Goal: Task Accomplishment & Management: Use online tool/utility

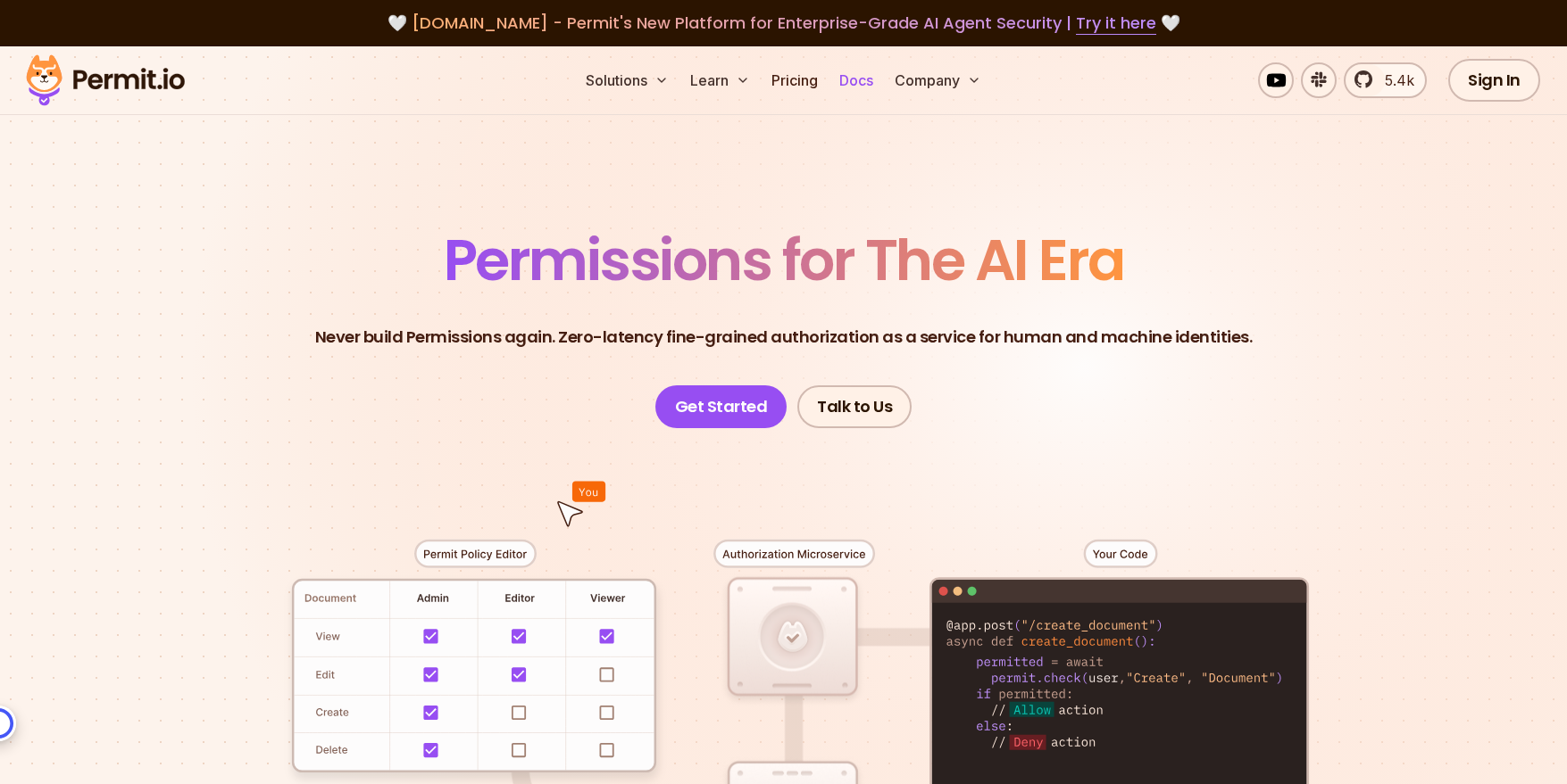
click at [847, 80] on link "Docs" at bounding box center [856, 80] width 48 height 36
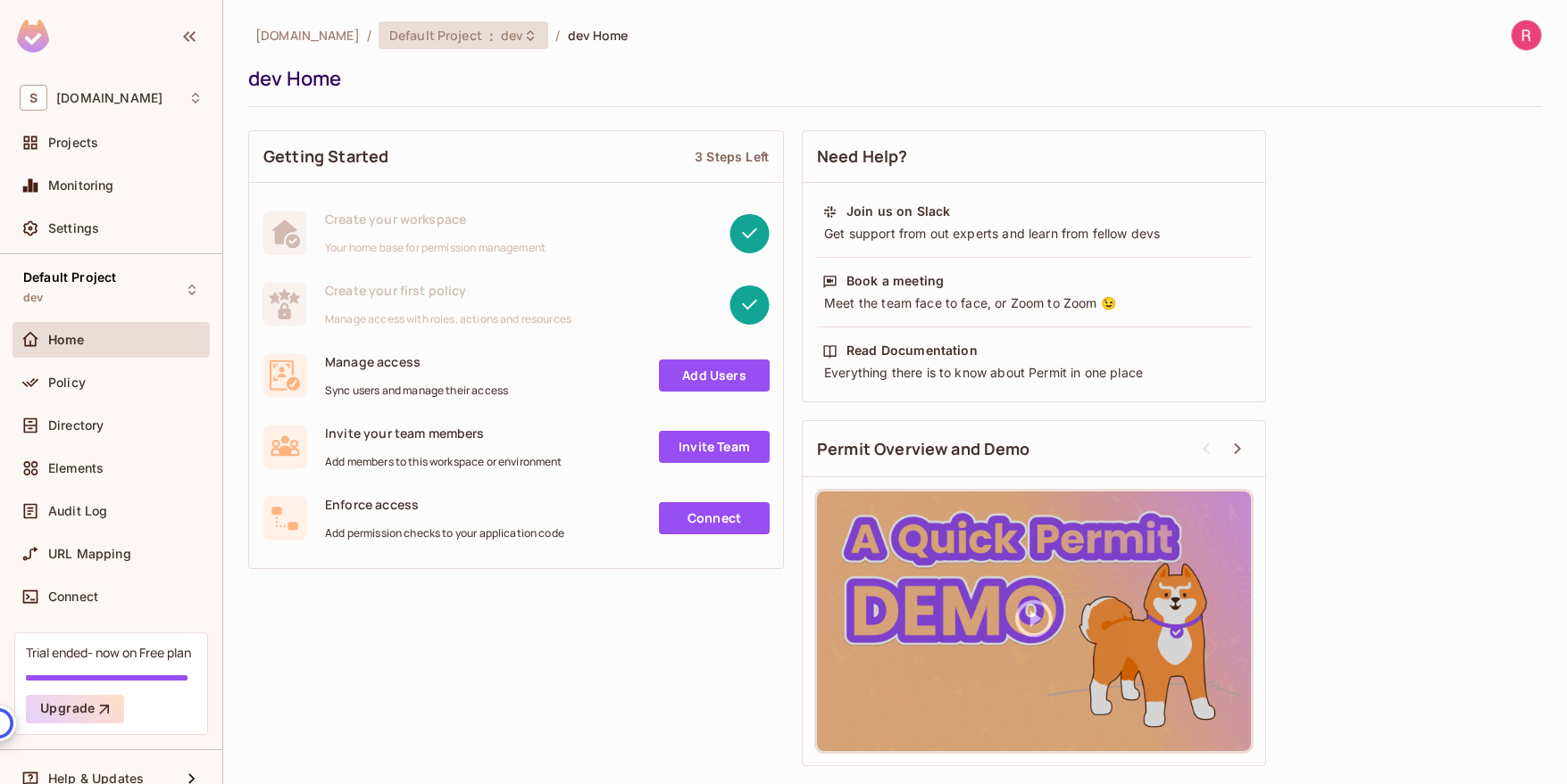
click at [523, 33] on icon at bounding box center [530, 36] width 14 height 14
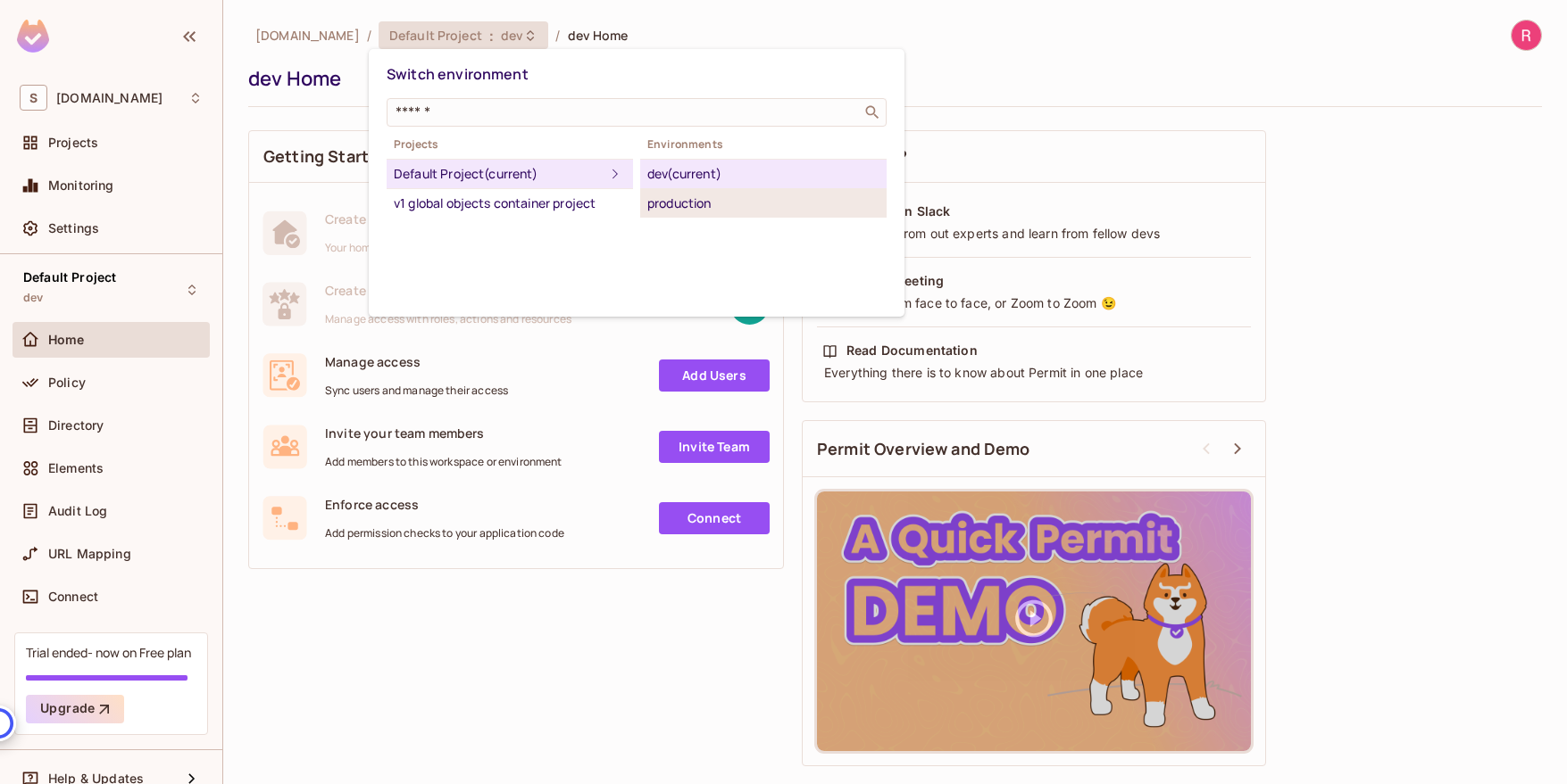
click at [721, 204] on div "production" at bounding box center [763, 203] width 232 height 22
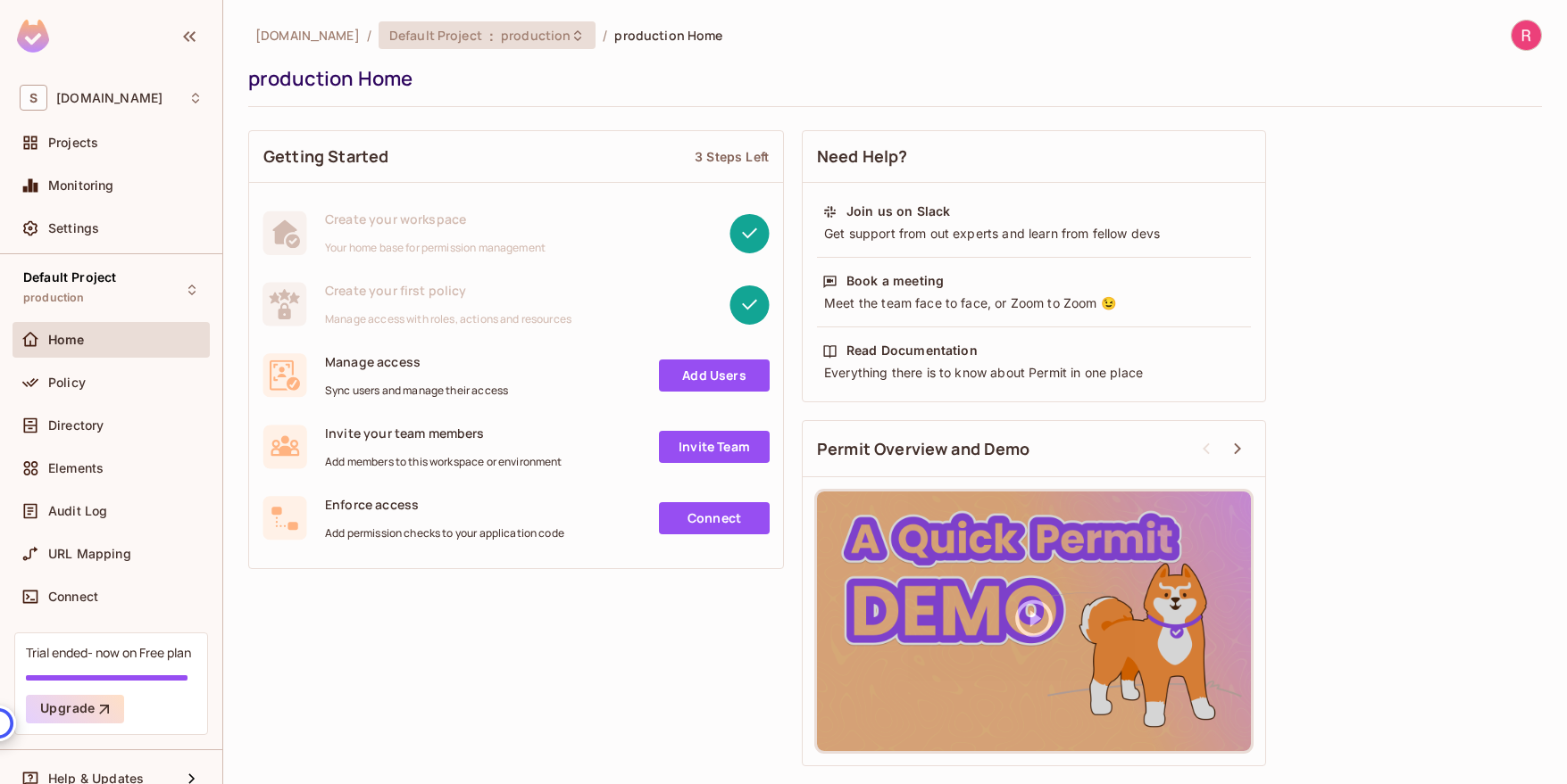
click at [549, 41] on span "production" at bounding box center [535, 35] width 70 height 17
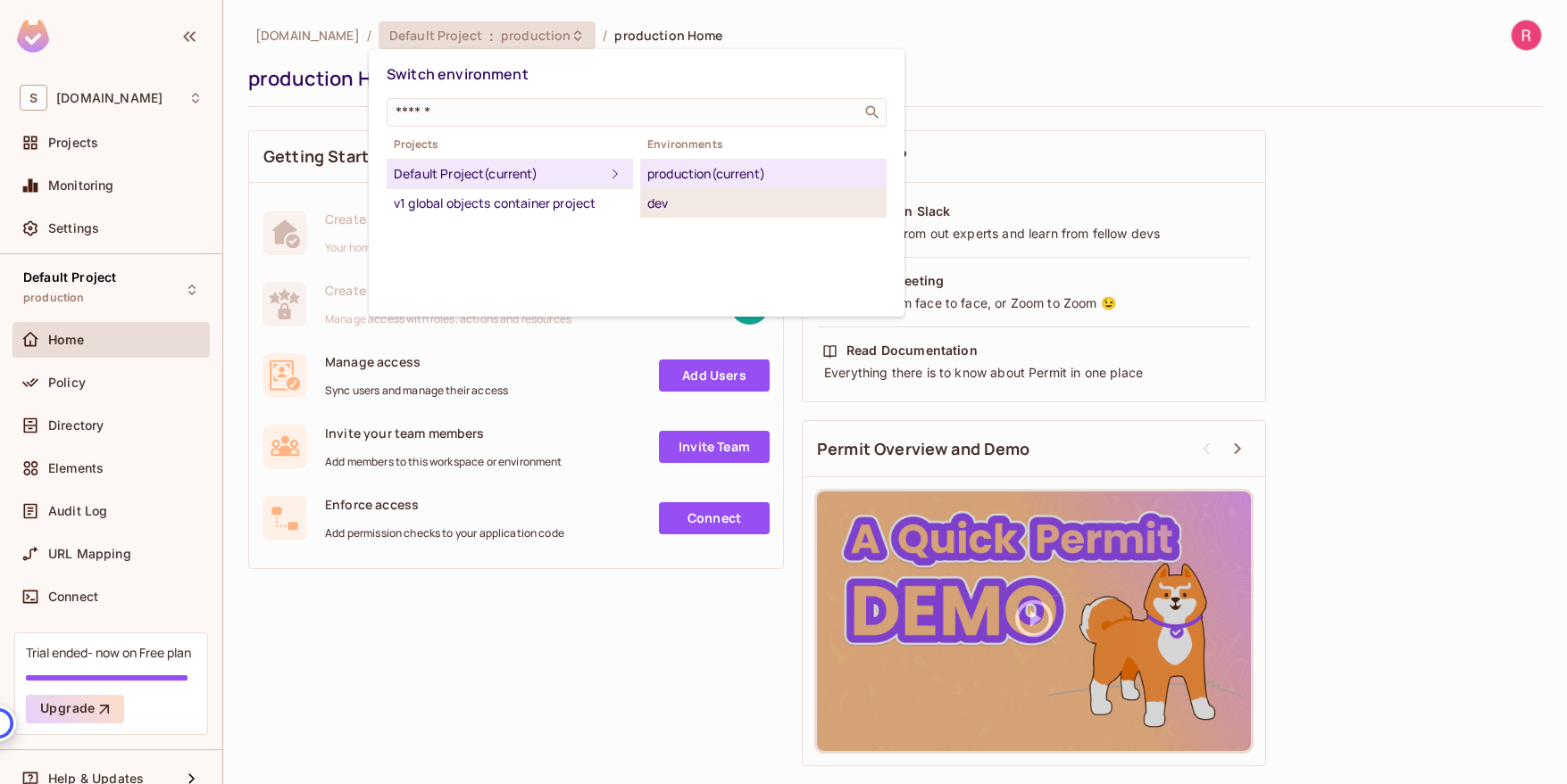
click at [670, 196] on div "dev" at bounding box center [763, 203] width 232 height 22
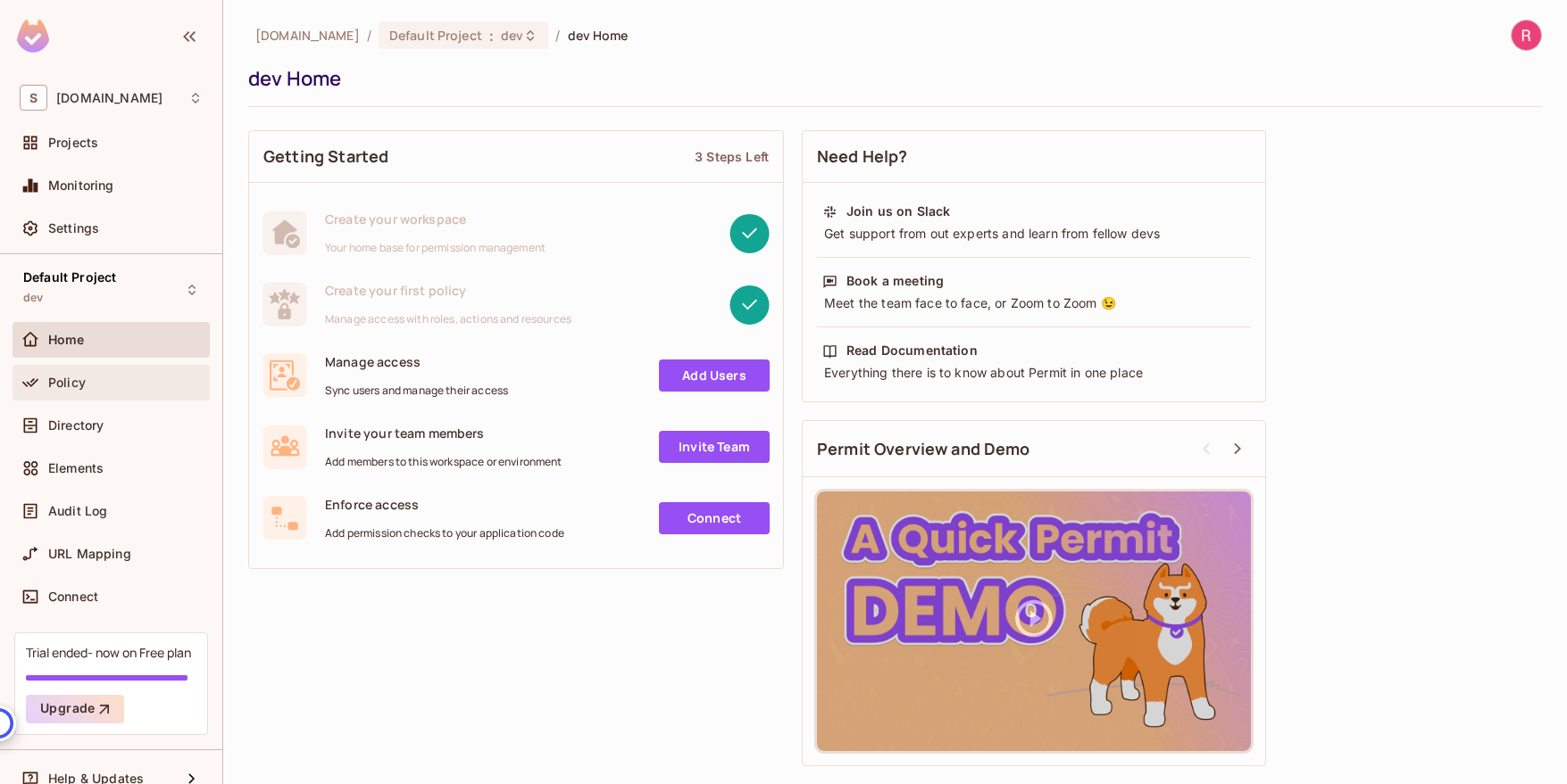
click at [69, 387] on span "Policy" at bounding box center [67, 383] width 37 height 14
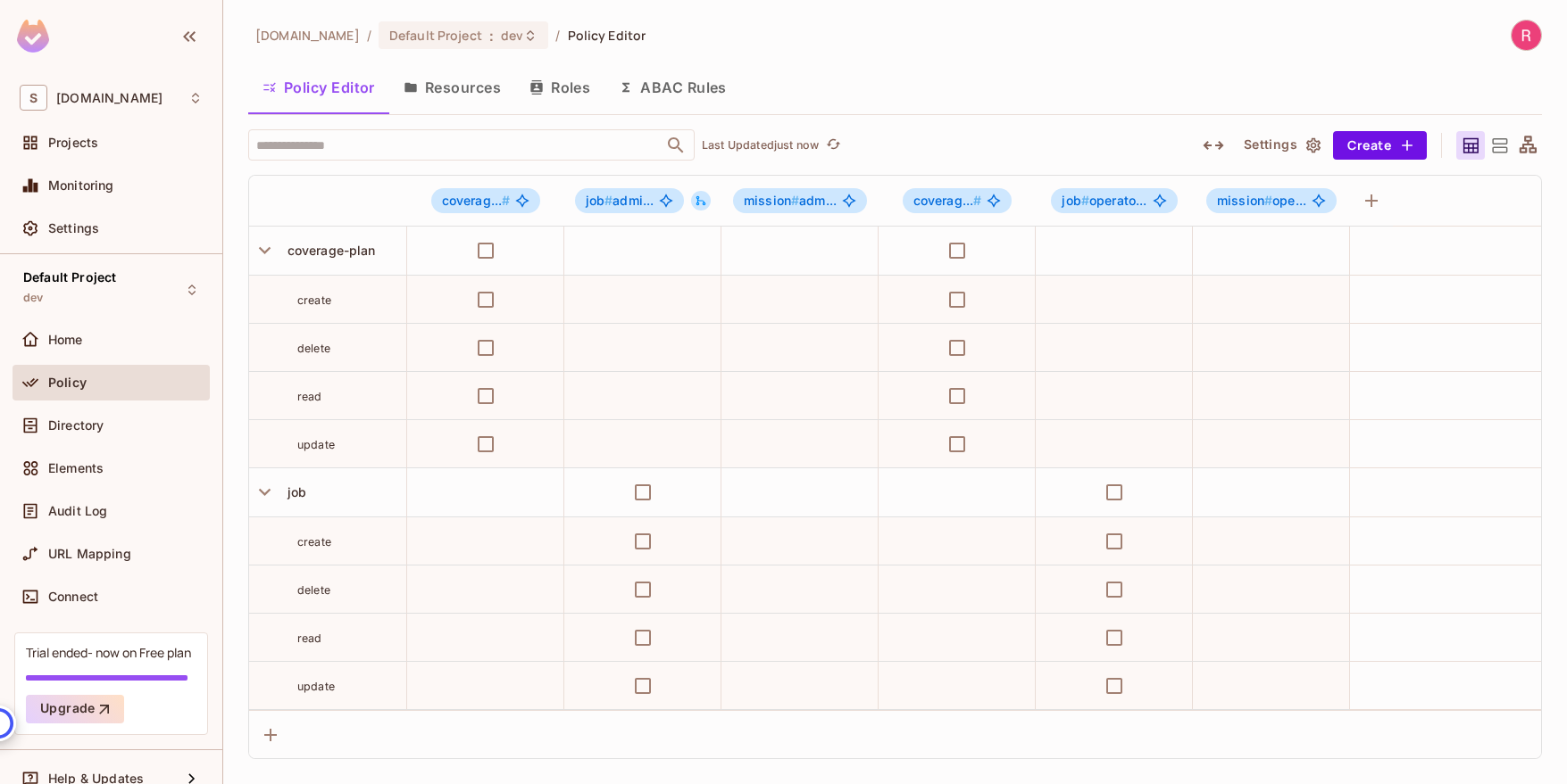
click at [462, 91] on button "Resources" at bounding box center [452, 87] width 126 height 44
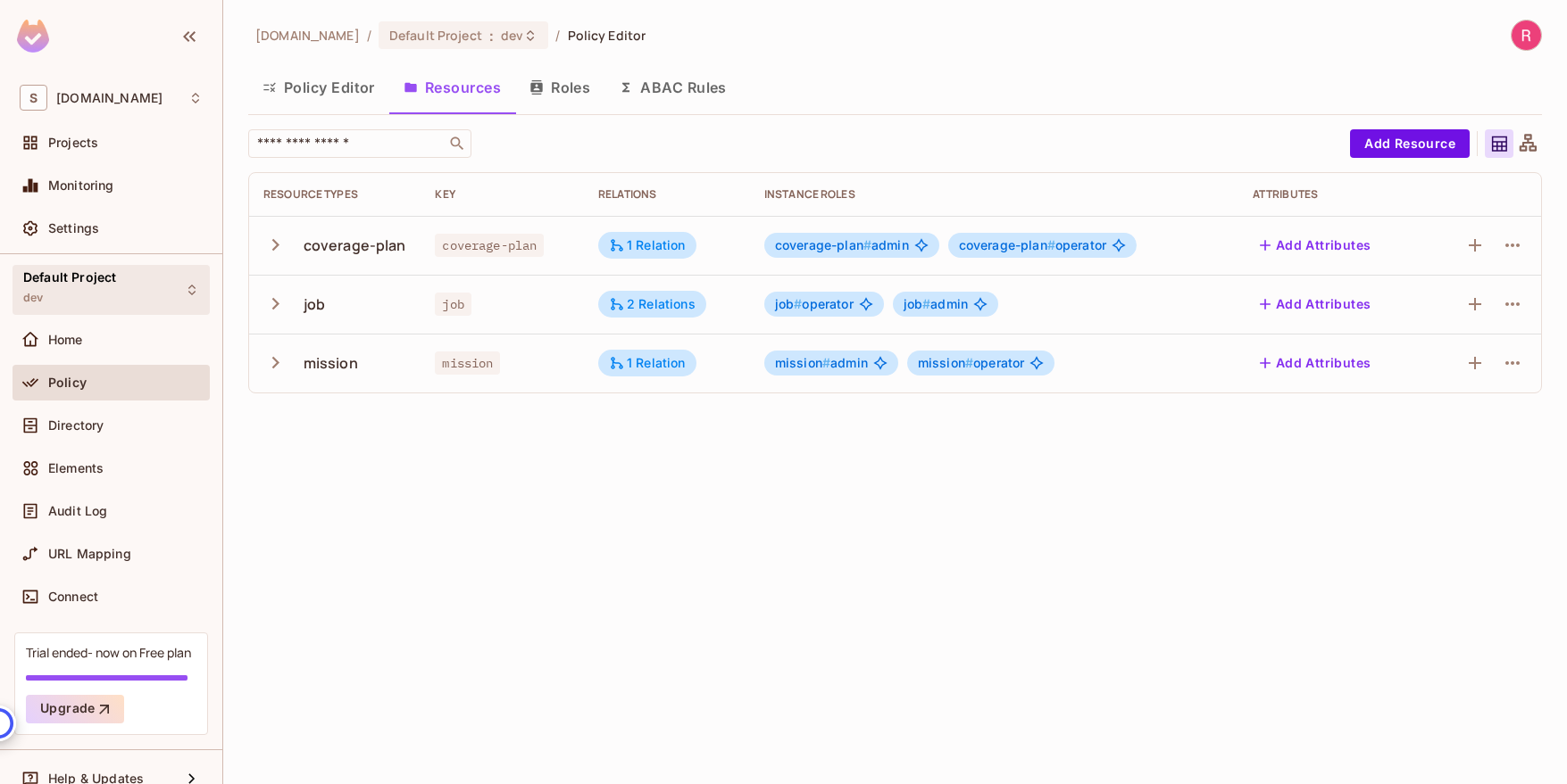
click at [145, 287] on div "Default Project dev" at bounding box center [112, 290] width 197 height 49
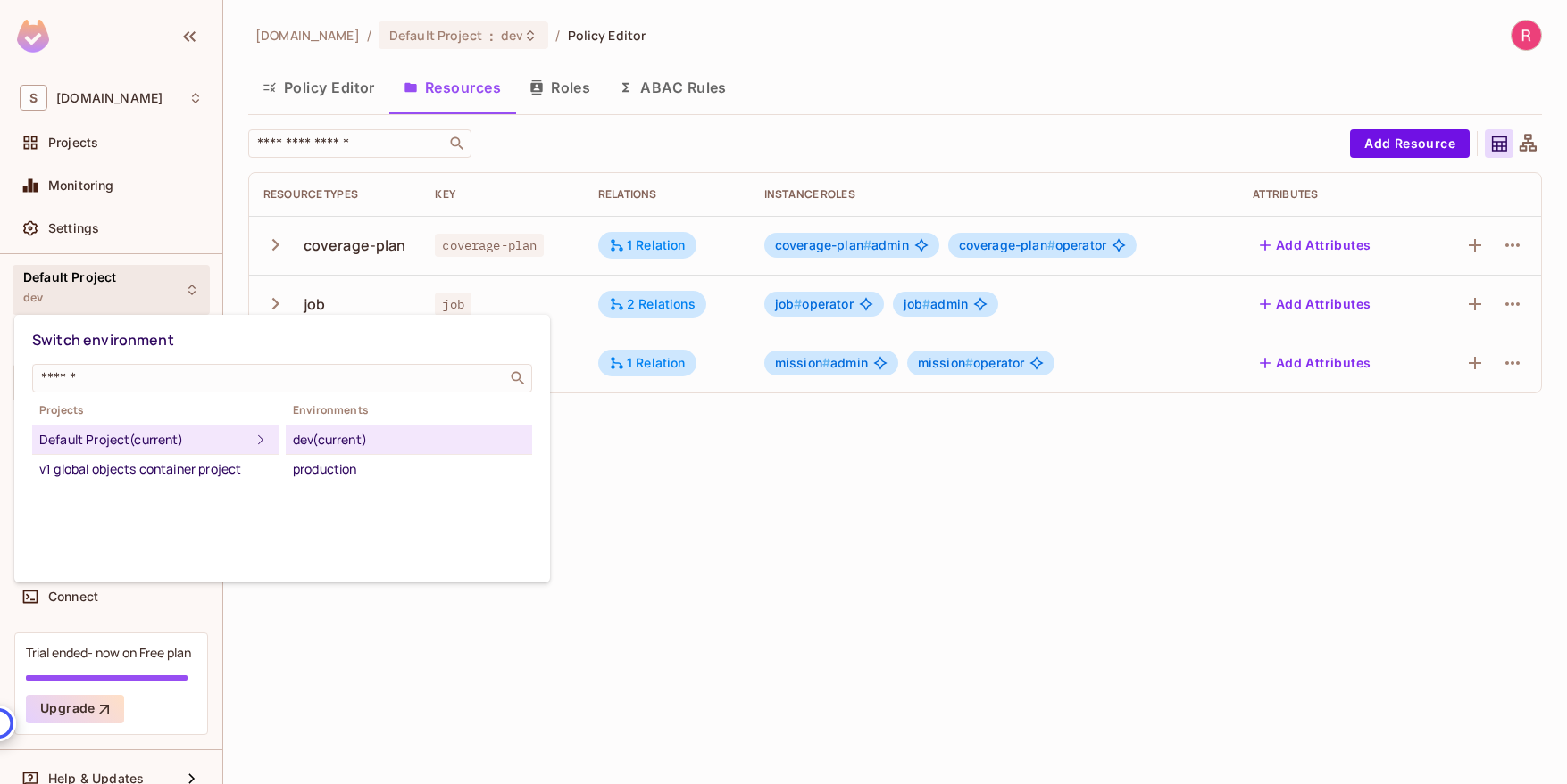
click at [763, 495] on div at bounding box center [784, 392] width 1567 height 784
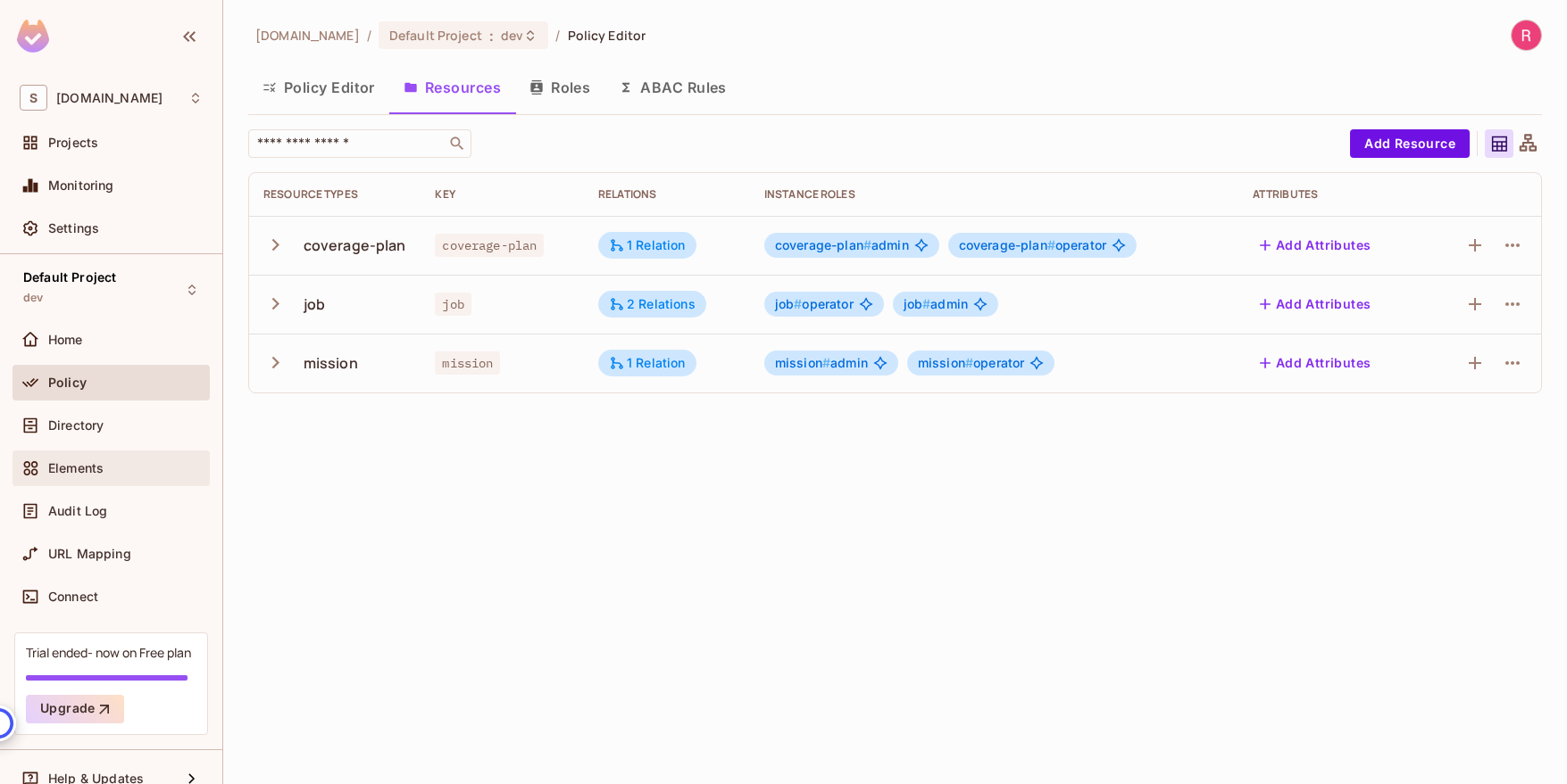
scroll to position [23, 0]
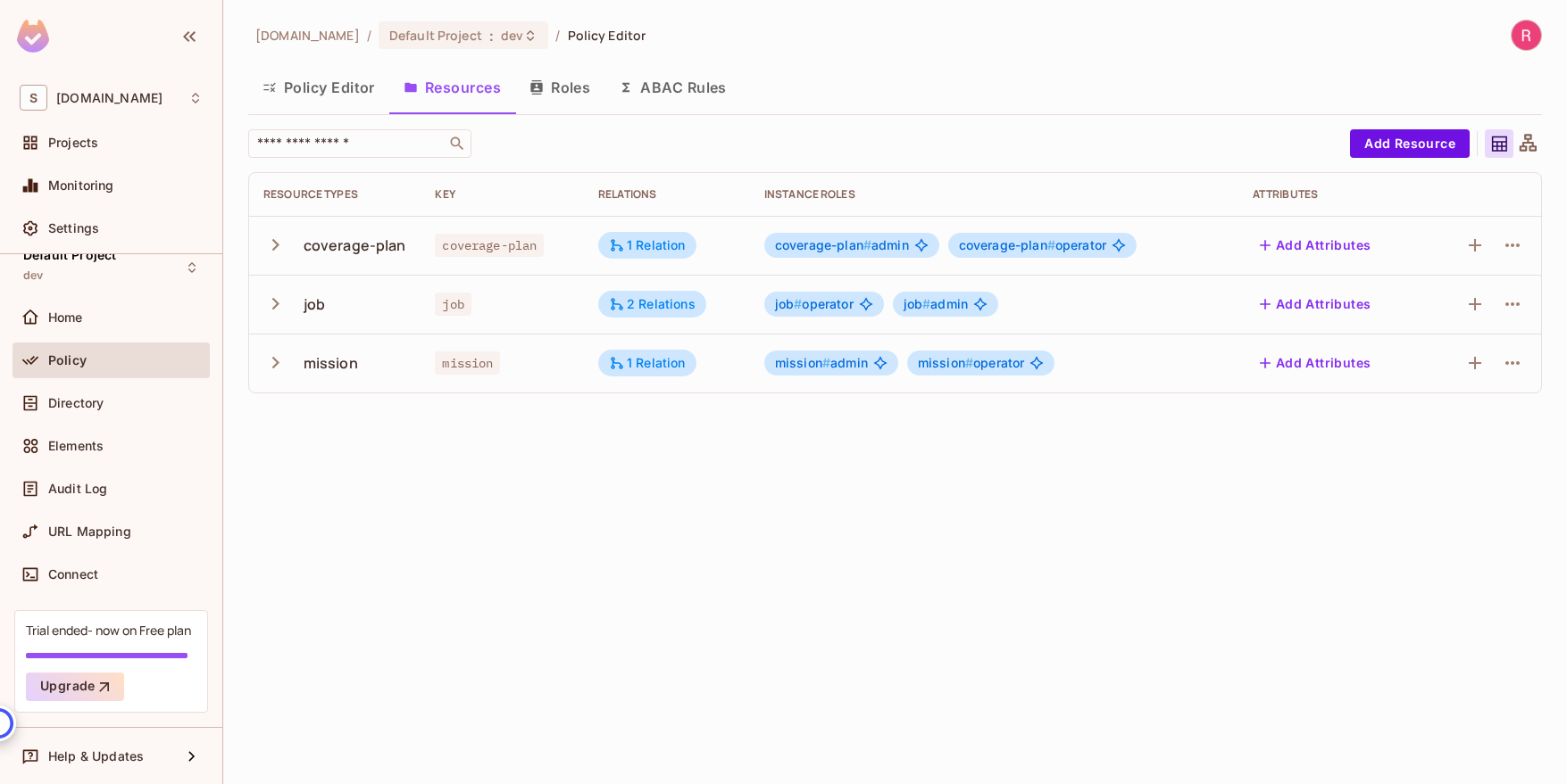
click at [1528, 35] on img at bounding box center [1526, 36] width 30 height 30
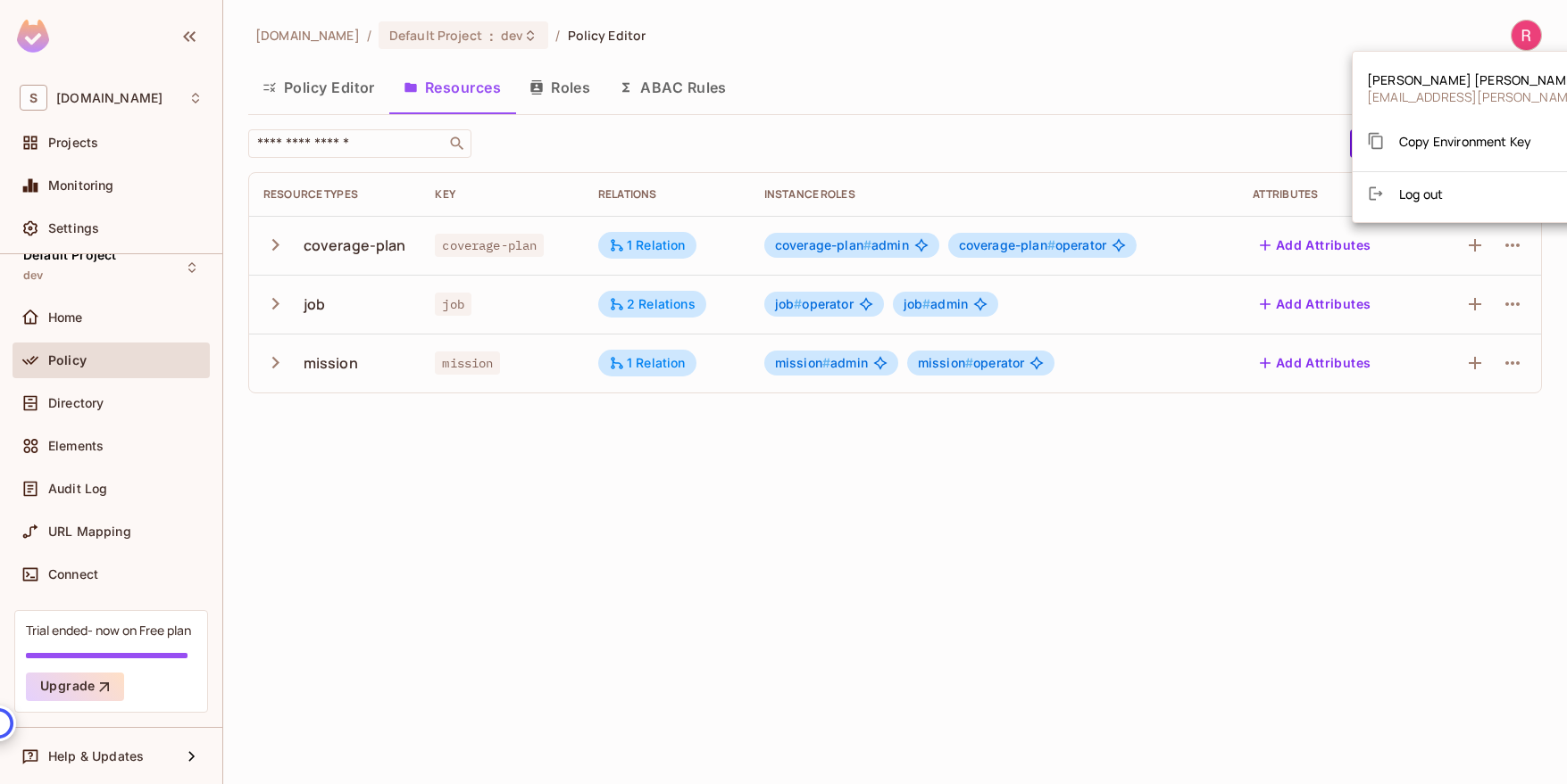
click at [1178, 48] on div at bounding box center [784, 392] width 1567 height 784
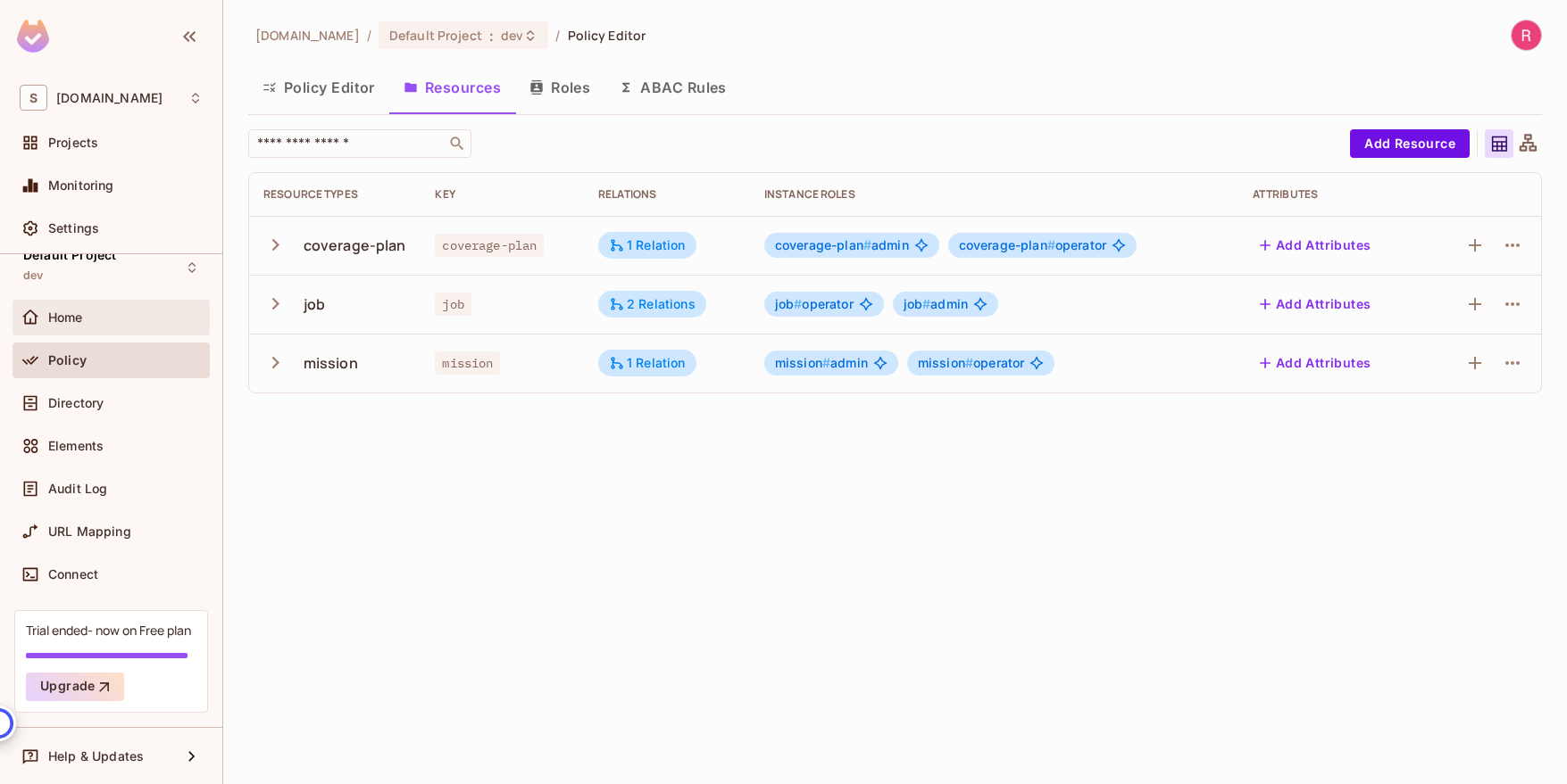
scroll to position [0, 0]
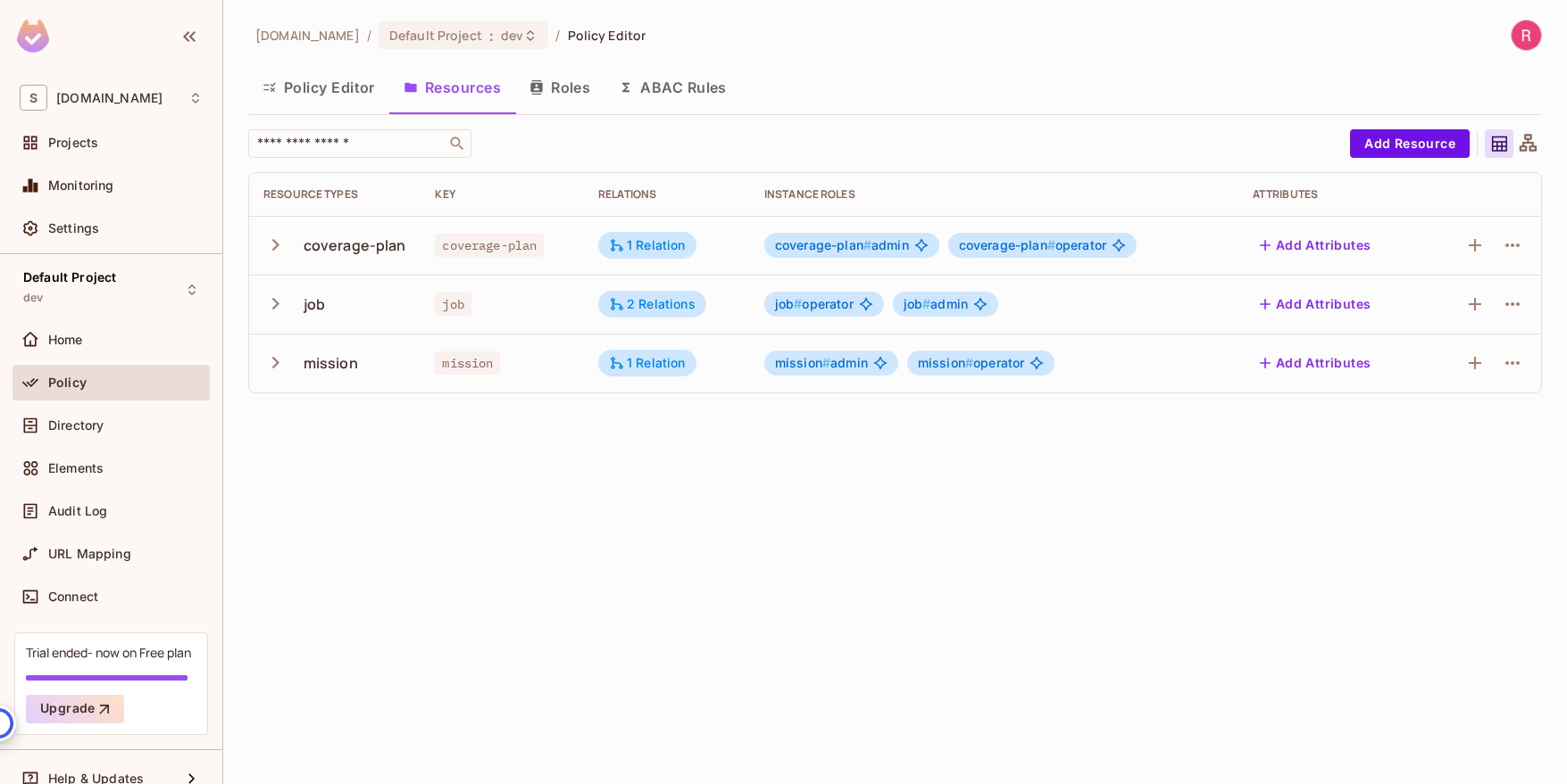
click at [896, 462] on div "sabantoag.com / Default Project : dev / Policy Editor Policy Editor Resources R…" at bounding box center [894, 392] width 1343 height 784
click at [324, 94] on button "Policy Editor" at bounding box center [318, 87] width 141 height 44
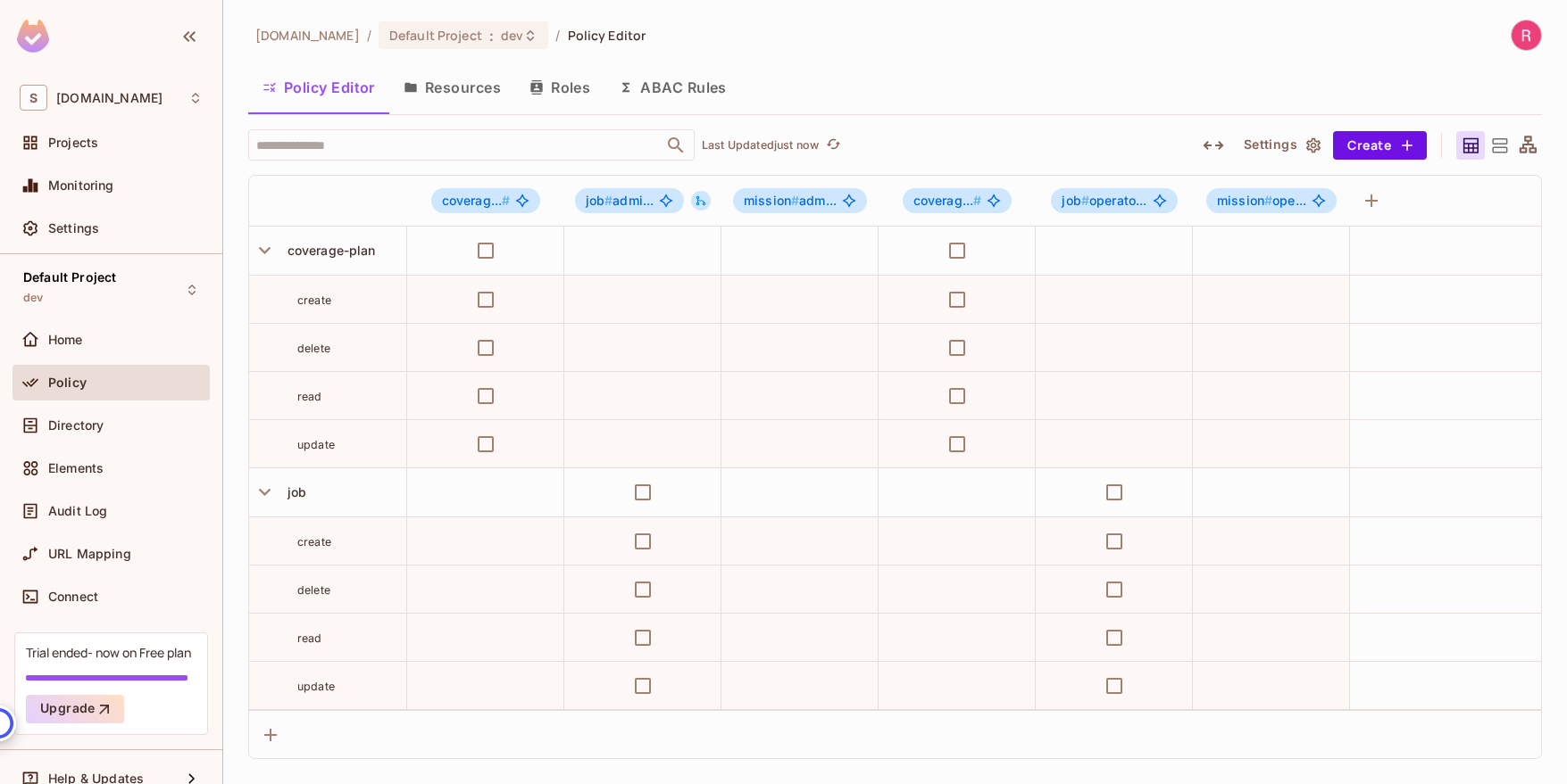
click at [463, 93] on button "Resources" at bounding box center [452, 87] width 126 height 44
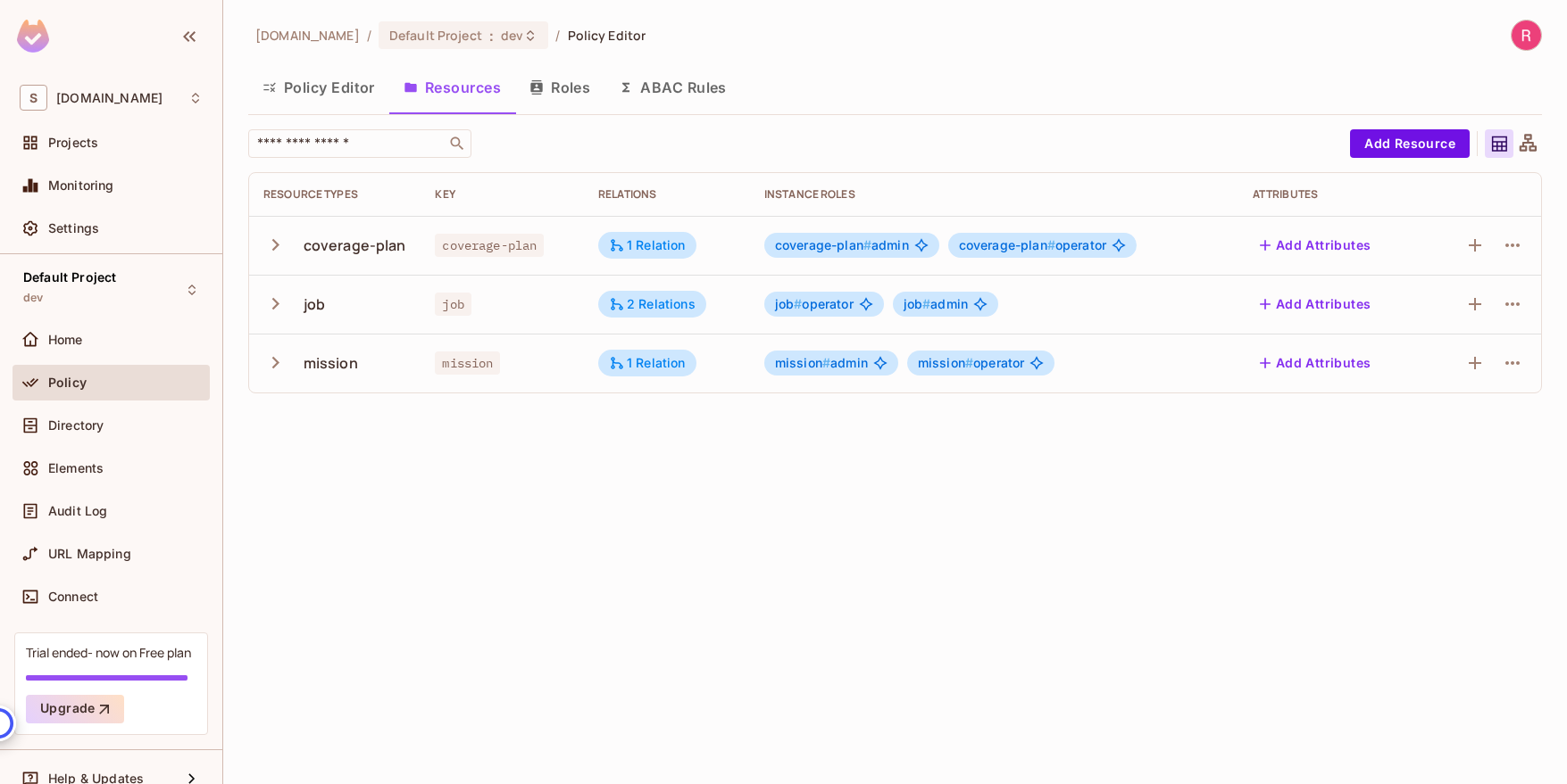
click at [1535, 145] on icon at bounding box center [1528, 142] width 17 height 17
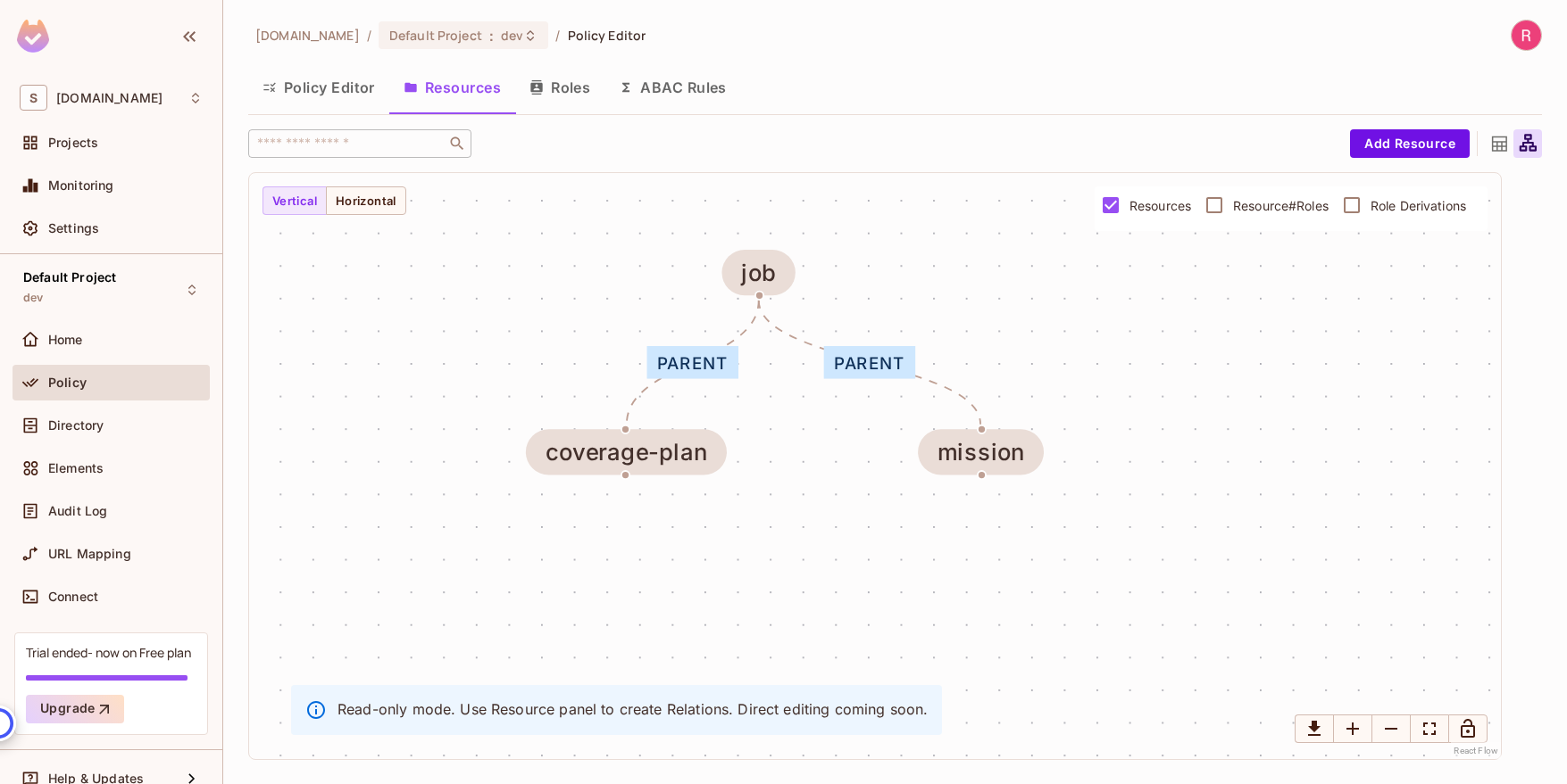
drag, startPoint x: 1229, startPoint y: 452, endPoint x: 1116, endPoint y: 349, distance: 152.9
click at [1118, 349] on div "parent parent coverage-plan job mission" at bounding box center [874, 465] width 1251 height 586
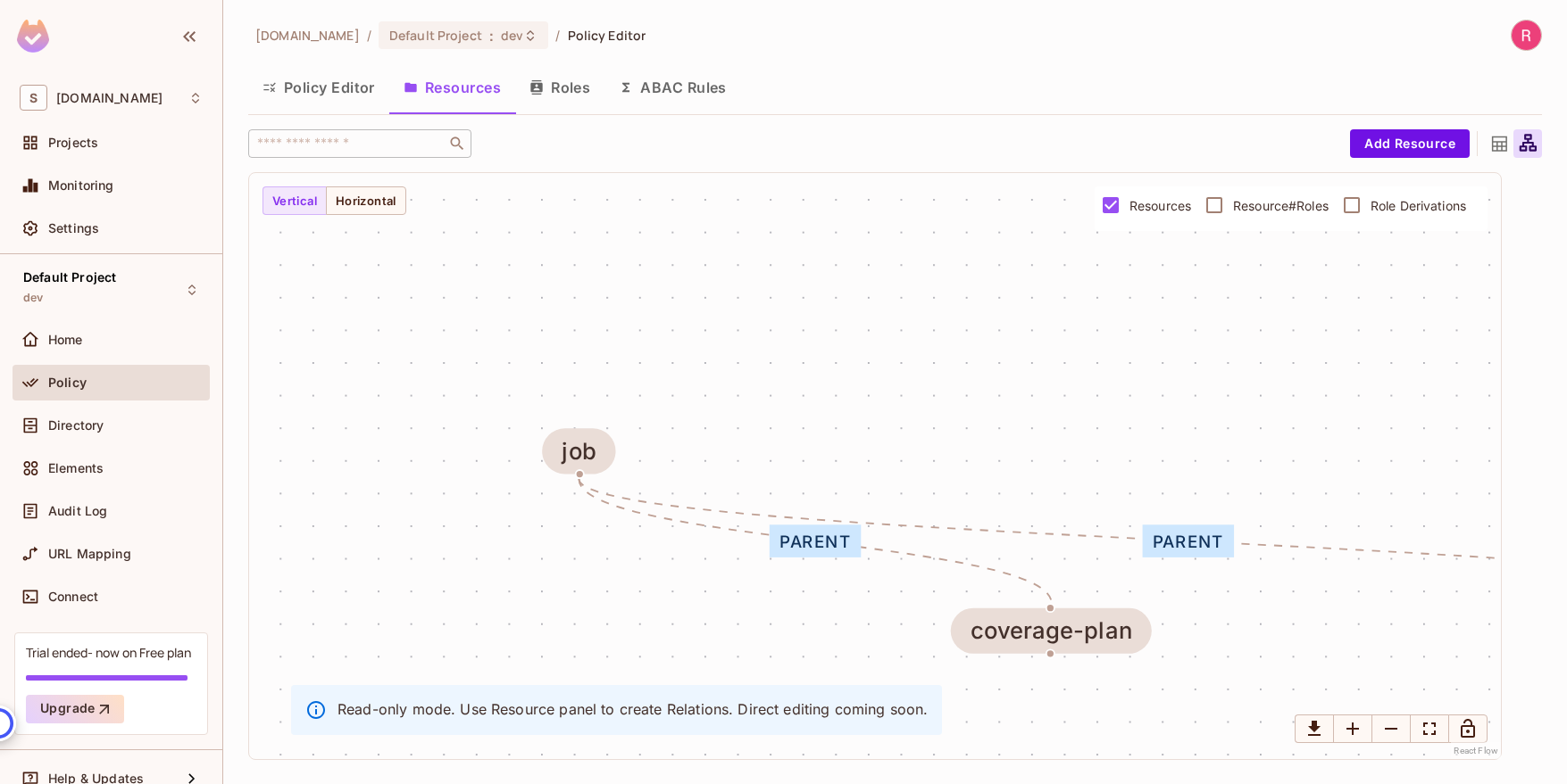
click at [1548, 150] on div "sabantoag.com / Default Project : dev / Policy Editor Policy Editor Resources R…" at bounding box center [894, 392] width 1343 height 784
click at [1525, 149] on icon at bounding box center [1528, 142] width 17 height 17
click at [1504, 143] on icon at bounding box center [1499, 144] width 23 height 23
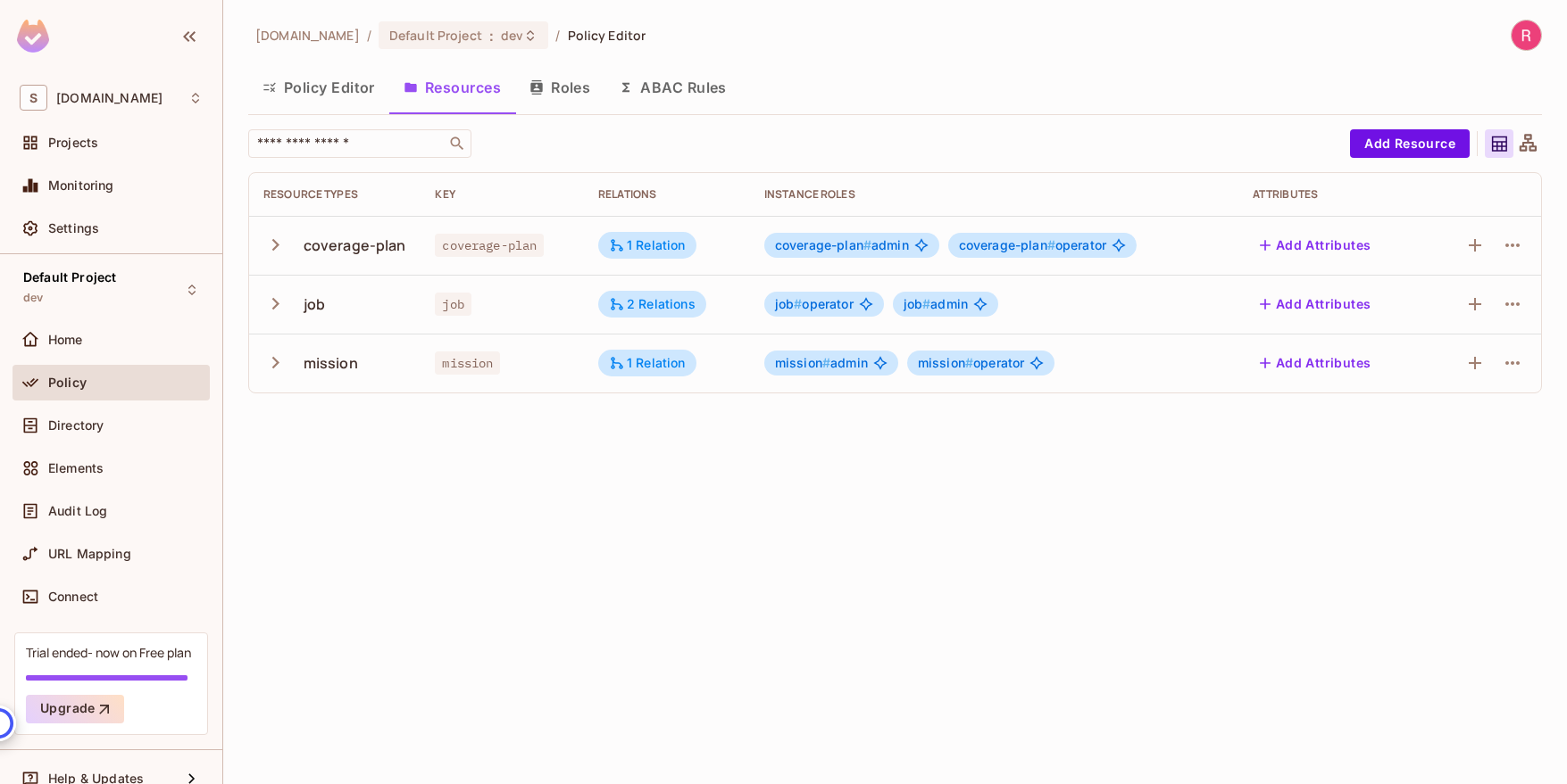
click at [1523, 143] on icon at bounding box center [1528, 142] width 17 height 17
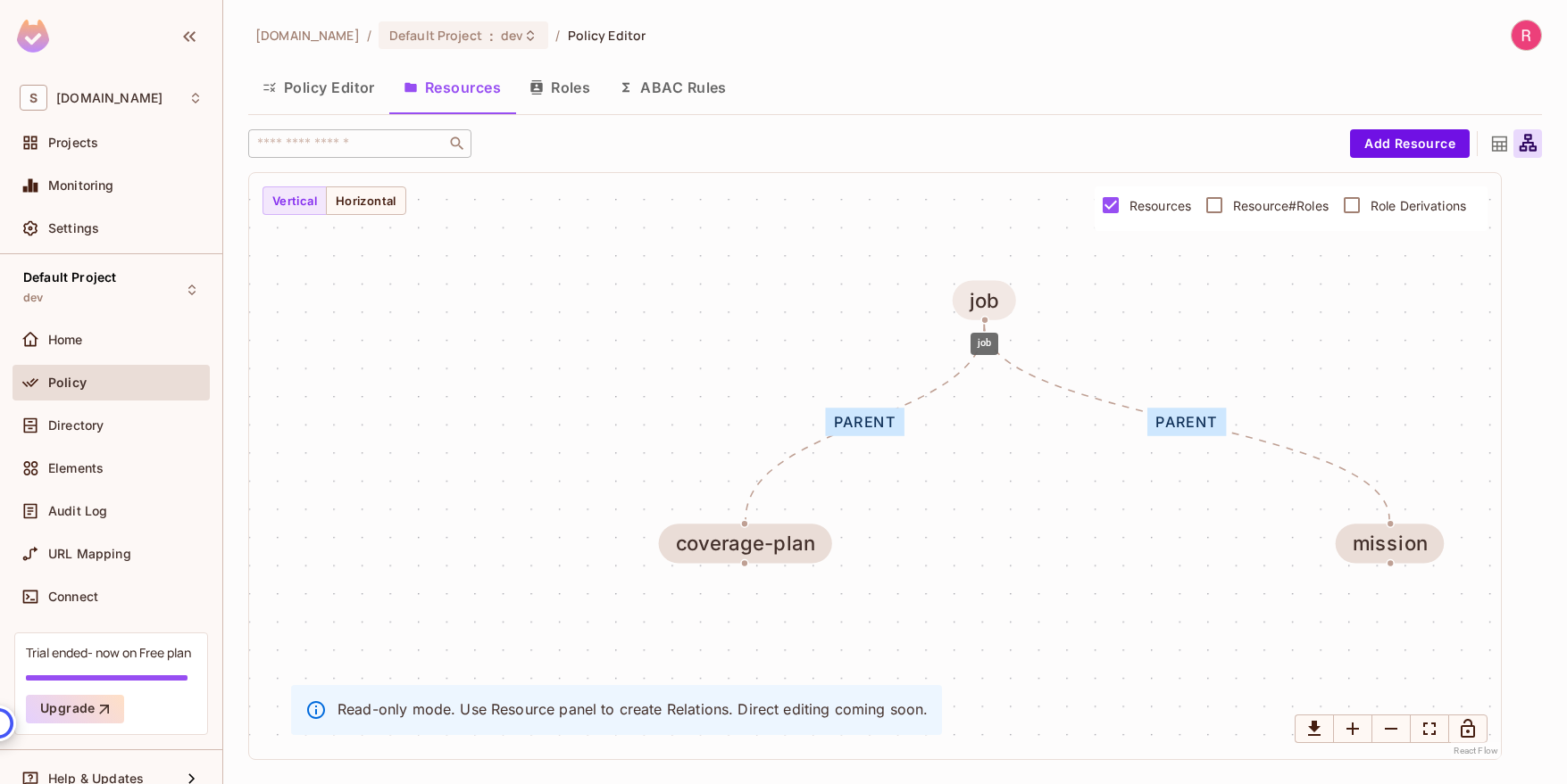
drag, startPoint x: 329, startPoint y: 392, endPoint x: 979, endPoint y: 302, distance: 656.2
click at [979, 302] on div "job" at bounding box center [984, 300] width 31 height 23
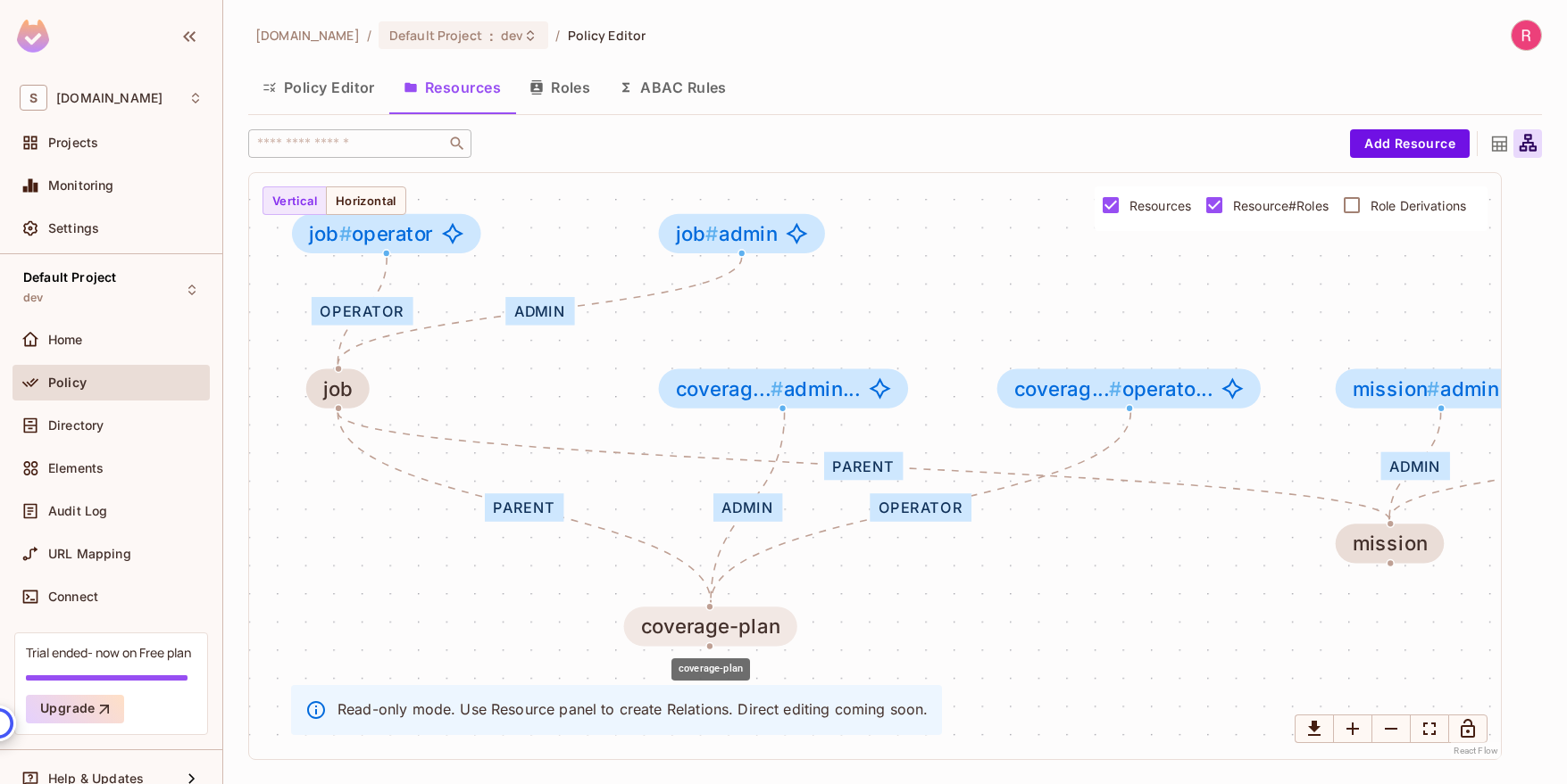
drag, startPoint x: 765, startPoint y: 543, endPoint x: 732, endPoint y: 627, distance: 90.2
click at [732, 627] on div "coverage-plan" at bounding box center [710, 626] width 139 height 23
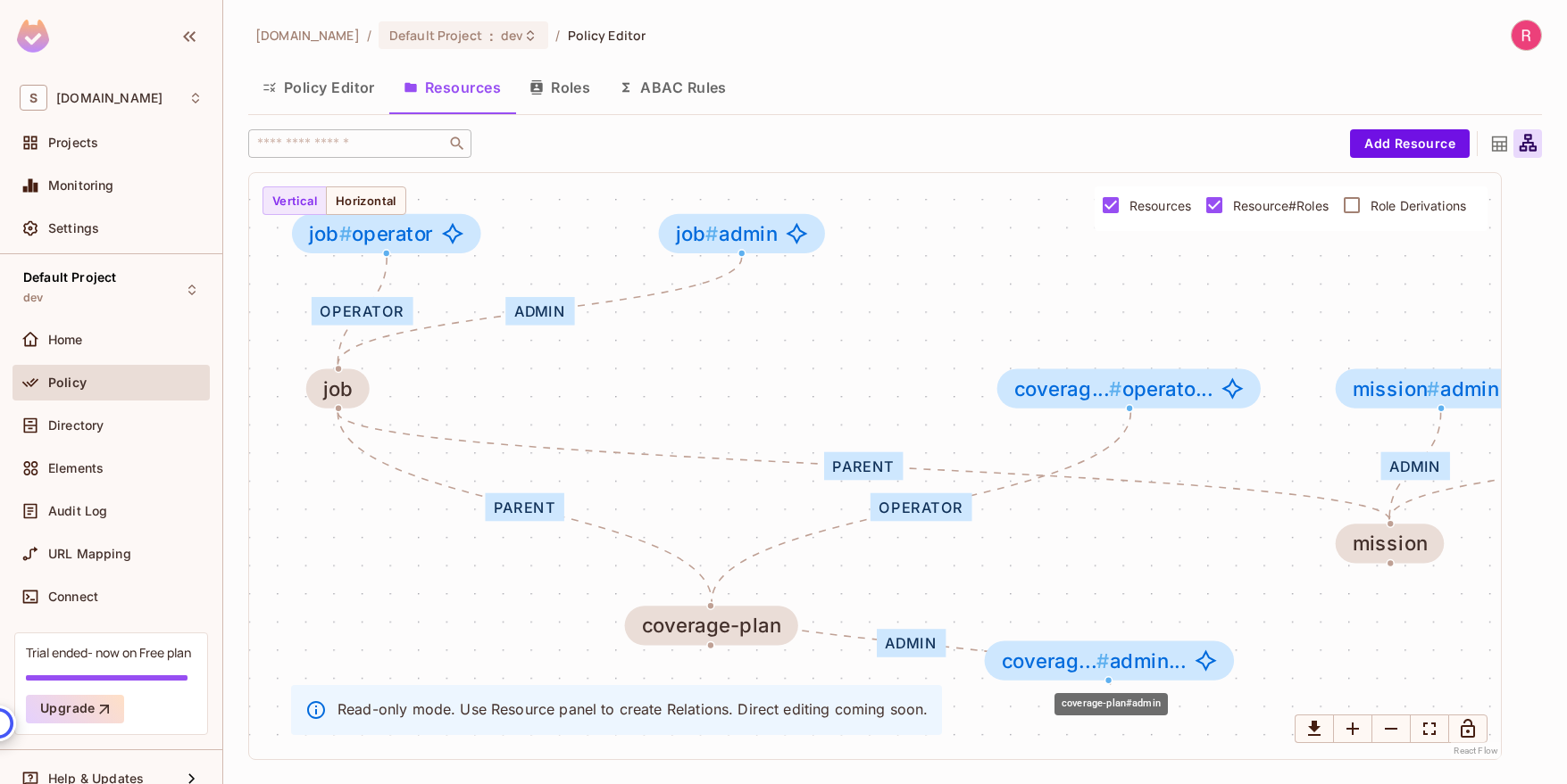
drag, startPoint x: 793, startPoint y: 389, endPoint x: 1123, endPoint y: 660, distance: 427.0
click at [1123, 660] on span "coverag... # admin..." at bounding box center [1093, 661] width 185 height 23
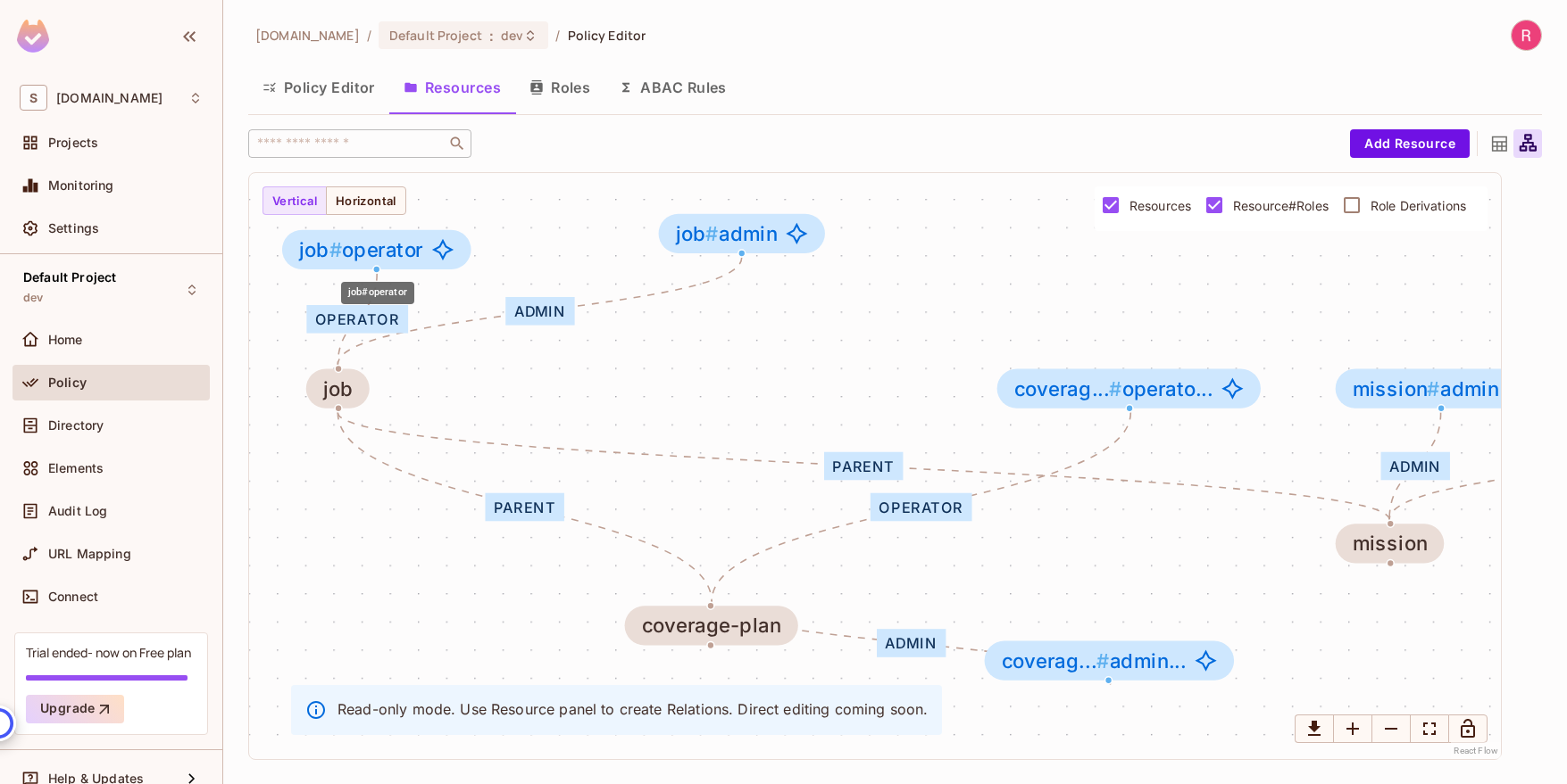
drag, startPoint x: 372, startPoint y: 237, endPoint x: 367, endPoint y: 252, distance: 15.8
click at [367, 252] on span "job # operator" at bounding box center [361, 249] width 124 height 23
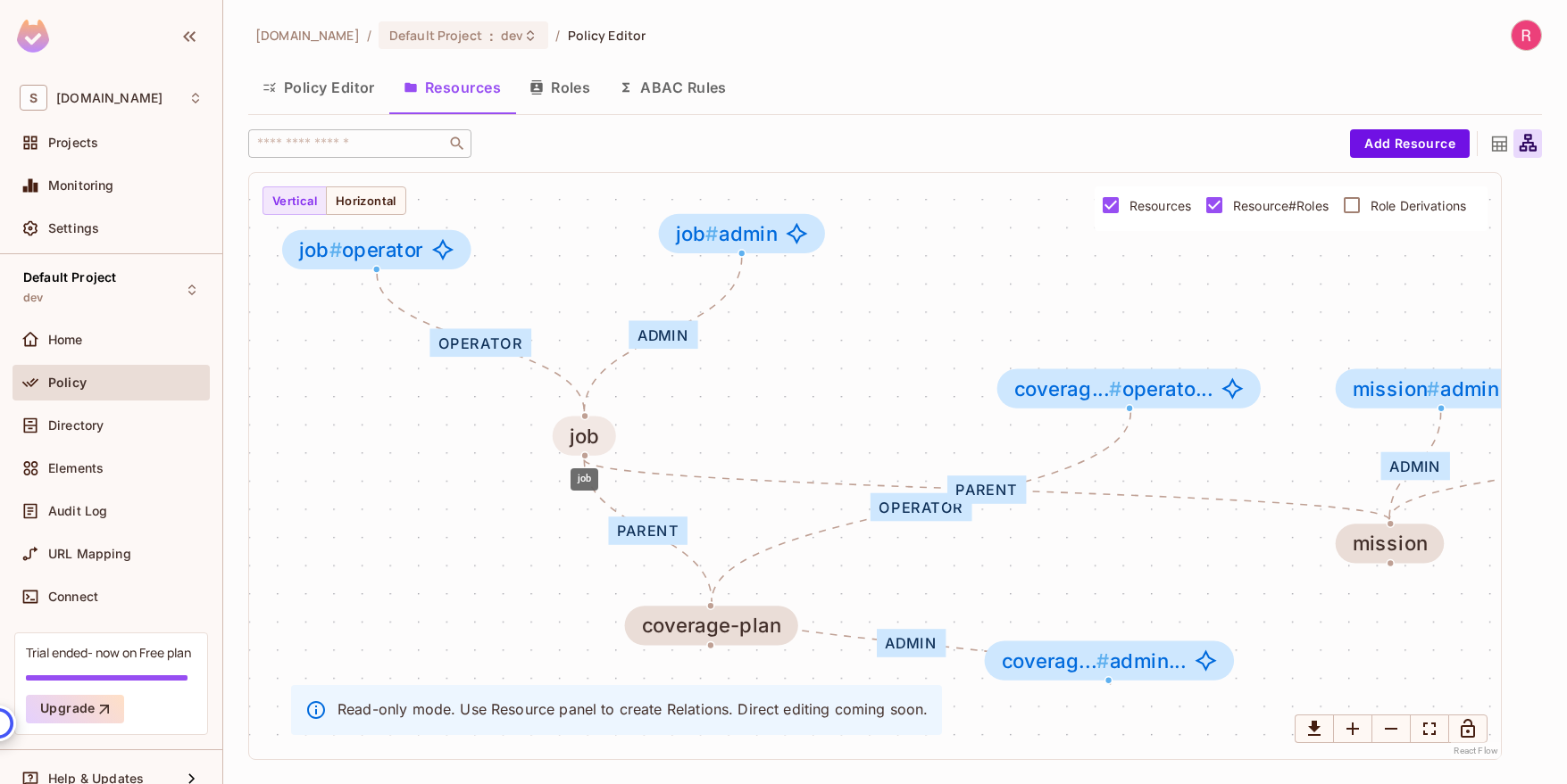
drag, startPoint x: 335, startPoint y: 382, endPoint x: 575, endPoint y: 432, distance: 245.2
click at [575, 432] on div "job" at bounding box center [584, 436] width 31 height 23
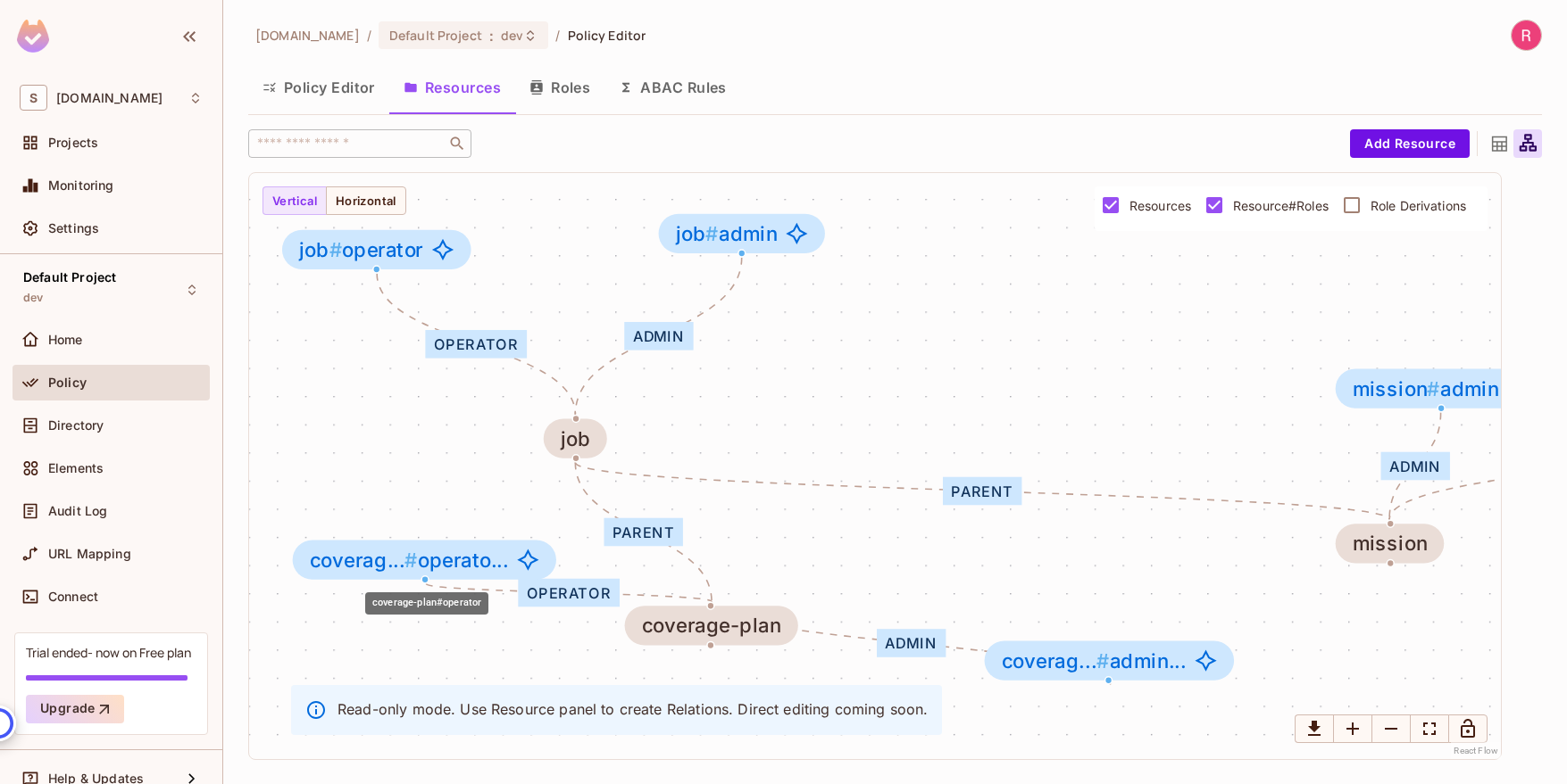
drag, startPoint x: 1147, startPoint y: 391, endPoint x: 440, endPoint y: 566, distance: 728.3
click at [440, 566] on span "coverag... # operato..." at bounding box center [410, 559] width 199 height 23
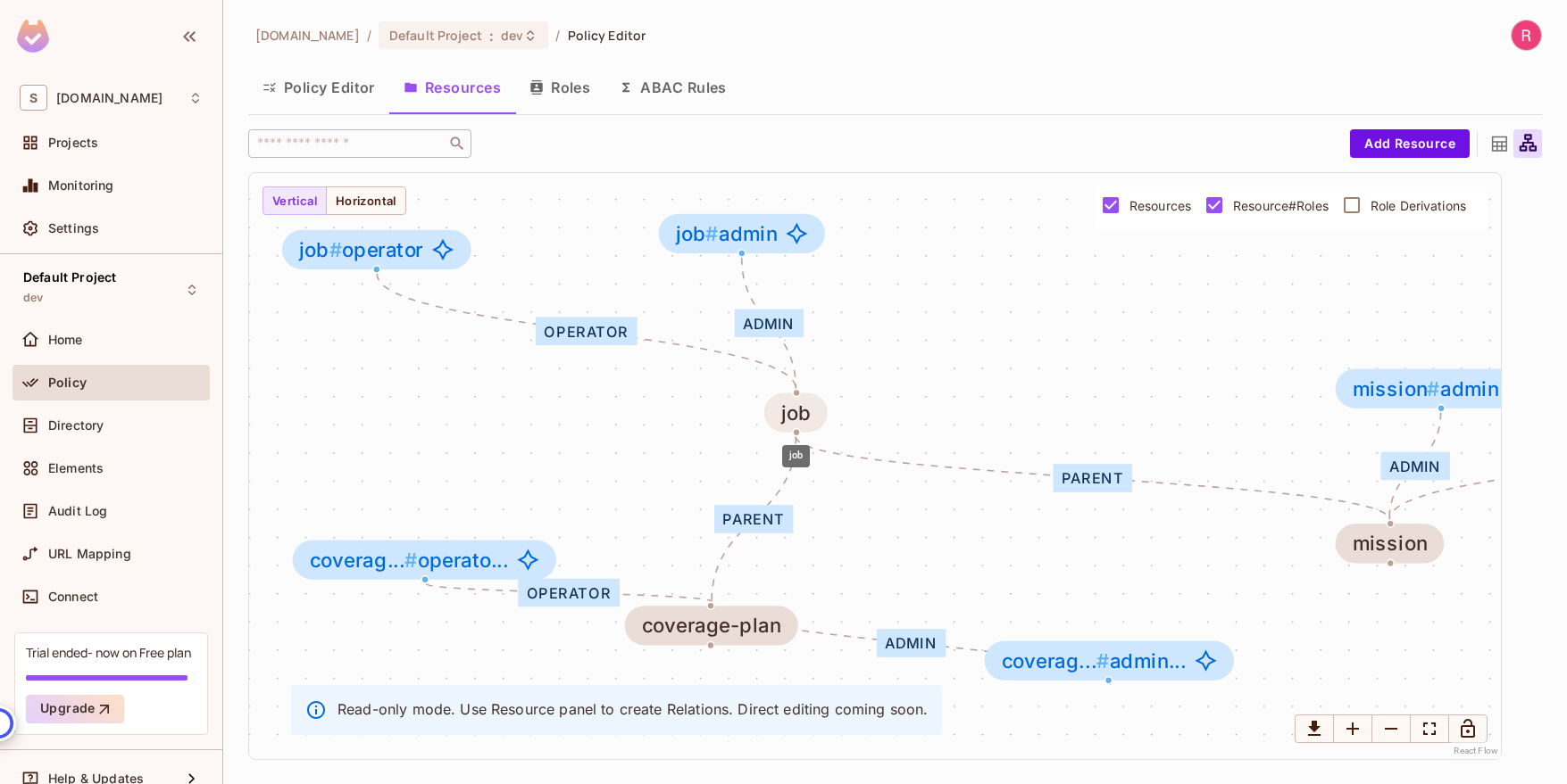
drag, startPoint x: 578, startPoint y: 441, endPoint x: 816, endPoint y: 412, distance: 239.8
click at [811, 412] on div "job" at bounding box center [796, 412] width 31 height 23
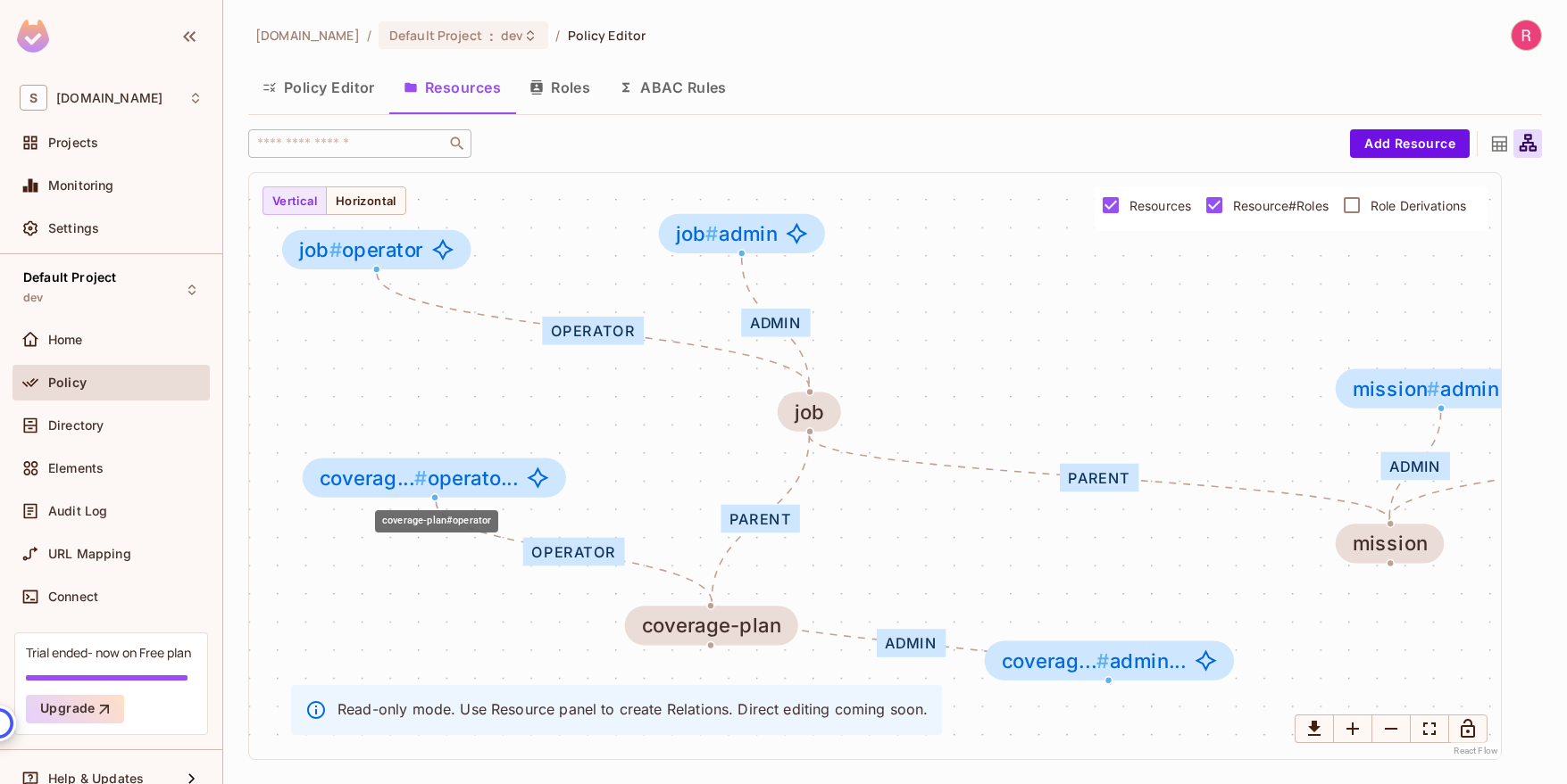
drag, startPoint x: 467, startPoint y: 546, endPoint x: 475, endPoint y: 469, distance: 77.4
click at [475, 469] on span "coverag... # operato..." at bounding box center [419, 477] width 199 height 23
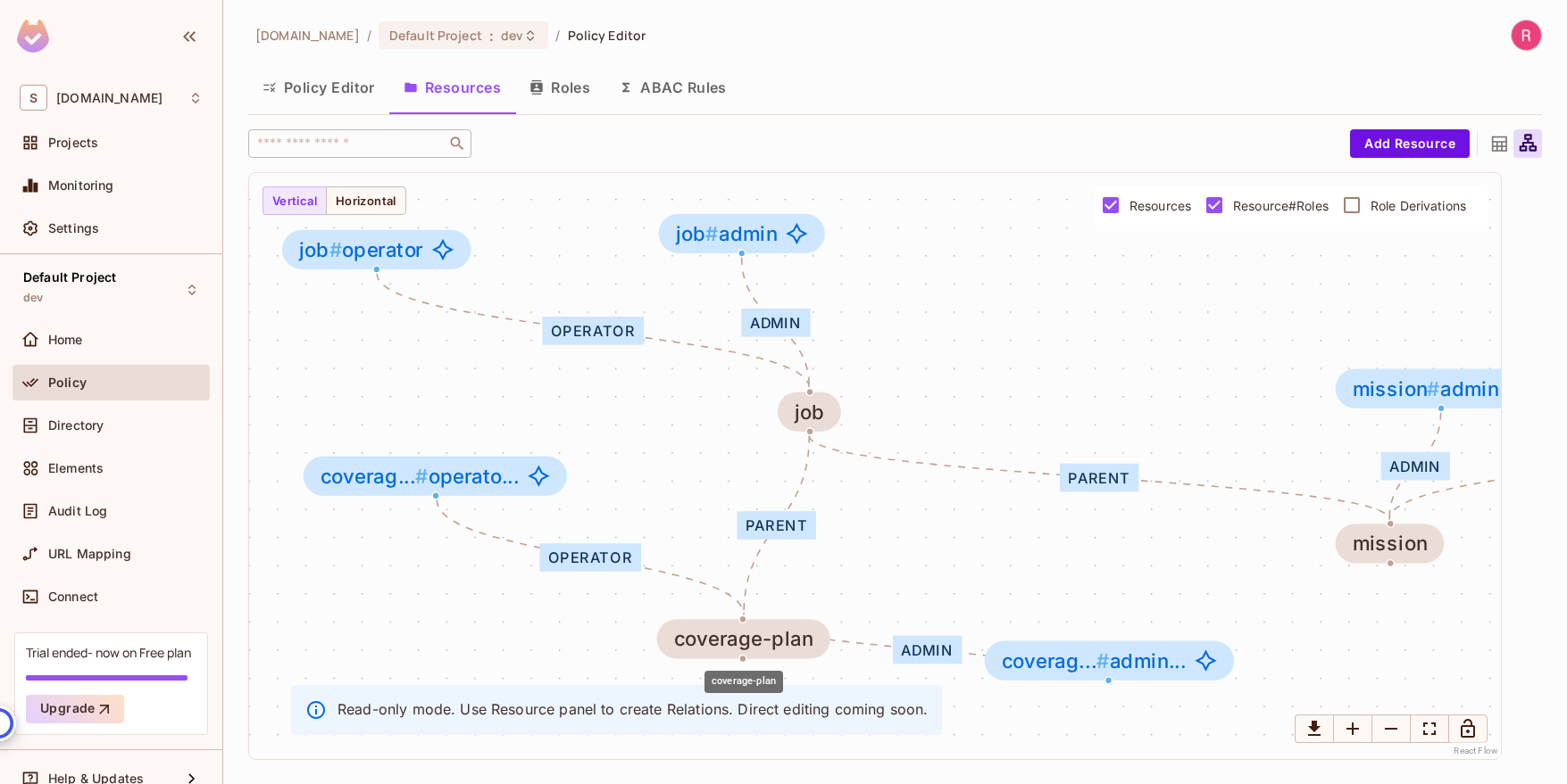
drag, startPoint x: 704, startPoint y: 627, endPoint x: 649, endPoint y: 593, distance: 64.7
click at [737, 640] on div "coverage-plan" at bounding box center [743, 639] width 139 height 23
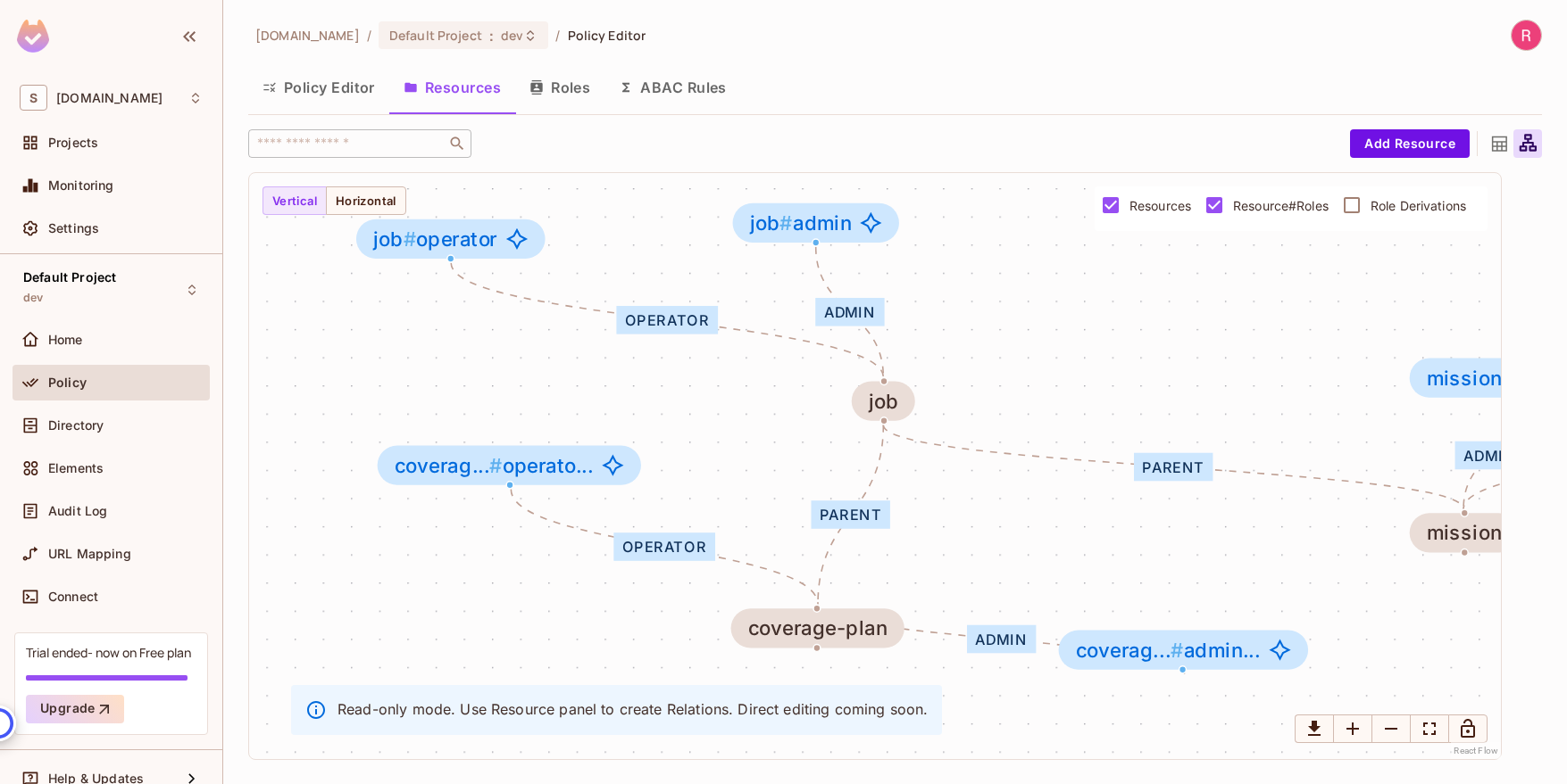
drag, startPoint x: 590, startPoint y: 564, endPoint x: 647, endPoint y: 534, distance: 64.4
click at [664, 551] on div "operator" at bounding box center [663, 546] width 102 height 29
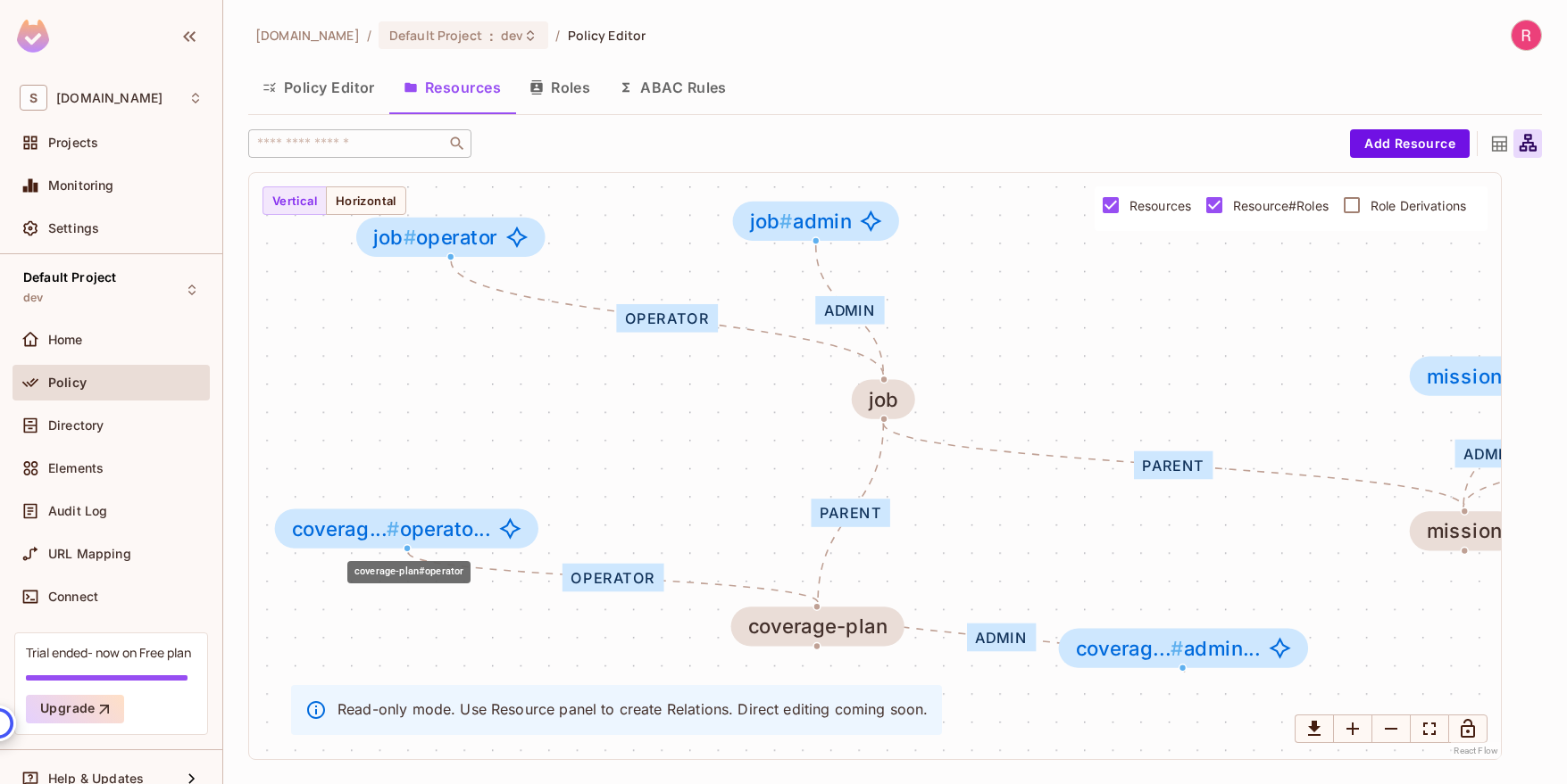
drag, startPoint x: 520, startPoint y: 462, endPoint x: 416, endPoint y: 529, distance: 123.7
click at [416, 529] on span "coverag... # operato..." at bounding box center [392, 529] width 199 height 23
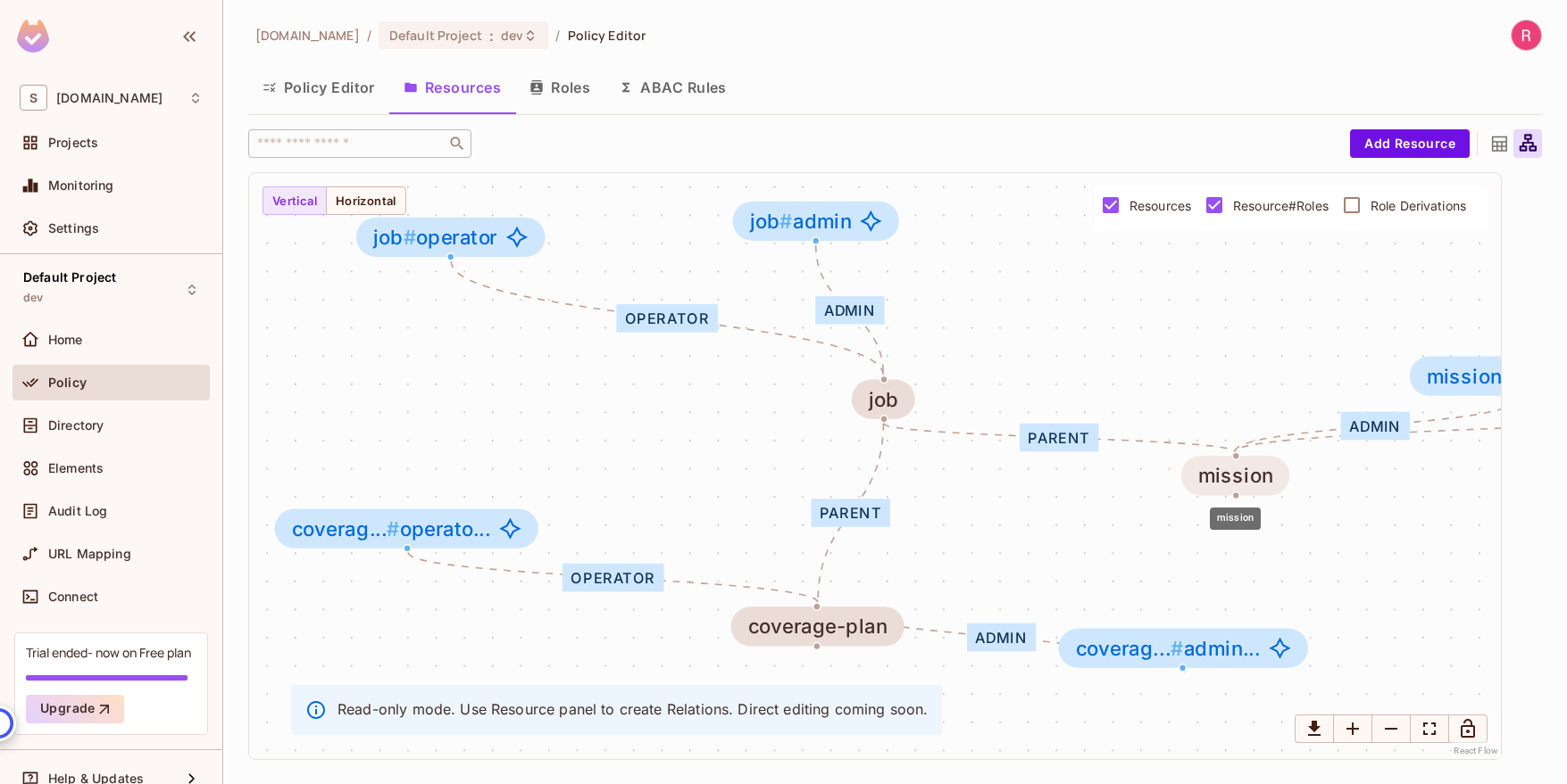
drag, startPoint x: 1450, startPoint y: 529, endPoint x: 1222, endPoint y: 474, distance: 234.5
click at [1218, 475] on div "mission" at bounding box center [1235, 475] width 75 height 23
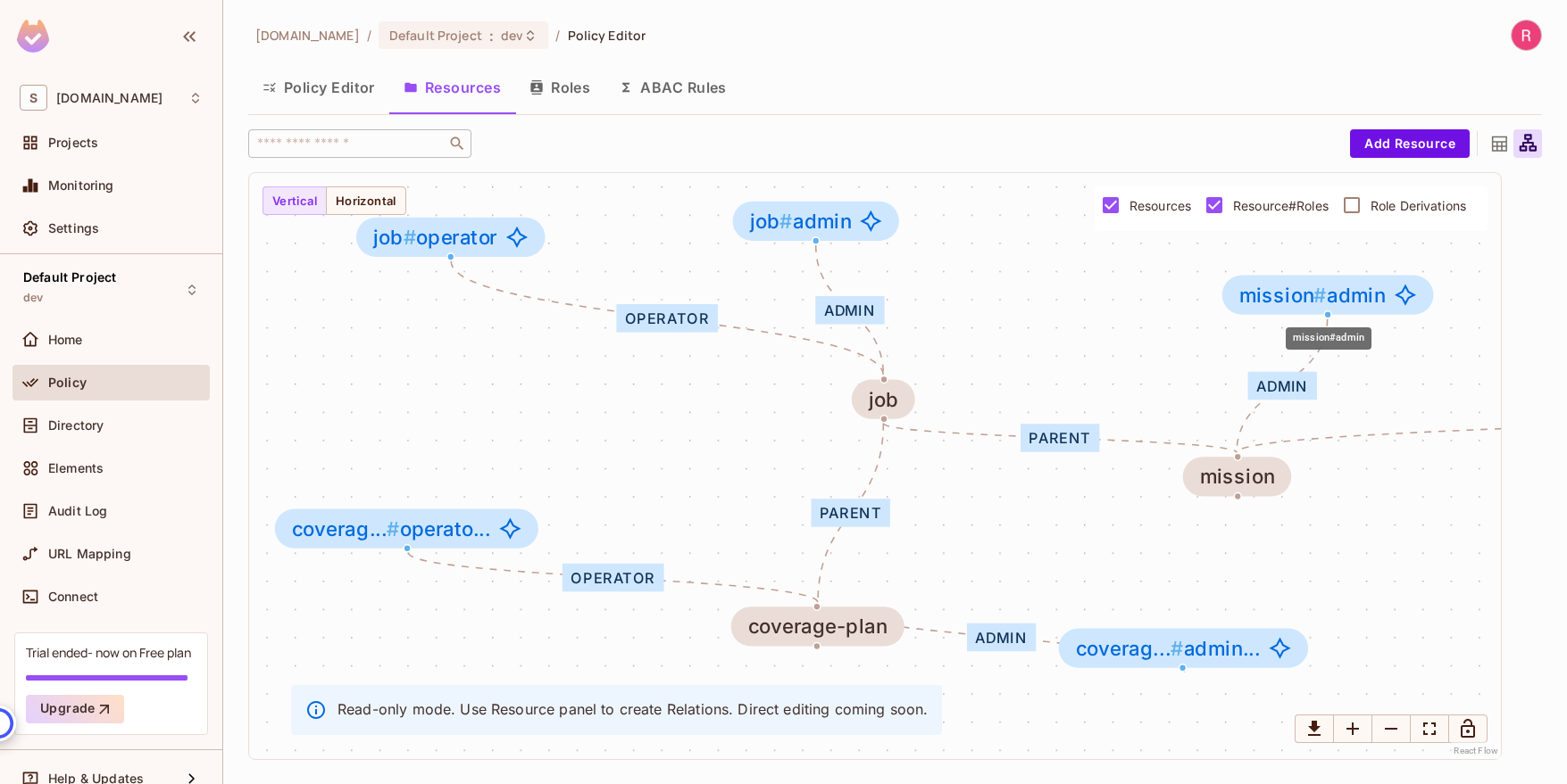
drag, startPoint x: 1445, startPoint y: 372, endPoint x: 1255, endPoint y: 289, distance: 207.3
click at [1255, 289] on span "mission #" at bounding box center [1283, 294] width 88 height 24
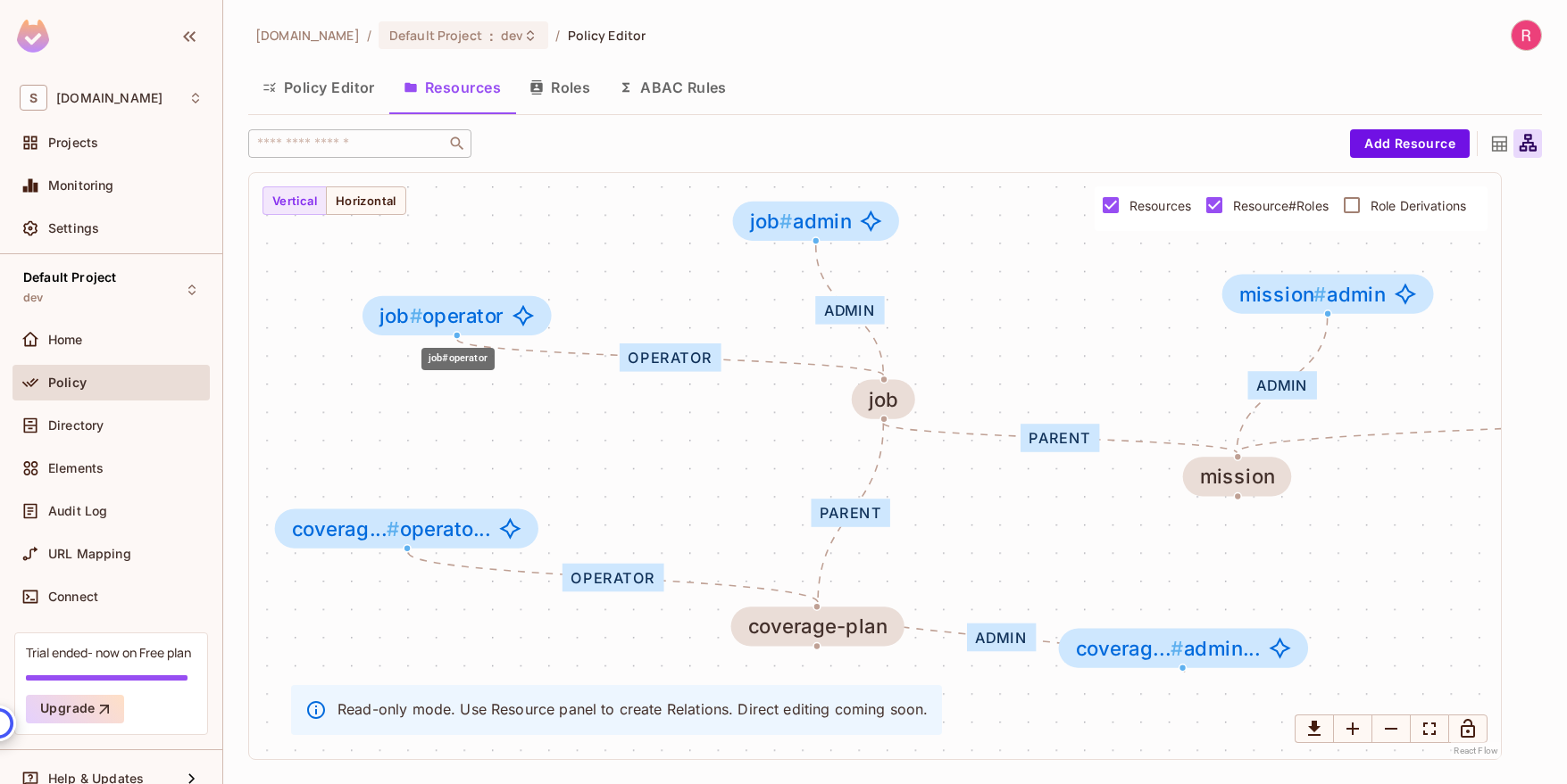
drag, startPoint x: 442, startPoint y: 240, endPoint x: 452, endPoint y: 322, distance: 82.6
click at [452, 322] on span "job # operator" at bounding box center [441, 315] width 124 height 23
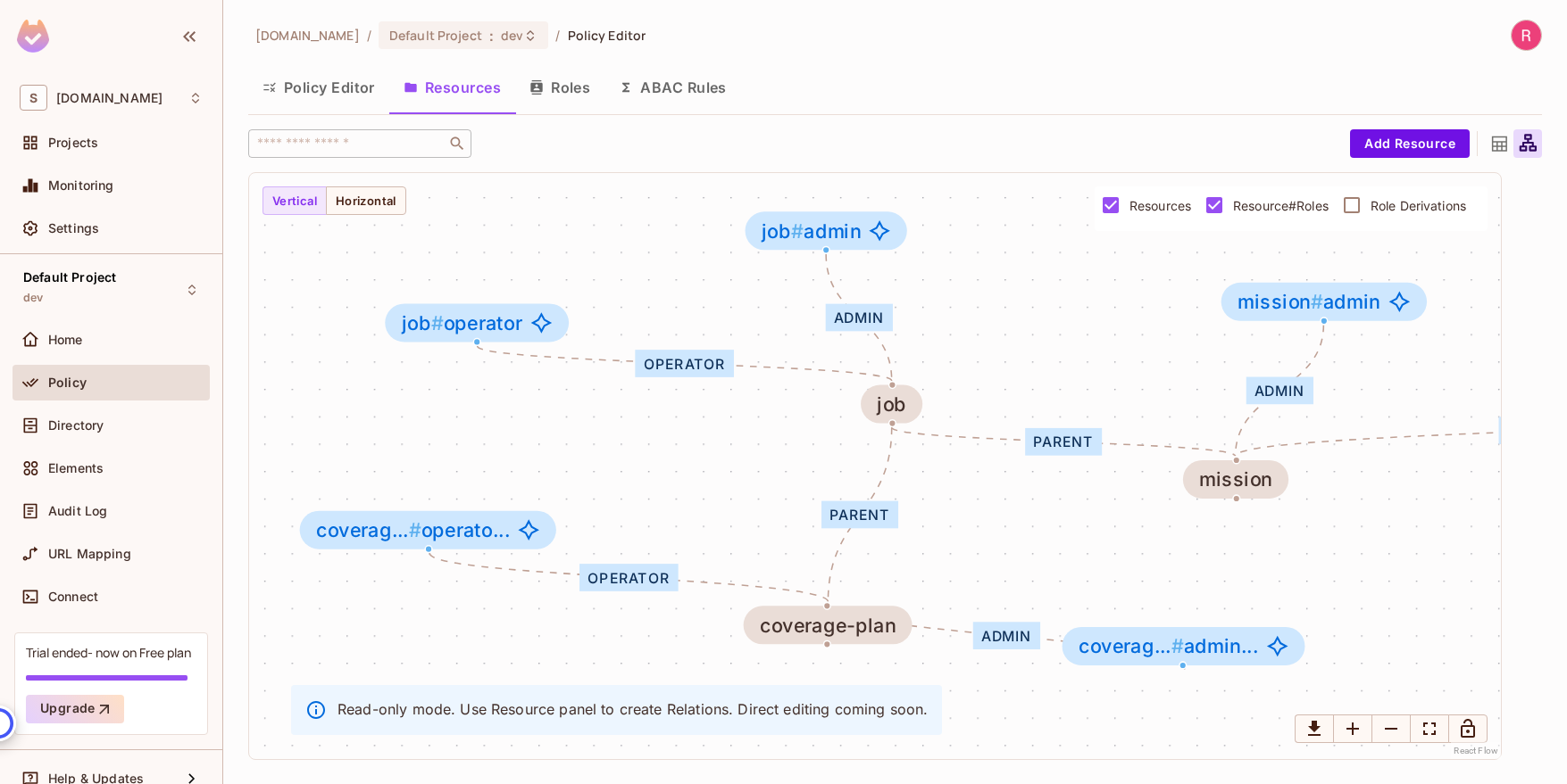
click at [346, 90] on button "Policy Editor" at bounding box center [318, 87] width 141 height 44
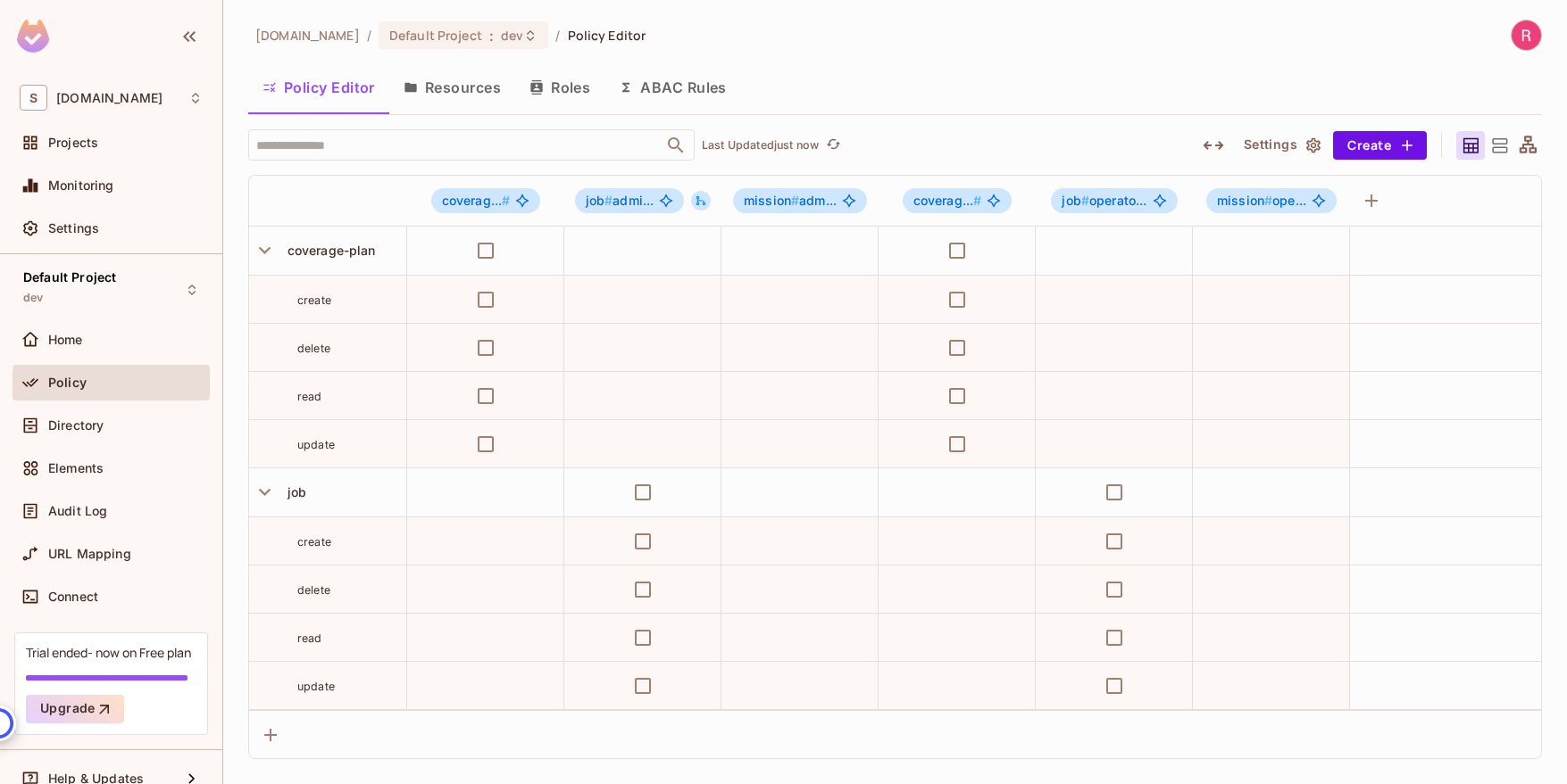
click at [456, 89] on button "Resources" at bounding box center [452, 87] width 126 height 44
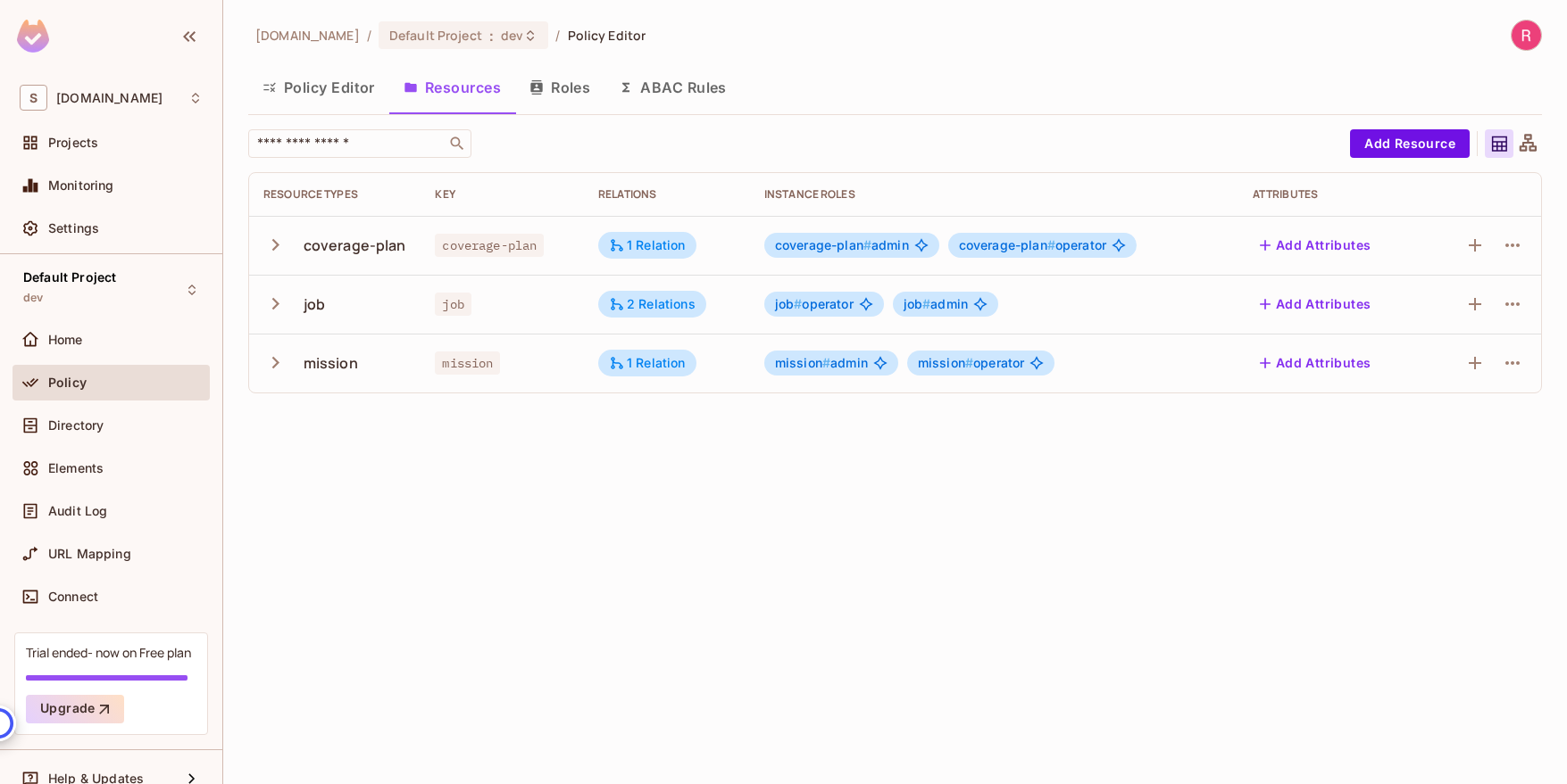
click at [575, 87] on button "Roles" at bounding box center [560, 87] width 89 height 44
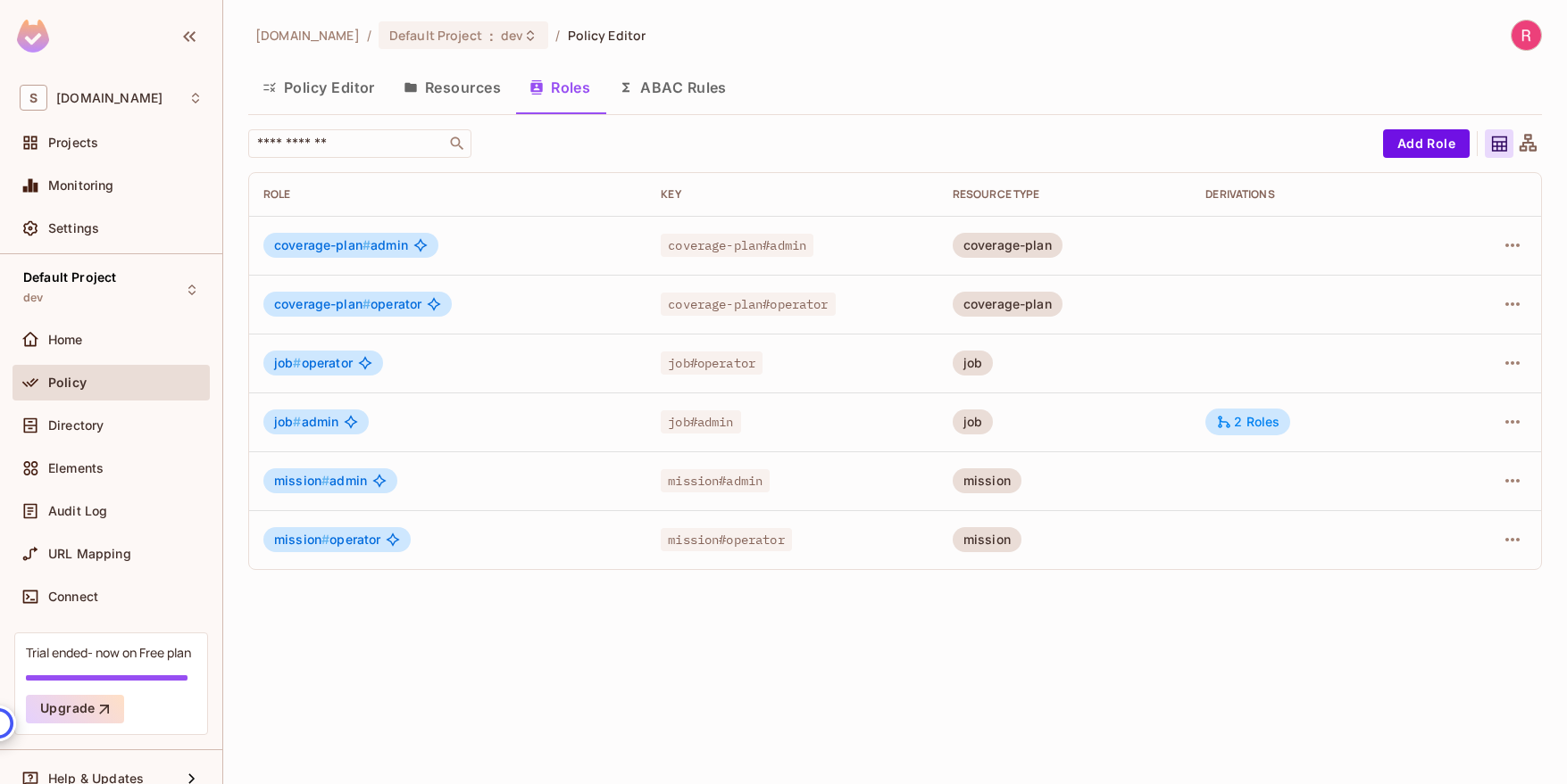
click at [466, 86] on button "Resources" at bounding box center [452, 87] width 126 height 44
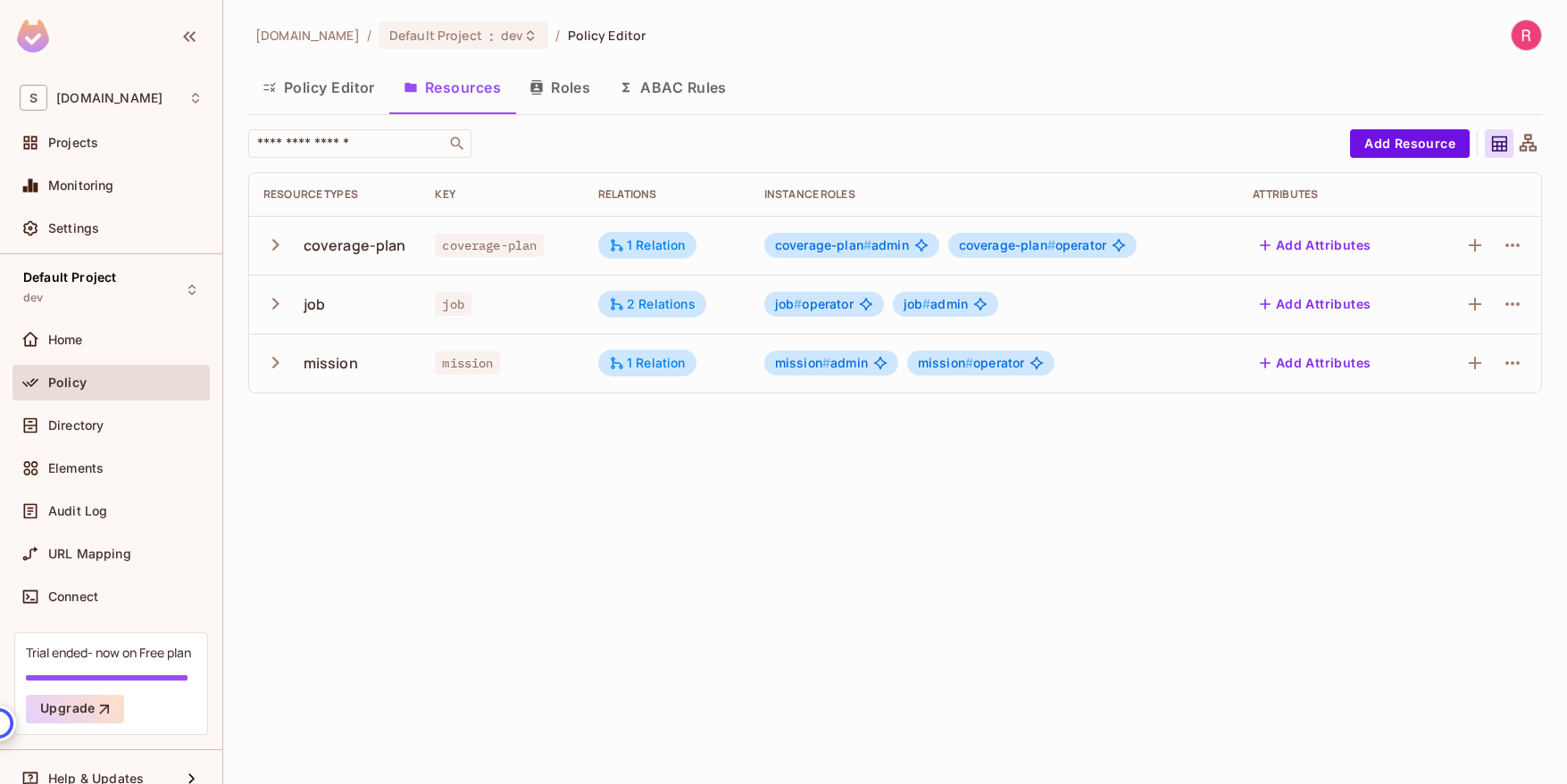
click at [341, 91] on button "Policy Editor" at bounding box center [318, 87] width 141 height 44
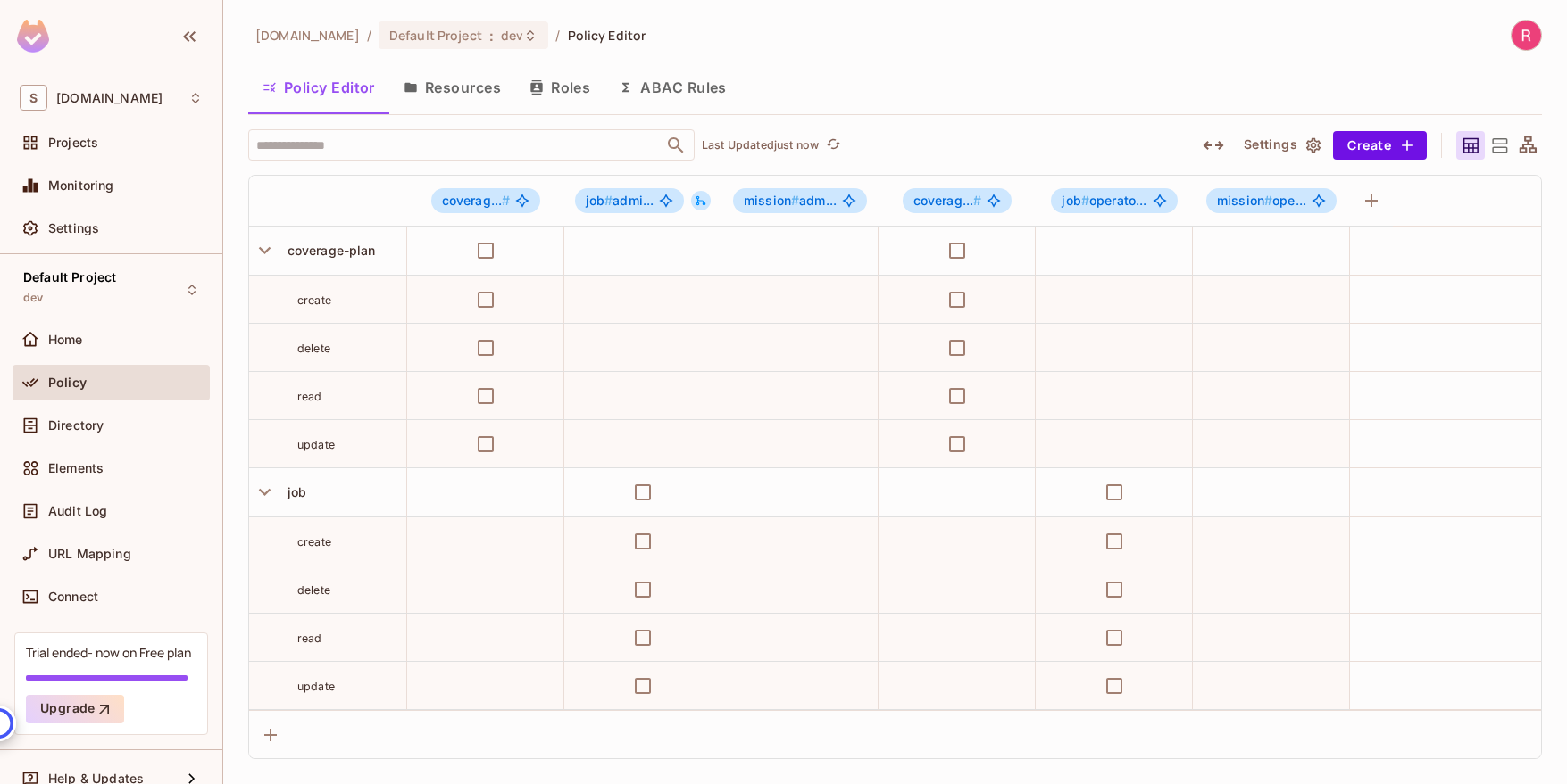
click at [438, 89] on button "Resources" at bounding box center [452, 87] width 126 height 44
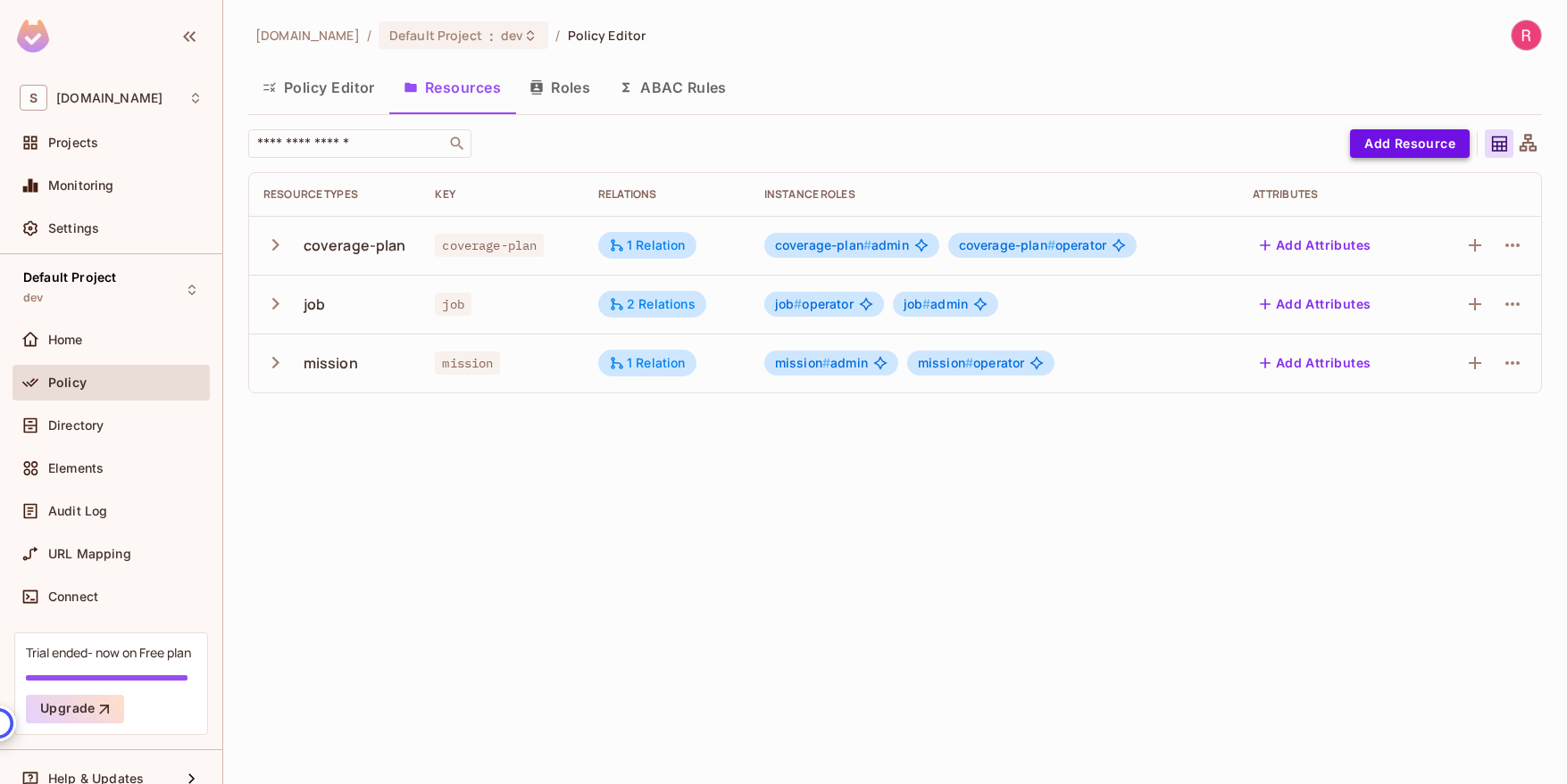
click at [1409, 146] on button "Add Resource" at bounding box center [1409, 143] width 119 height 29
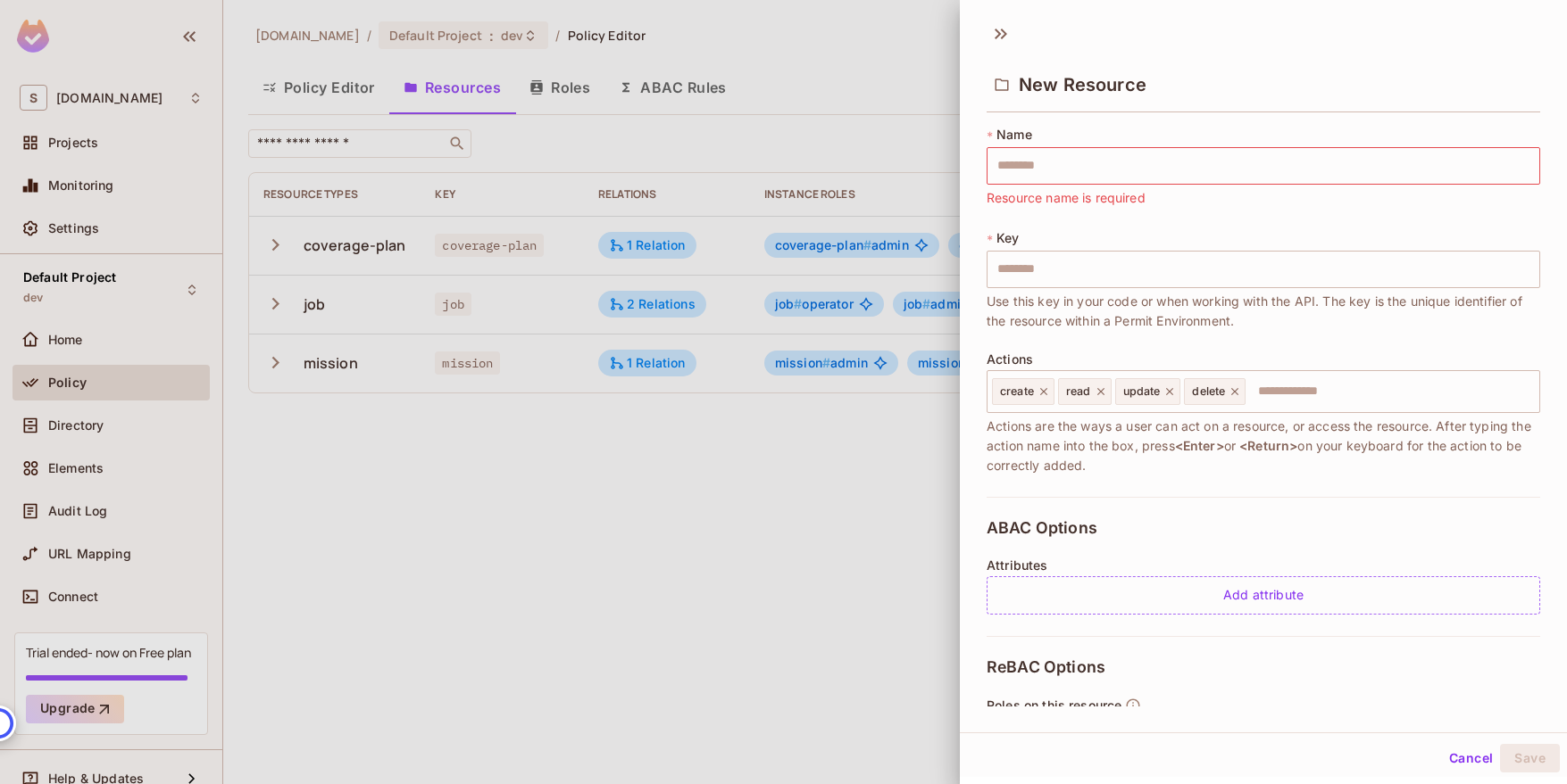
click at [696, 535] on div at bounding box center [784, 392] width 1567 height 784
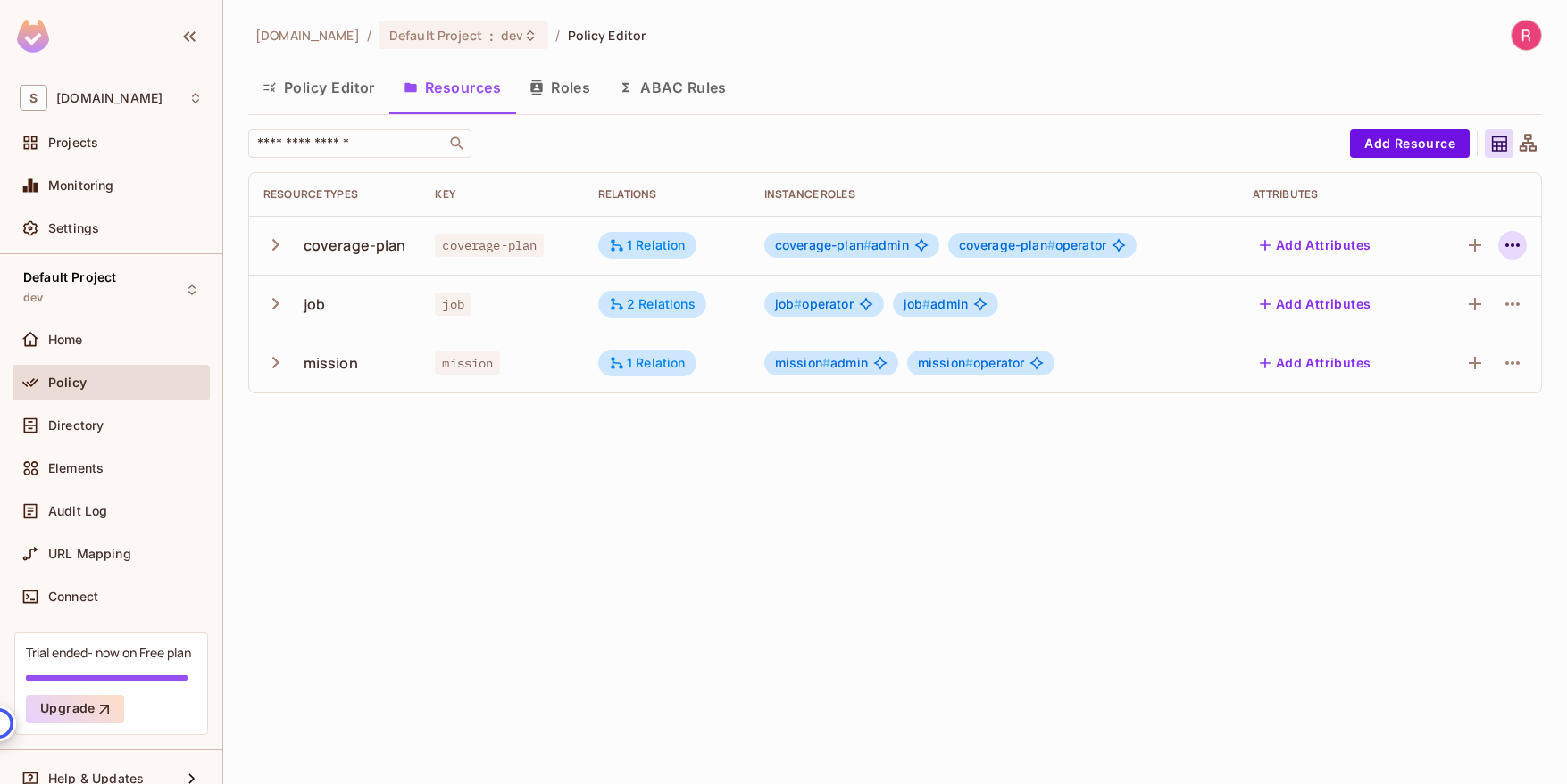
click at [1502, 244] on icon "button" at bounding box center [1513, 246] width 22 height 22
click at [1455, 311] on div "Edit Resource" at bounding box center [1434, 316] width 84 height 18
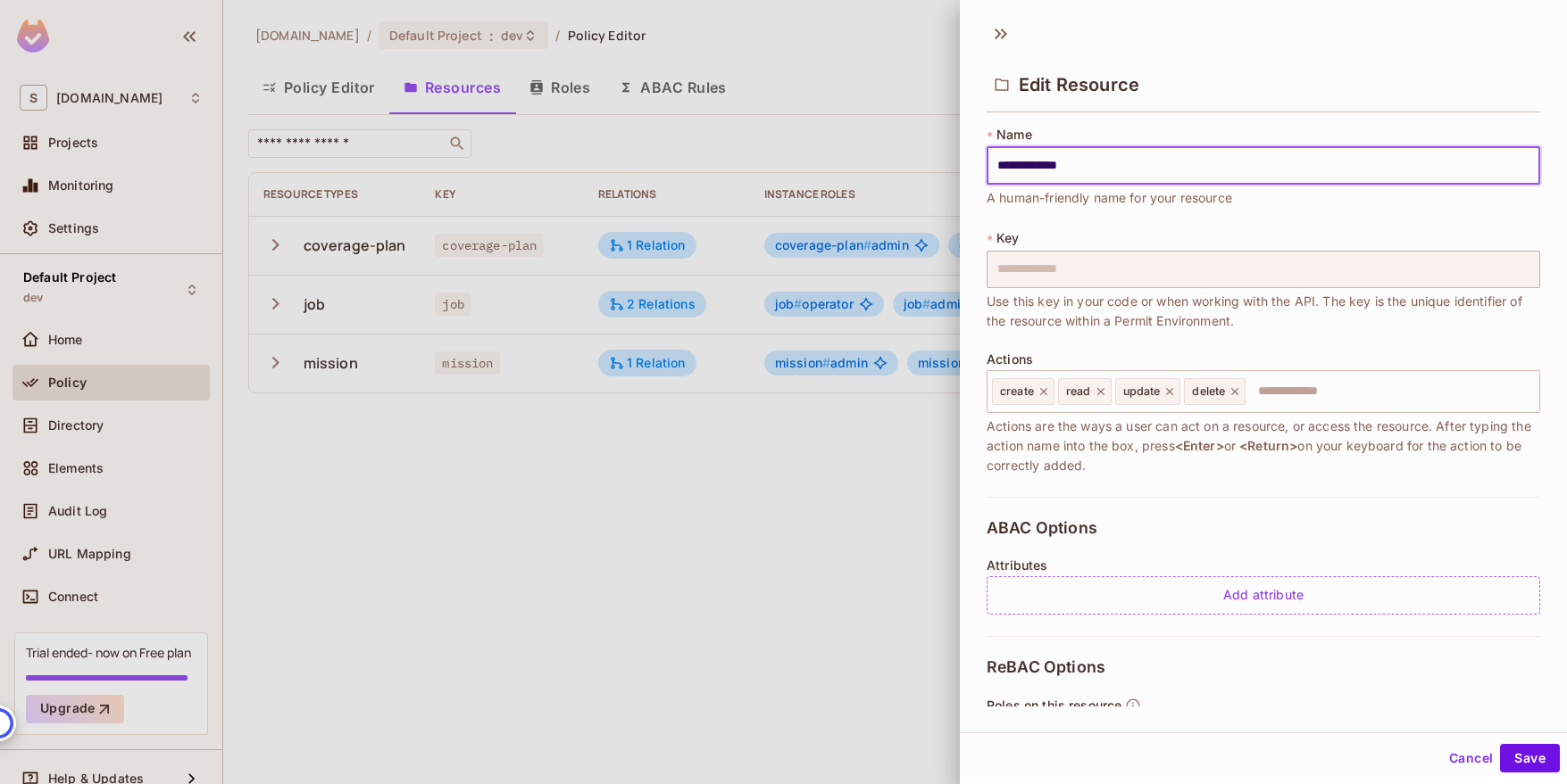
click at [591, 526] on div at bounding box center [784, 392] width 1567 height 784
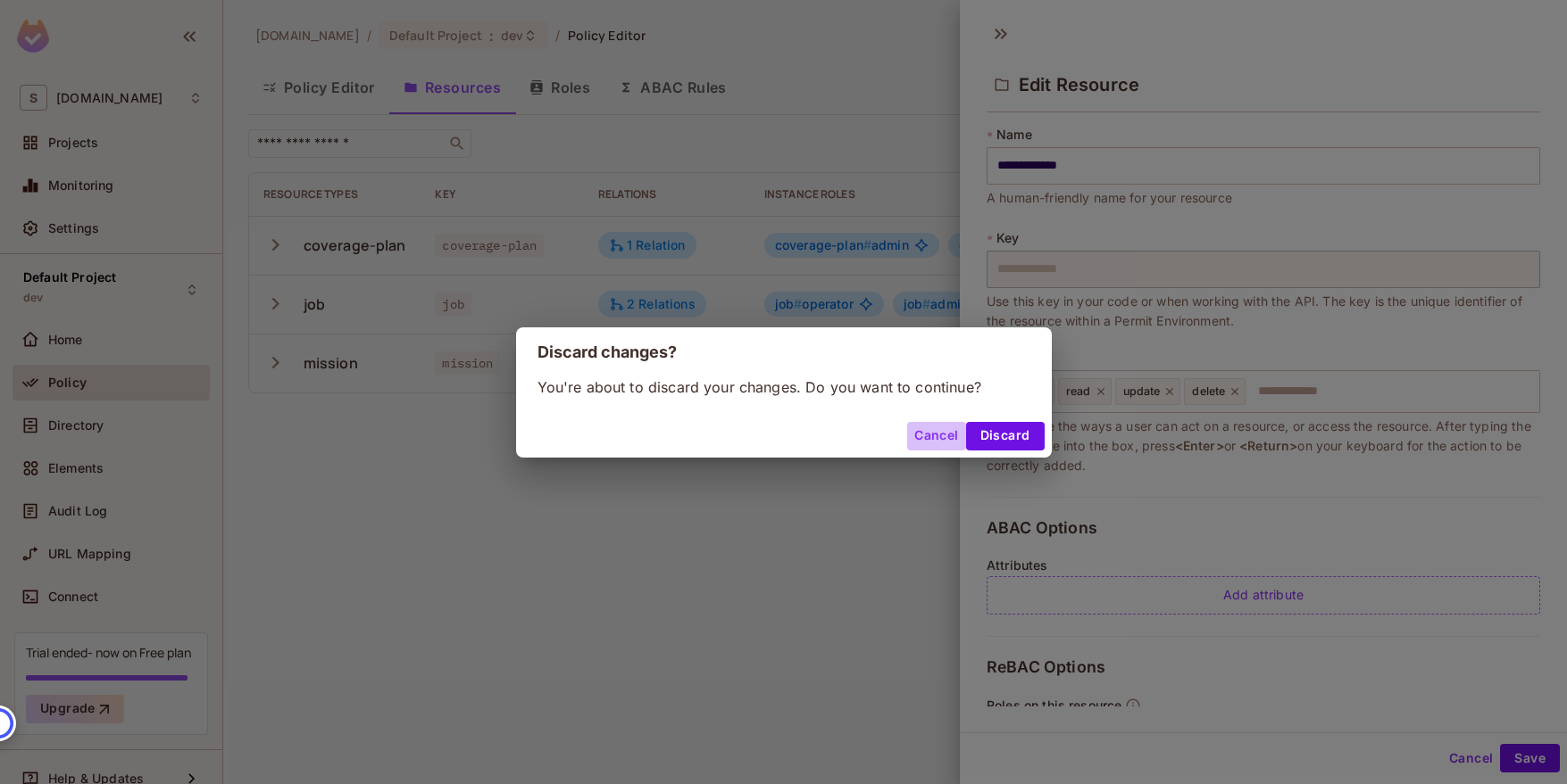
click at [921, 432] on button "Cancel" at bounding box center [935, 436] width 58 height 29
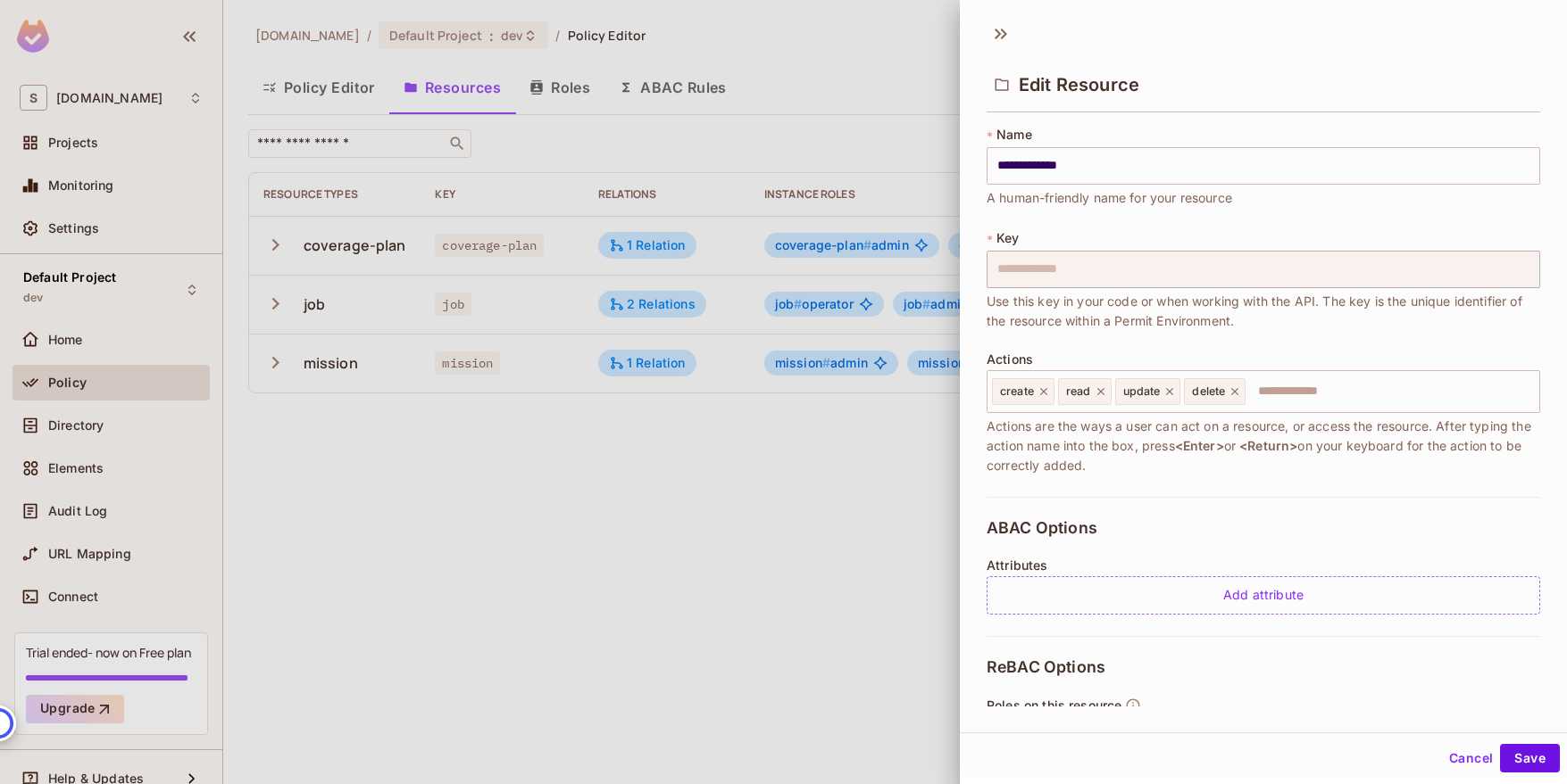
click at [1462, 754] on button "Cancel" at bounding box center [1470, 757] width 58 height 29
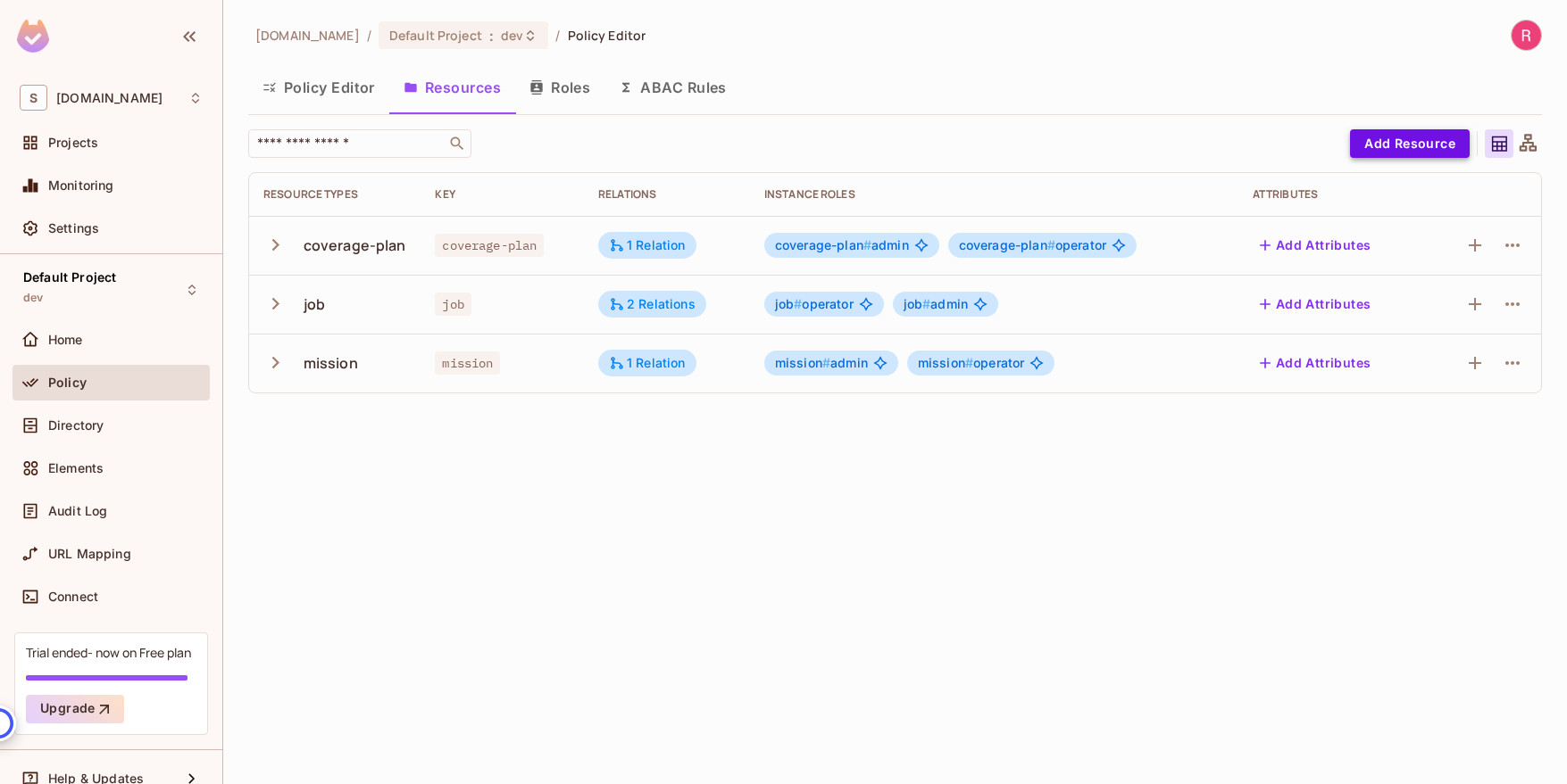
click at [1449, 143] on button "Add Resource" at bounding box center [1409, 143] width 119 height 29
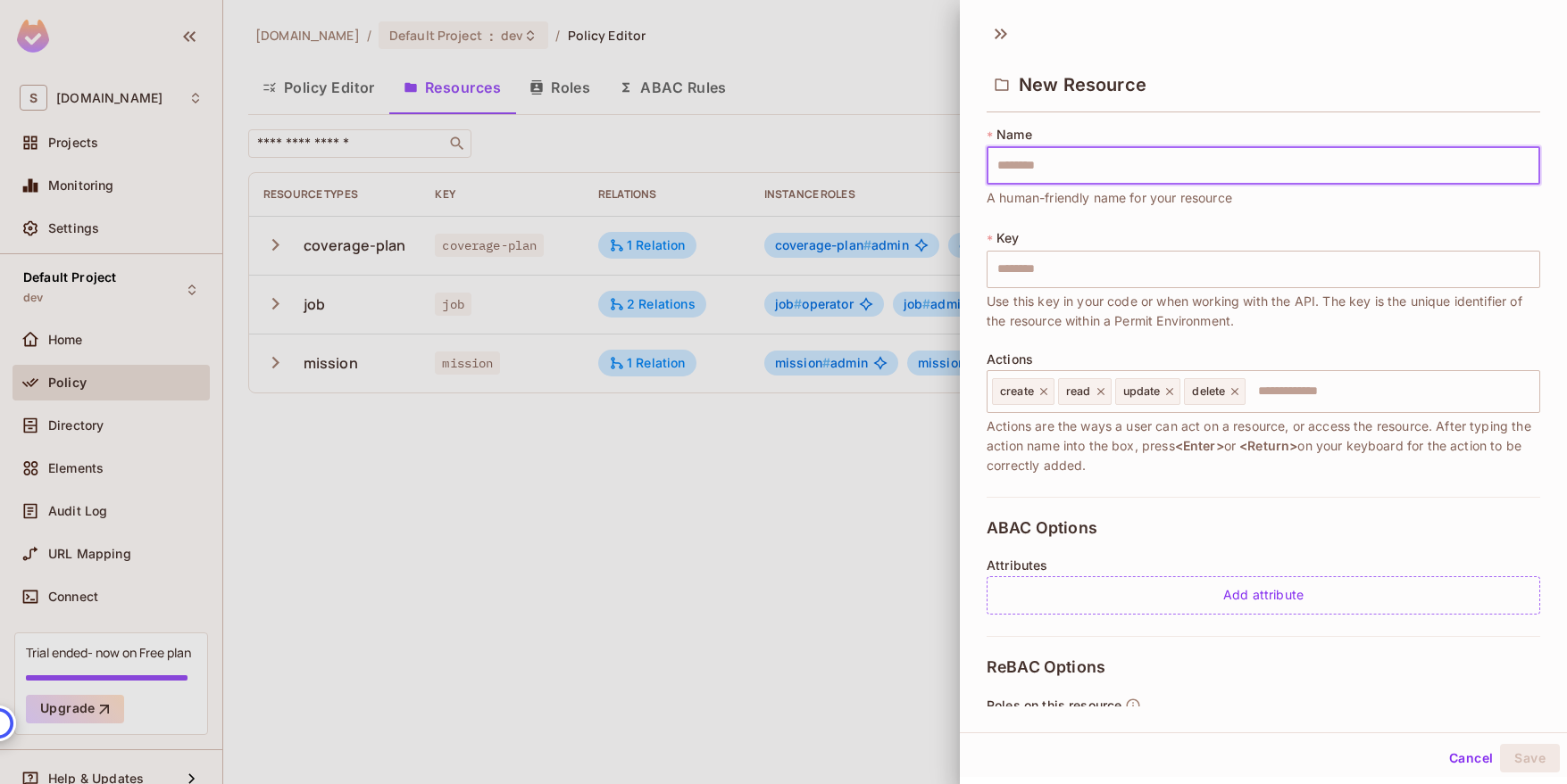
type input "*"
type input "**"
type input "***"
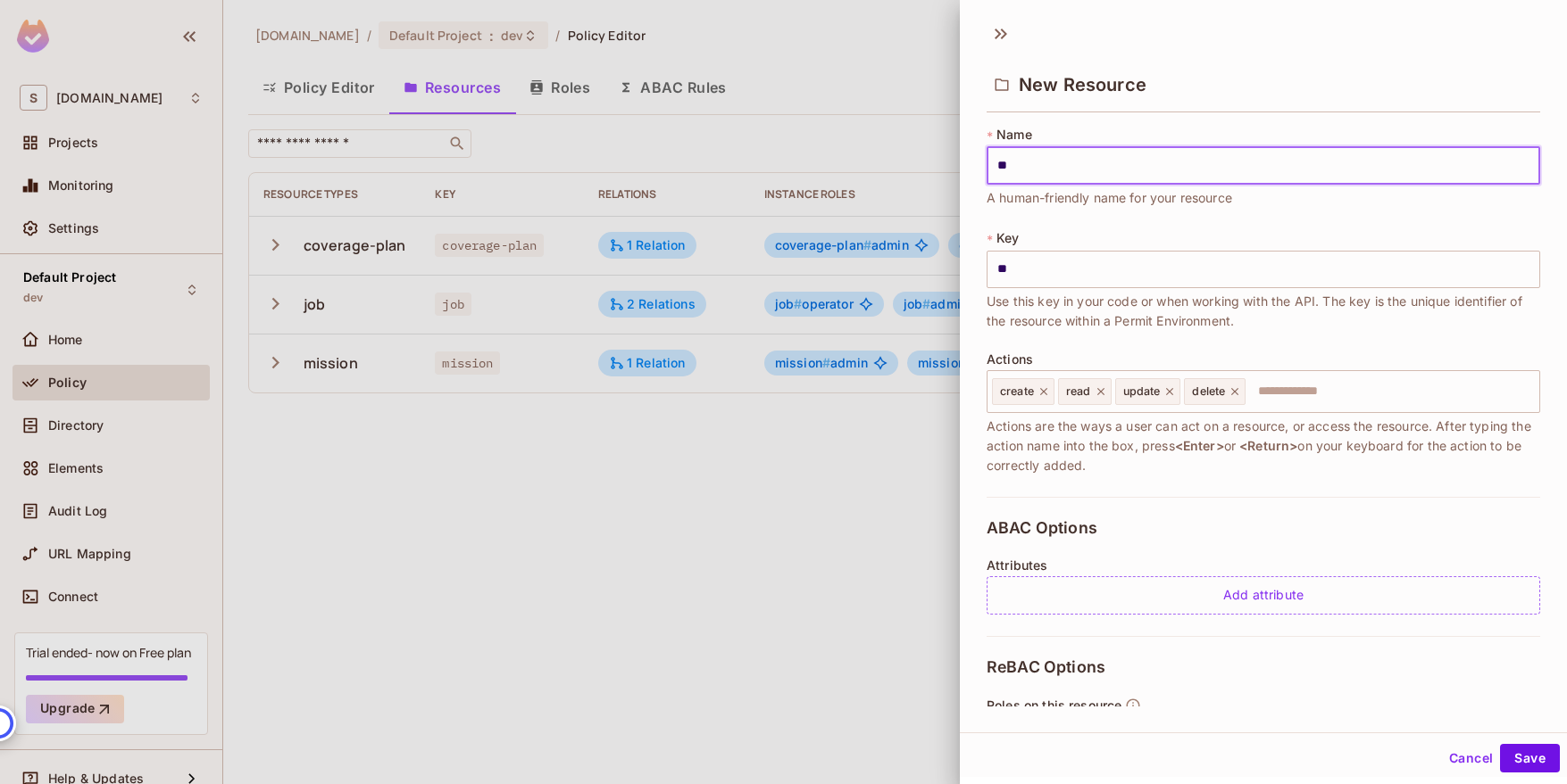
type input "***"
type input "****"
type input "*****"
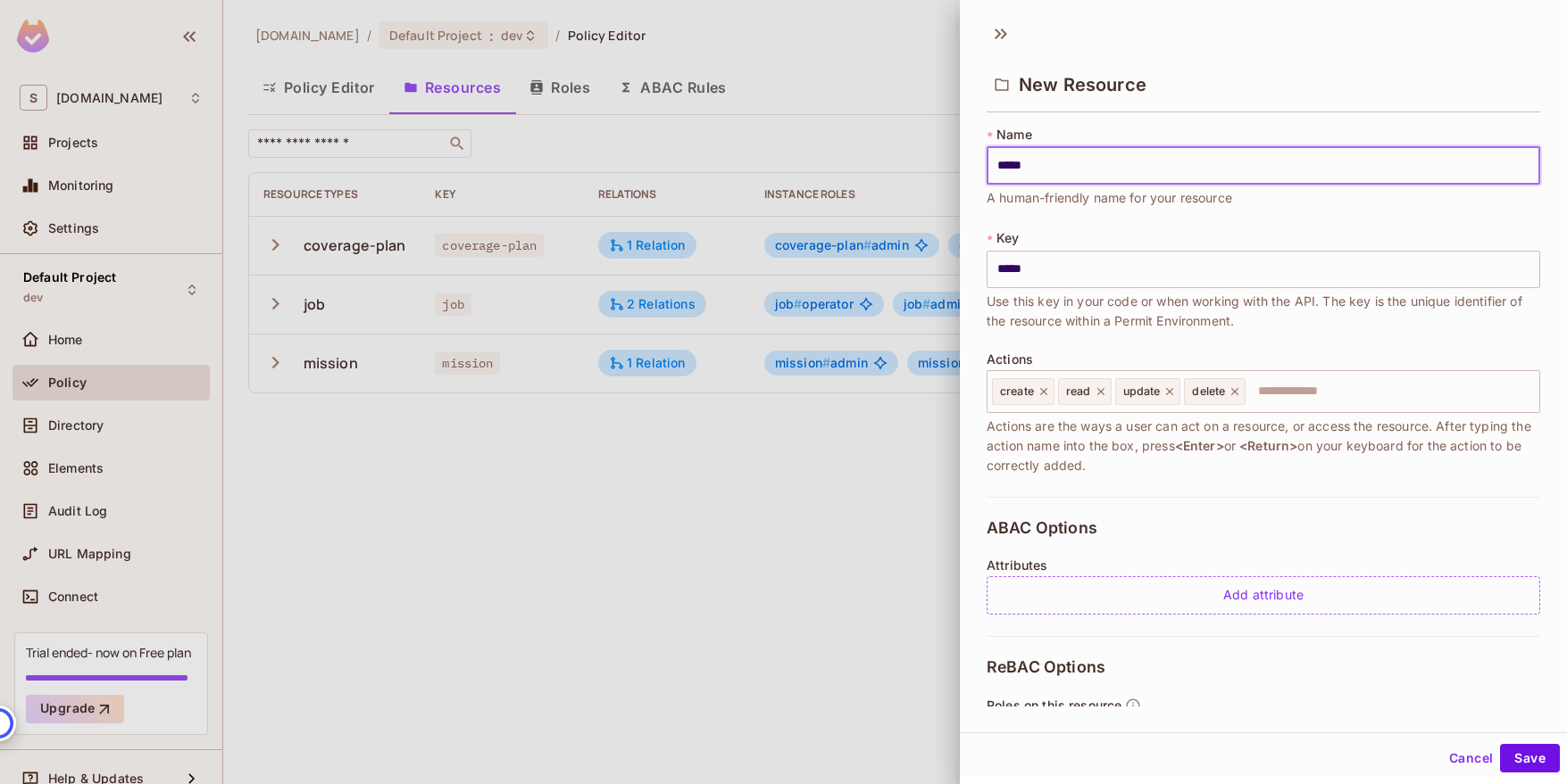
type input "******"
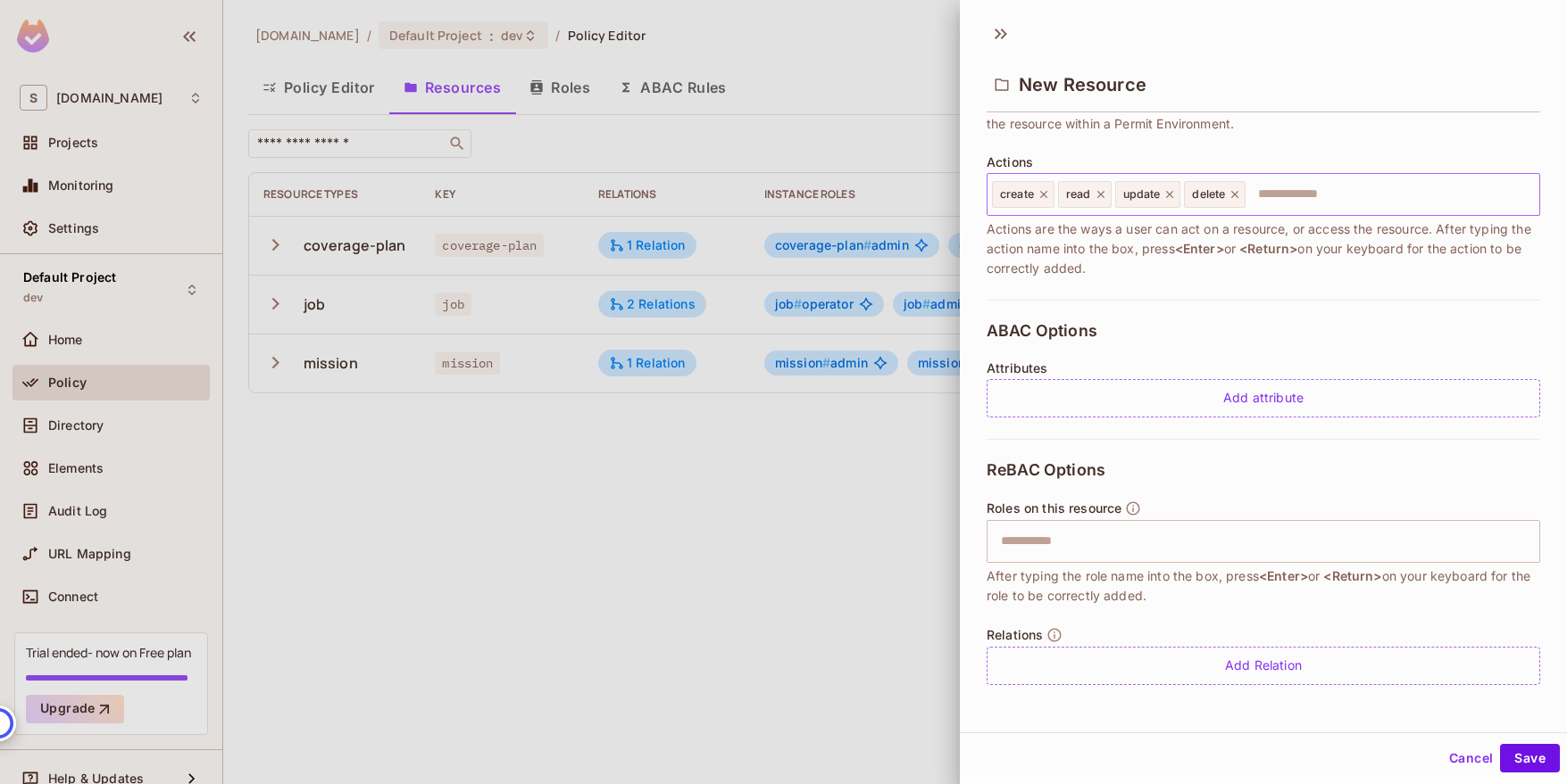
scroll to position [3, 0]
type input "******"
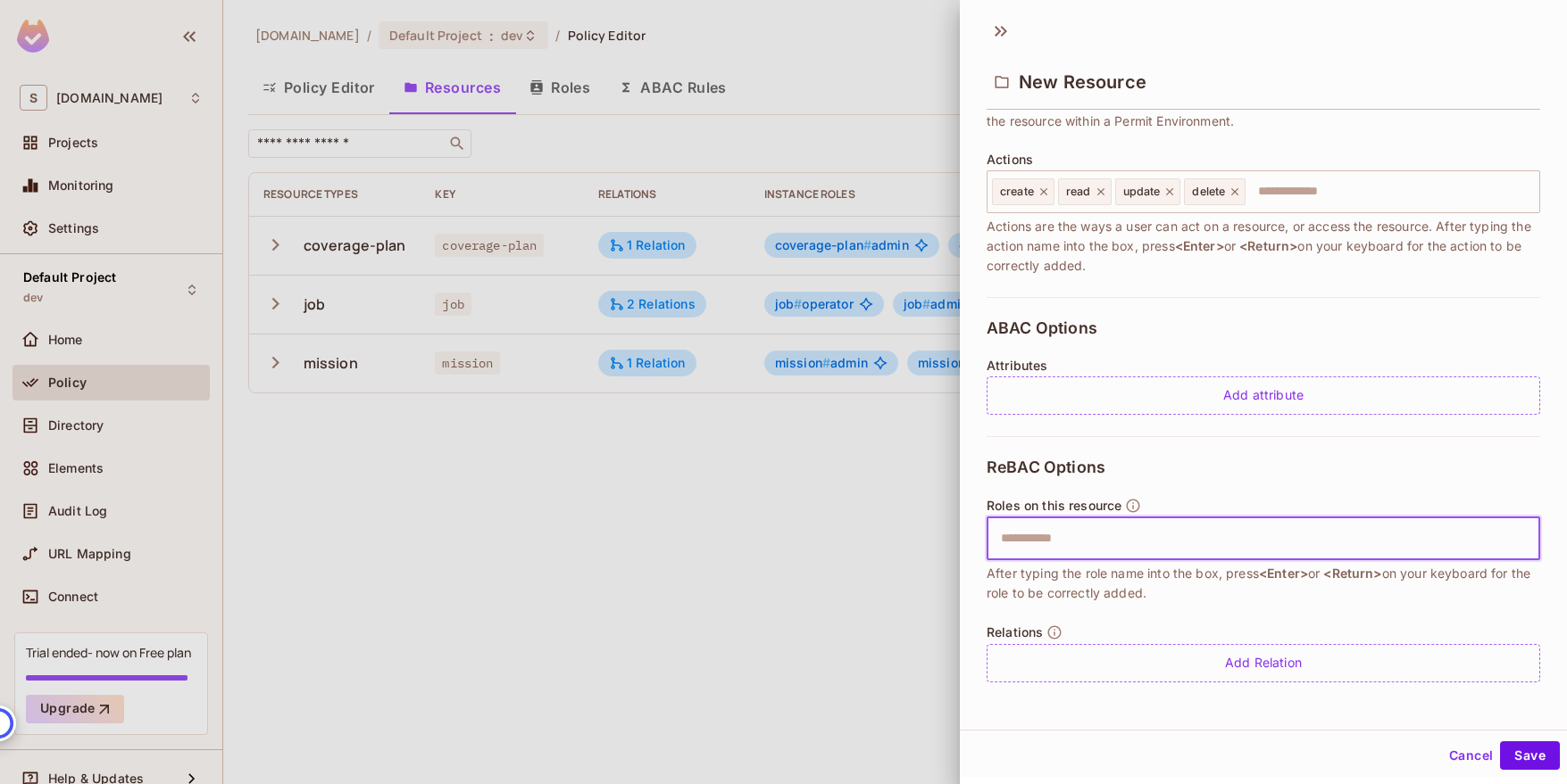
click at [1163, 537] on input "text" at bounding box center [1260, 538] width 542 height 36
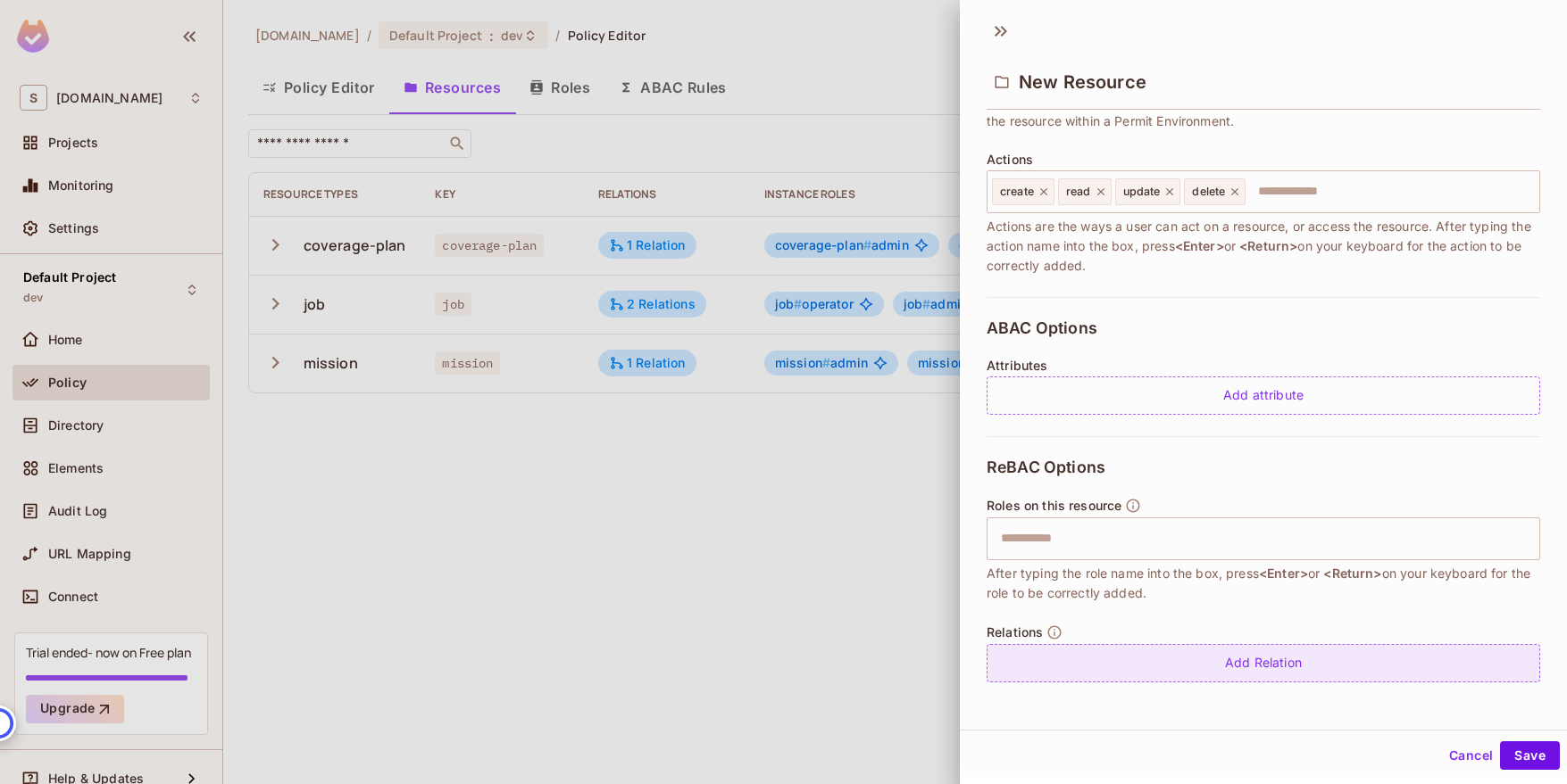
click at [1239, 664] on div "Add Relation" at bounding box center [1263, 663] width 554 height 38
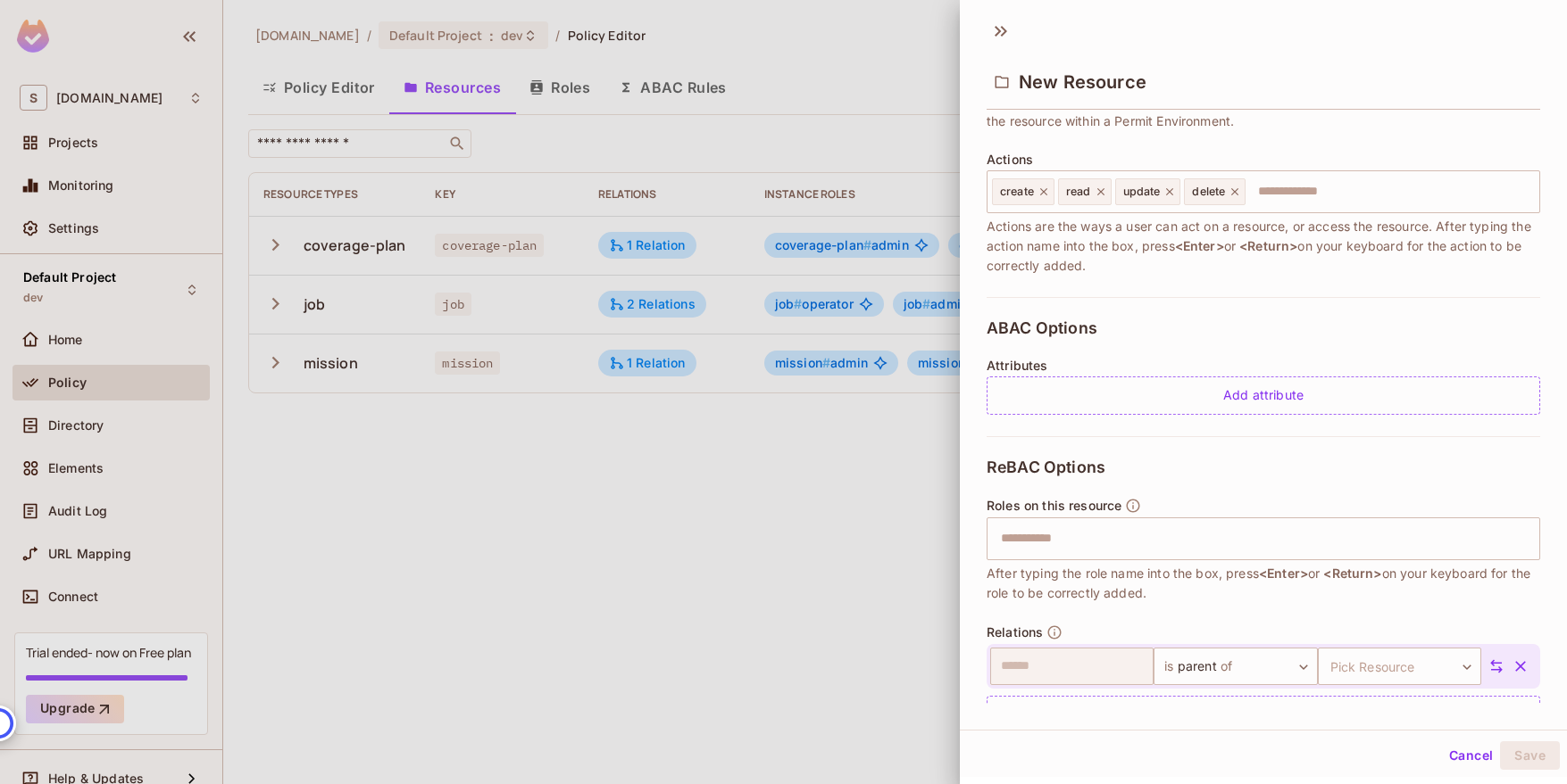
scroll to position [249, 0]
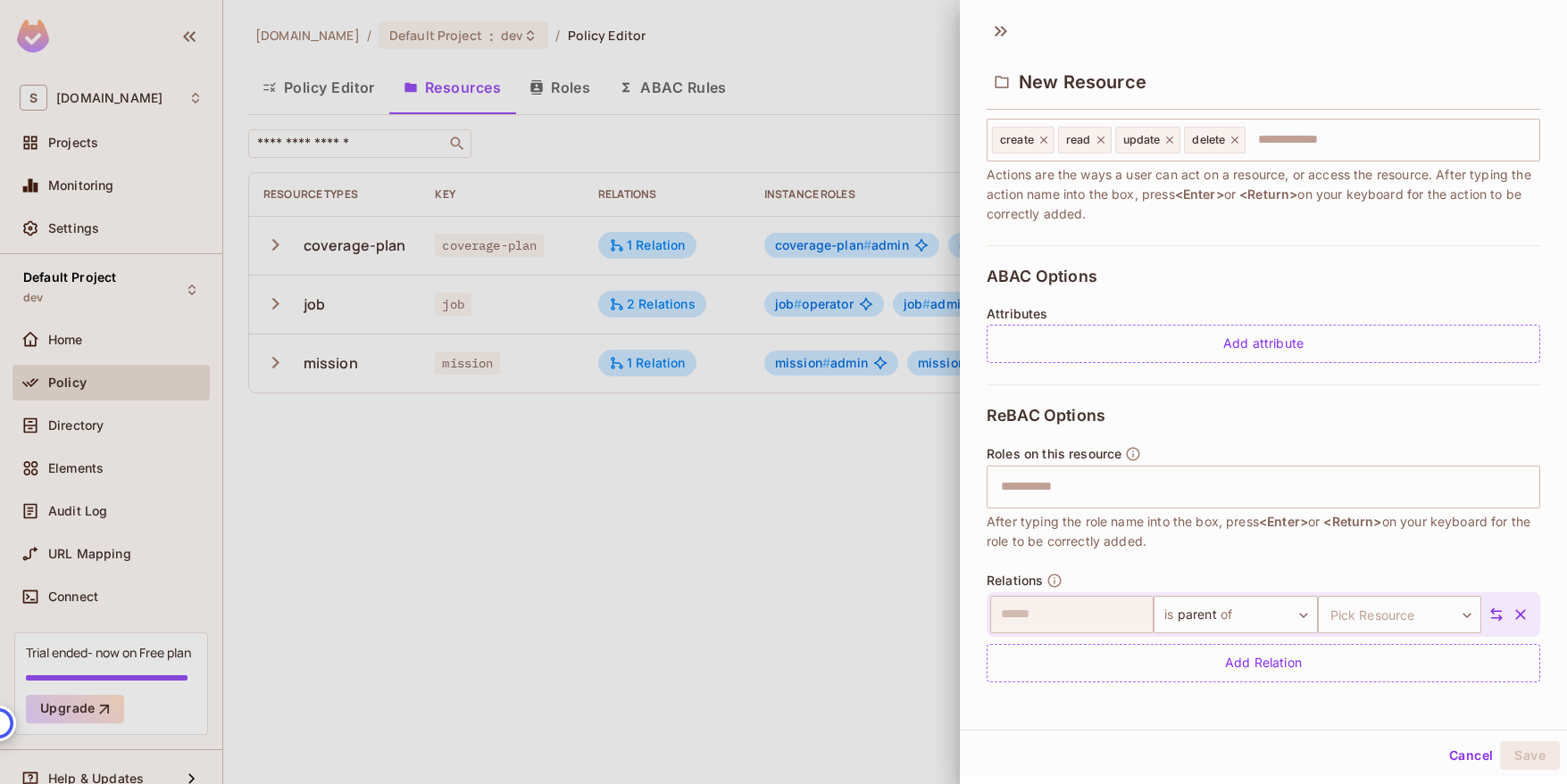
click at [1314, 569] on div "ReBAC Options Roles on this resource ​ After typing the role name into the box,…" at bounding box center [1263, 544] width 554 height 320
click at [1482, 749] on button "Cancel" at bounding box center [1470, 755] width 58 height 29
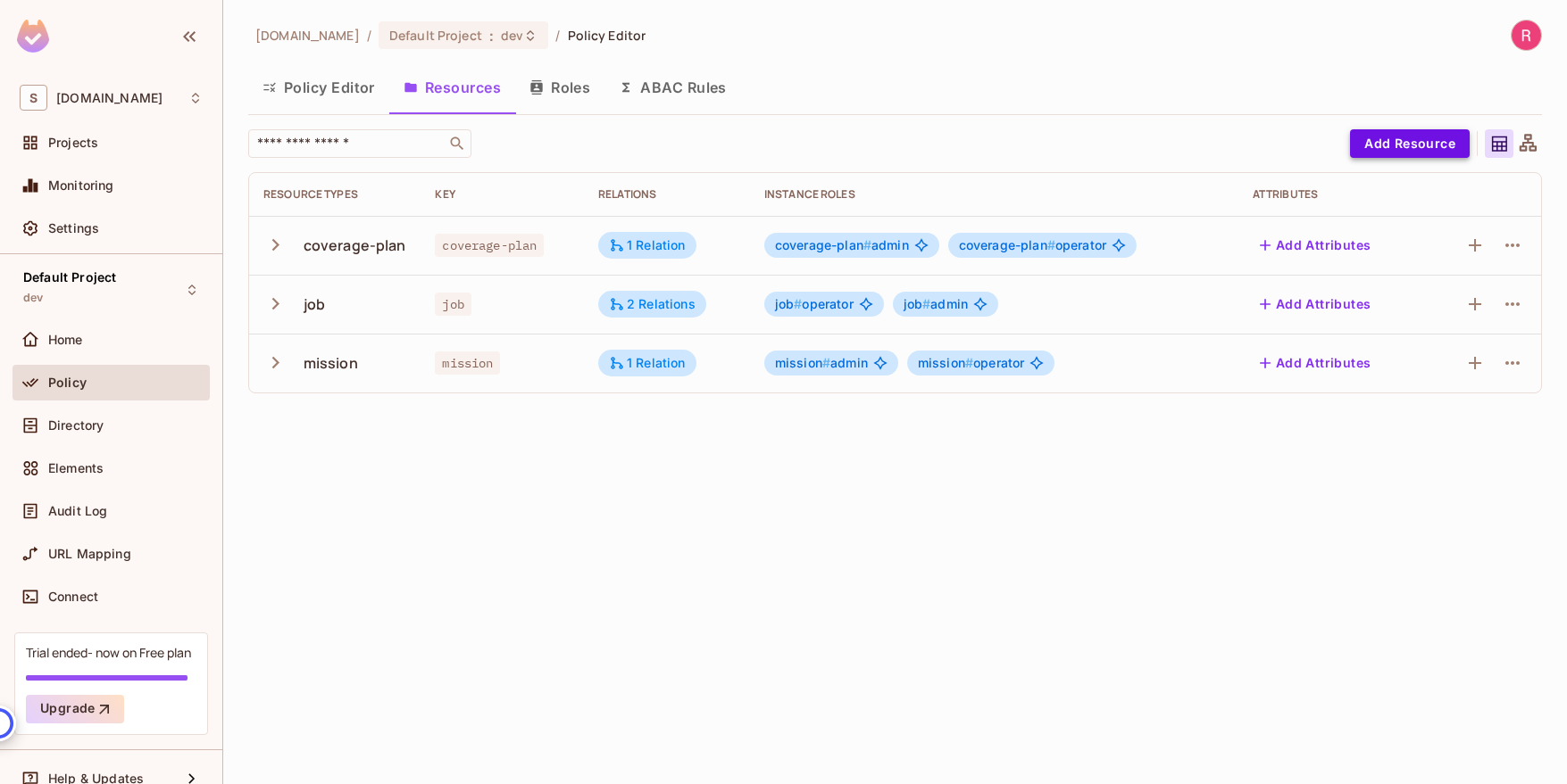
click at [1399, 145] on button "Add Resource" at bounding box center [1409, 143] width 119 height 29
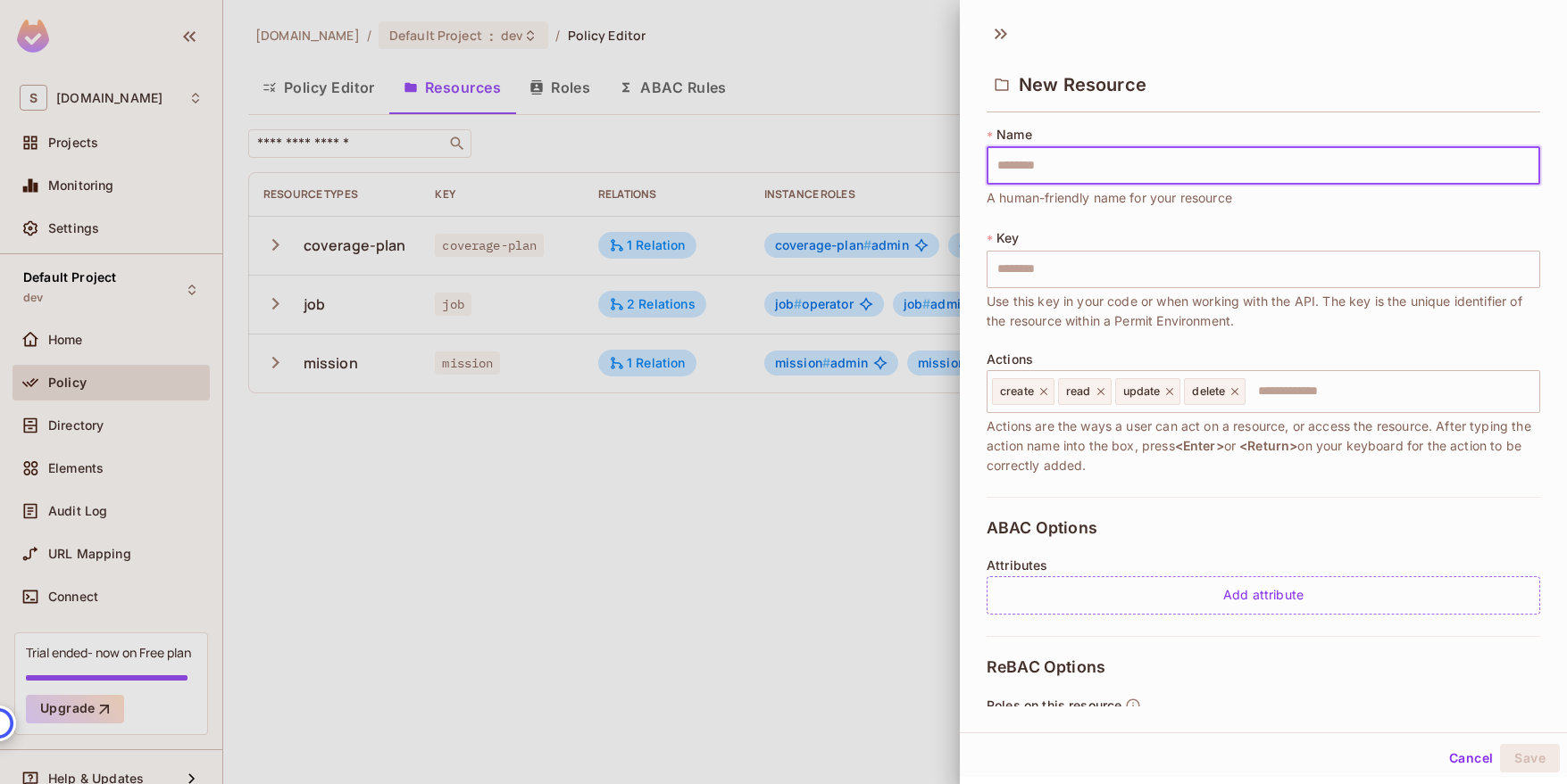
type input "*"
type input "**"
type input "***"
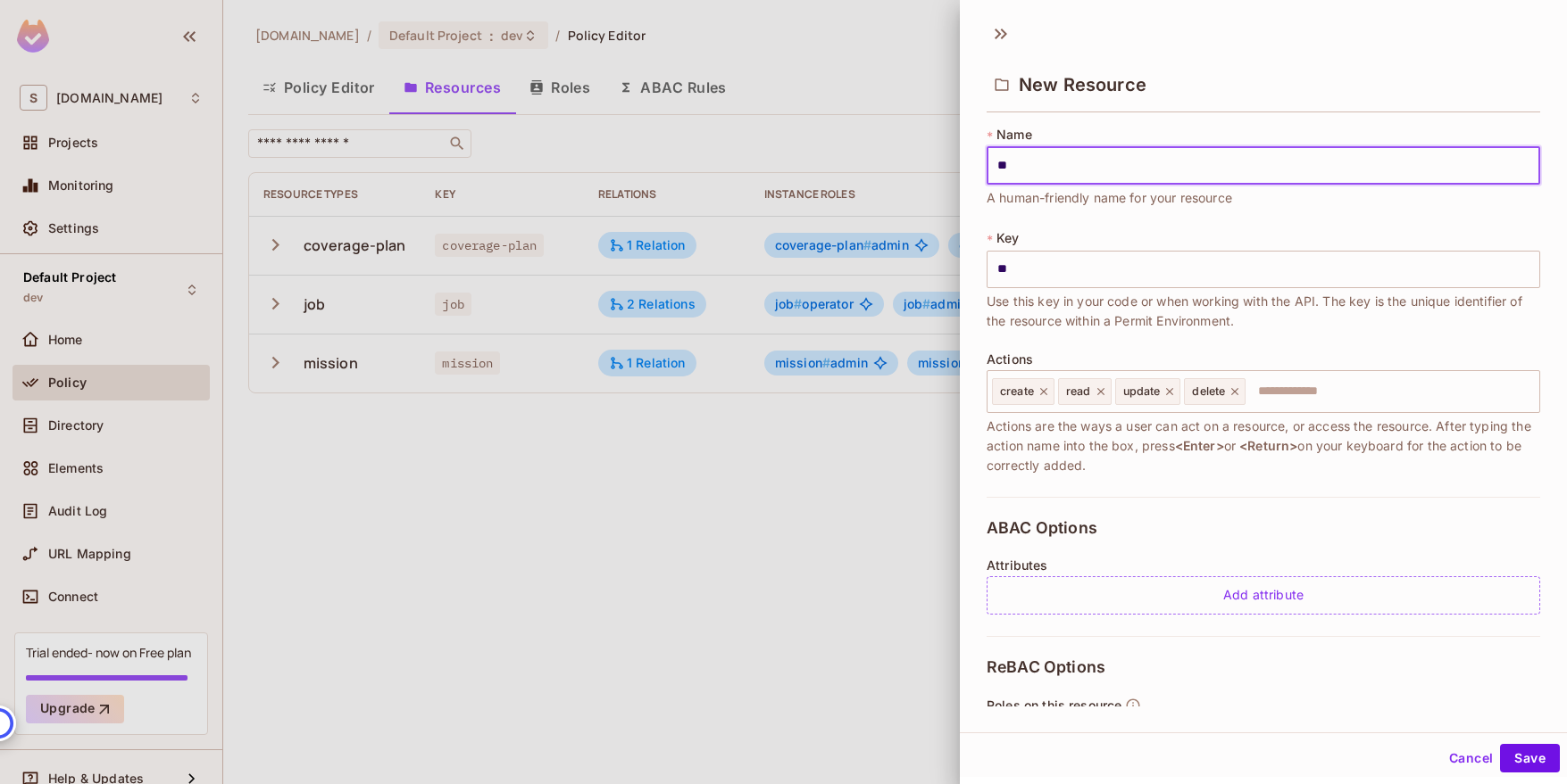
type input "***"
type input "****"
type input "*****"
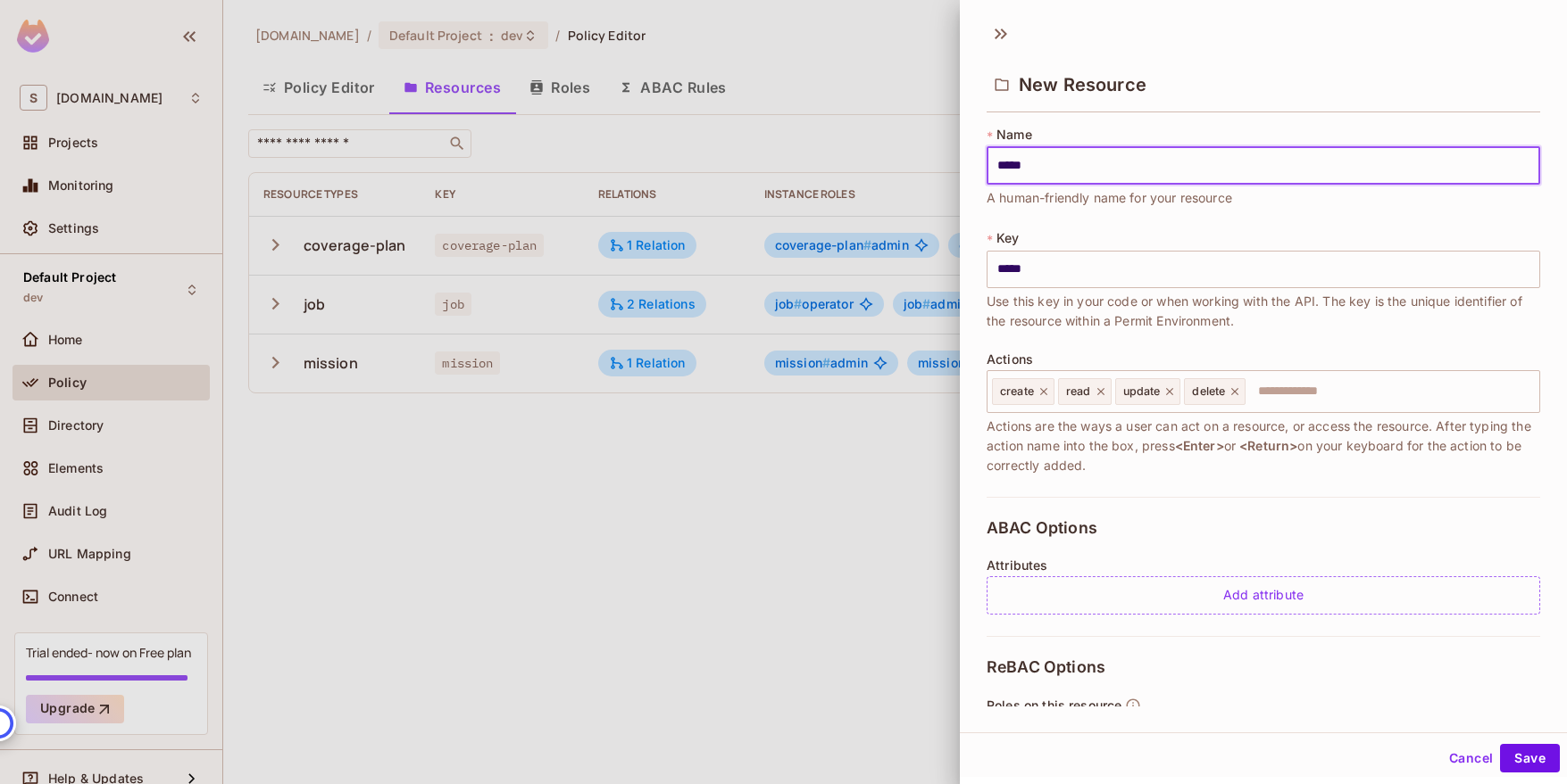
type input "******"
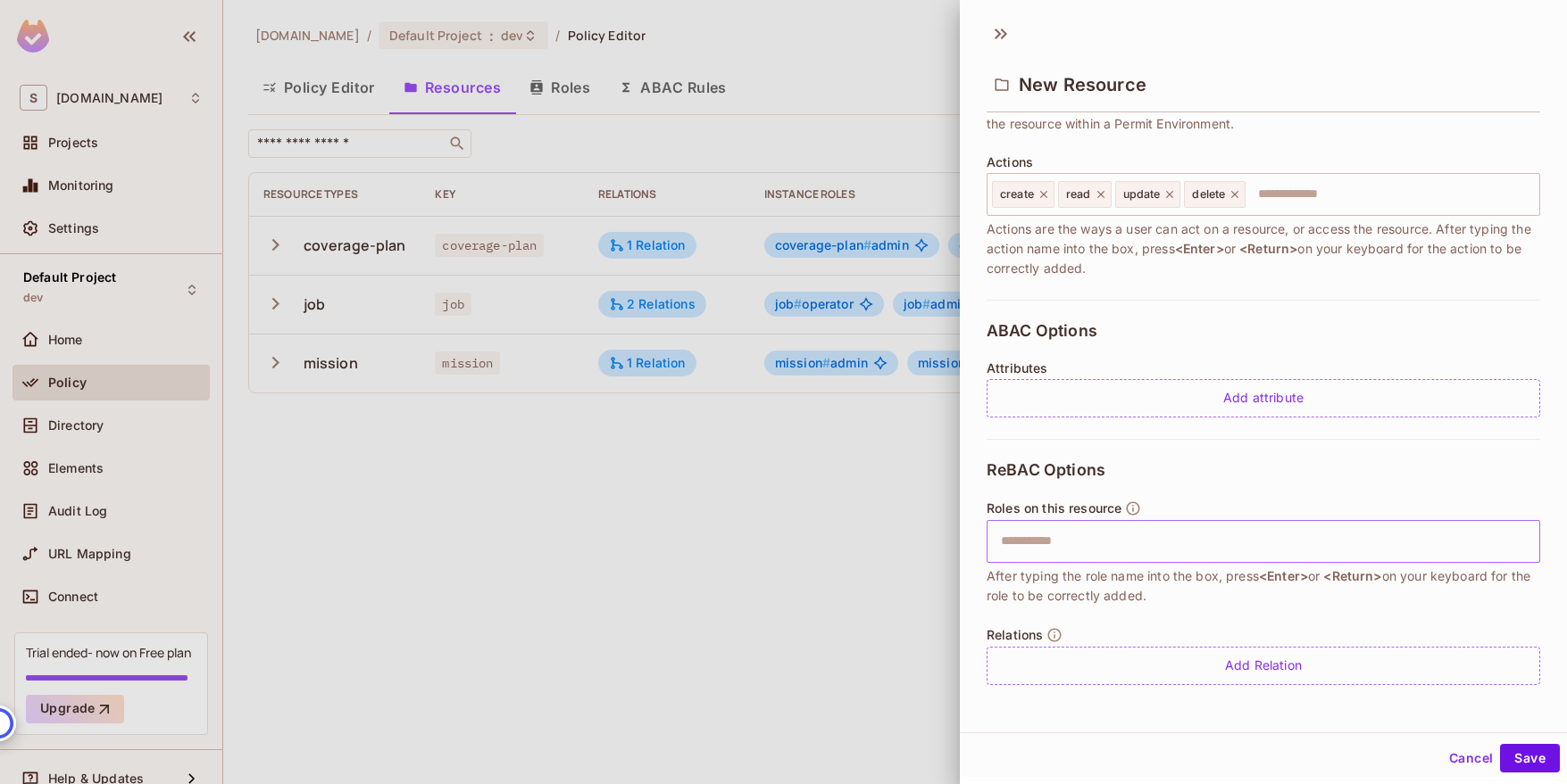
type input "******"
click at [1136, 547] on input "text" at bounding box center [1260, 541] width 542 height 36
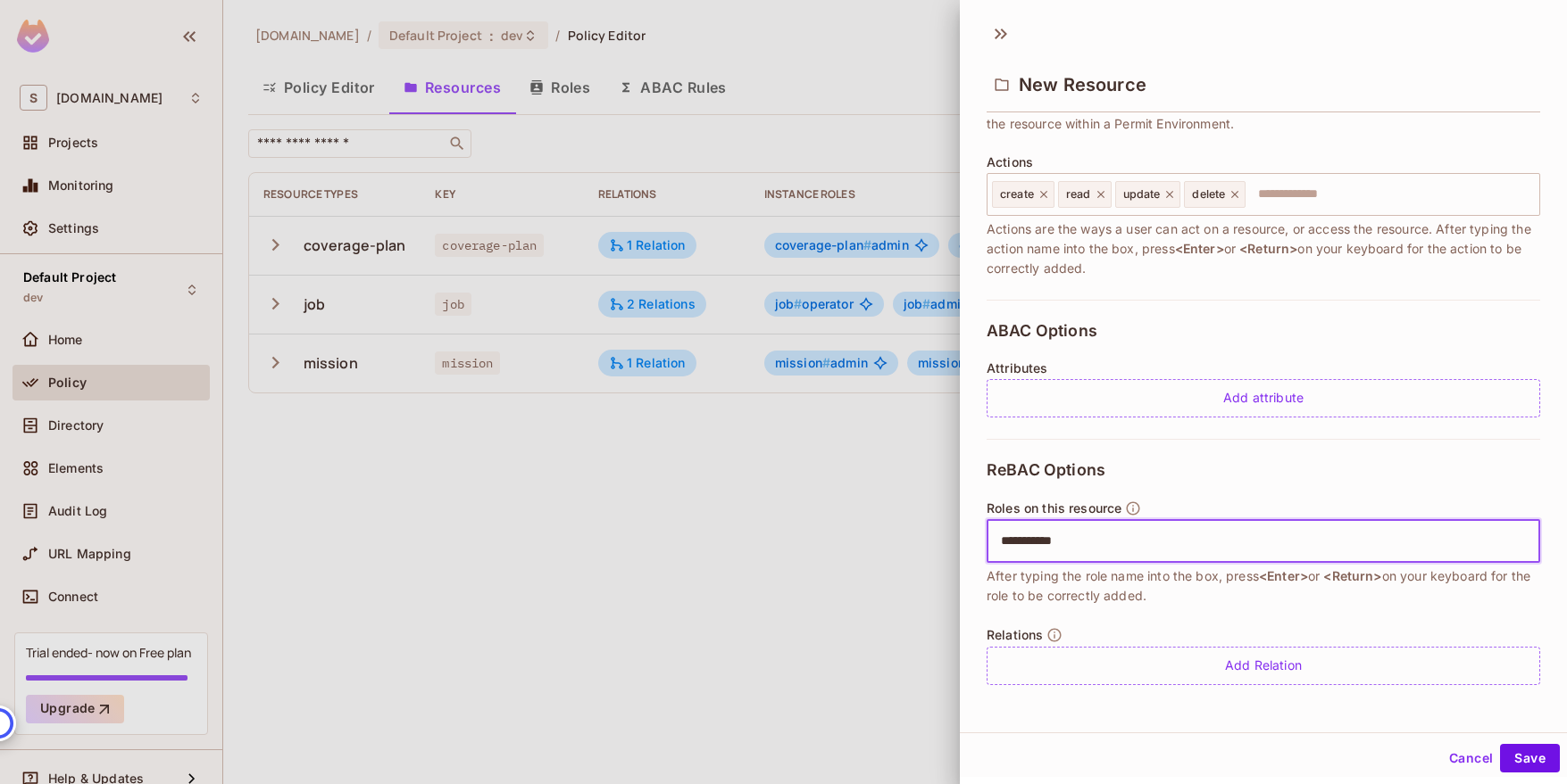
type input "**********"
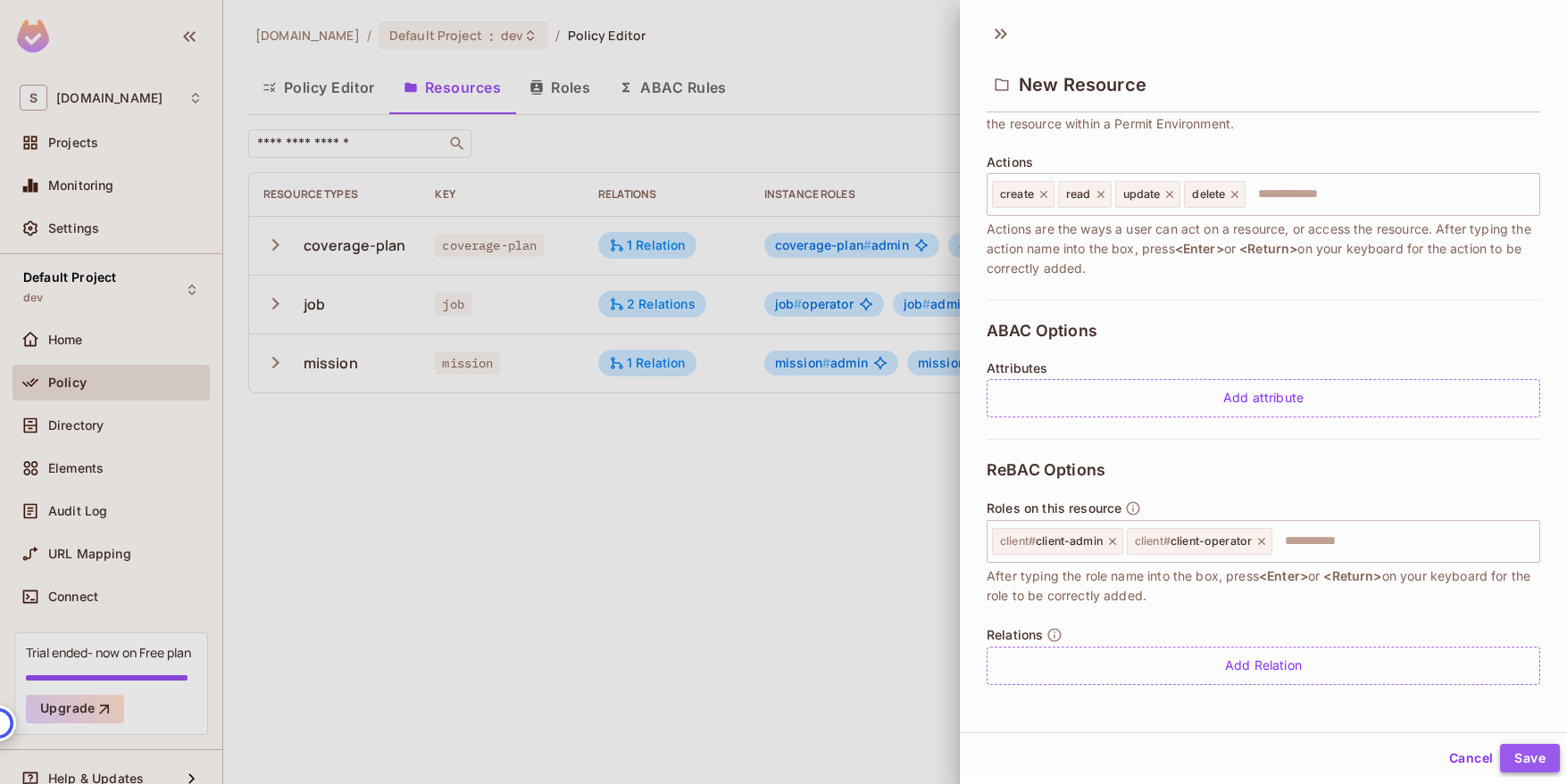
click at [1522, 757] on button "Save" at bounding box center [1530, 757] width 60 height 29
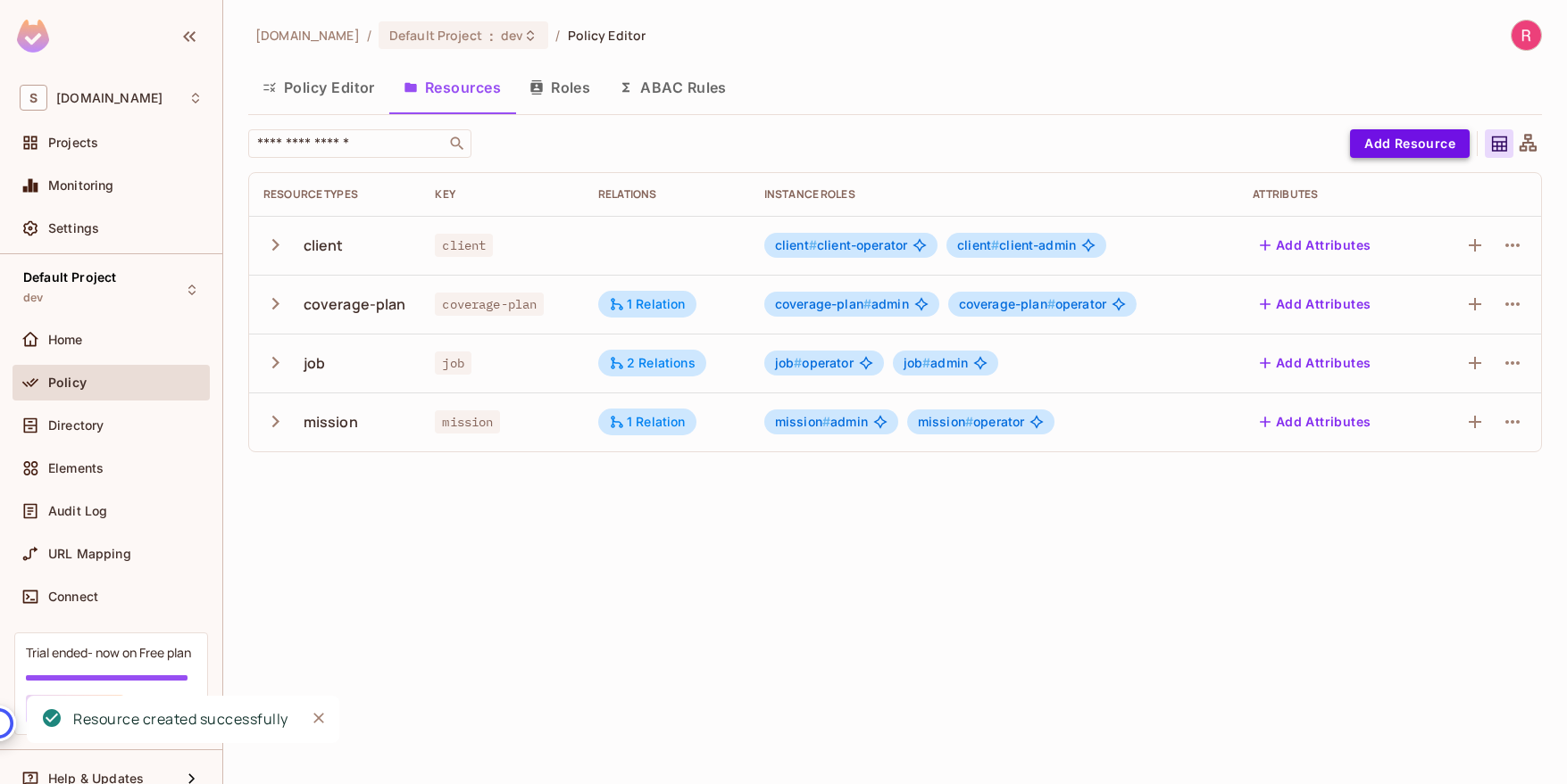
click at [1415, 149] on button "Add Resource" at bounding box center [1409, 143] width 119 height 29
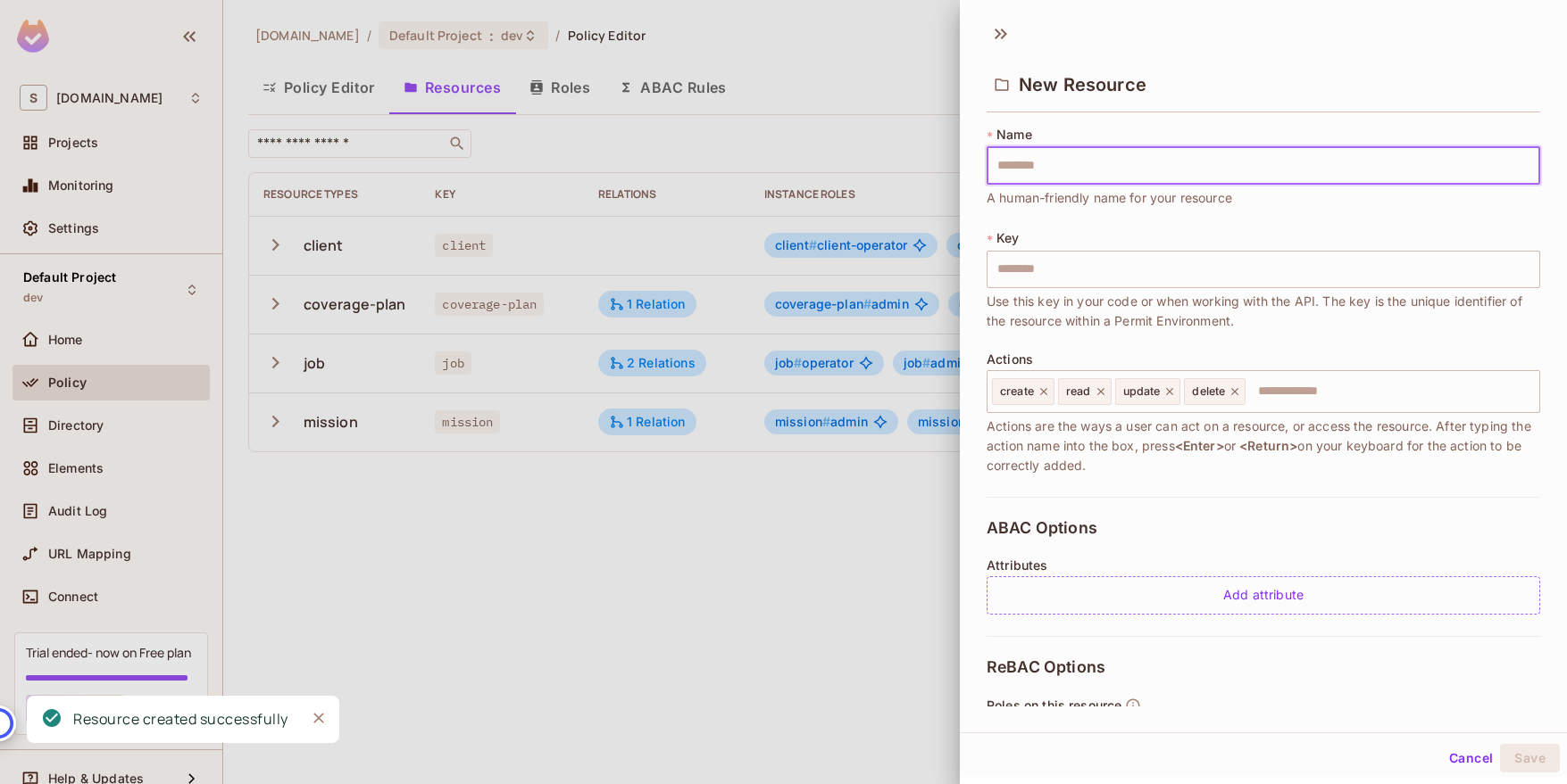
type input "*"
type input "**"
type input "***"
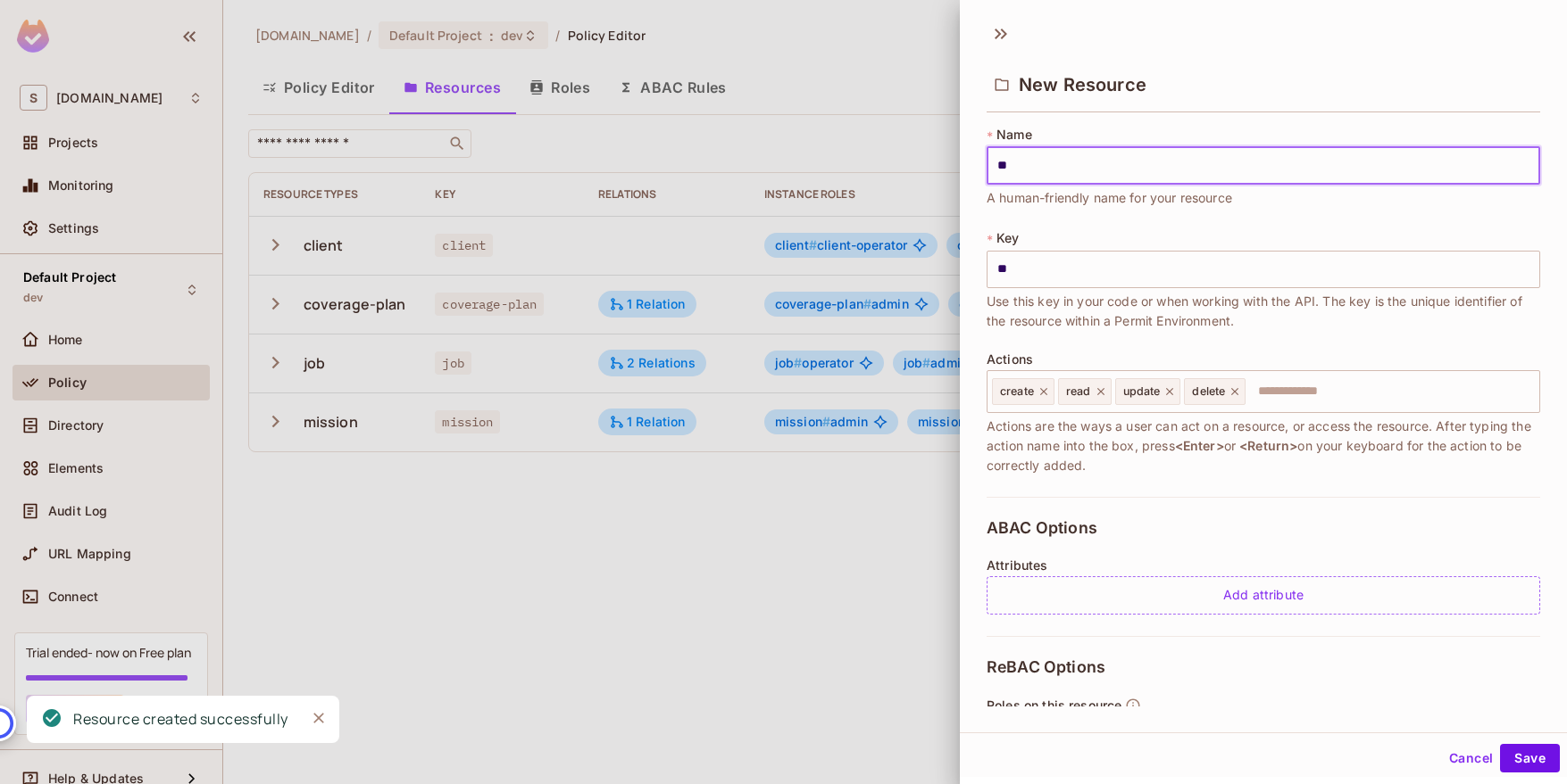
type input "***"
type input "****"
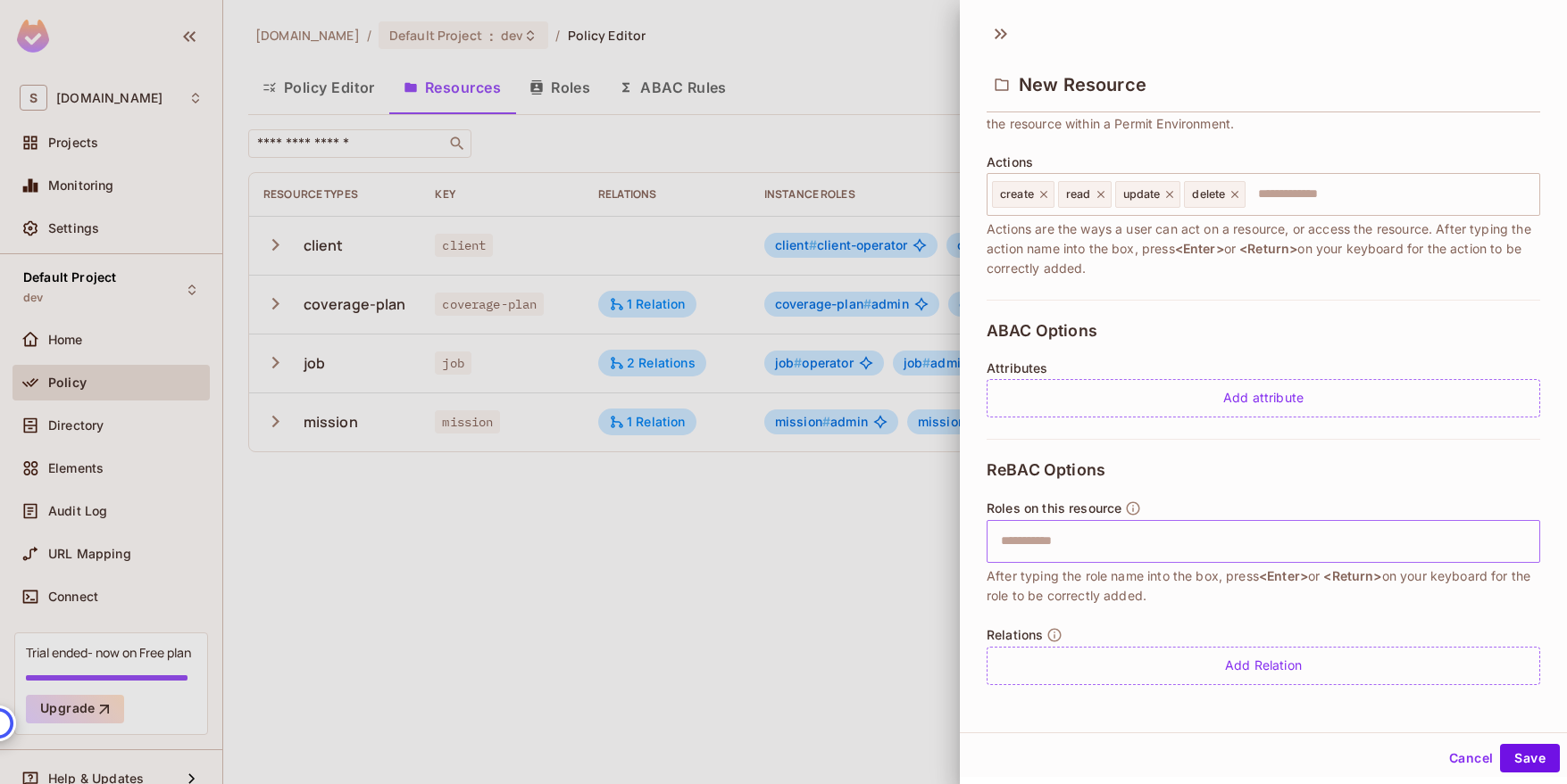
type input "****"
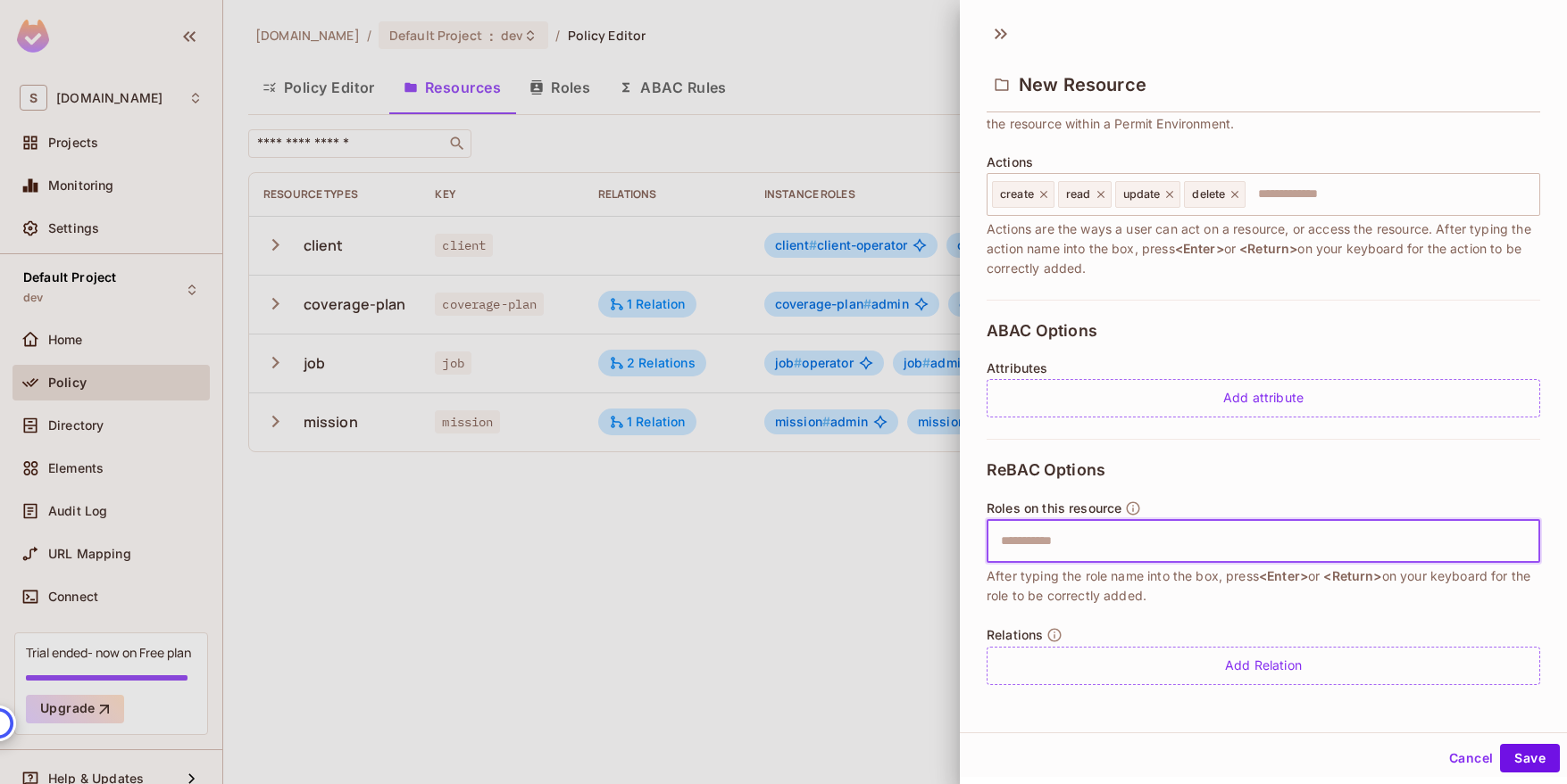
click at [1112, 540] on input "text" at bounding box center [1260, 541] width 542 height 36
type input "**********"
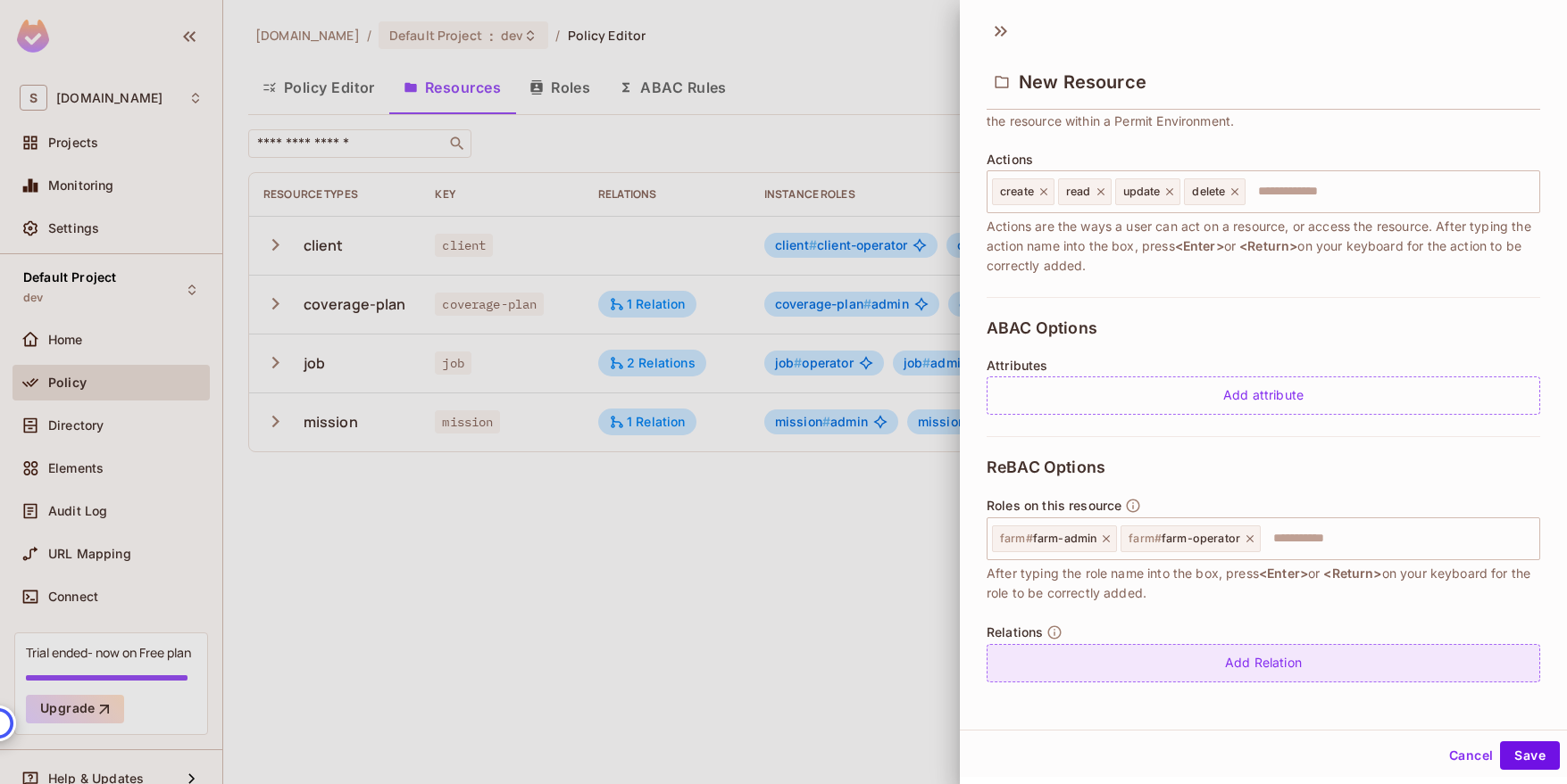
click at [1281, 653] on div "Add Relation" at bounding box center [1263, 663] width 554 height 38
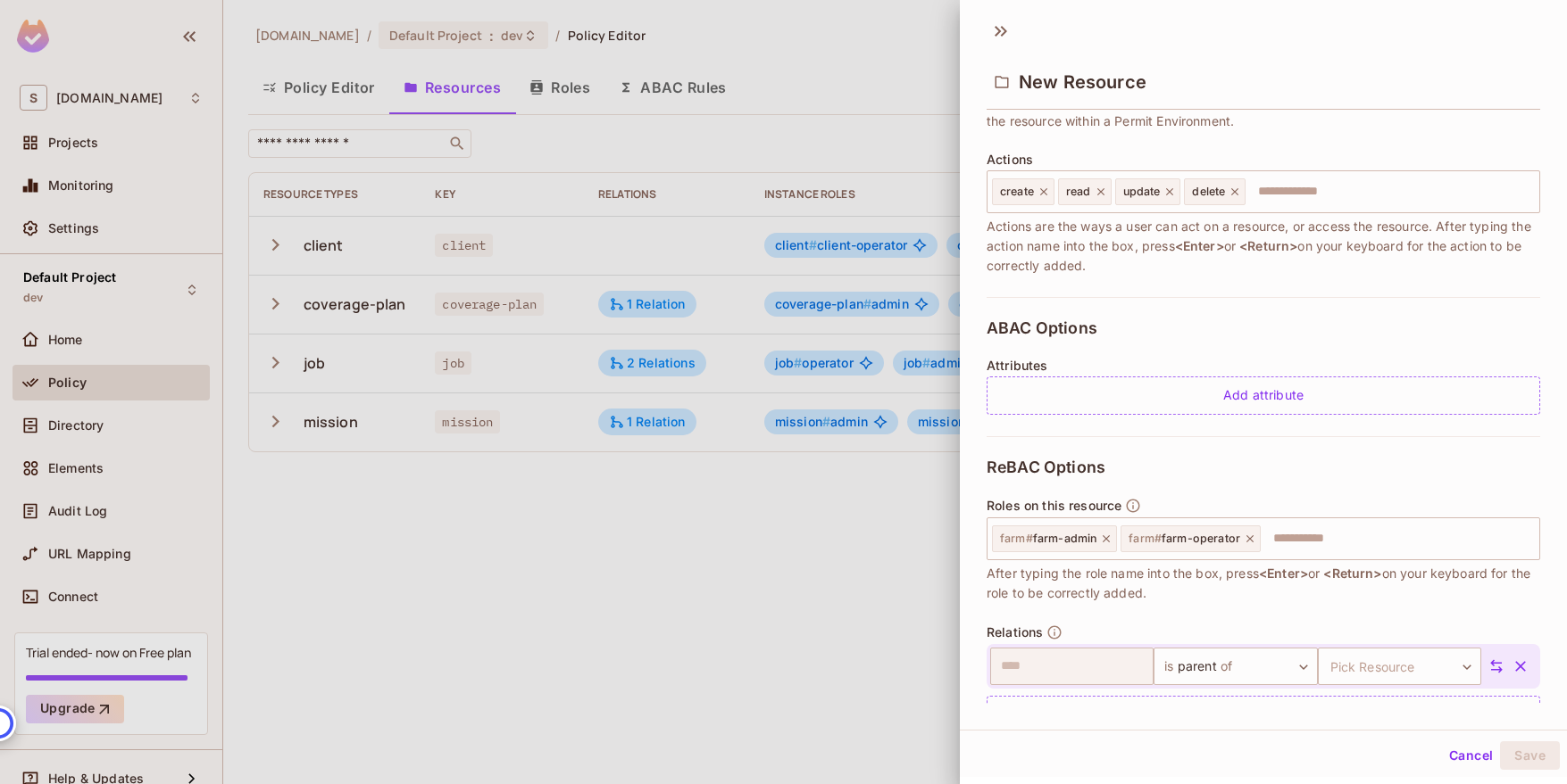
scroll to position [249, 0]
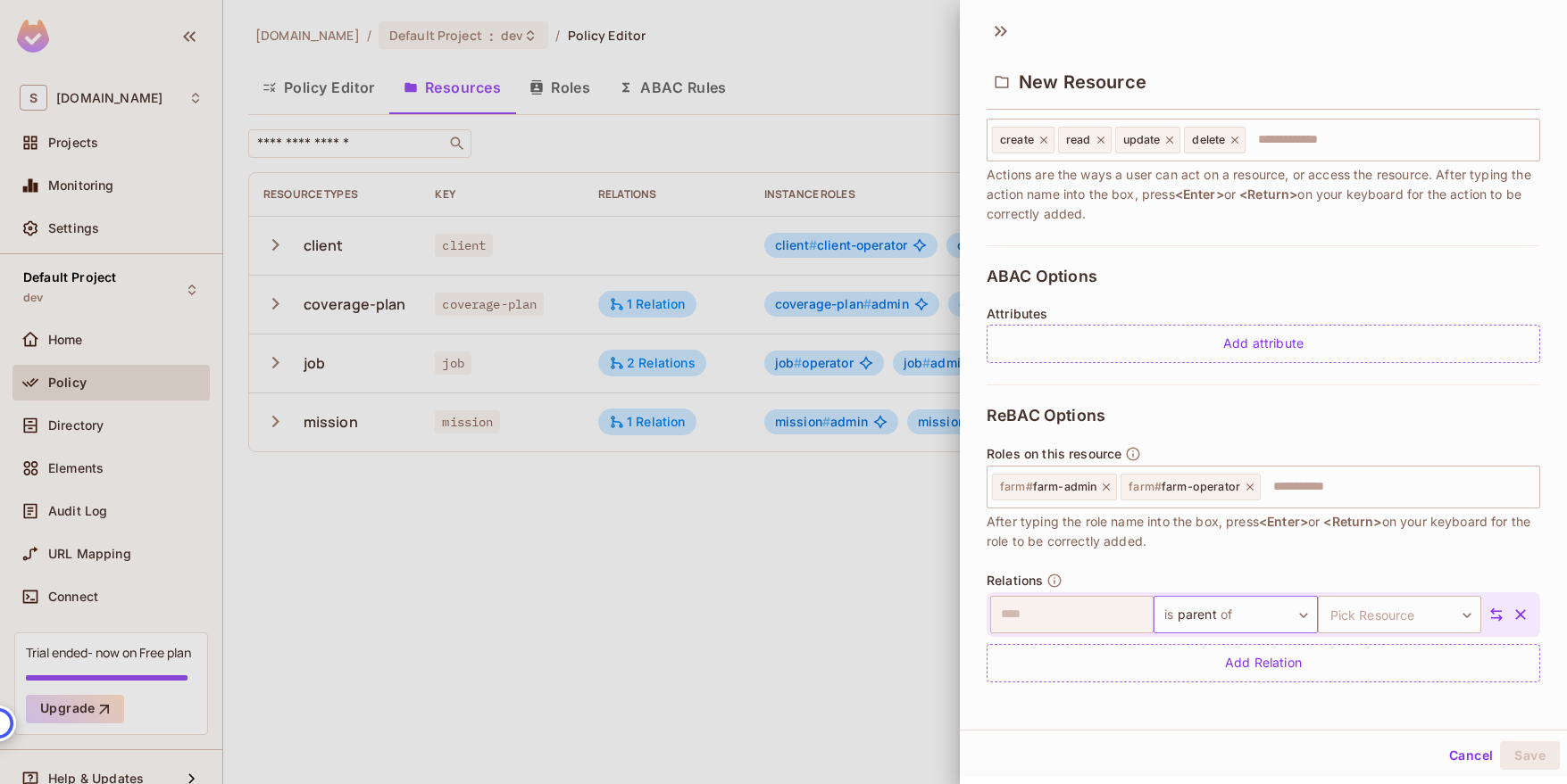
click at [1287, 613] on body "S sabantoag.com Projects Monitoring Settings Default Project dev Home Policy Di…" at bounding box center [784, 392] width 1567 height 784
click at [1320, 566] on div at bounding box center [784, 392] width 1567 height 784
click at [1374, 609] on body "S sabantoag.com Projects Monitoring Settings Default Project dev Home Policy Di…" at bounding box center [784, 392] width 1567 height 784
click at [1289, 571] on div at bounding box center [784, 392] width 1567 height 784
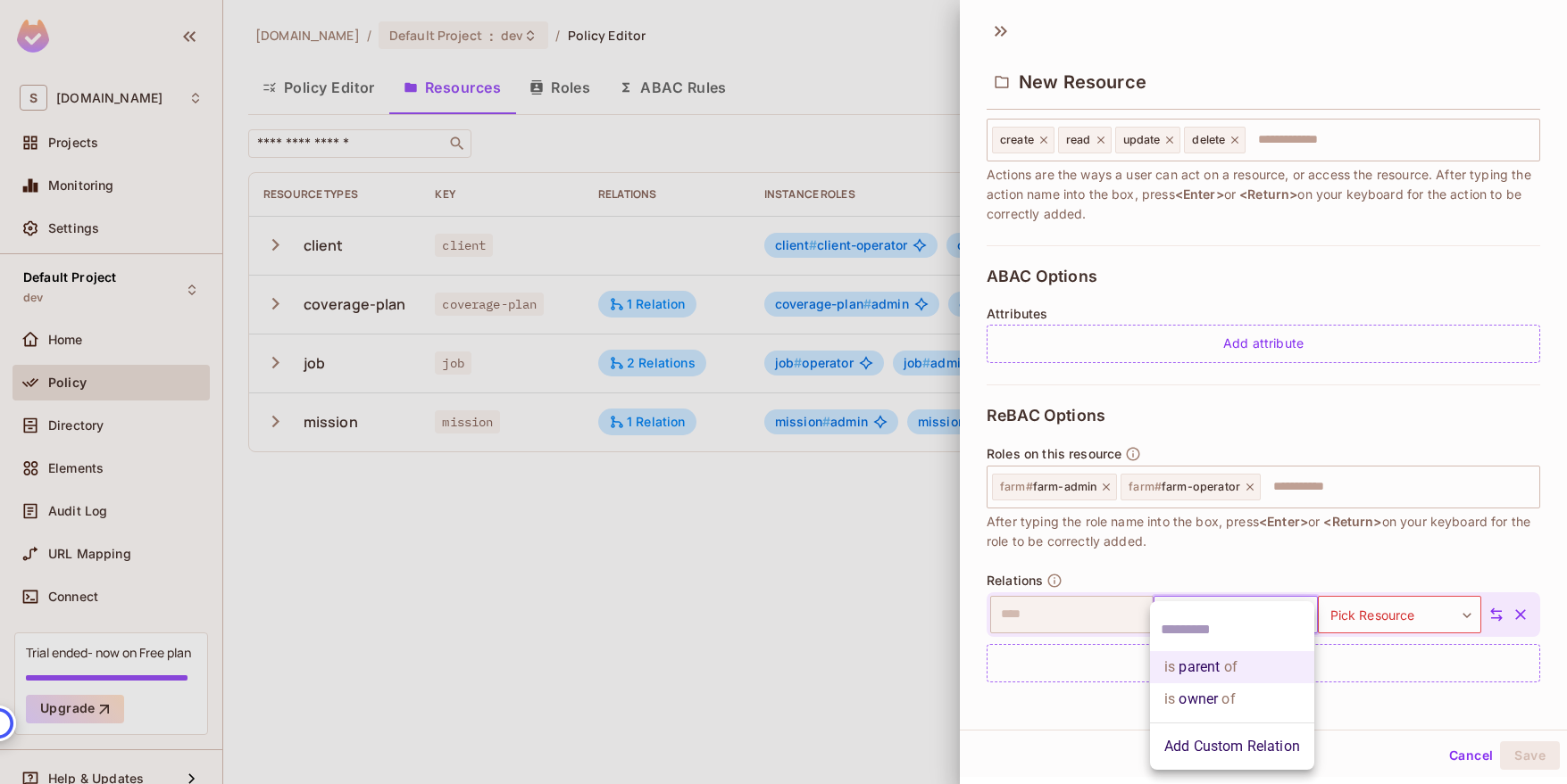
click at [1282, 607] on body "S sabantoag.com Projects Monitoring Settings Default Project dev Home Policy Di…" at bounding box center [784, 392] width 1567 height 784
click at [1255, 564] on div at bounding box center [784, 392] width 1567 height 784
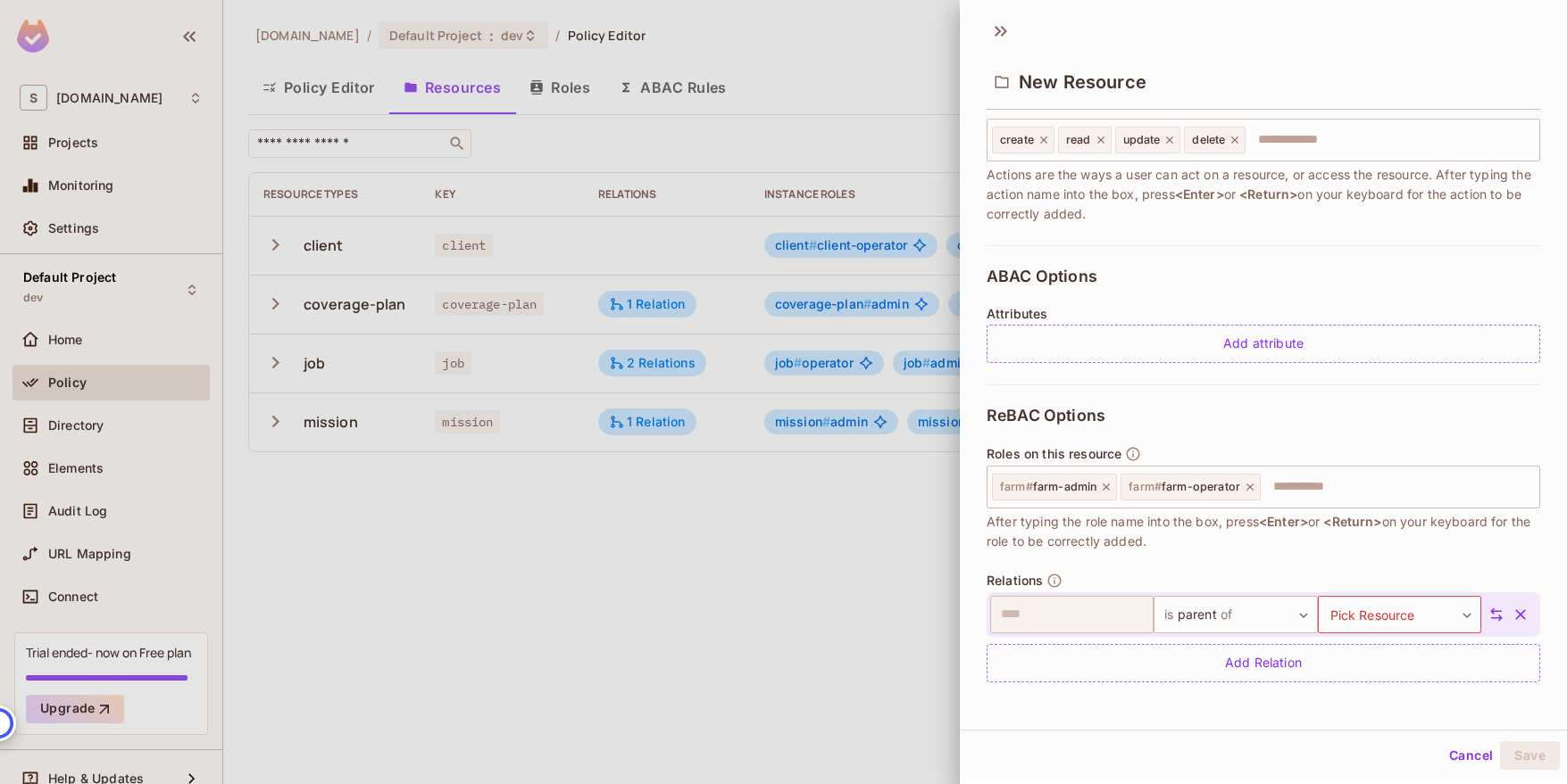
click at [1493, 608] on icon at bounding box center [1496, 614] width 16 height 16
click at [1119, 614] on body "S sabantoag.com Projects Monitoring Settings Default Project dev Home Policy Di…" at bounding box center [784, 392] width 1567 height 784
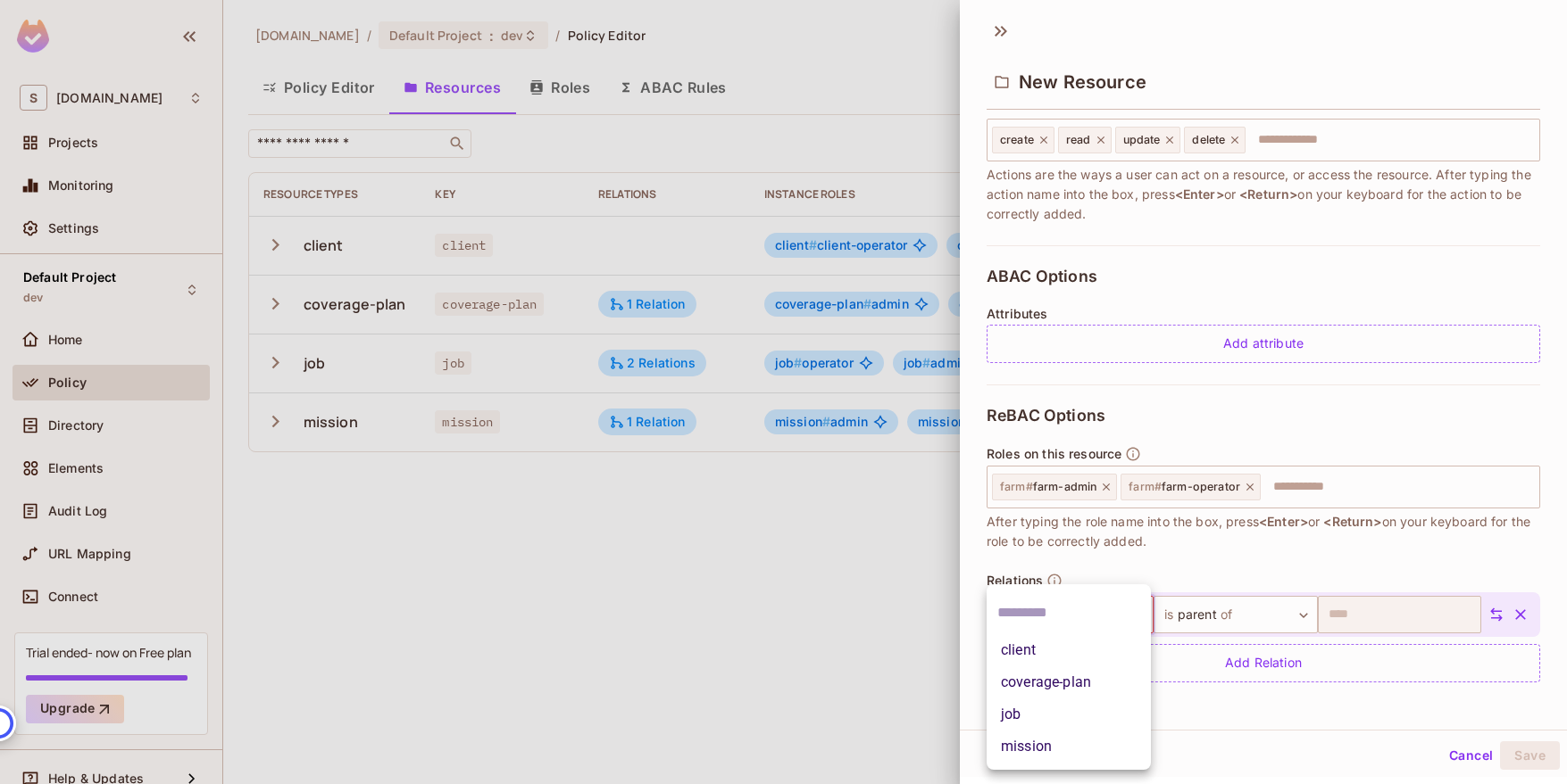
click at [1064, 650] on li "client" at bounding box center [1069, 650] width 164 height 33
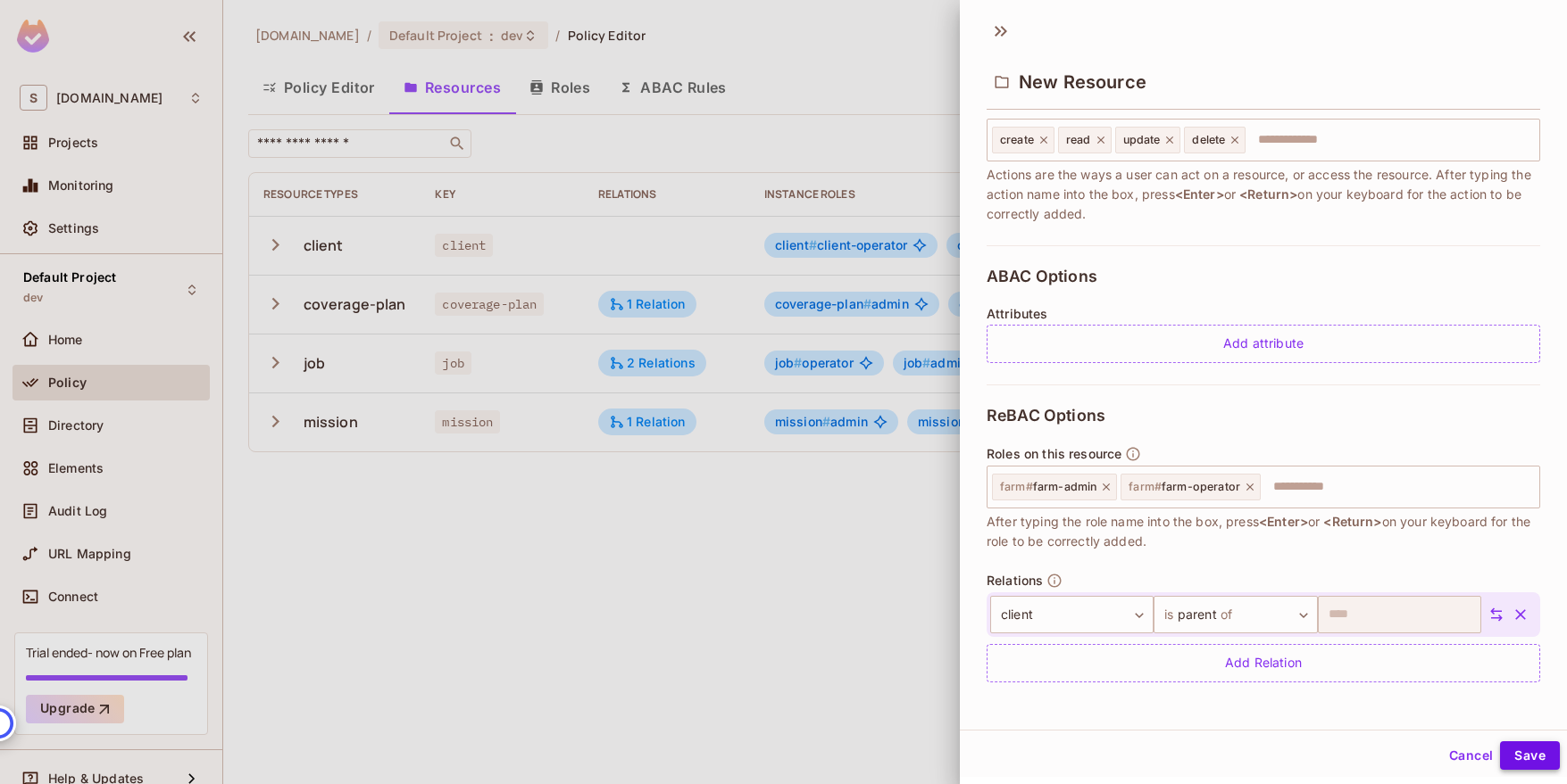
click at [1527, 752] on button "Save" at bounding box center [1530, 755] width 60 height 29
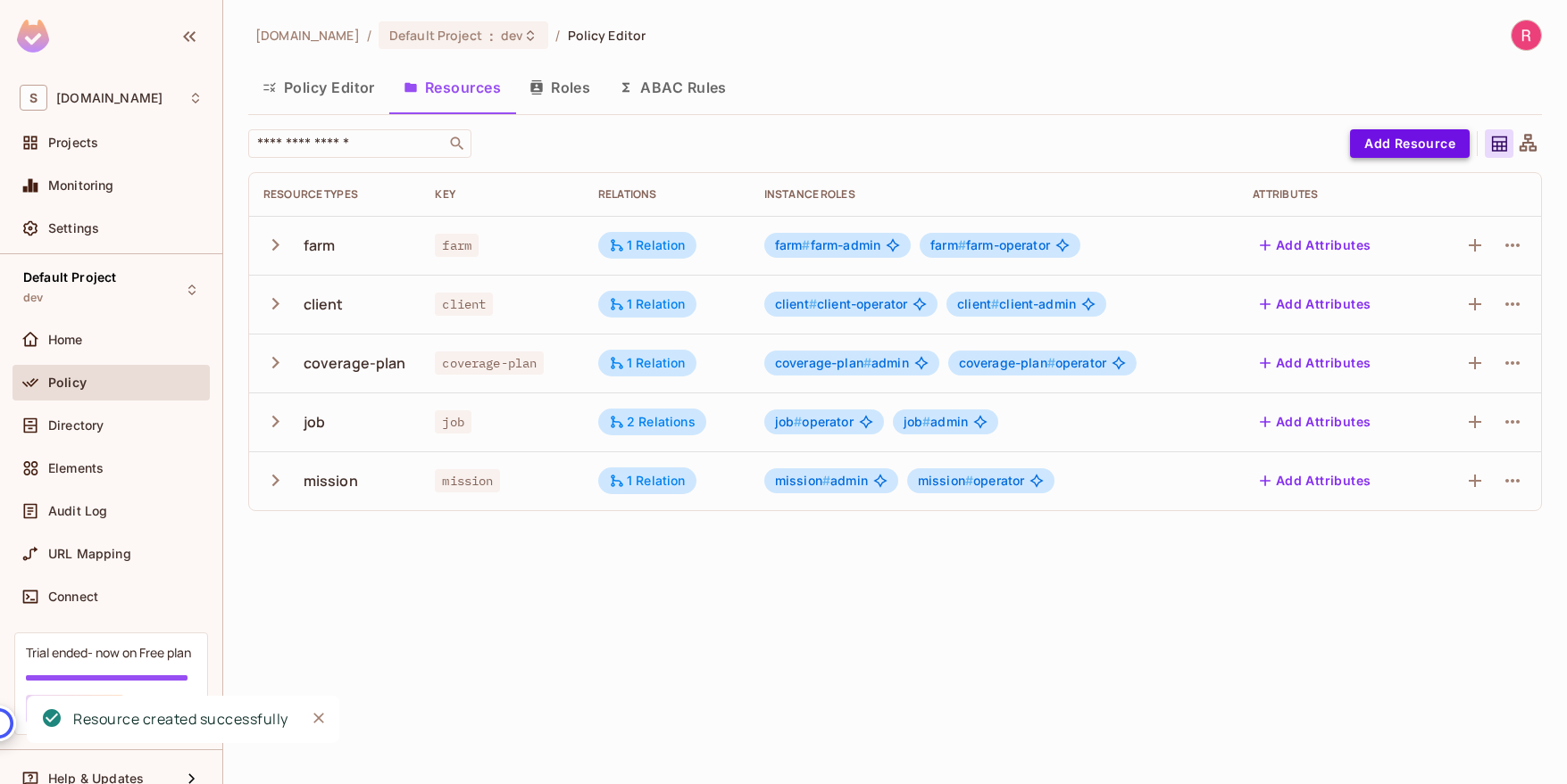
click at [1393, 143] on button "Add Resource" at bounding box center [1409, 143] width 119 height 29
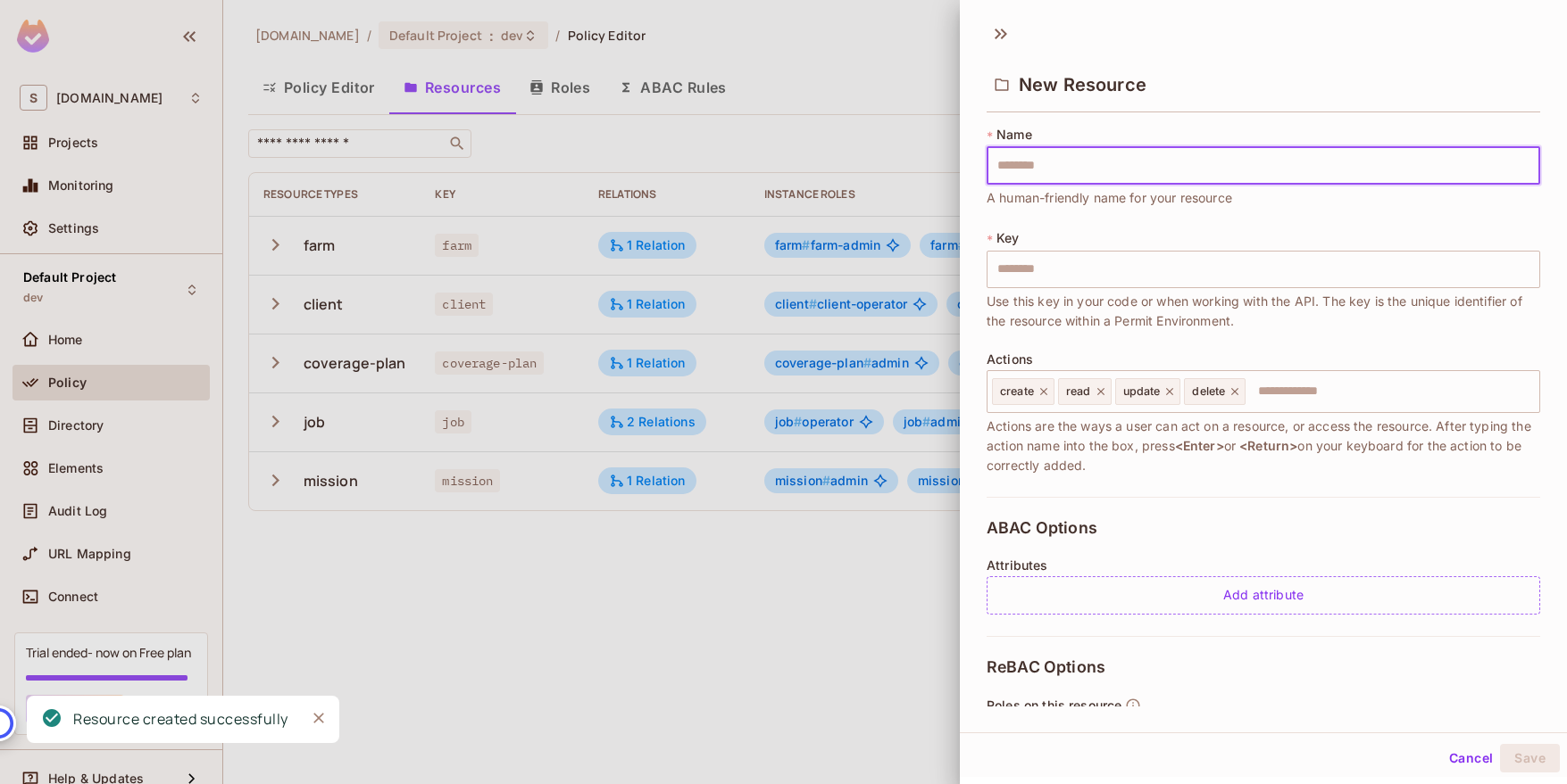
type input "*"
type input "**"
type input "***"
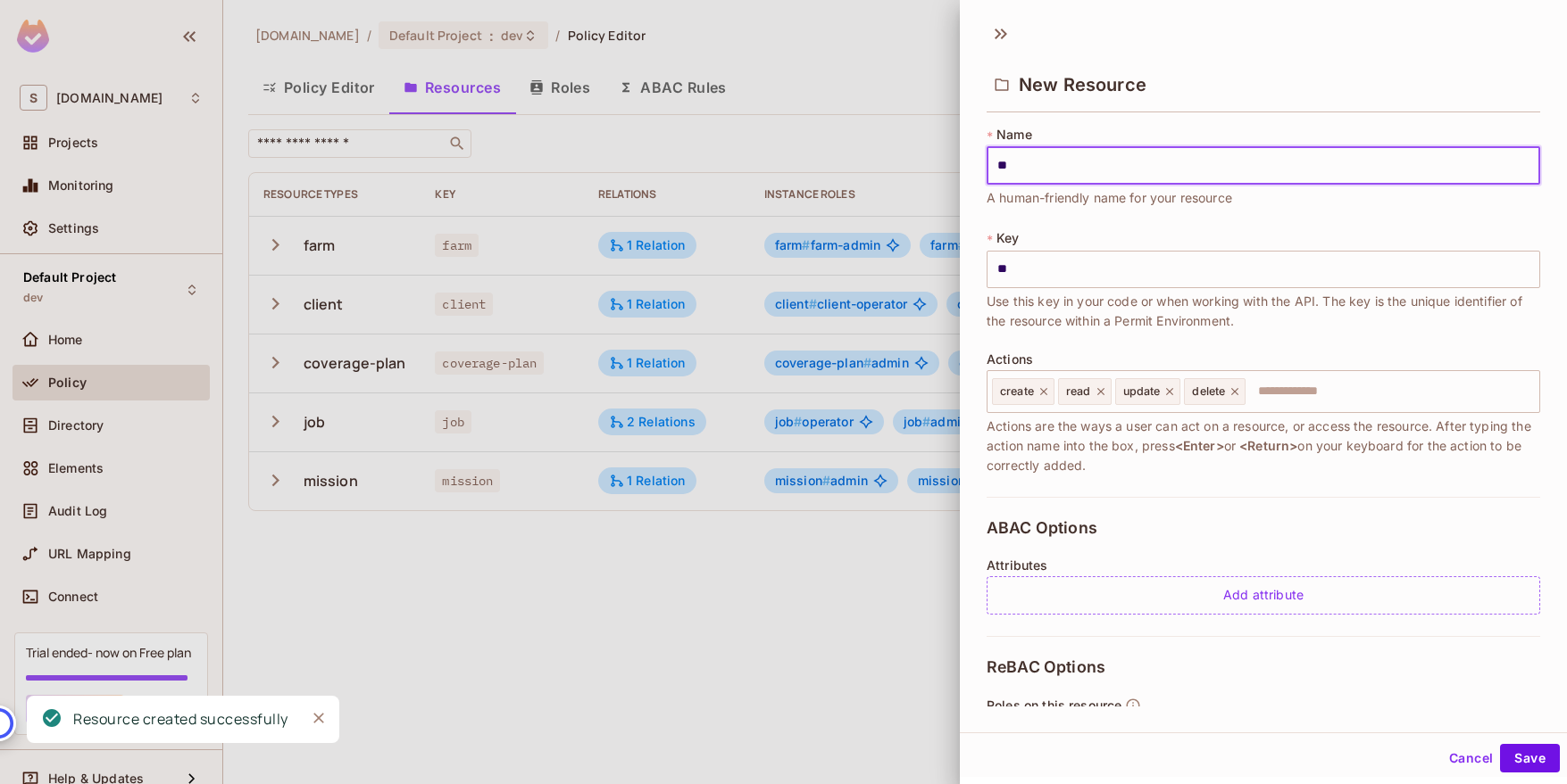
type input "***"
type input "****"
type input "*****"
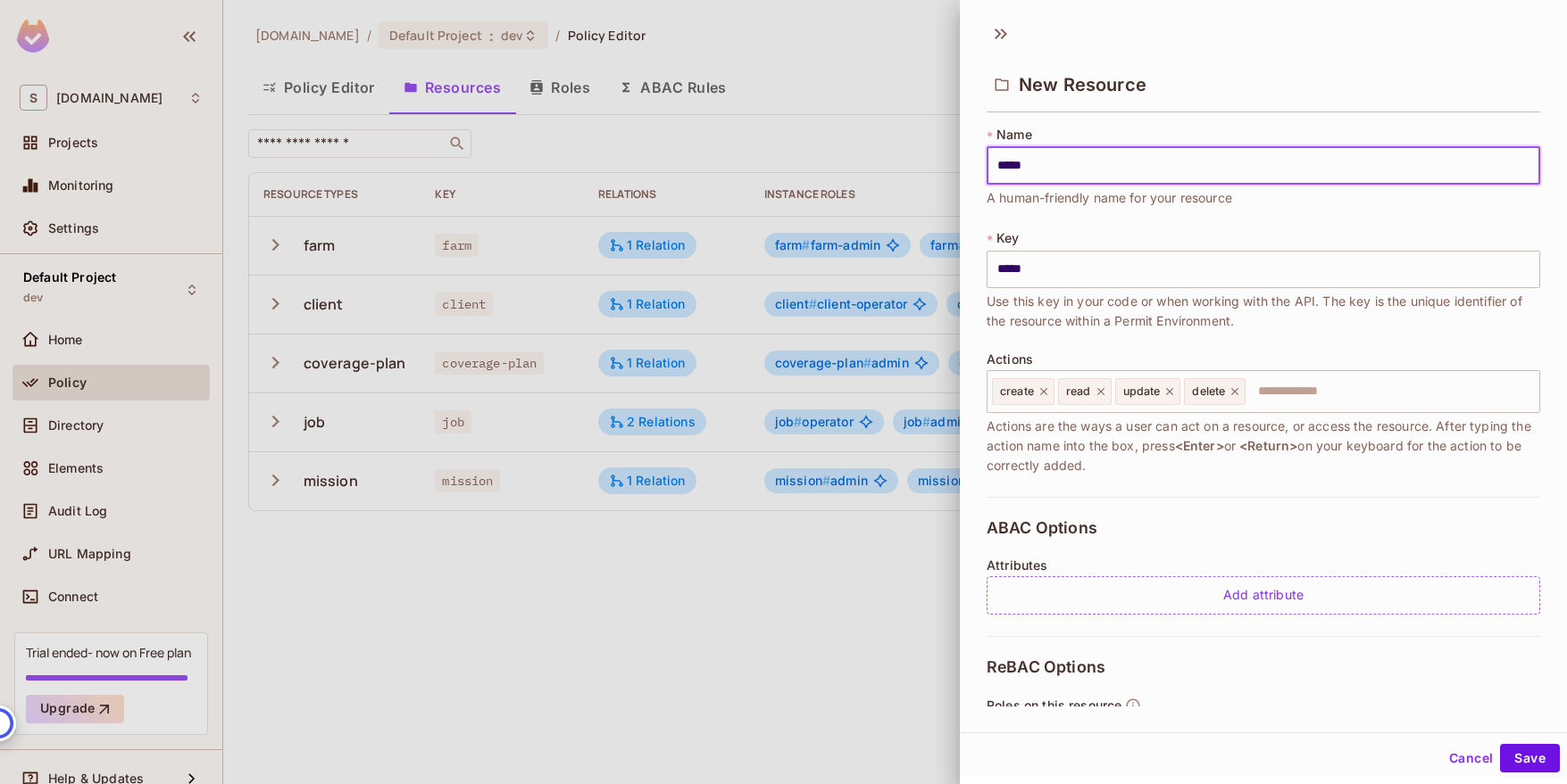
scroll to position [197, 0]
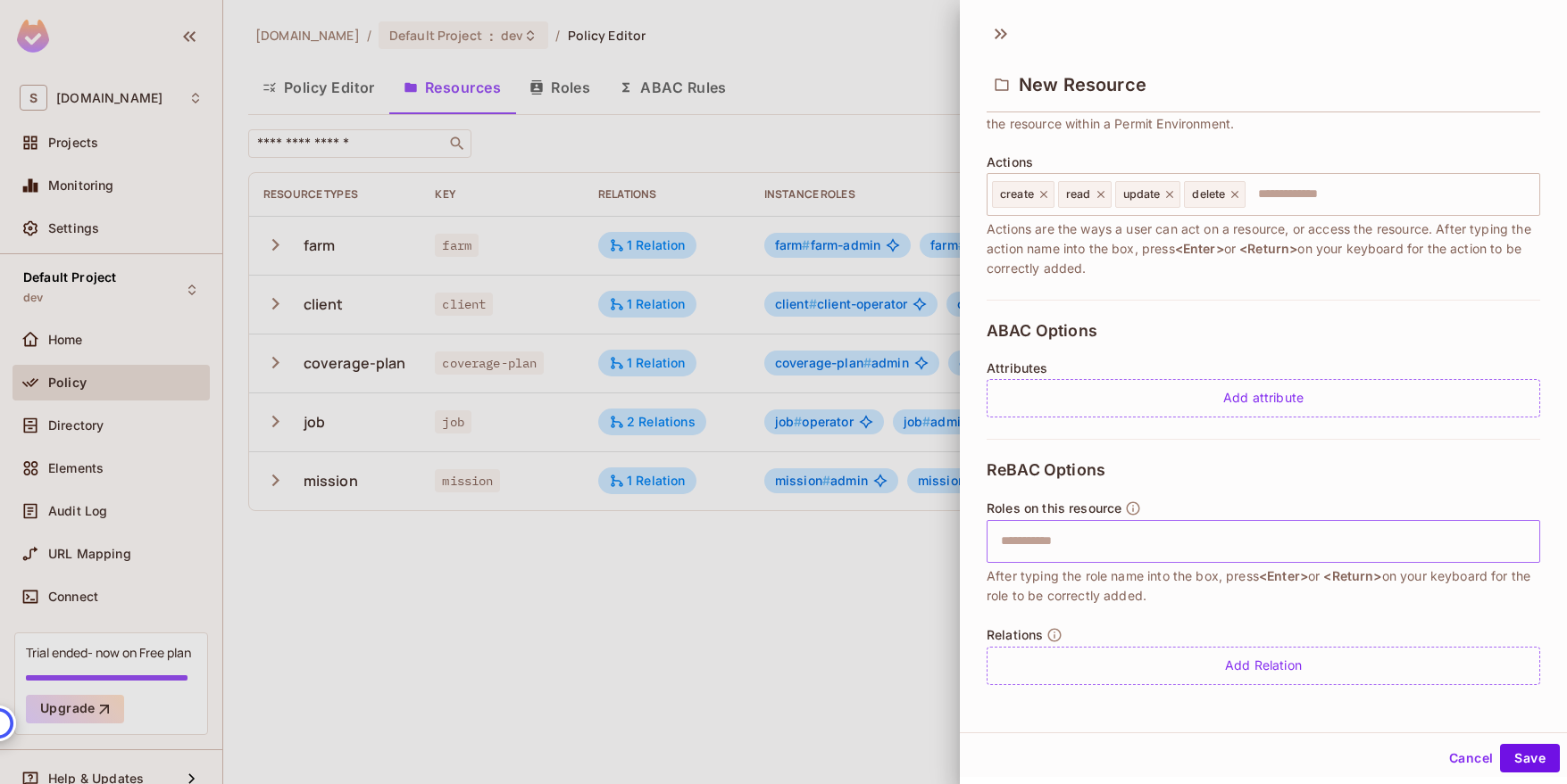
type input "*****"
click at [1227, 545] on input "text" at bounding box center [1260, 541] width 542 height 36
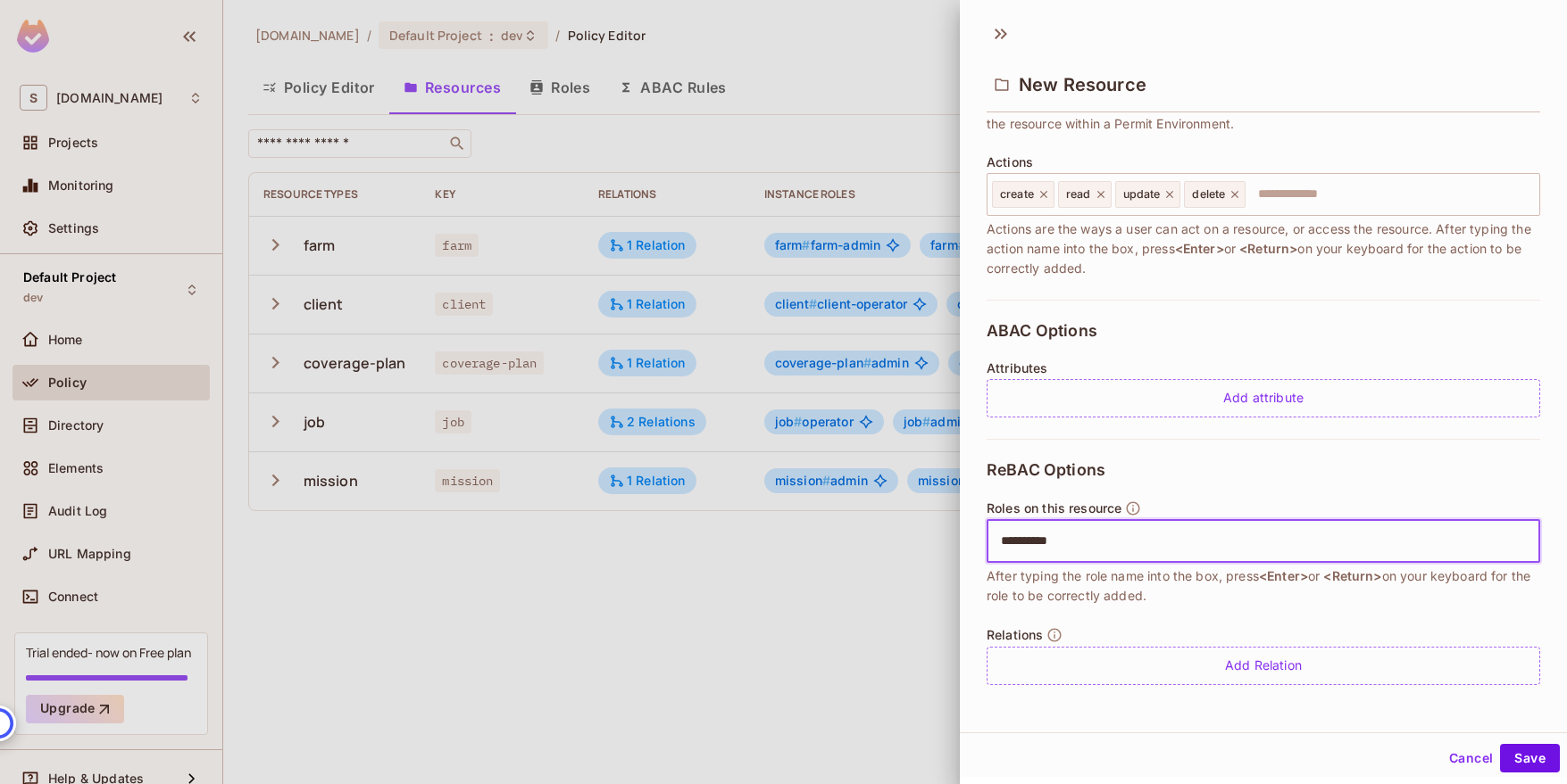
type input "**********"
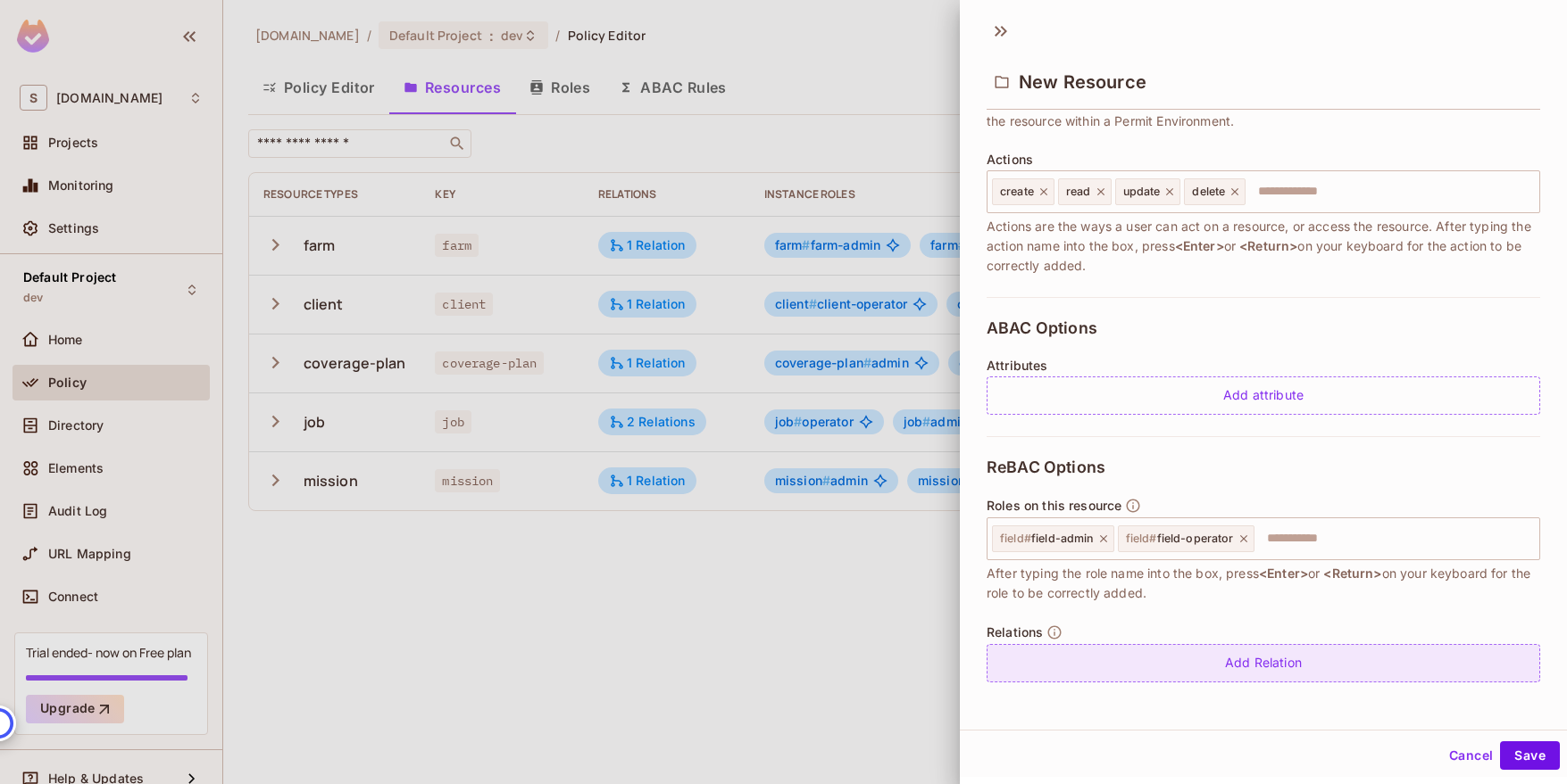
click at [1273, 664] on div "Add Relation" at bounding box center [1263, 663] width 554 height 38
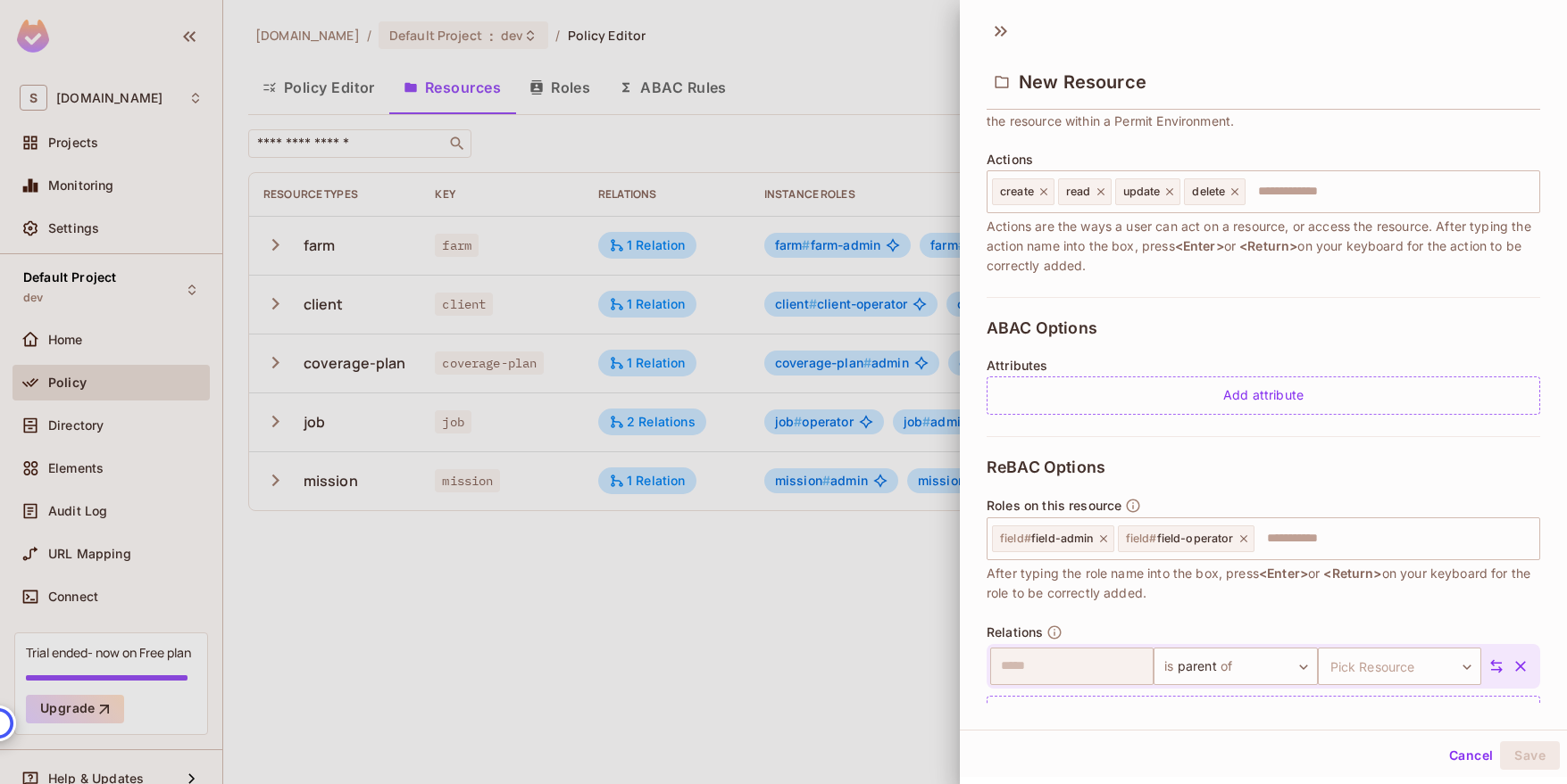
click at [1497, 669] on icon at bounding box center [1496, 667] width 16 height 16
click at [1136, 656] on body "S sabantoag.com Projects Monitoring Settings Default Project dev Home Policy Di…" at bounding box center [784, 392] width 1567 height 784
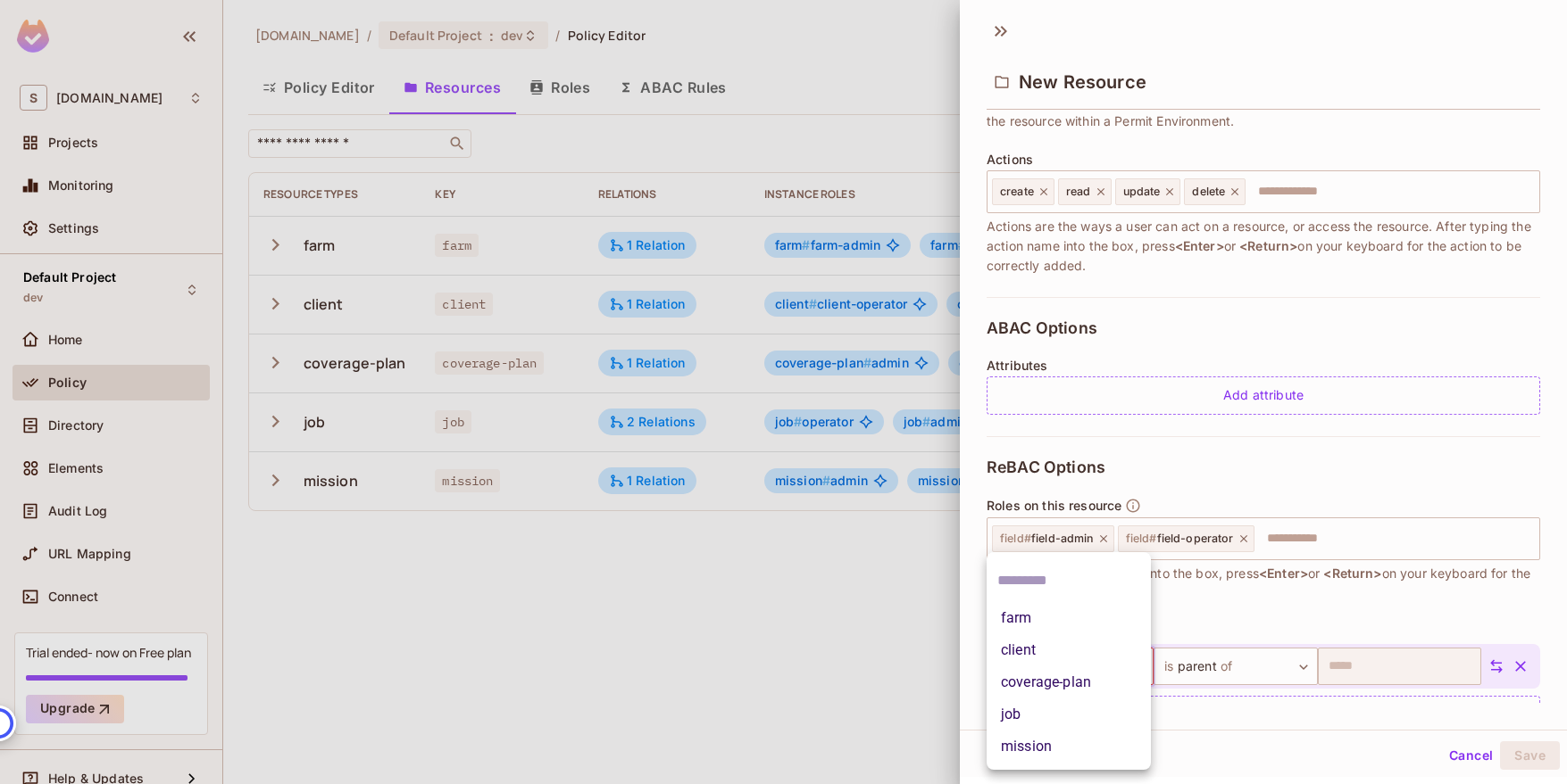
click at [1072, 617] on li "farm" at bounding box center [1069, 618] width 164 height 33
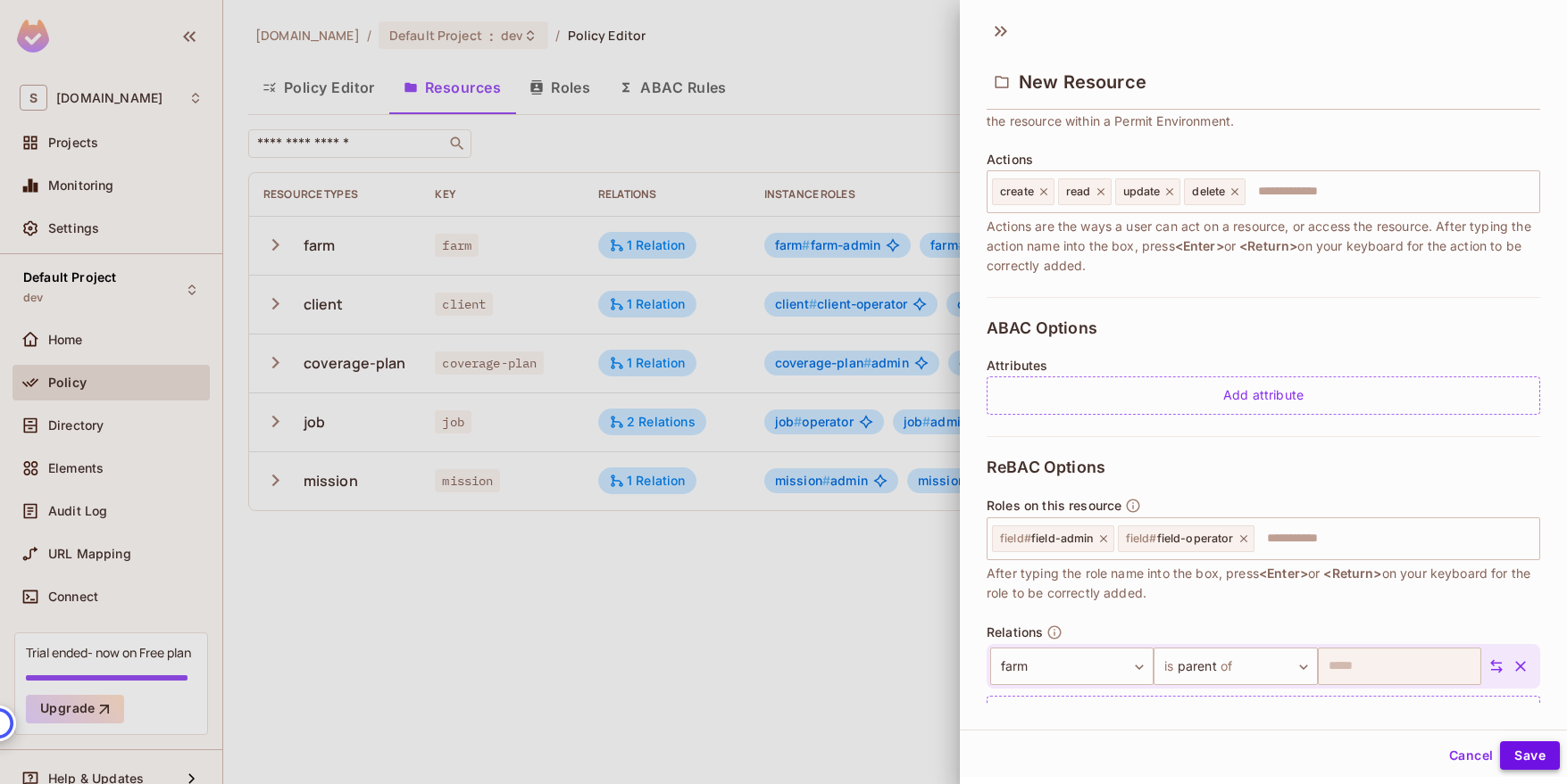
click at [1530, 748] on button "Save" at bounding box center [1530, 755] width 60 height 29
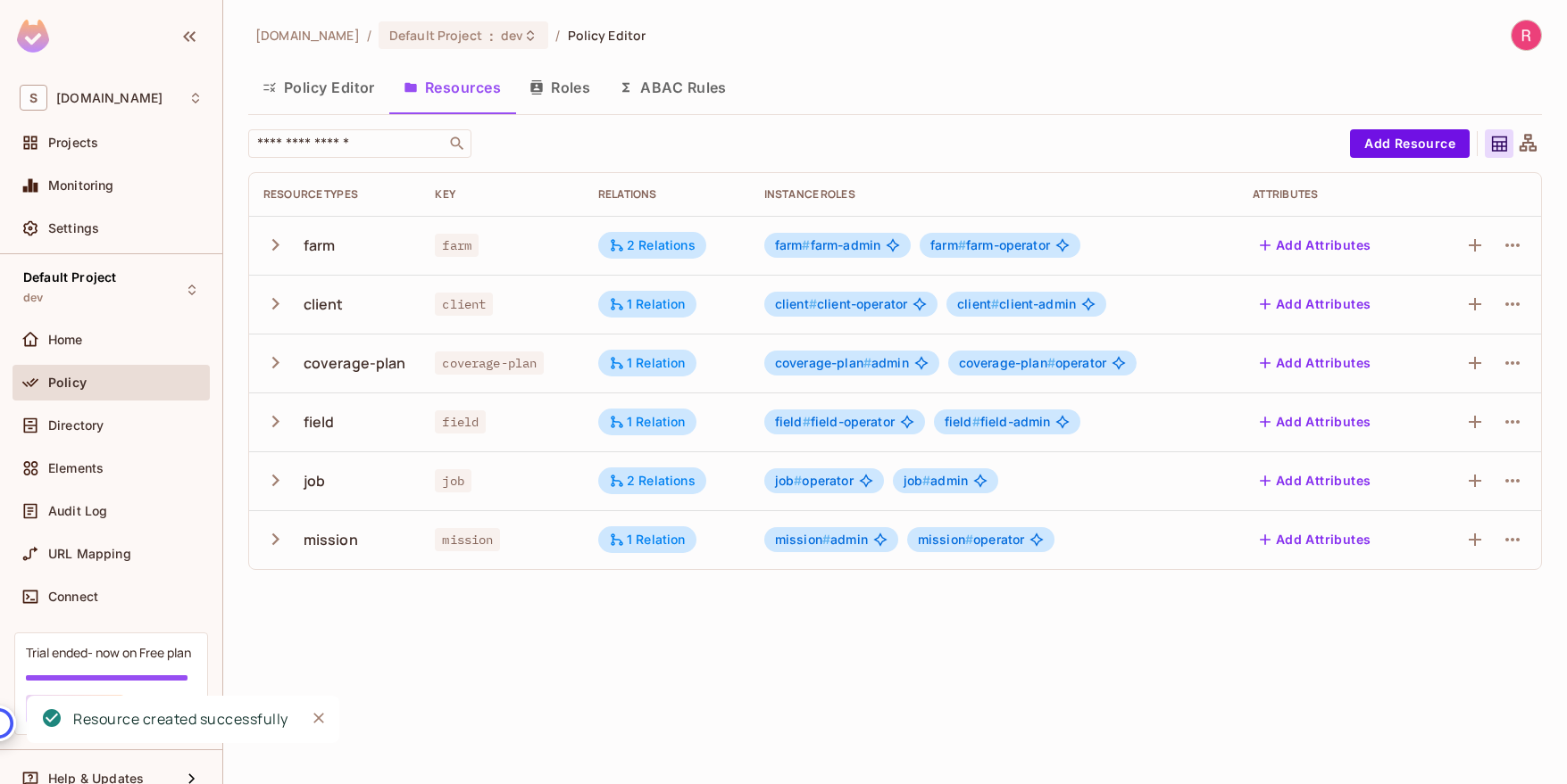
click at [1530, 147] on icon at bounding box center [1528, 142] width 17 height 17
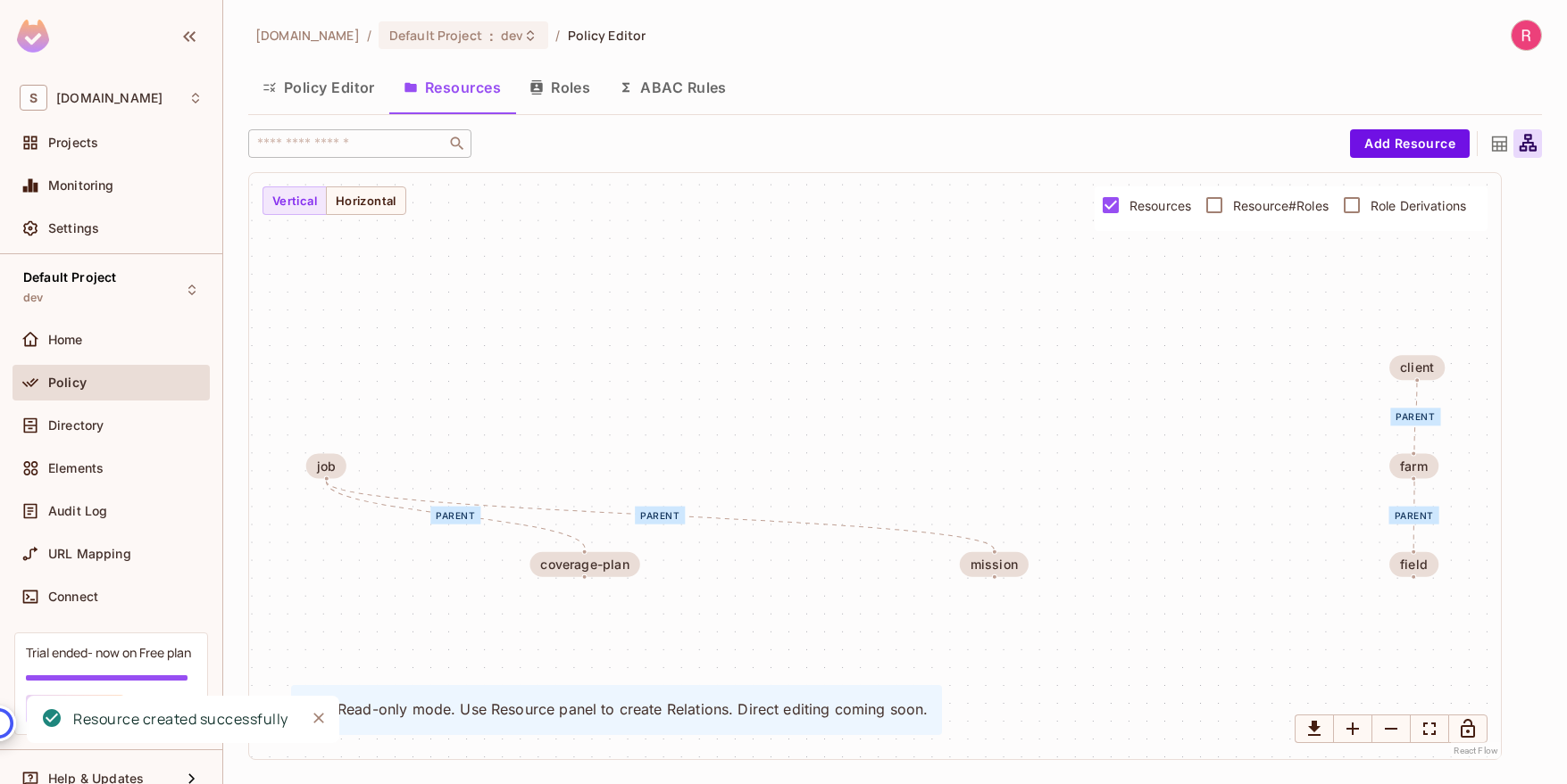
click at [360, 89] on button "Policy Editor" at bounding box center [318, 87] width 141 height 44
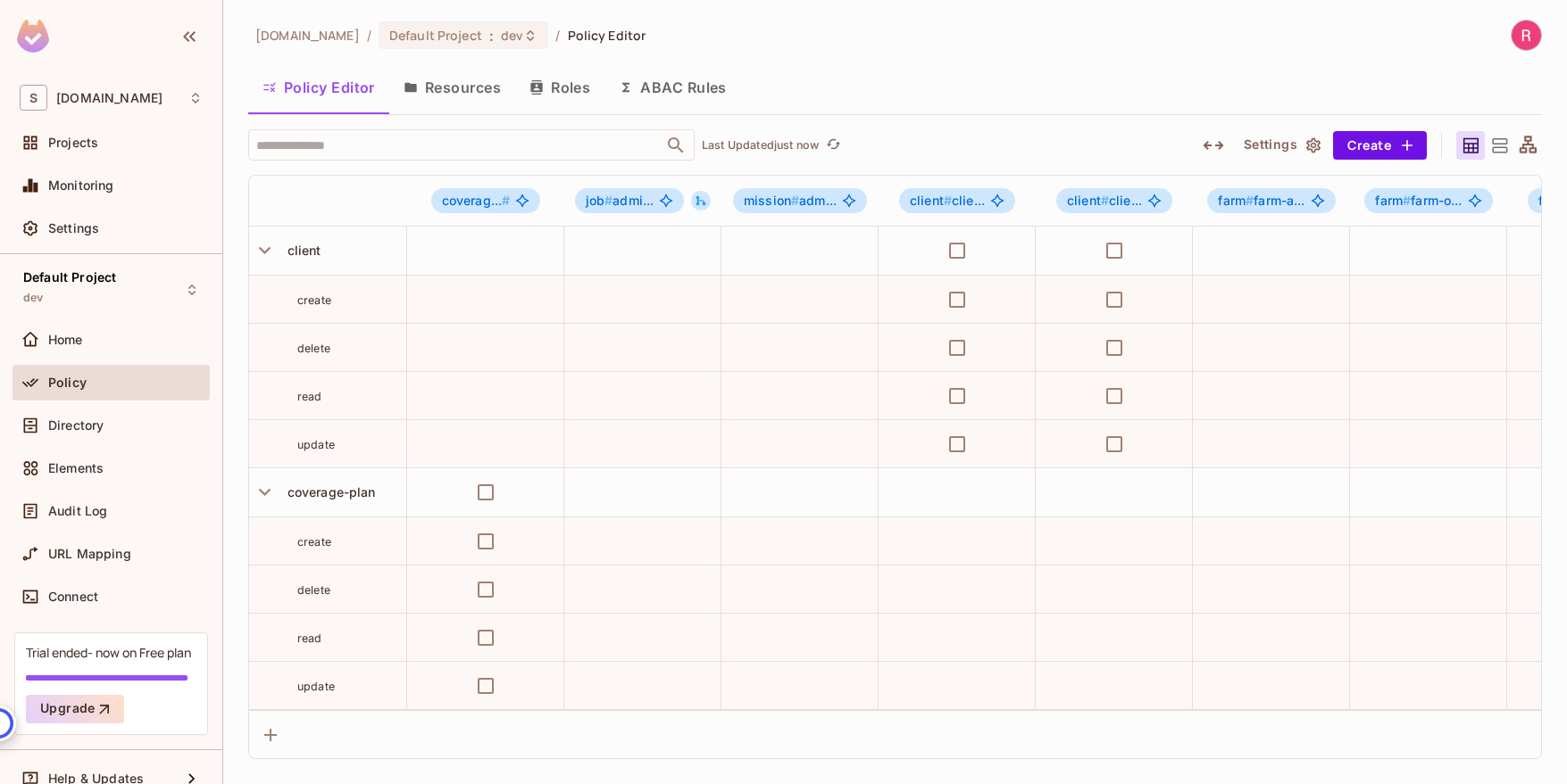
click at [445, 81] on button "Resources" at bounding box center [452, 87] width 126 height 44
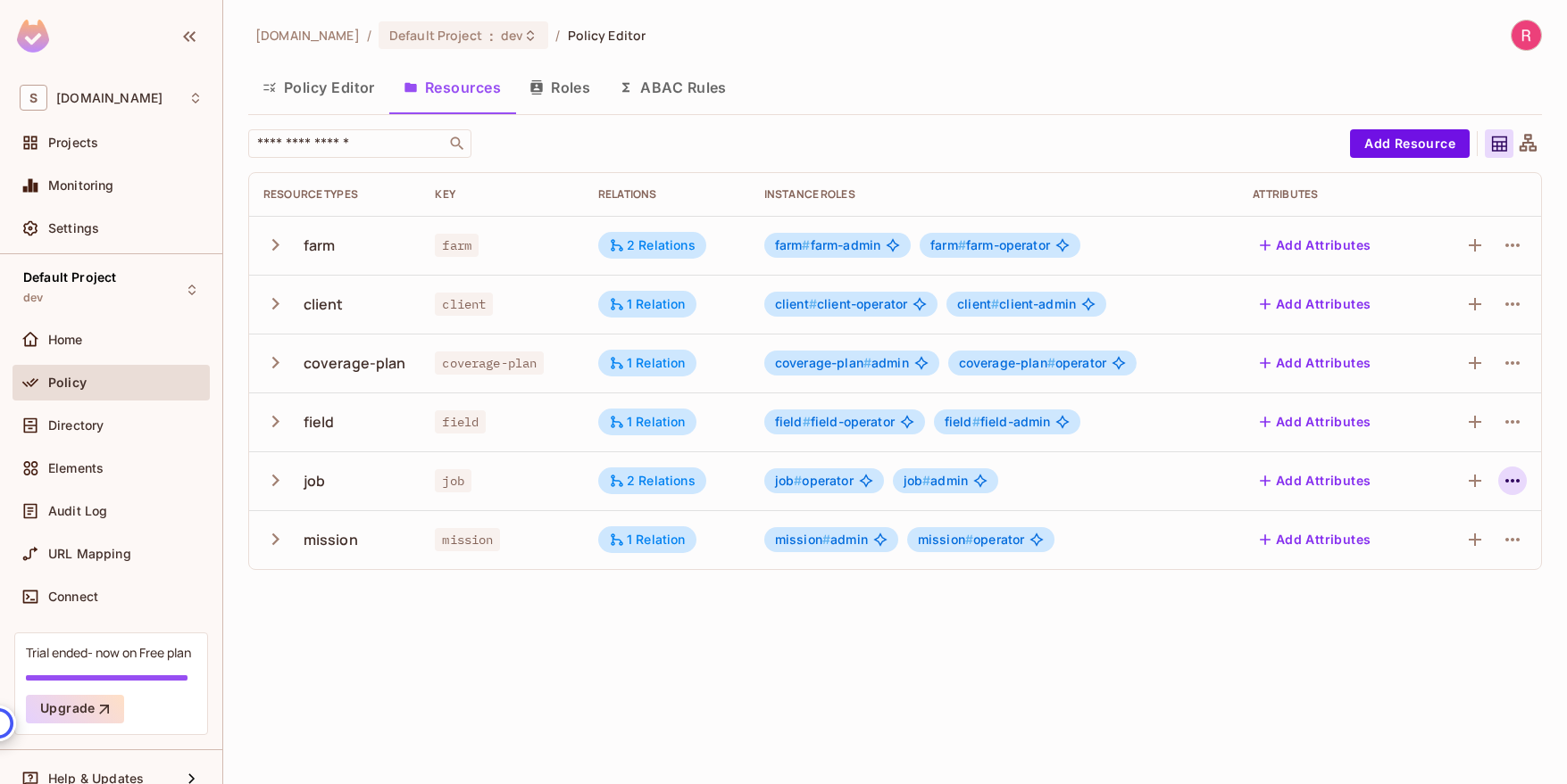
click at [1518, 481] on icon "button" at bounding box center [1512, 481] width 14 height 4
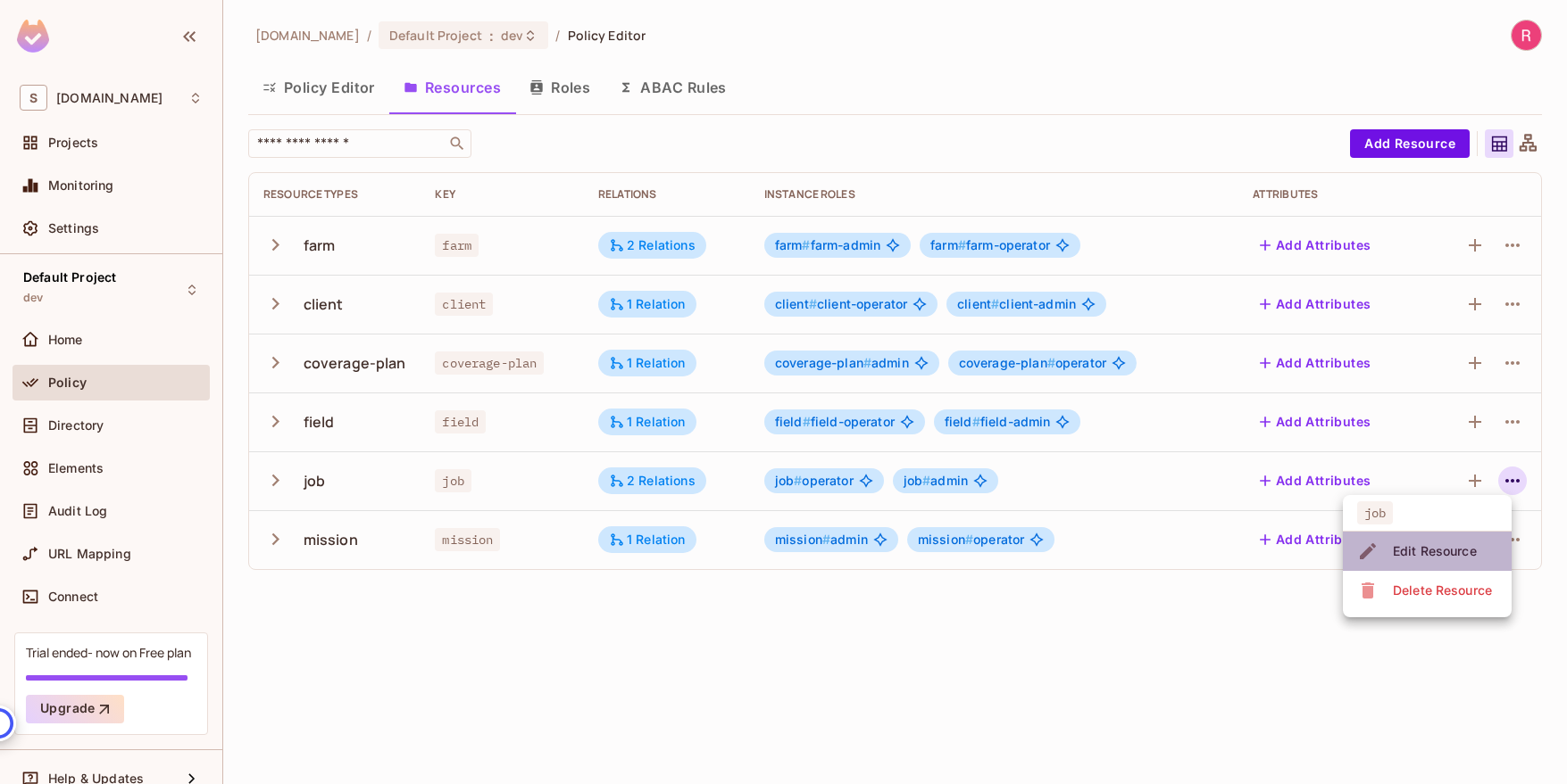
click at [1417, 554] on div "Edit Resource" at bounding box center [1434, 551] width 84 height 18
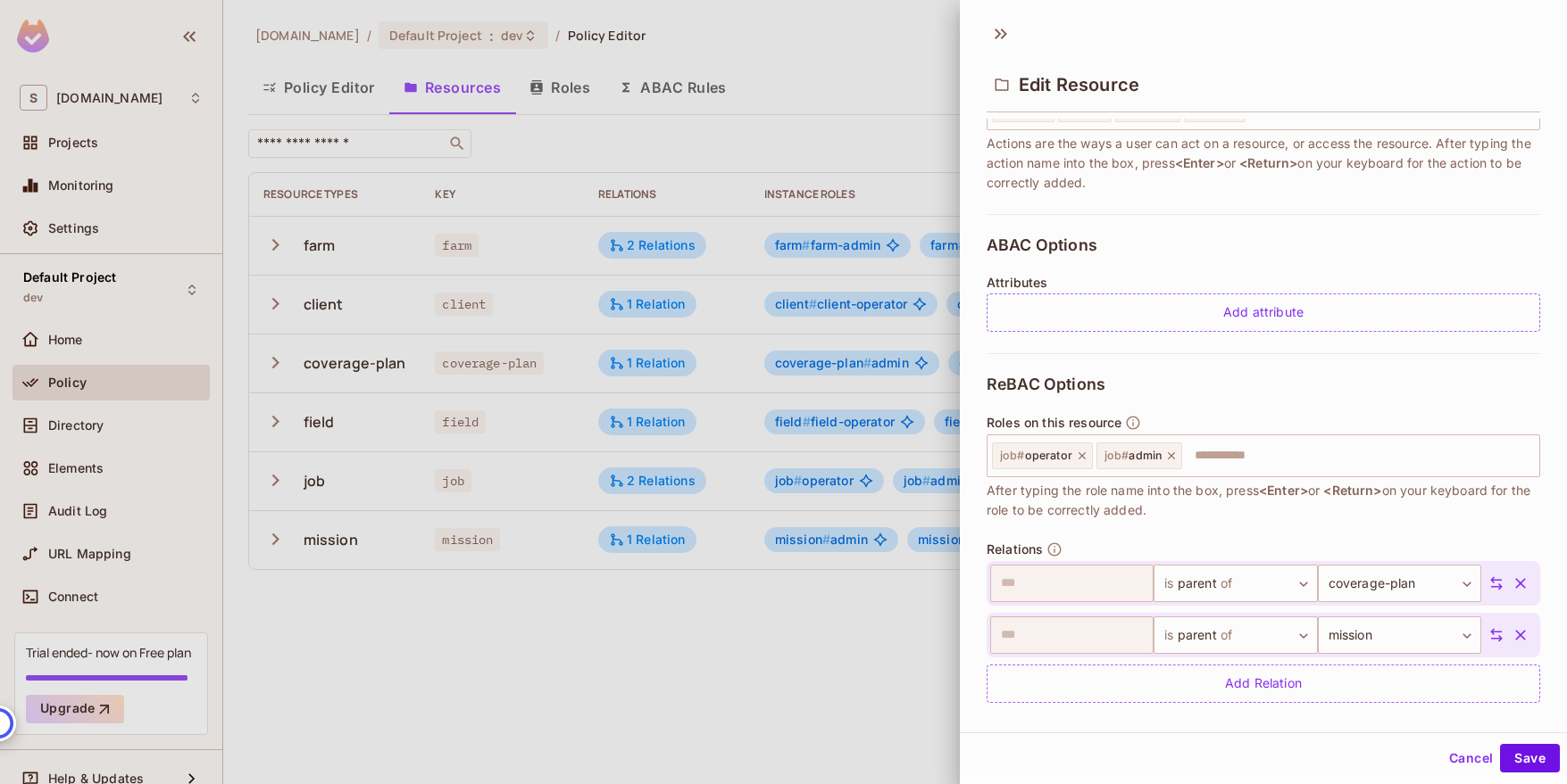
scroll to position [301, 0]
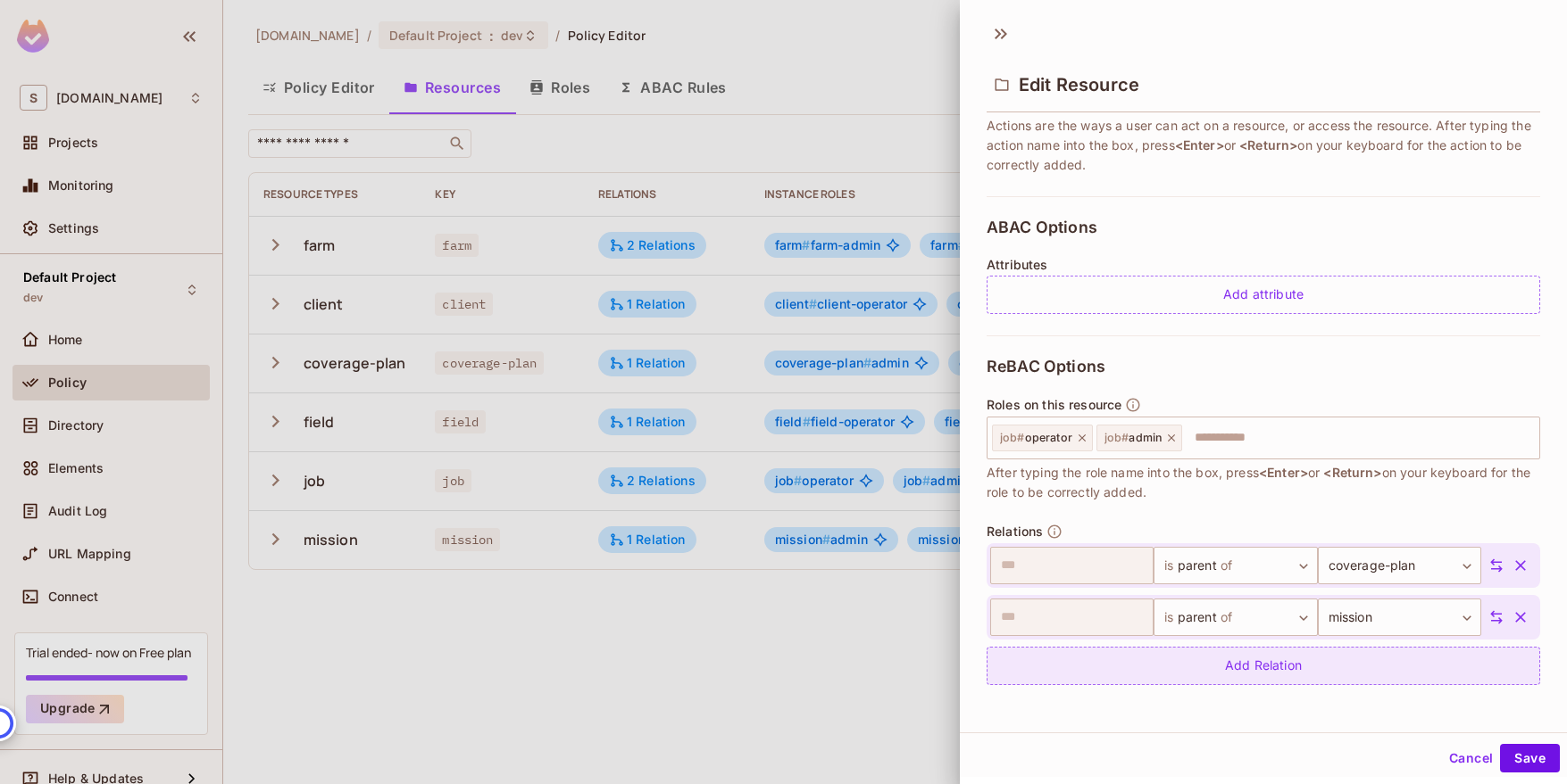
click at [1281, 657] on div "Add Relation" at bounding box center [1263, 666] width 554 height 38
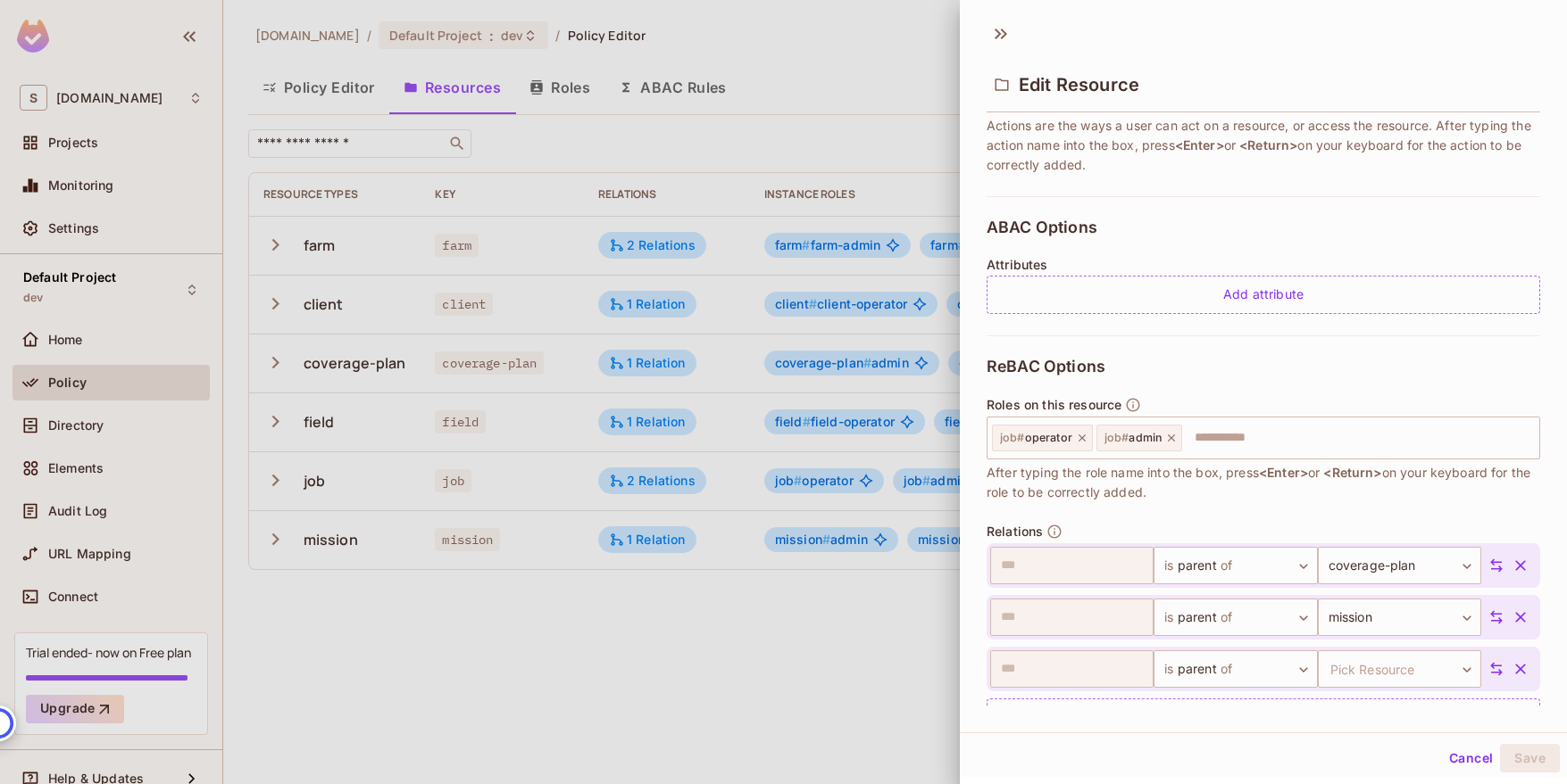
click at [1489, 667] on icon at bounding box center [1496, 669] width 16 height 16
click at [1121, 673] on body "S sabantoag.com Projects Monitoring Settings Default Project dev Home Policy Di…" at bounding box center [784, 392] width 1567 height 784
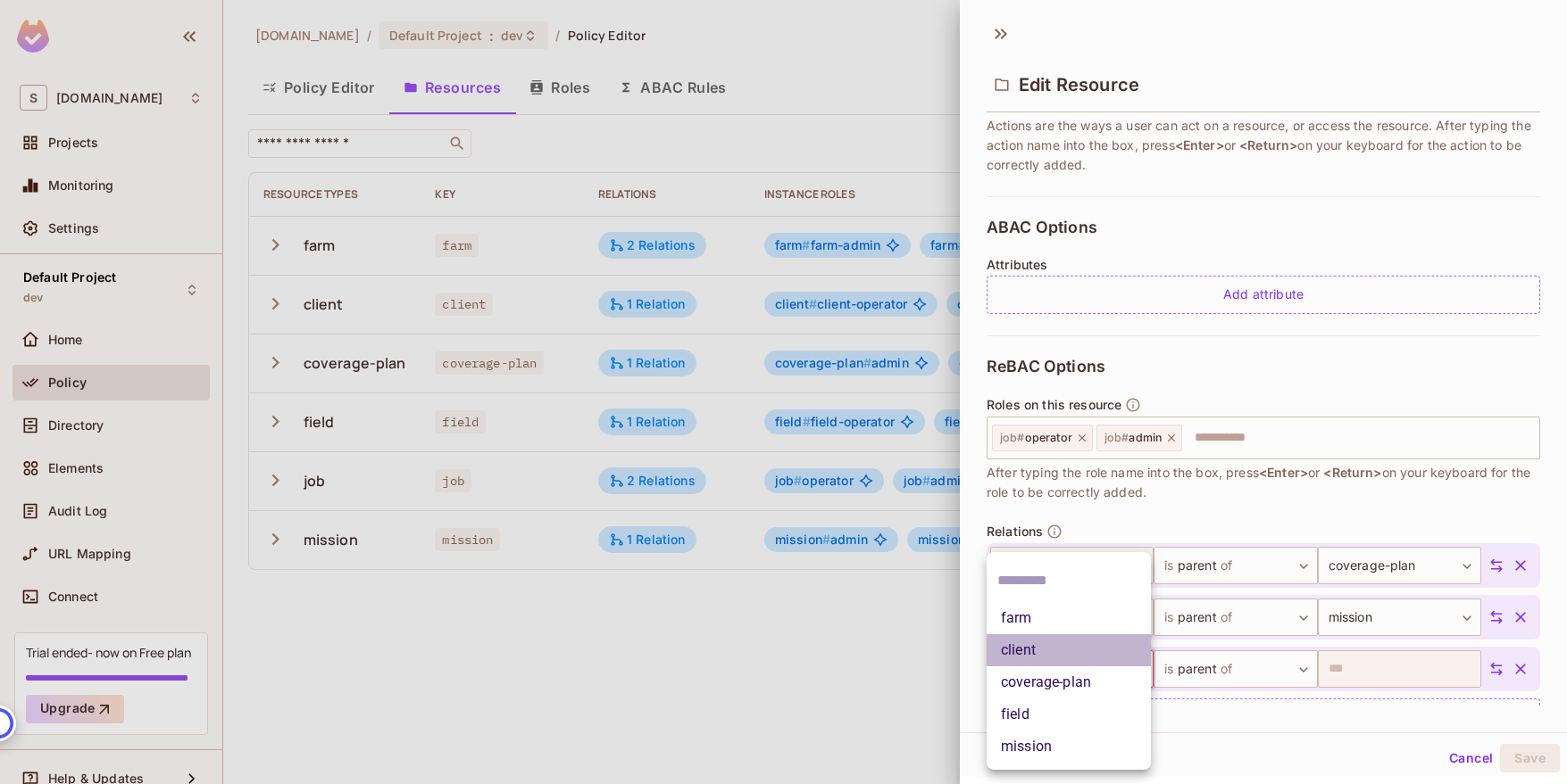
click at [1074, 655] on li "client" at bounding box center [1069, 650] width 164 height 33
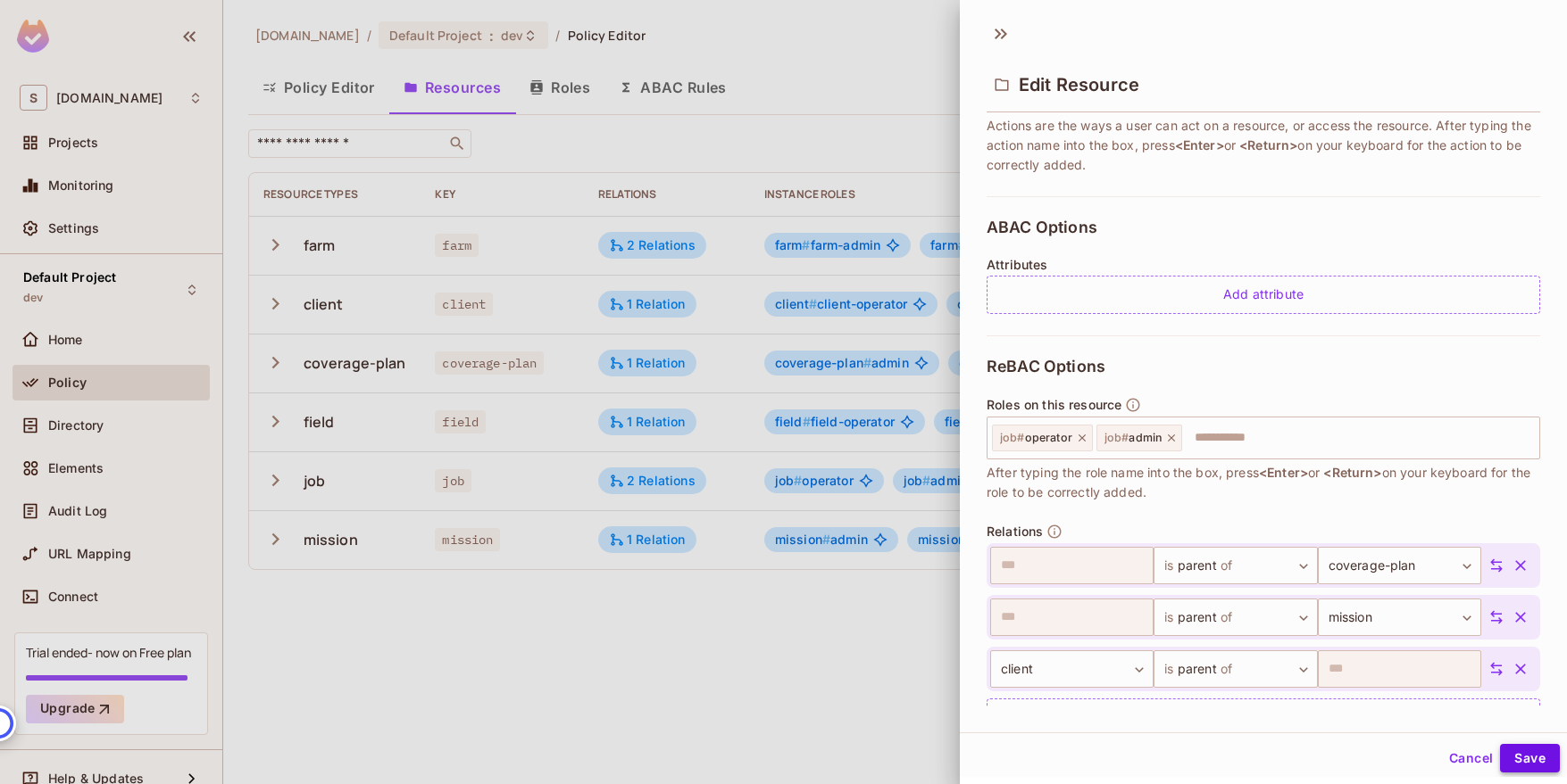
click at [1536, 753] on button "Save" at bounding box center [1530, 757] width 60 height 29
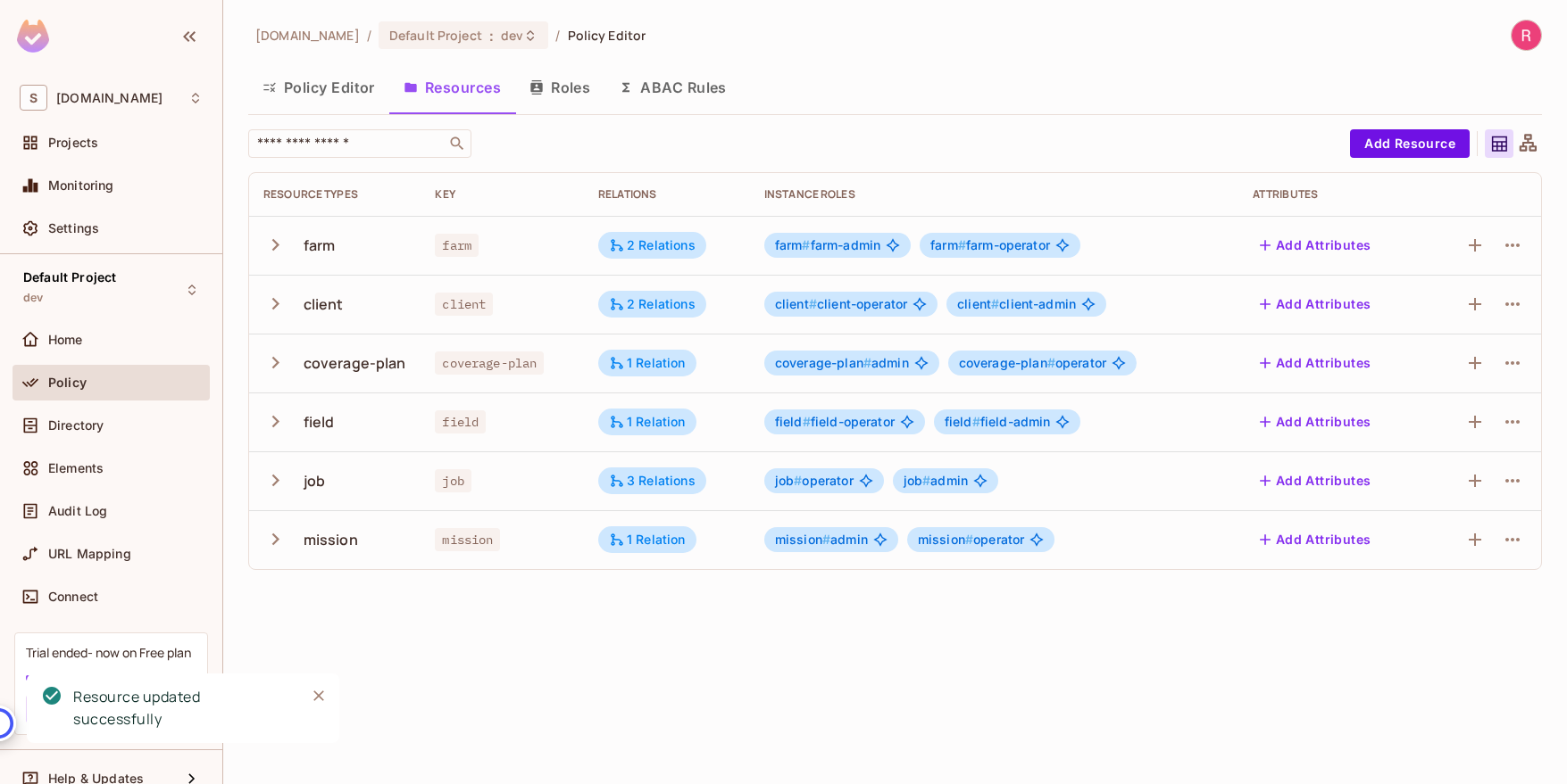
click at [1530, 145] on icon at bounding box center [1528, 144] width 23 height 23
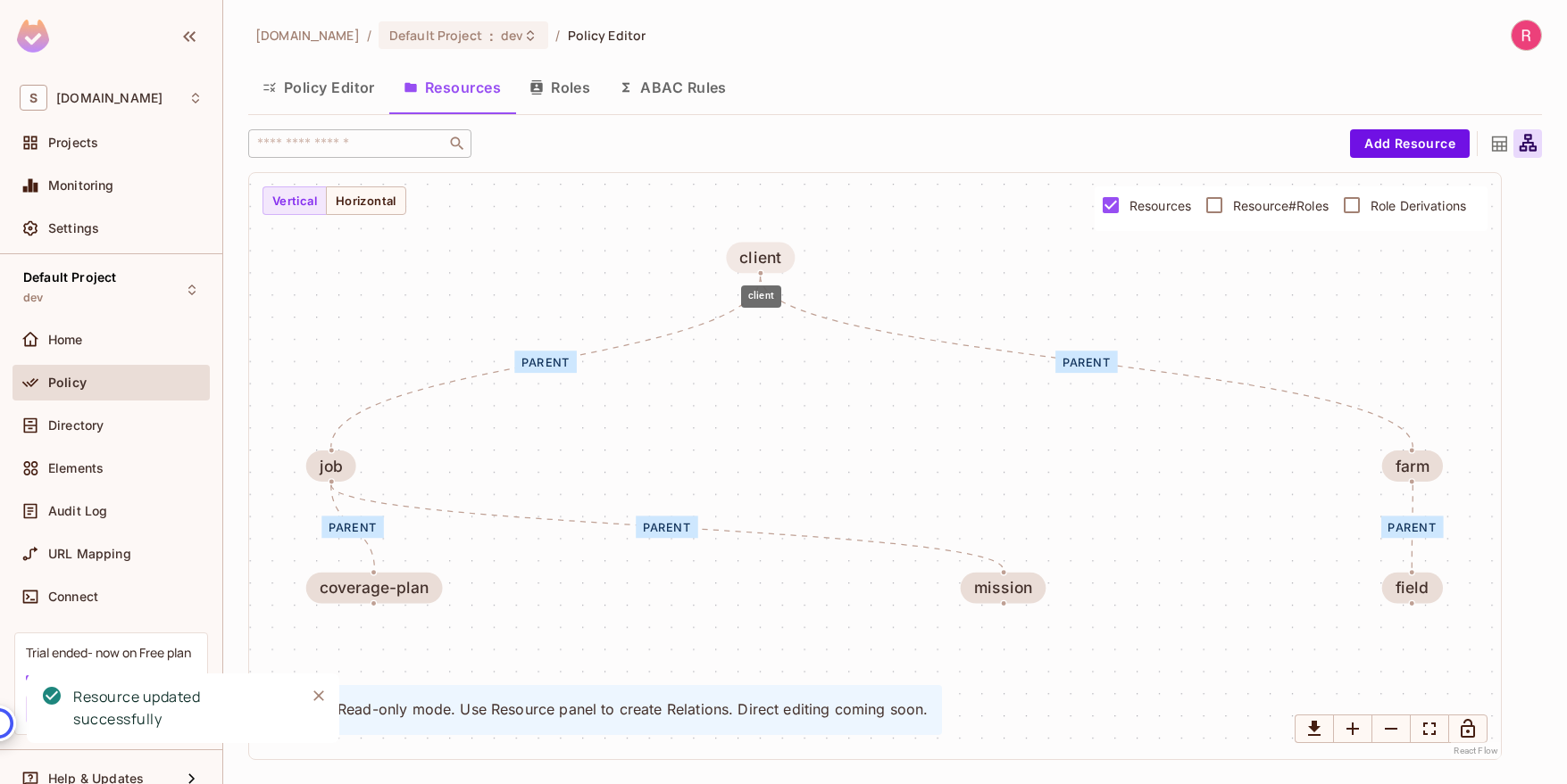
drag, startPoint x: 1249, startPoint y: 345, endPoint x: 764, endPoint y: 256, distance: 493.1
click at [764, 256] on div "client" at bounding box center [760, 257] width 42 height 18
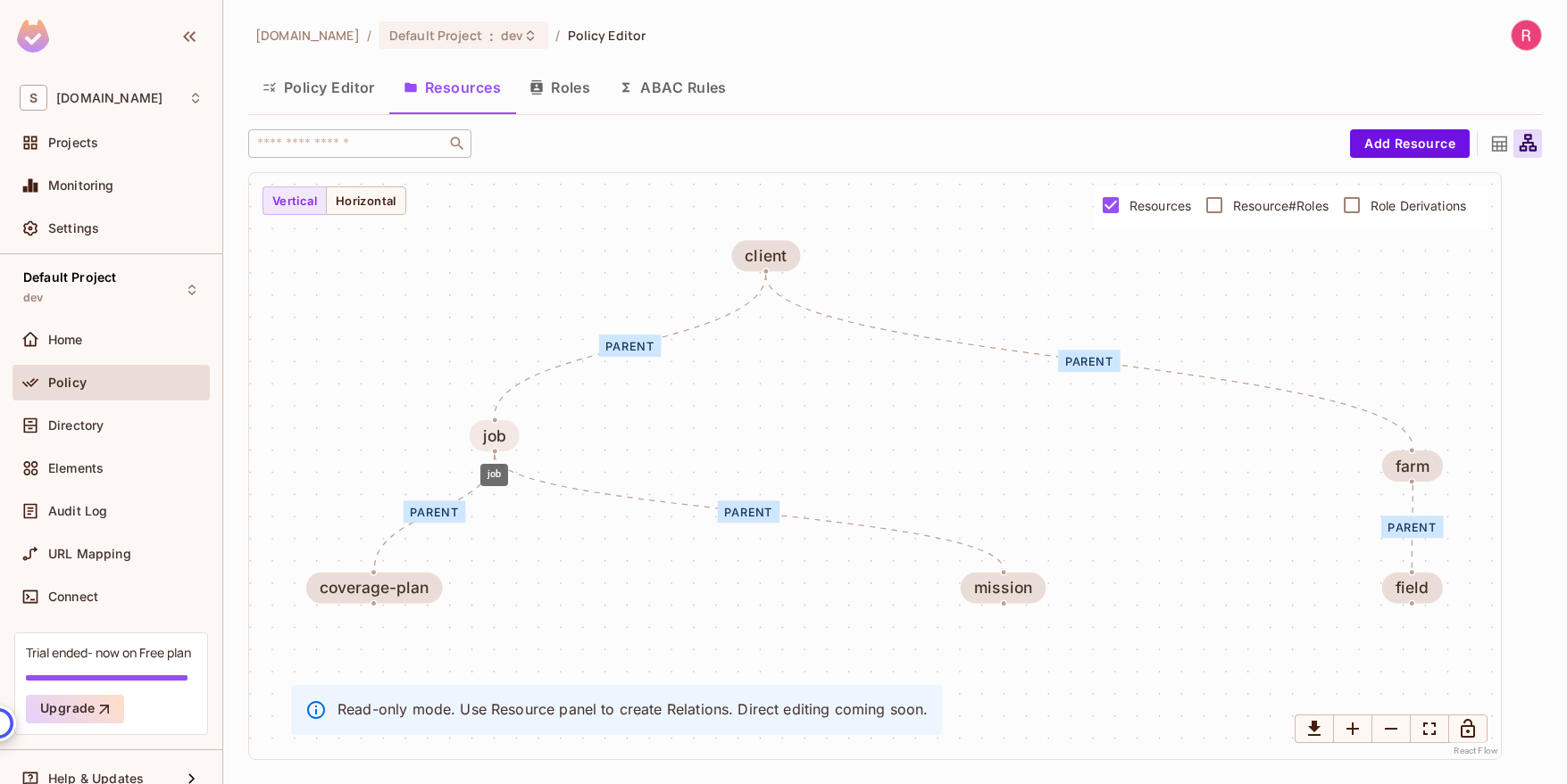
drag, startPoint x: 327, startPoint y: 459, endPoint x: 491, endPoint y: 428, distance: 166.9
click at [491, 428] on div "job" at bounding box center [494, 436] width 24 height 18
click at [344, 92] on button "Policy Editor" at bounding box center [318, 87] width 141 height 44
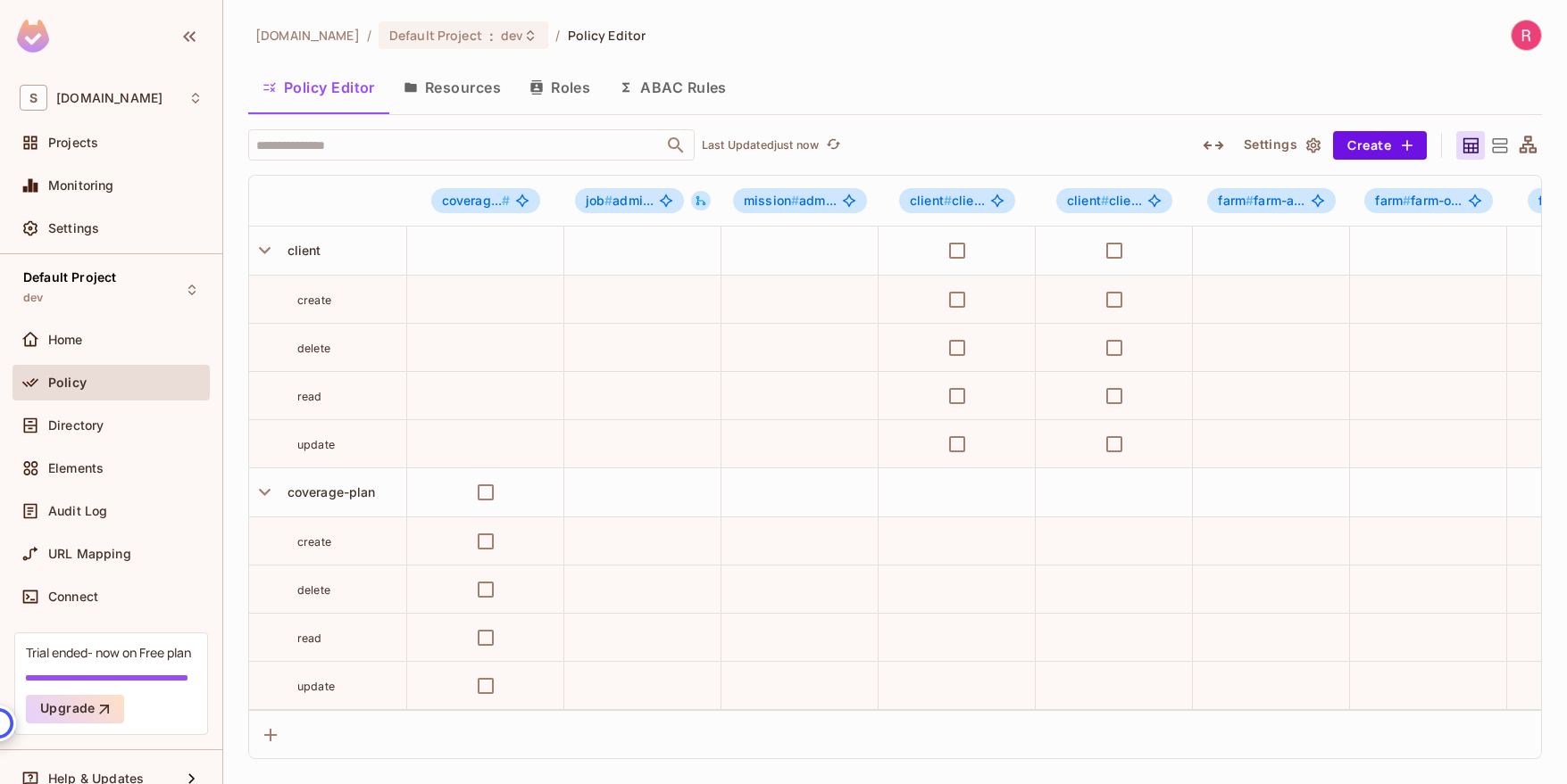
click at [462, 99] on button "Resources" at bounding box center [452, 87] width 126 height 44
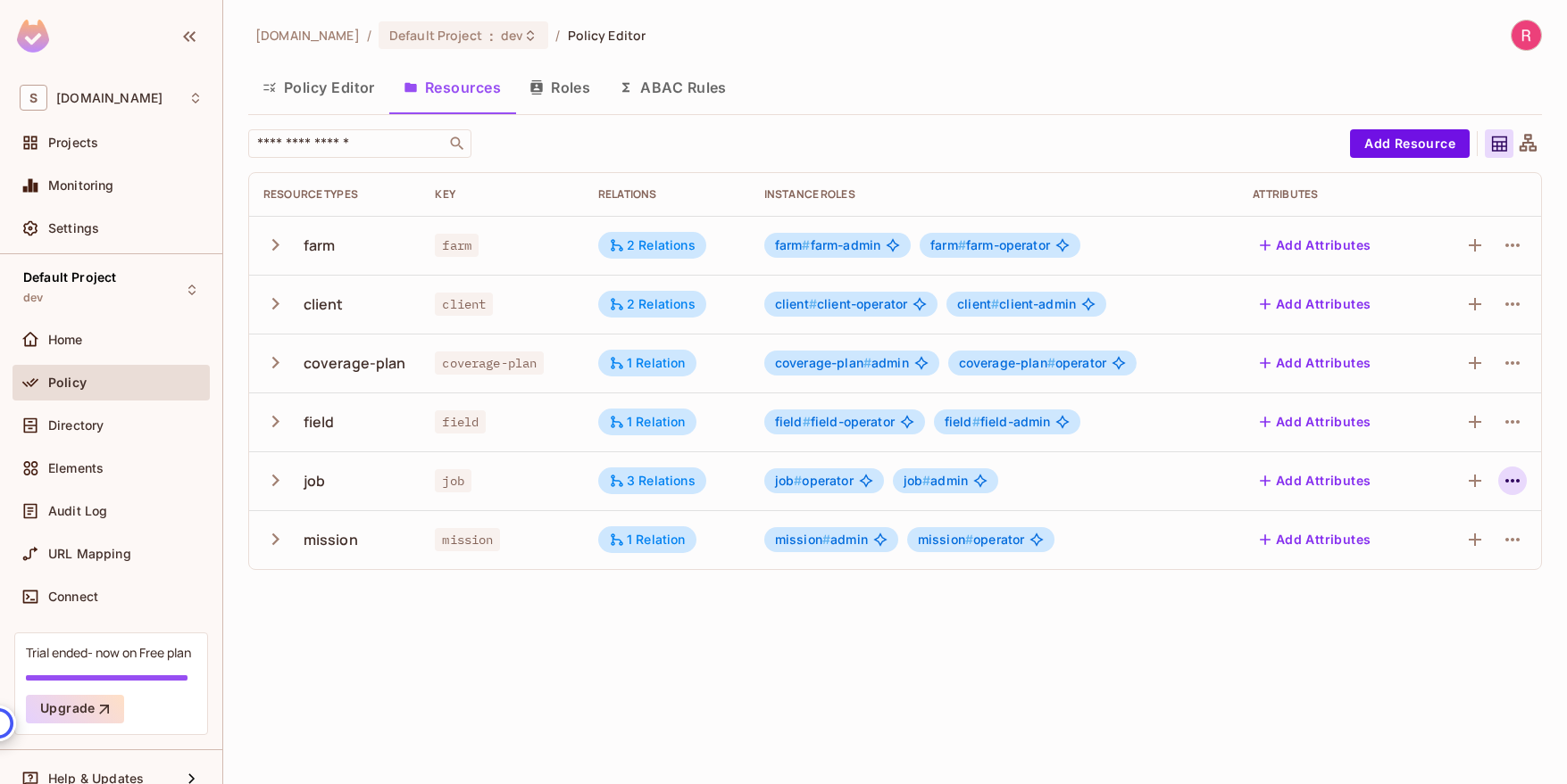
click at [1509, 482] on icon "button" at bounding box center [1513, 481] width 22 height 22
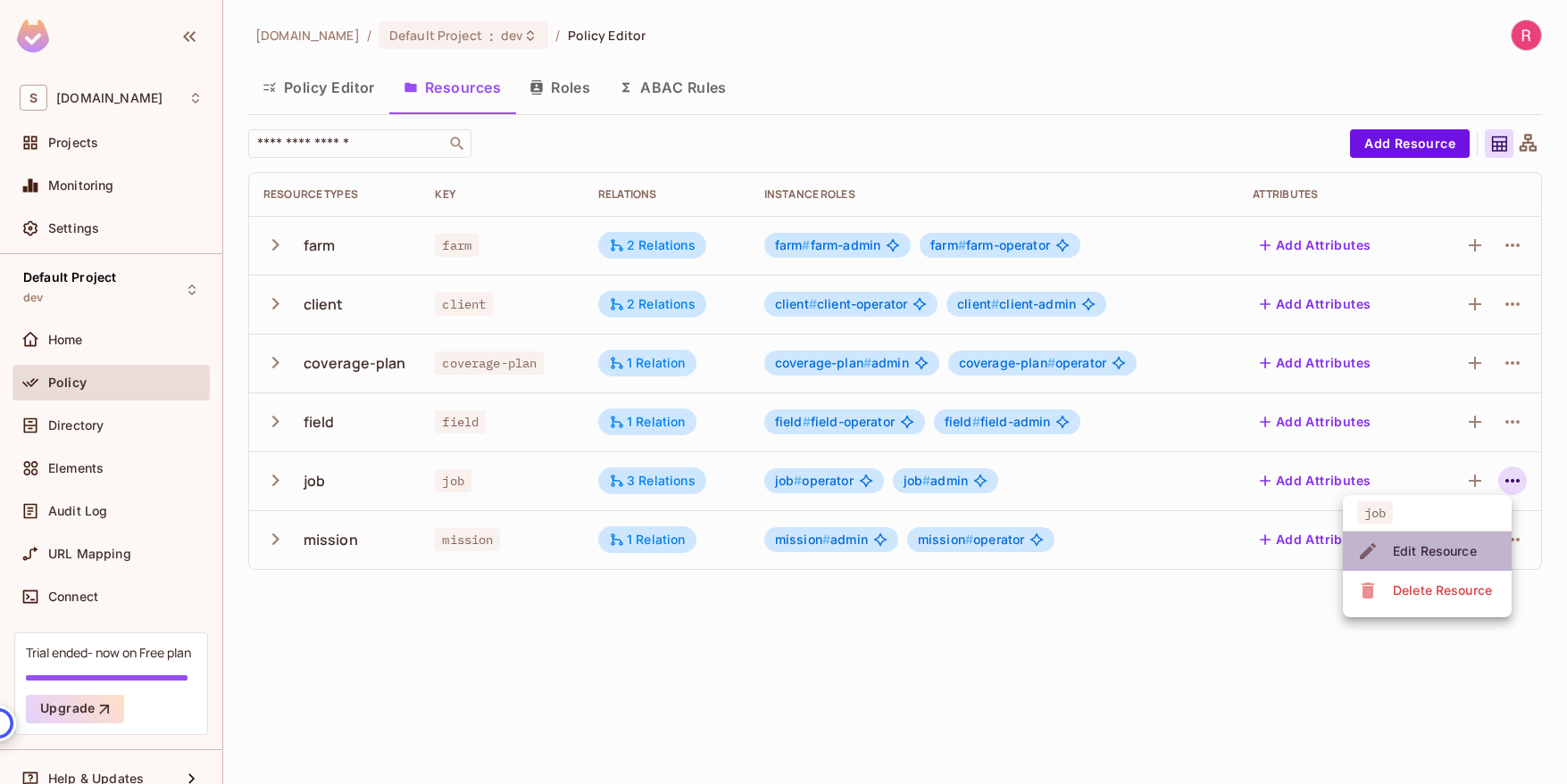
click at [1448, 543] on div "Edit Resource" at bounding box center [1434, 551] width 84 height 18
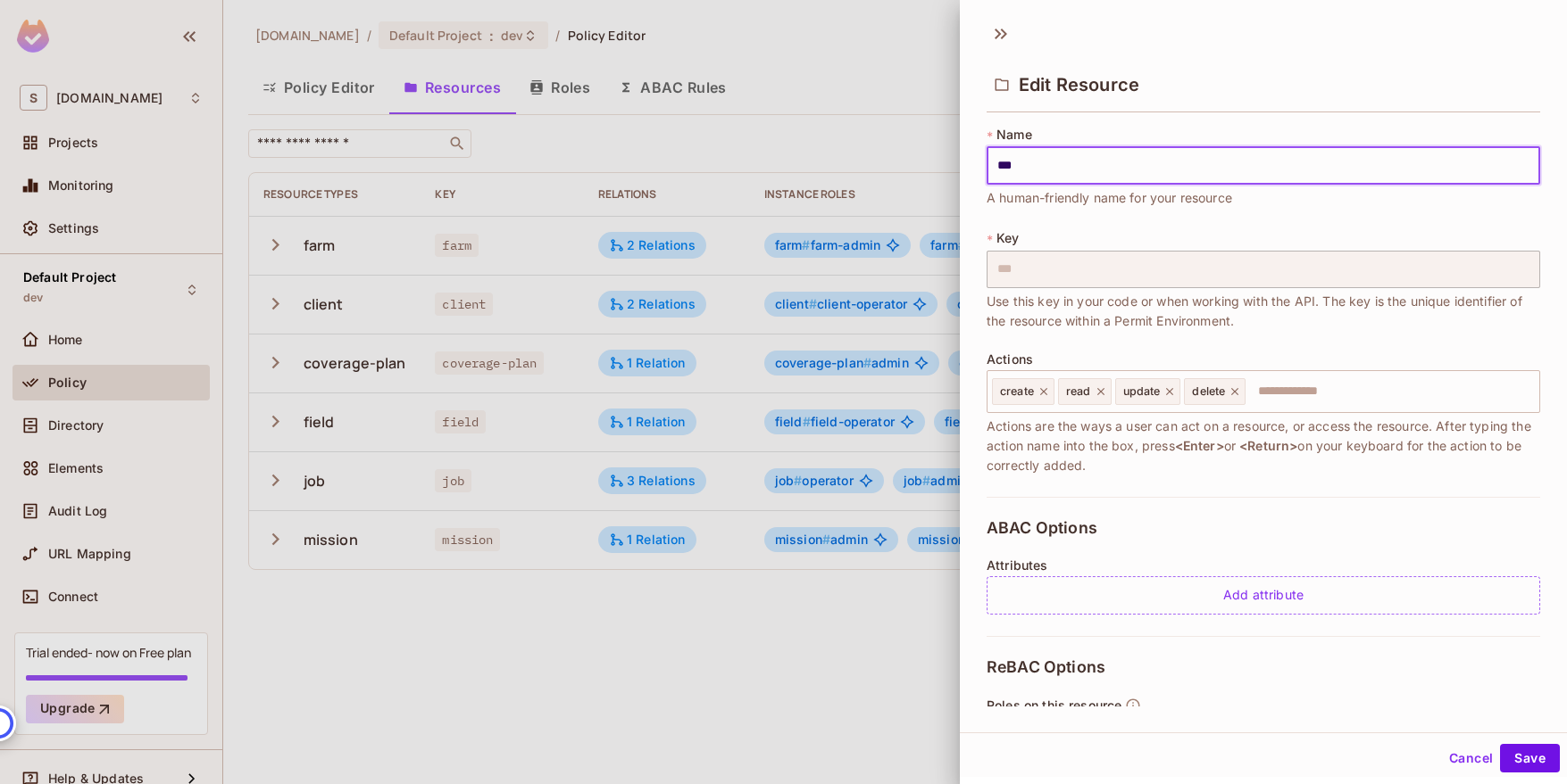
scroll to position [352, 0]
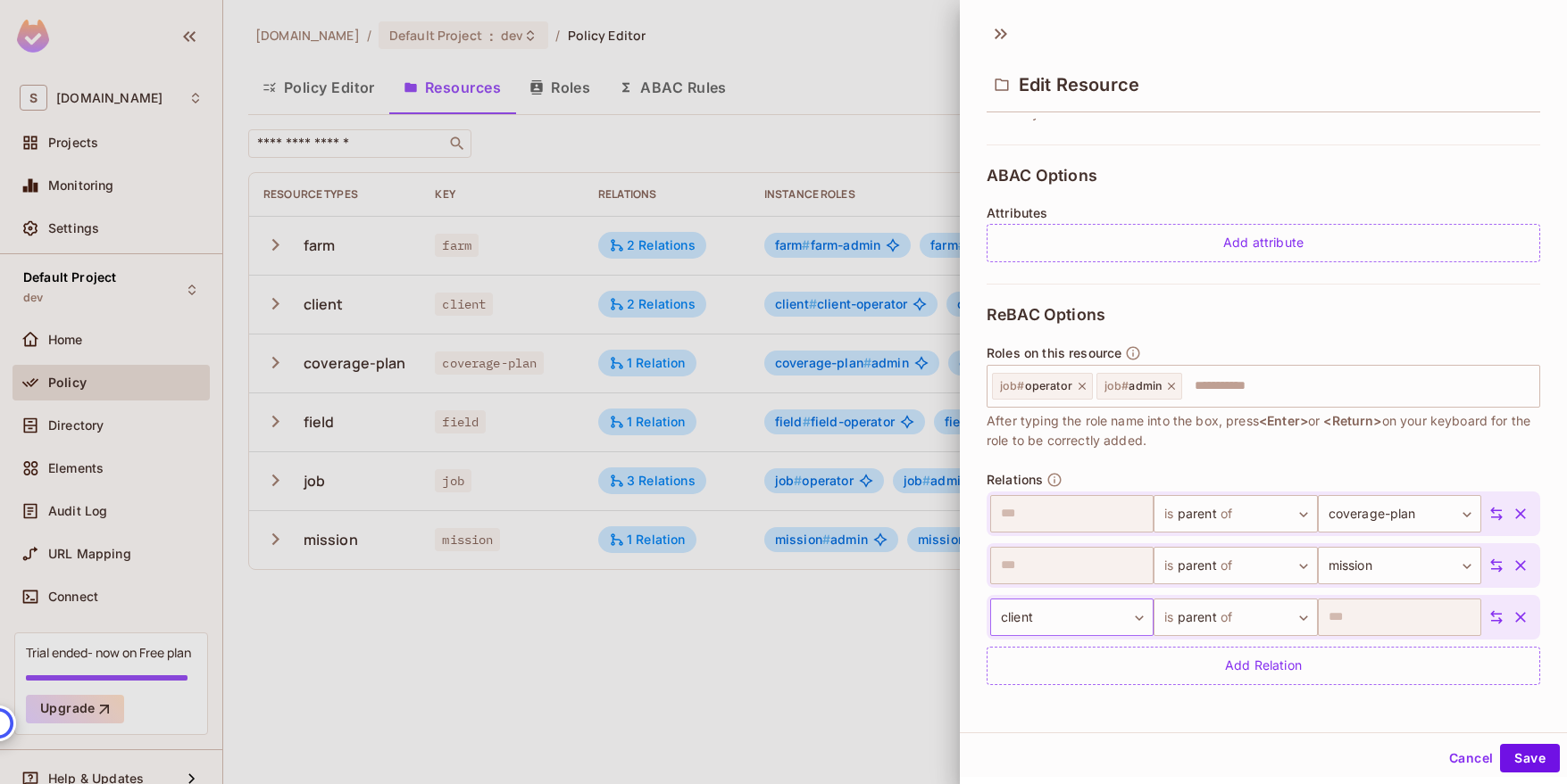
click at [1143, 612] on body "S sabantoag.com Projects Monitoring Settings Default Project dev Home Policy Di…" at bounding box center [784, 392] width 1567 height 784
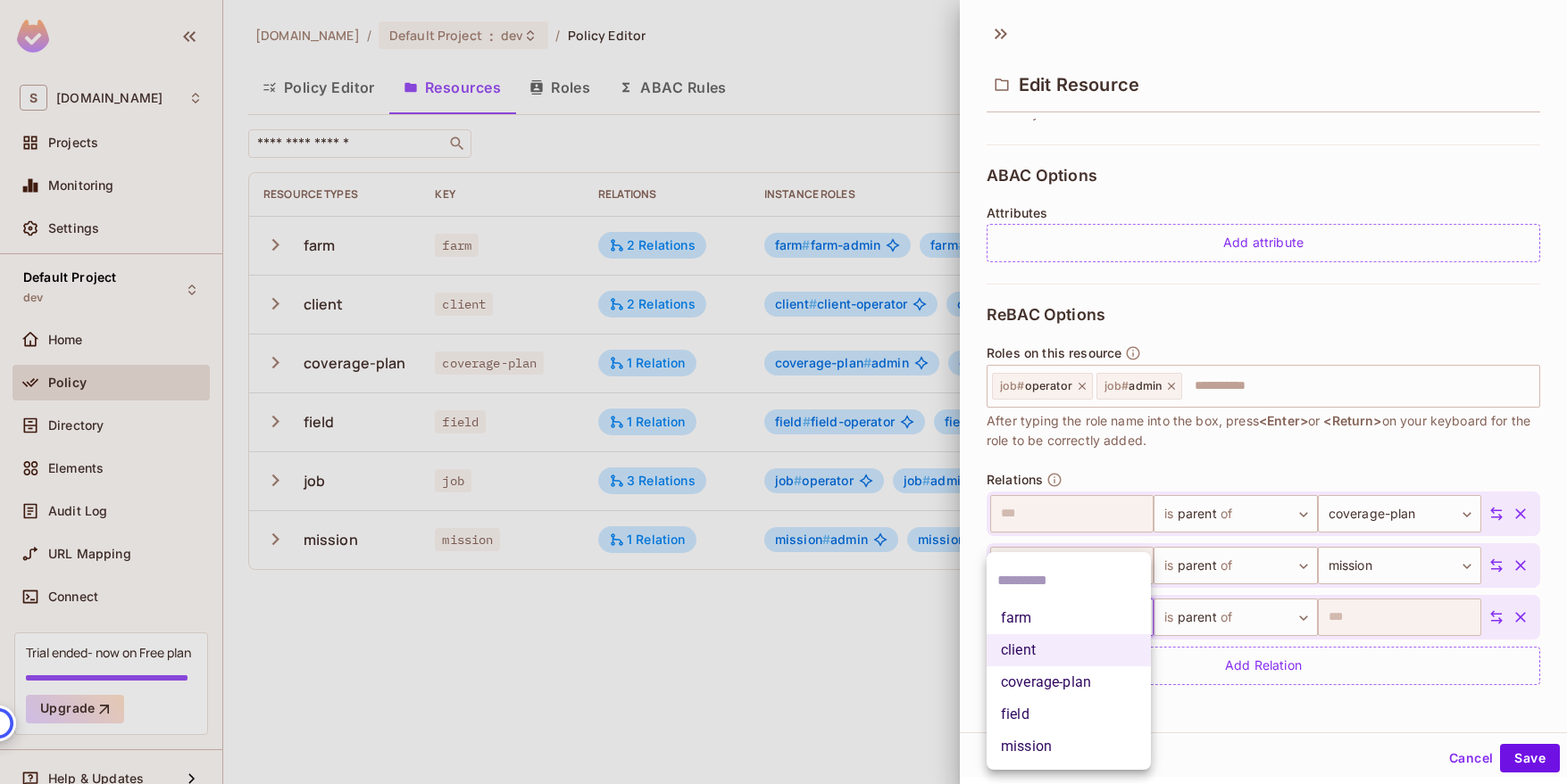
click at [1084, 709] on li "field" at bounding box center [1069, 714] width 164 height 33
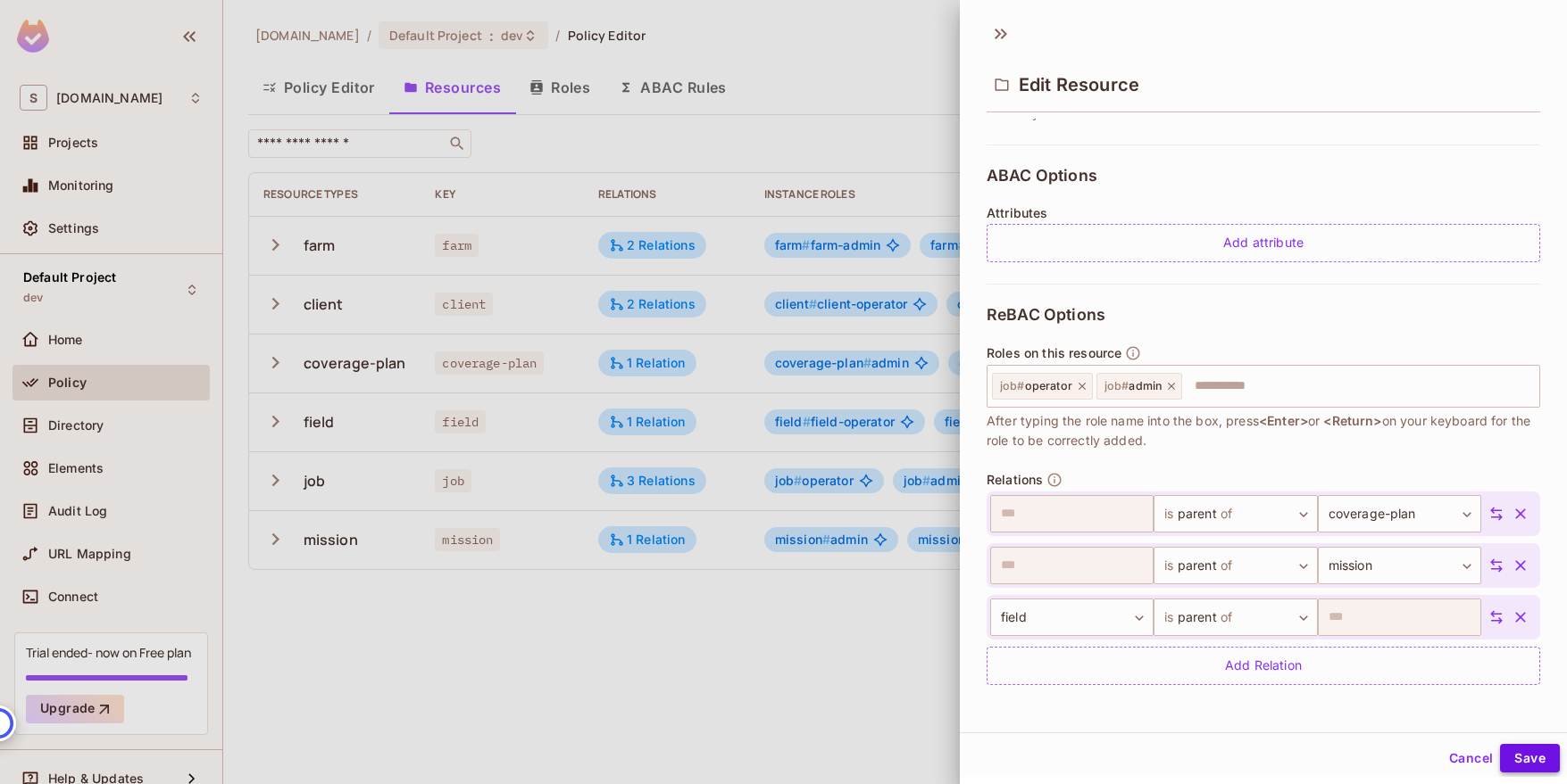
click at [1536, 756] on button "Save" at bounding box center [1530, 757] width 60 height 29
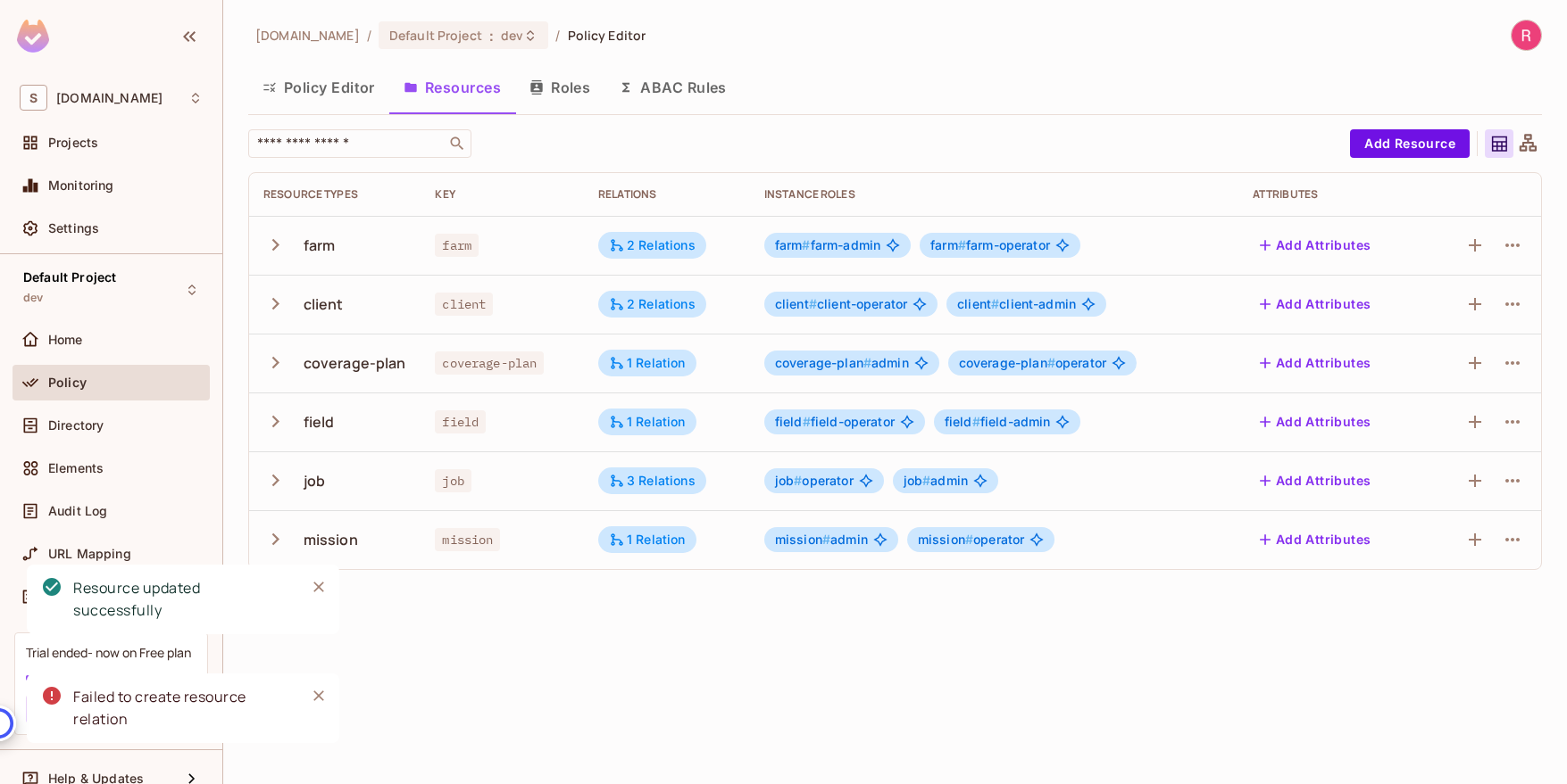
click at [1529, 143] on icon at bounding box center [1528, 142] width 17 height 17
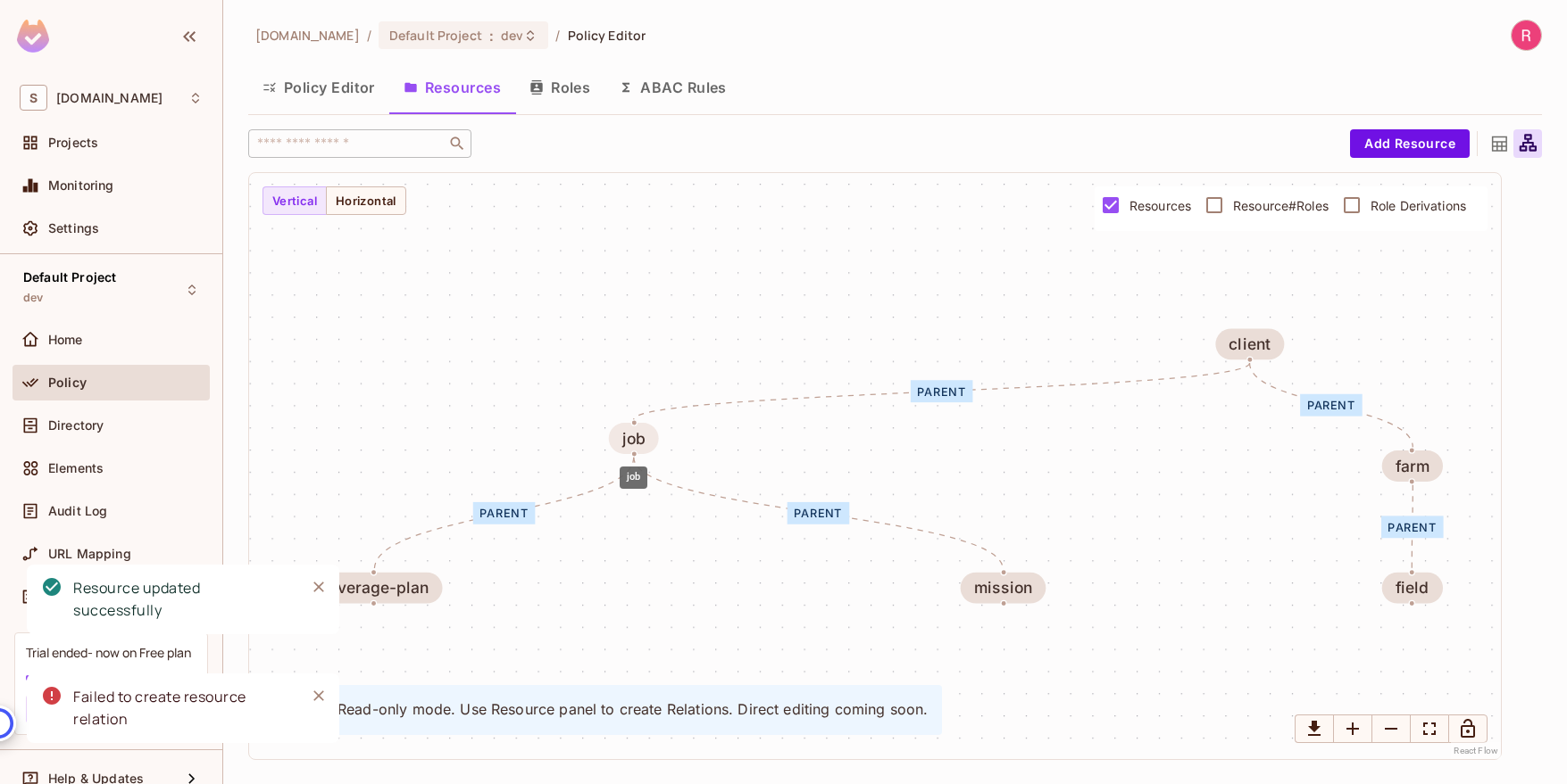
drag, startPoint x: 327, startPoint y: 463, endPoint x: 641, endPoint y: 435, distance: 315.2
click at [635, 435] on div "job" at bounding box center [634, 439] width 24 height 18
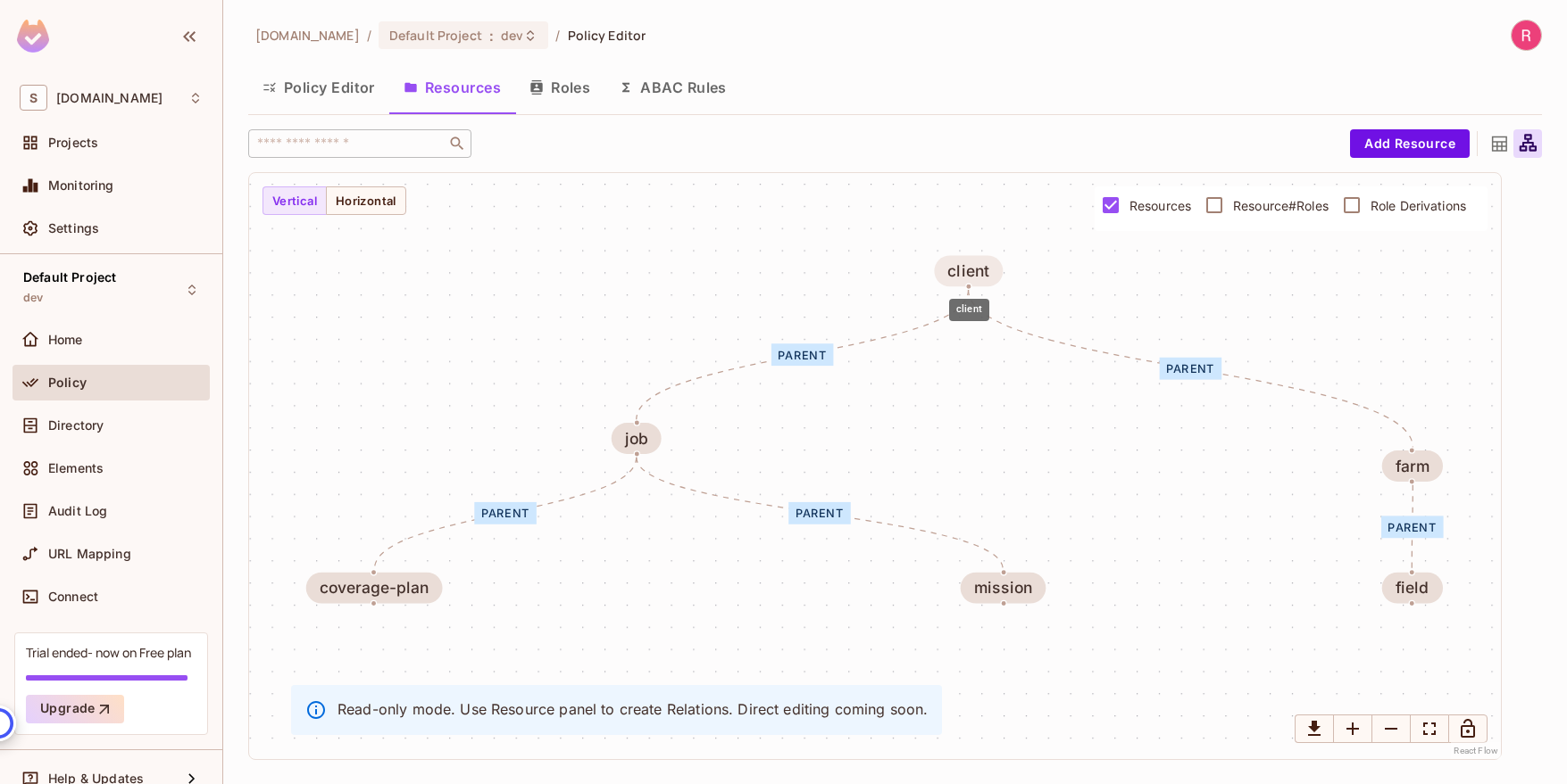
drag, startPoint x: 1252, startPoint y: 338, endPoint x: 970, endPoint y: 263, distance: 291.8
click at [970, 263] on div "client" at bounding box center [968, 271] width 42 height 18
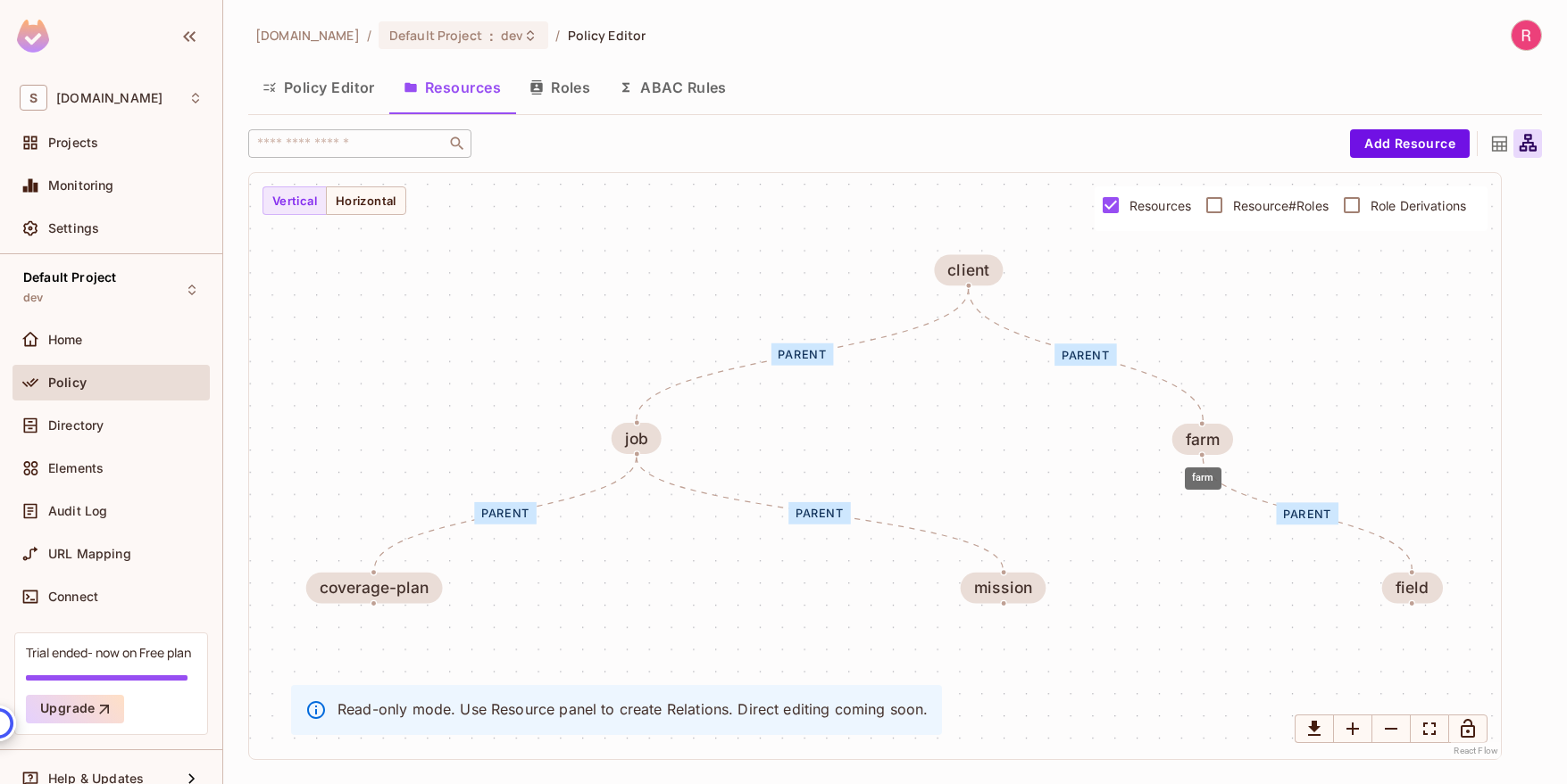
drag, startPoint x: 1398, startPoint y: 472, endPoint x: 1076, endPoint y: 395, distance: 331.1
click at [1185, 445] on div "farm" at bounding box center [1202, 440] width 34 height 18
click at [339, 88] on button "Policy Editor" at bounding box center [318, 87] width 141 height 44
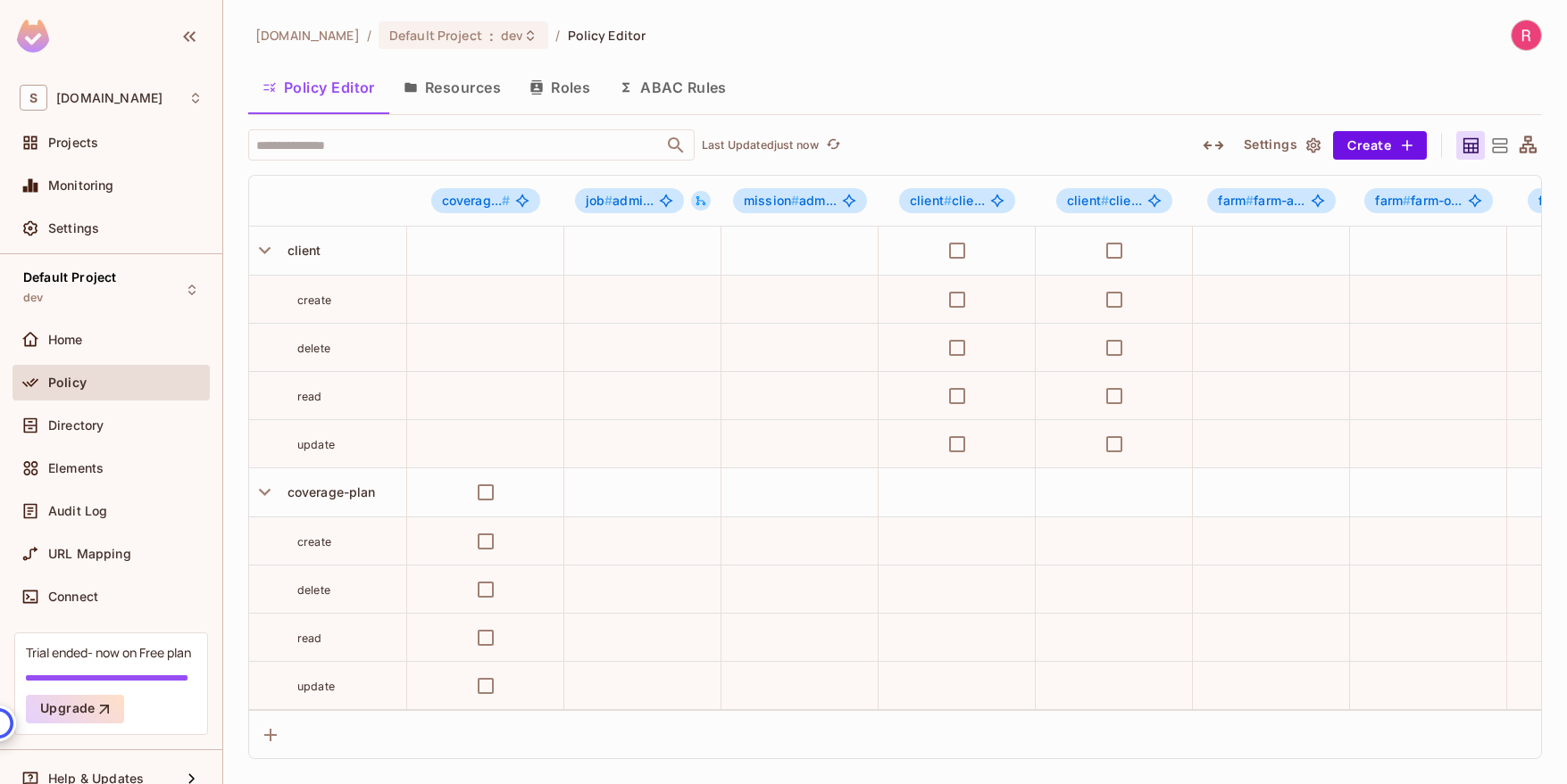
click at [469, 94] on button "Resources" at bounding box center [452, 87] width 126 height 44
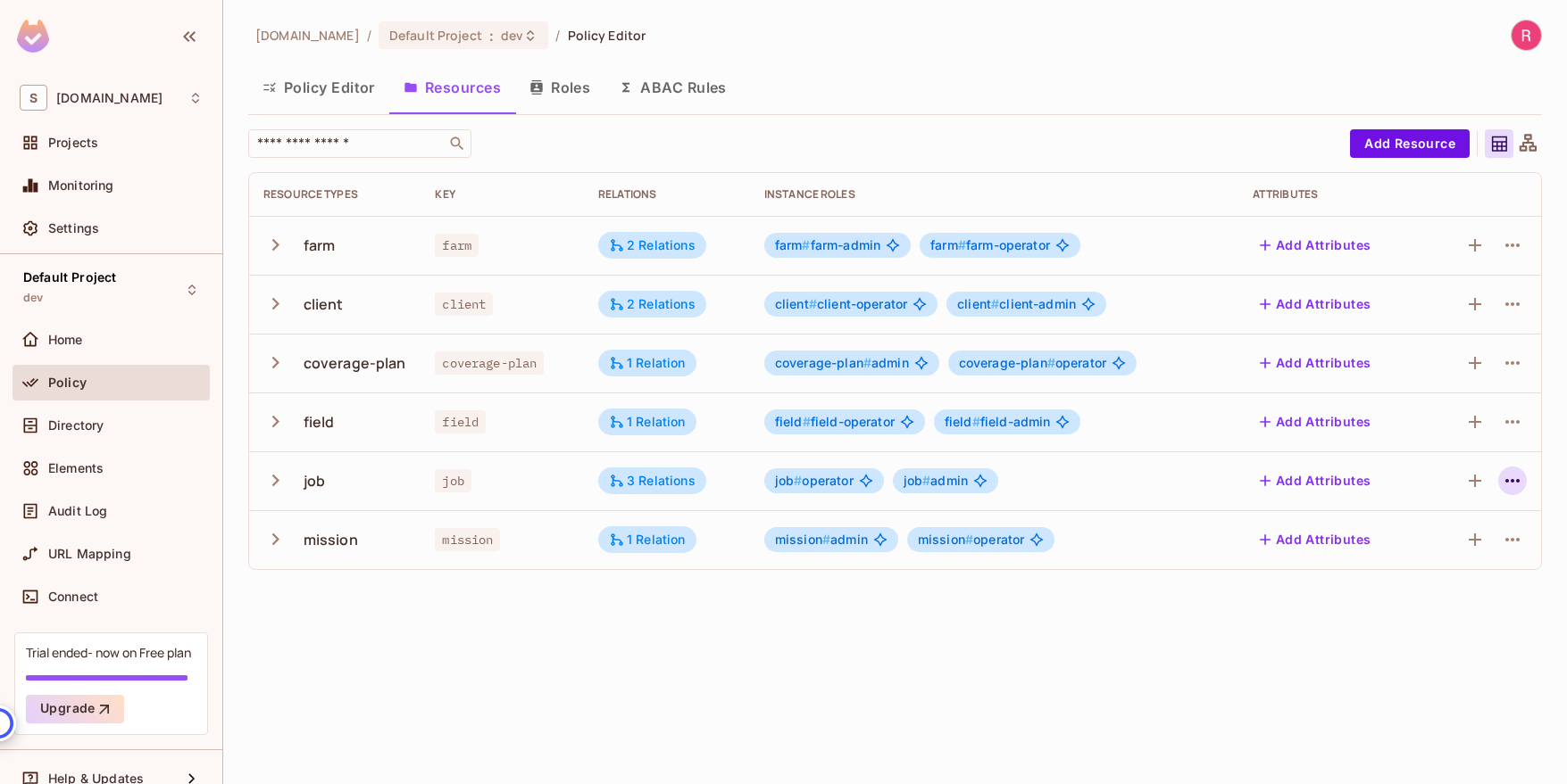
click at [1516, 482] on icon "button" at bounding box center [1513, 481] width 22 height 22
click at [1449, 550] on div "Edit Resource" at bounding box center [1434, 551] width 84 height 18
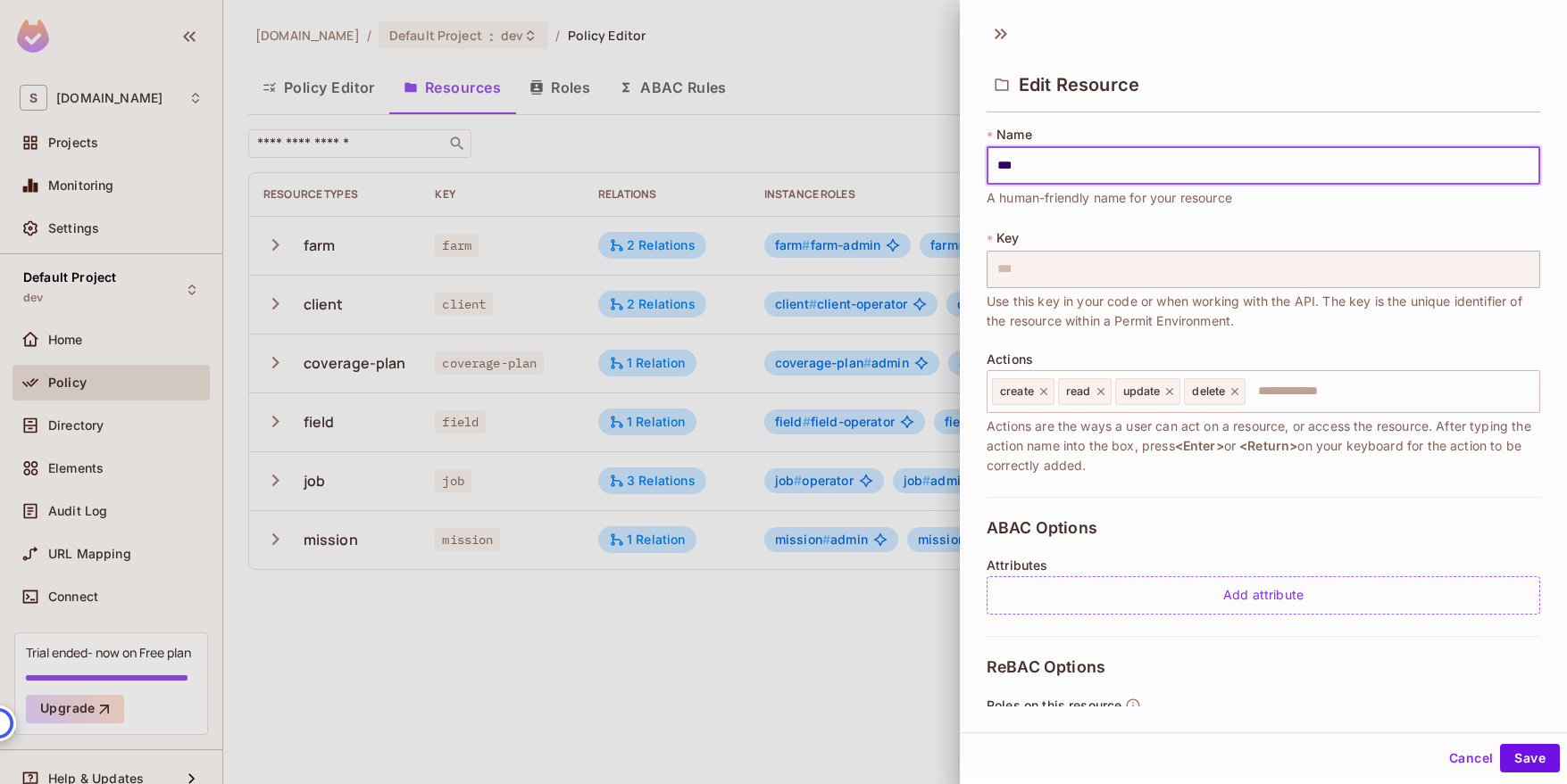
scroll to position [352, 0]
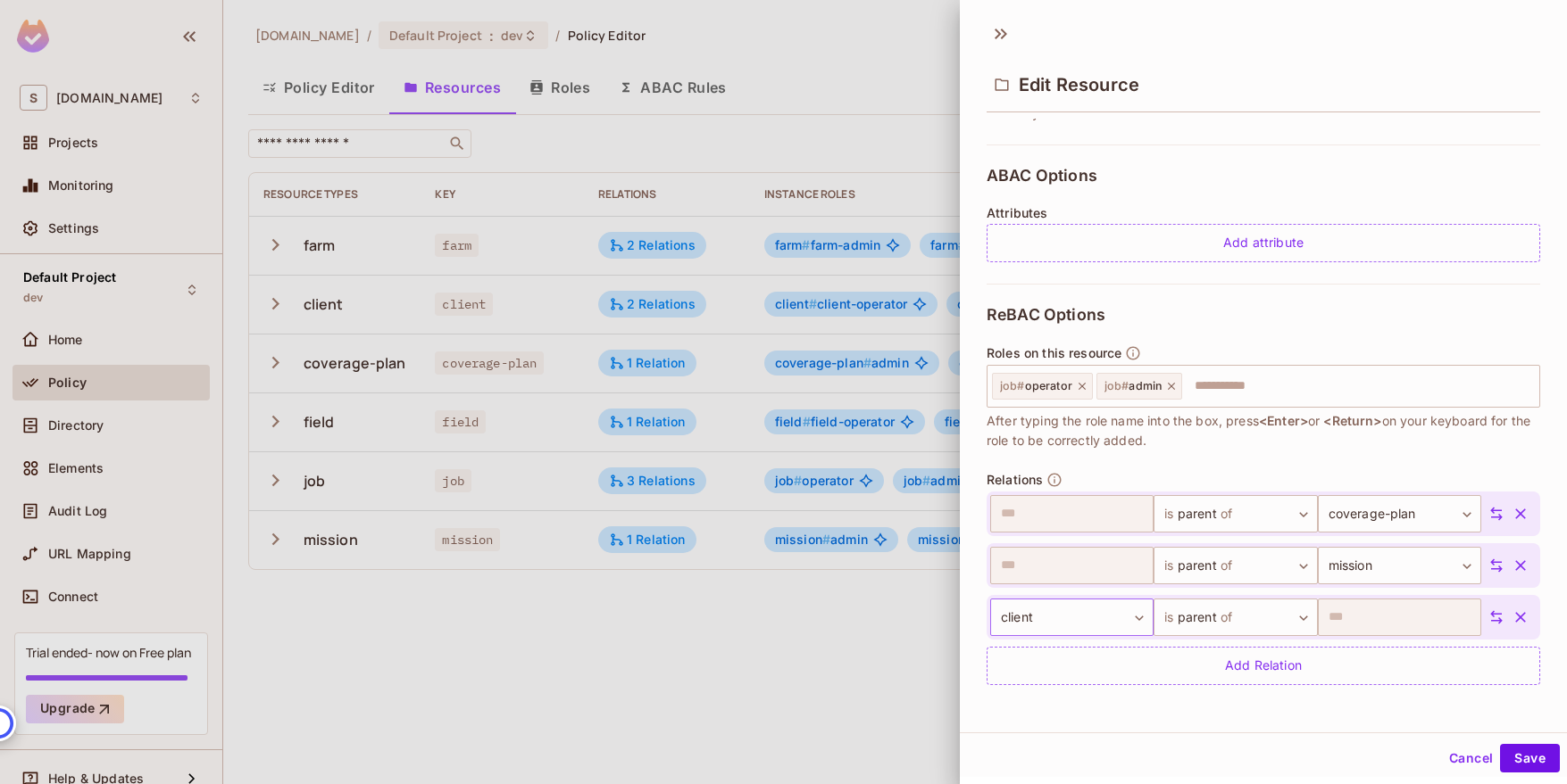
click at [1135, 614] on body "S sabantoag.com Projects Monitoring Settings Default Project dev Home Policy Di…" at bounding box center [784, 392] width 1567 height 784
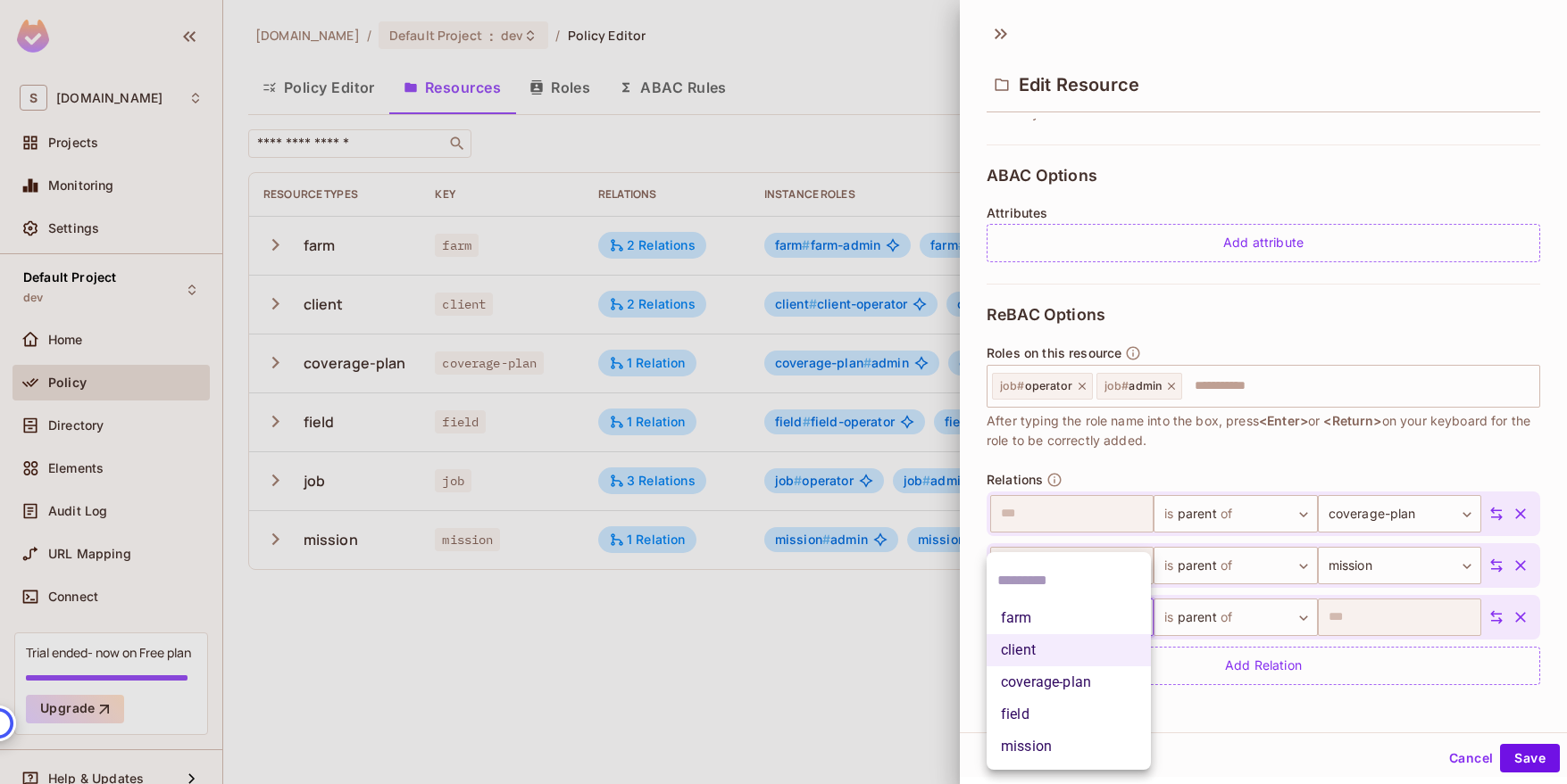
click at [1076, 701] on li "field" at bounding box center [1069, 714] width 164 height 33
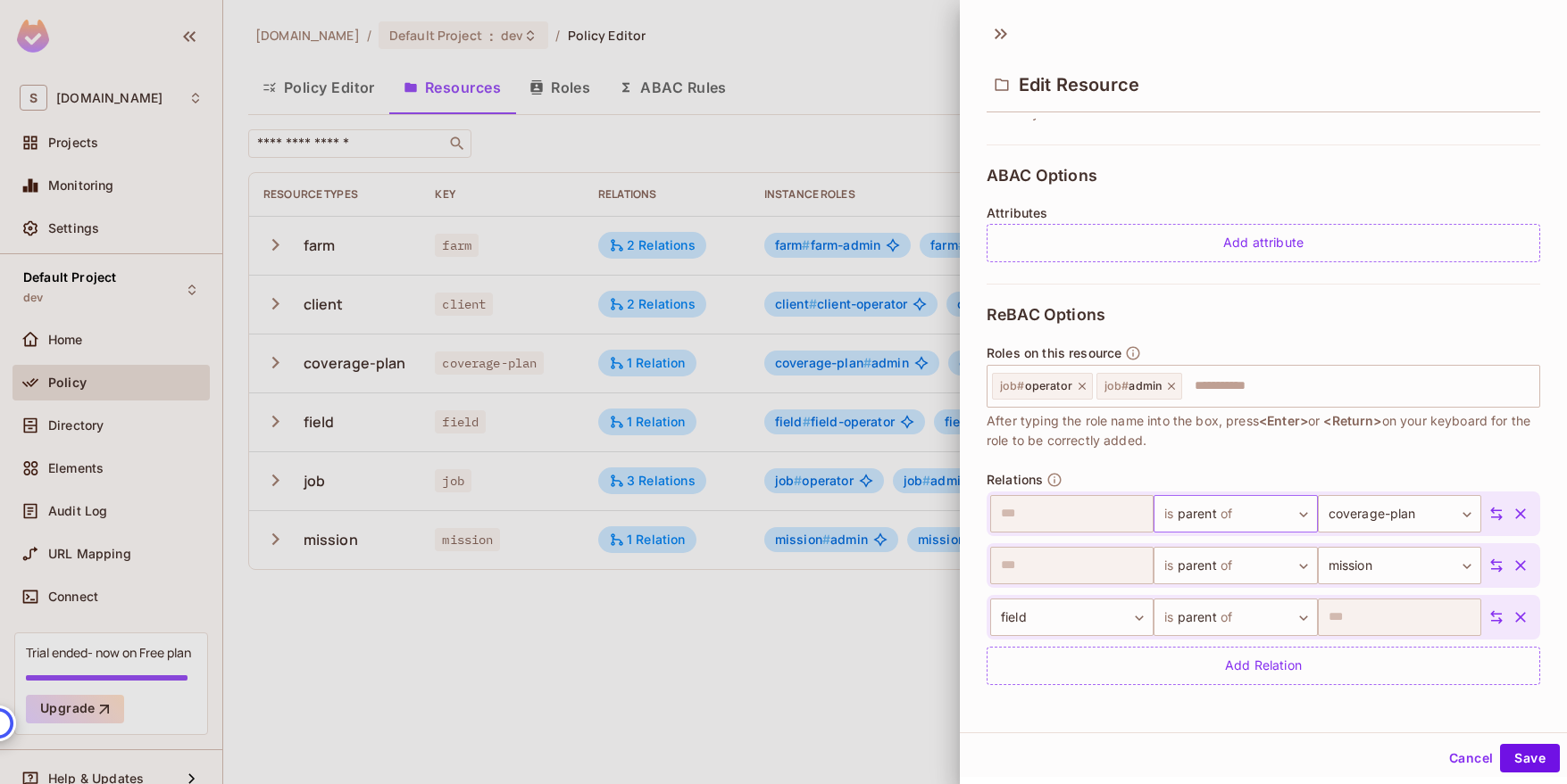
scroll to position [3, 0]
click at [1528, 757] on button "Save" at bounding box center [1530, 755] width 60 height 29
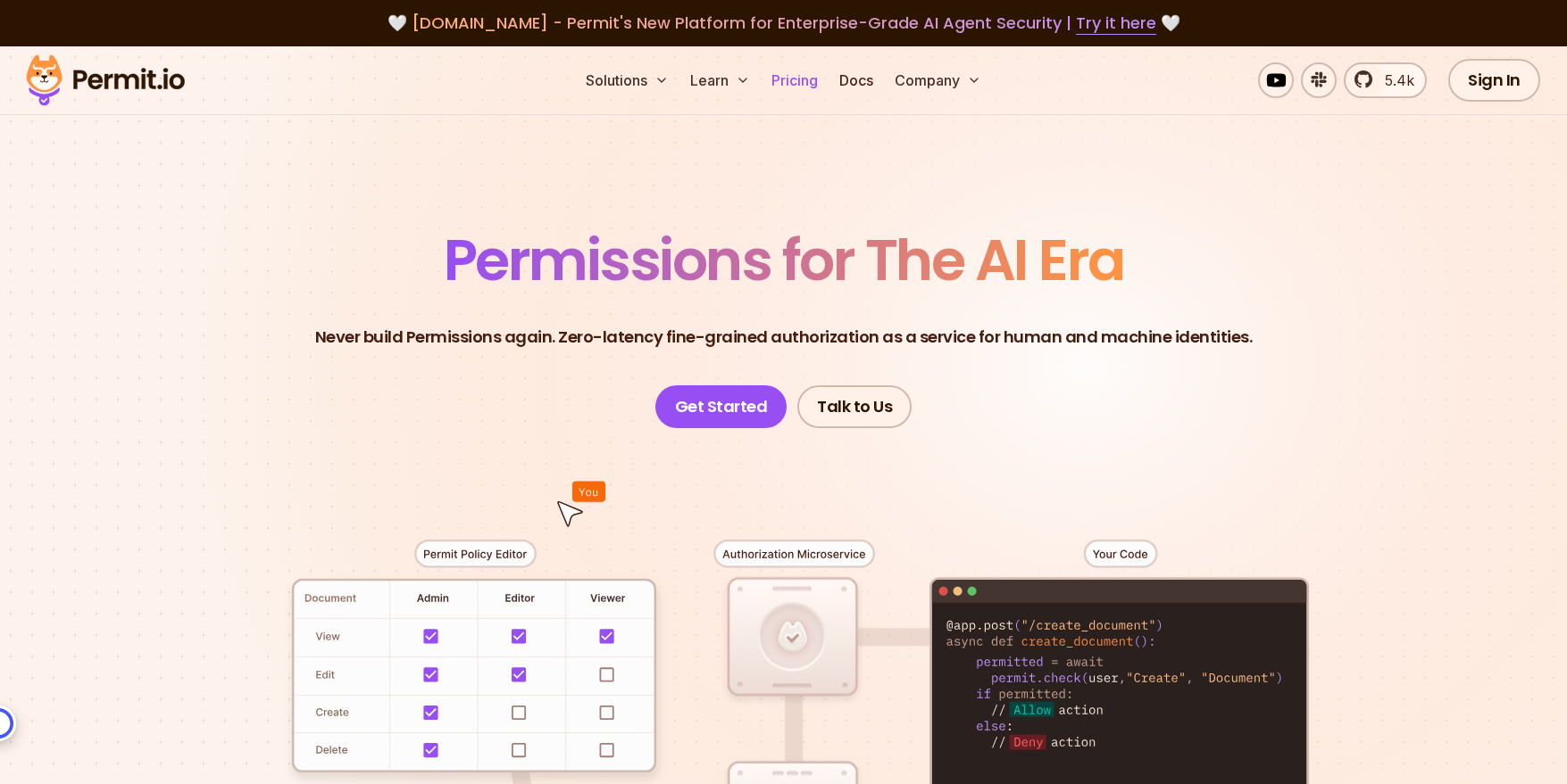
click at [780, 81] on link "Pricing" at bounding box center [794, 80] width 61 height 36
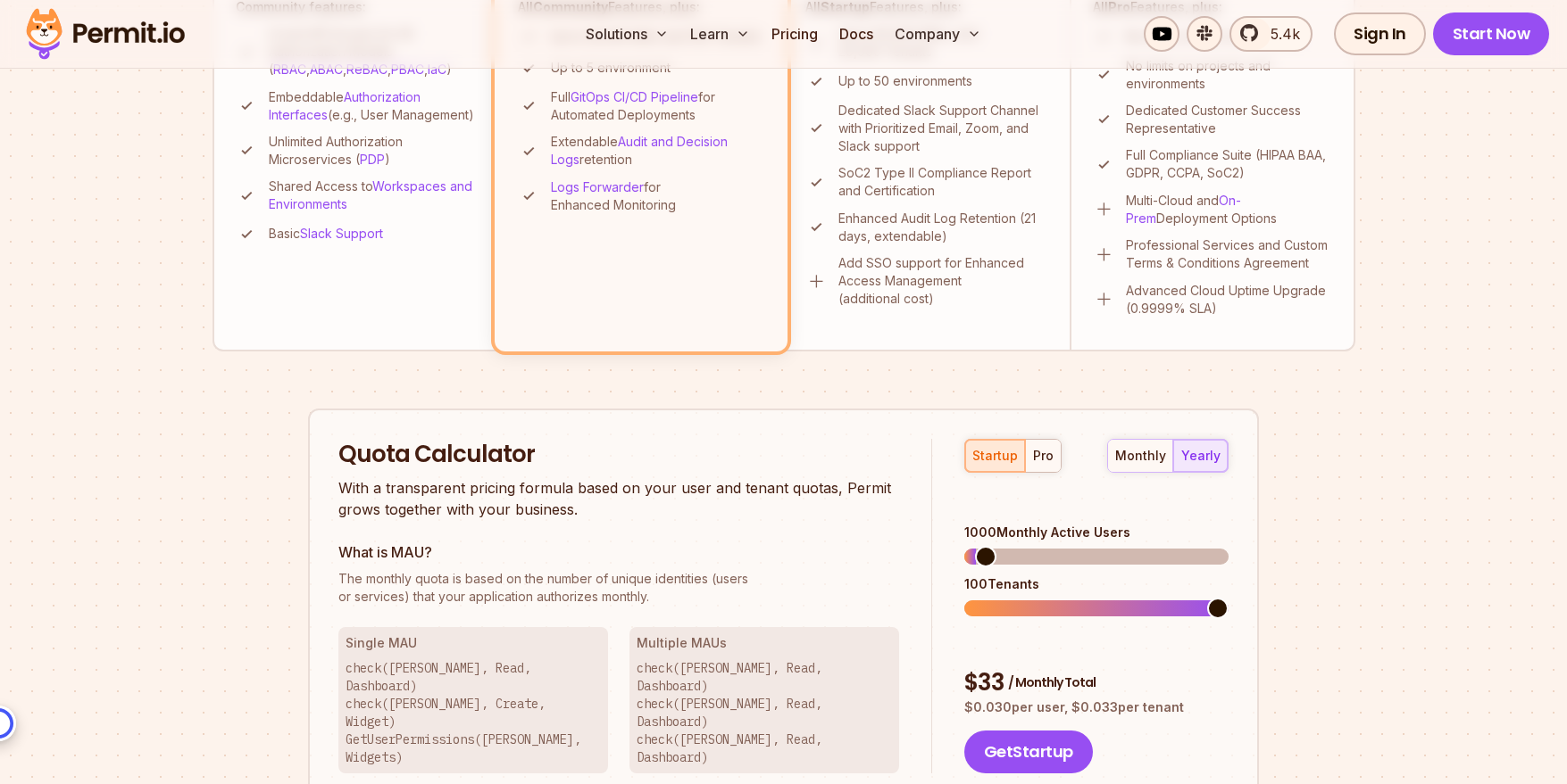
scroll to position [1002, 0]
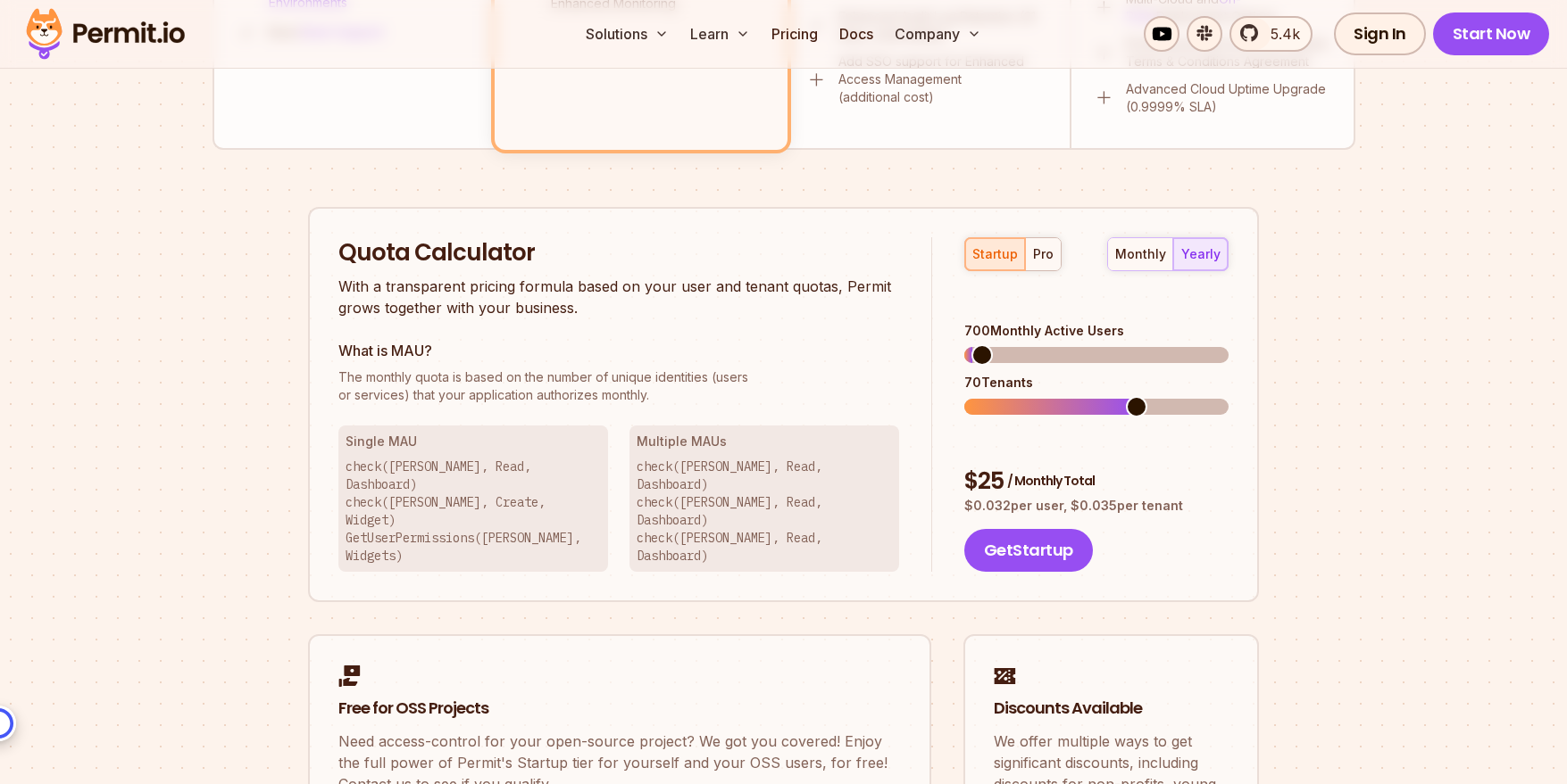
click at [971, 344] on span at bounding box center [982, 355] width 22 height 22
click at [1134, 396] on span at bounding box center [1137, 407] width 22 height 22
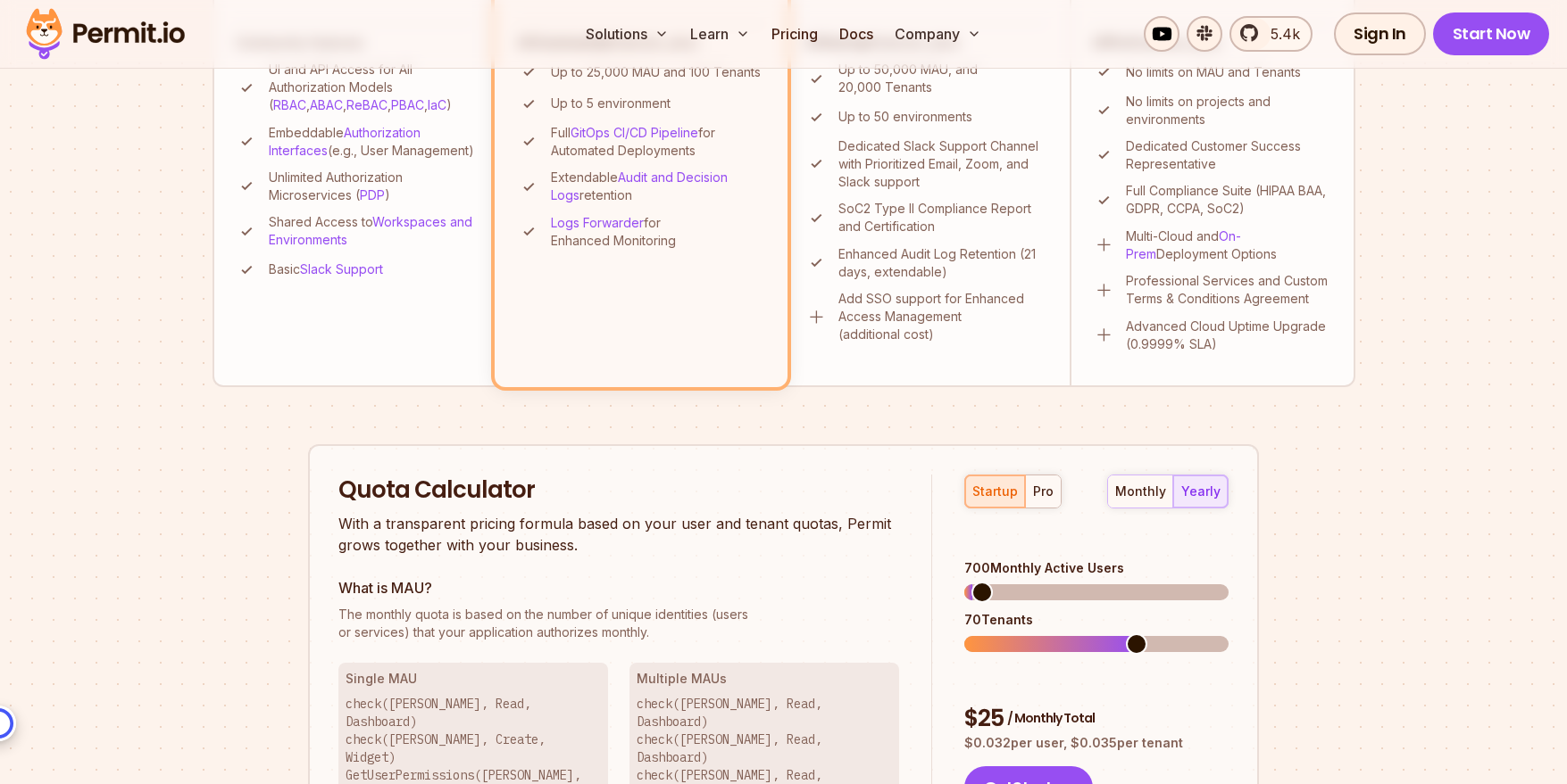
scroll to position [845, 0]
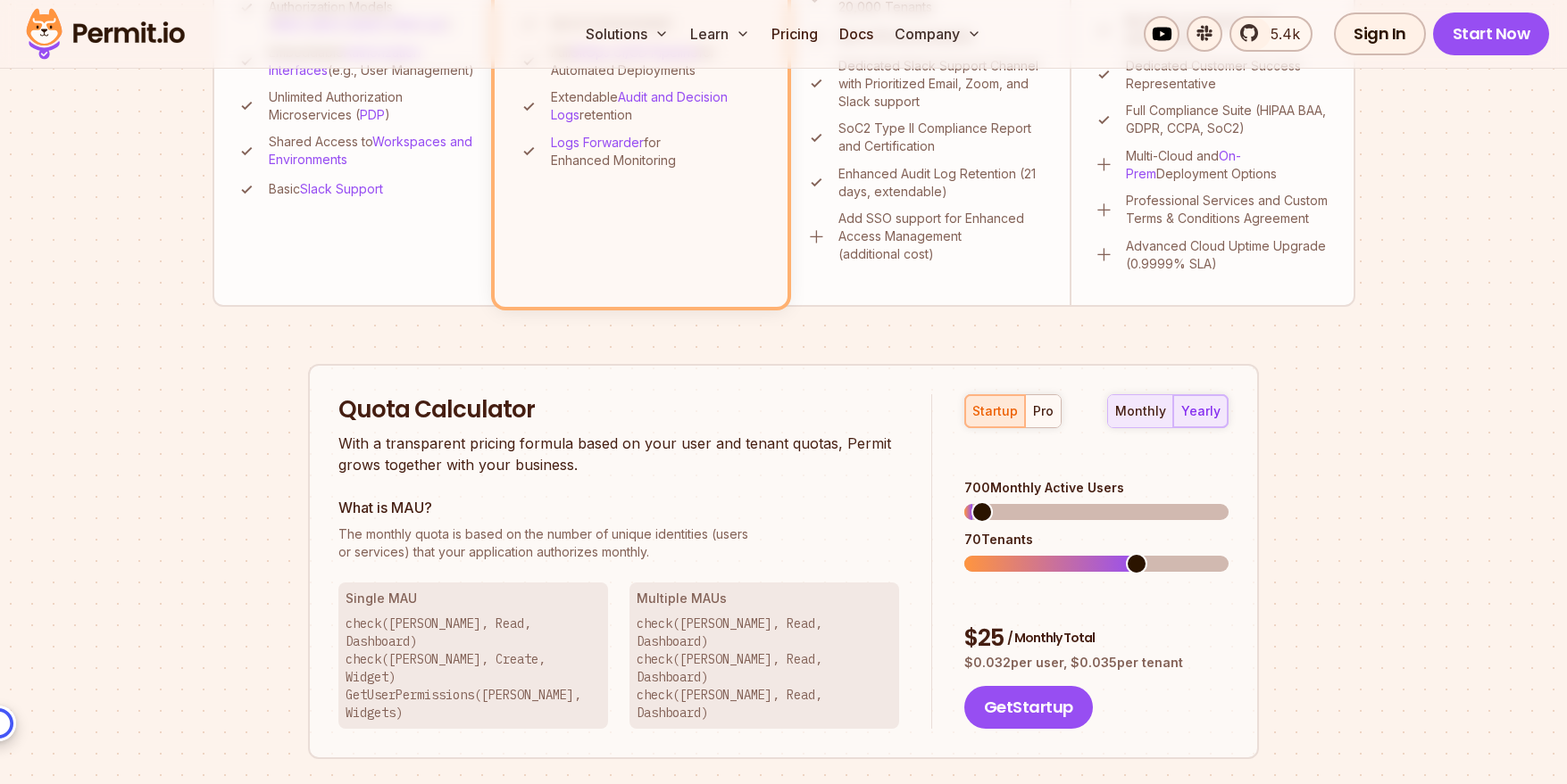
click at [1147, 412] on div "monthly" at bounding box center [1141, 411] width 51 height 18
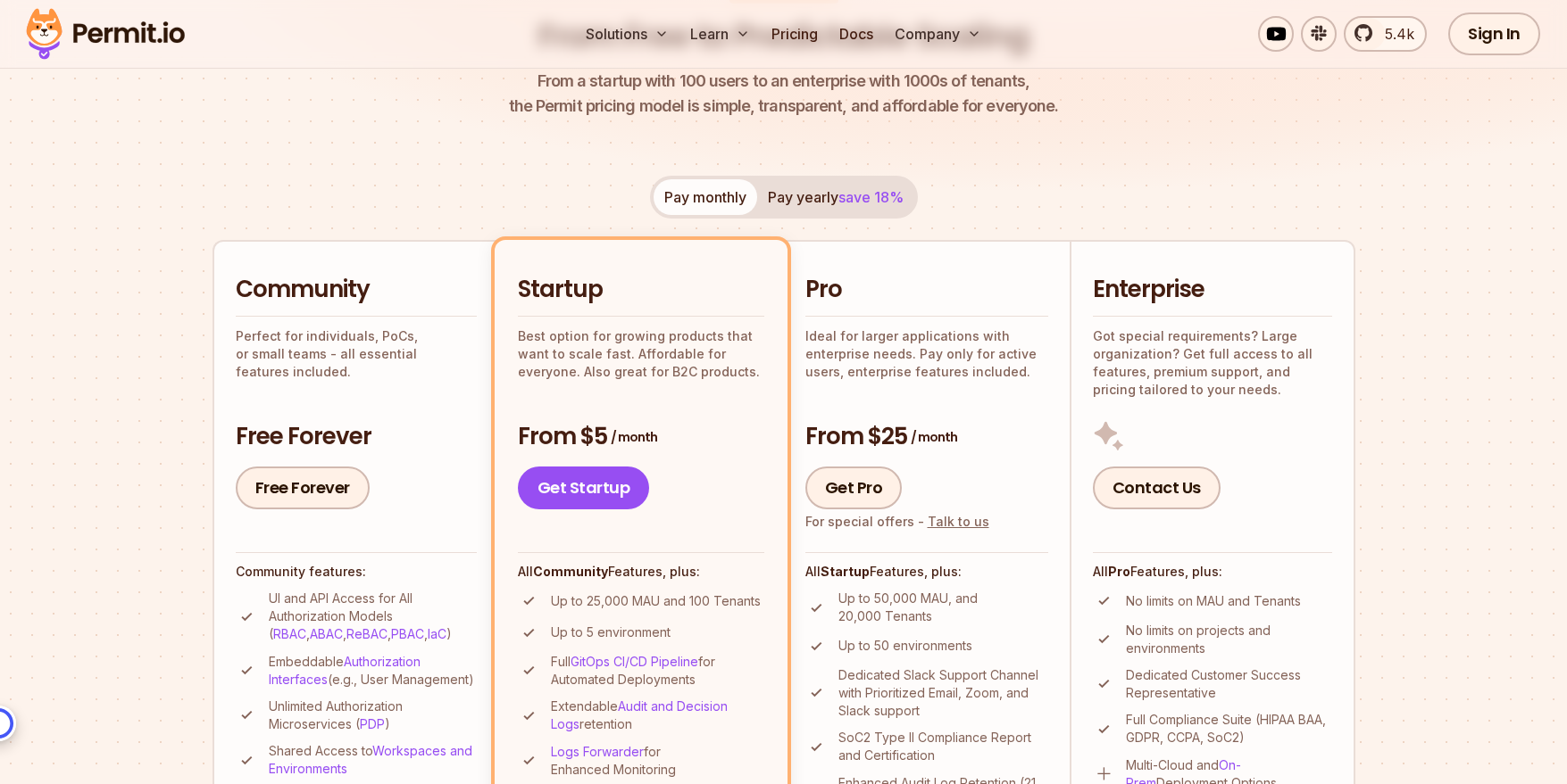
scroll to position [416, 0]
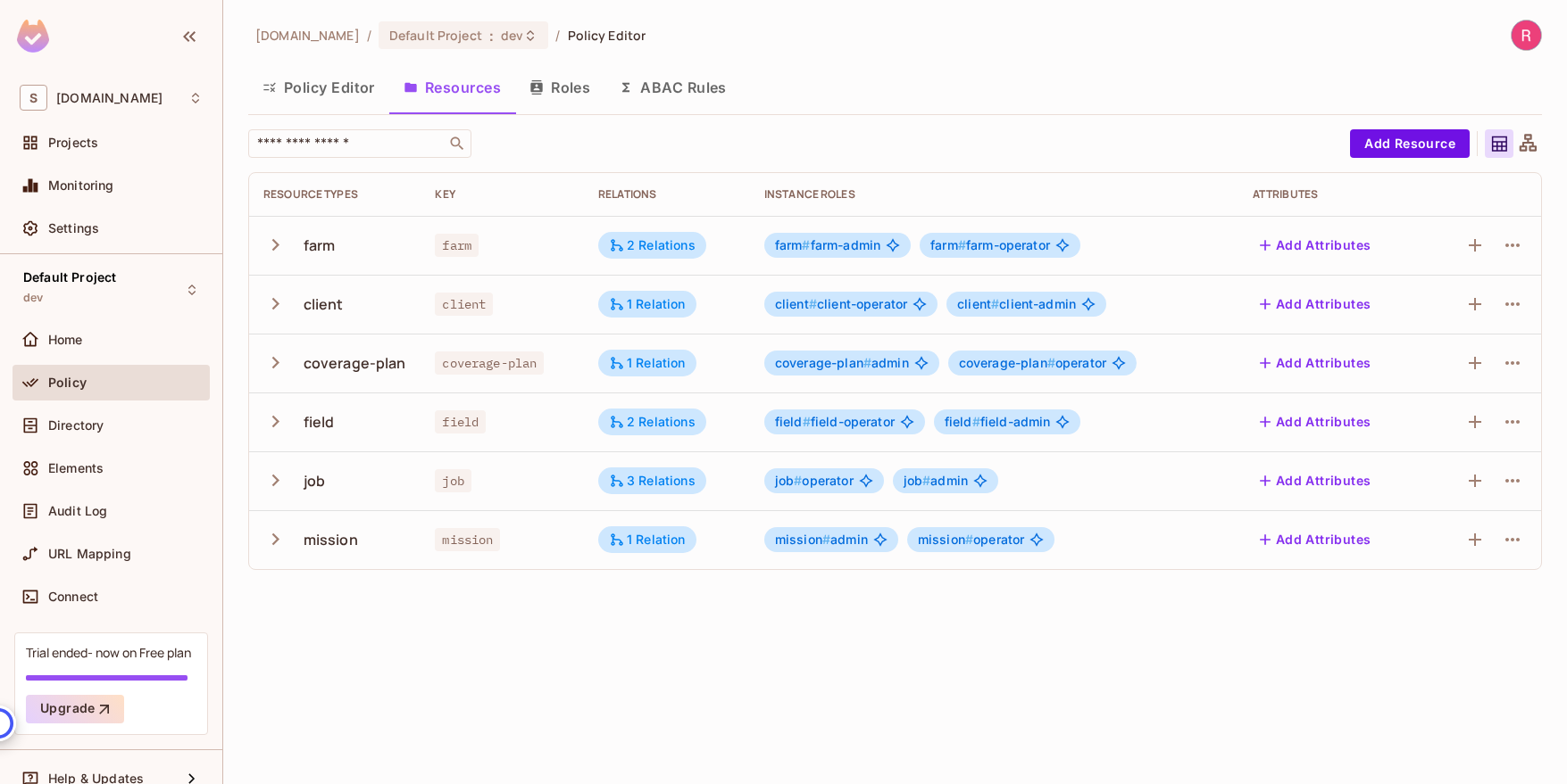
click at [1530, 144] on icon at bounding box center [1528, 144] width 23 height 23
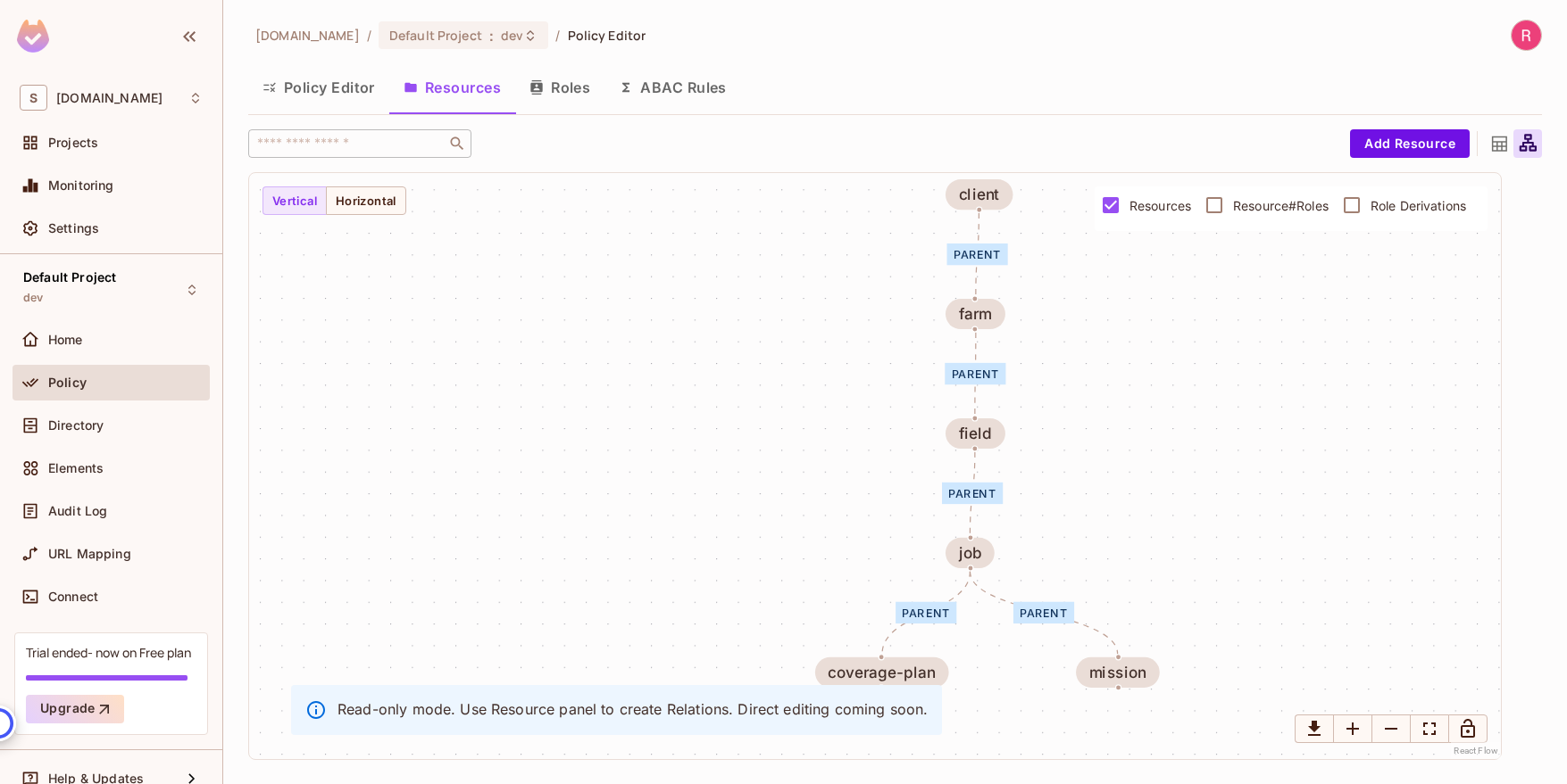
drag, startPoint x: 1118, startPoint y: 519, endPoint x: 1220, endPoint y: 485, distance: 107.5
click at [1220, 485] on div "parent parent parent parent parent farm client coverage-plan field job mission" at bounding box center [874, 465] width 1251 height 586
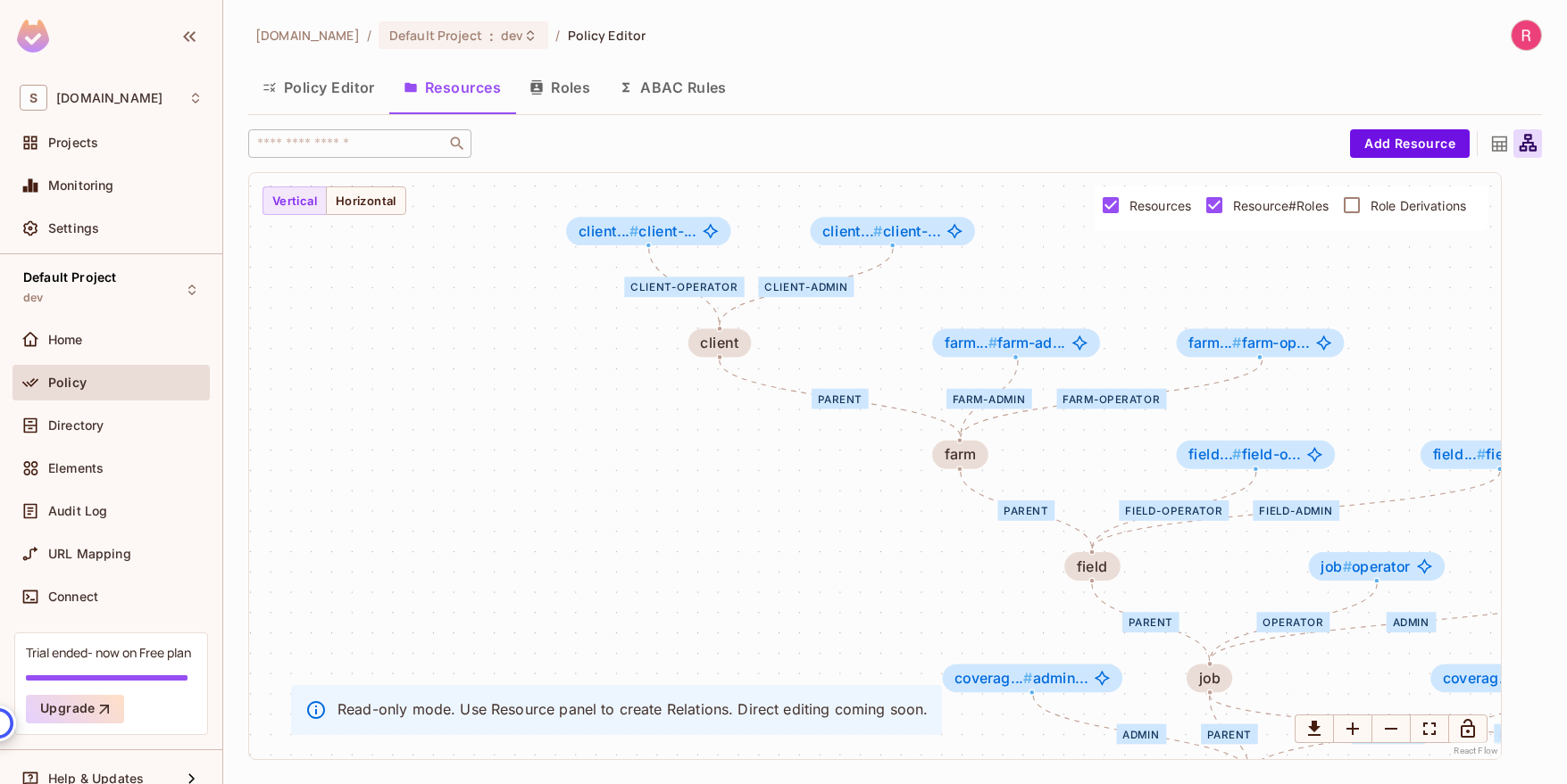
drag, startPoint x: 1180, startPoint y: 491, endPoint x: 905, endPoint y: 510, distance: 275.7
click at [905, 510] on div "farm-admin farm-operator parent parent client-operator client-admin admin opera…" at bounding box center [874, 465] width 1251 height 586
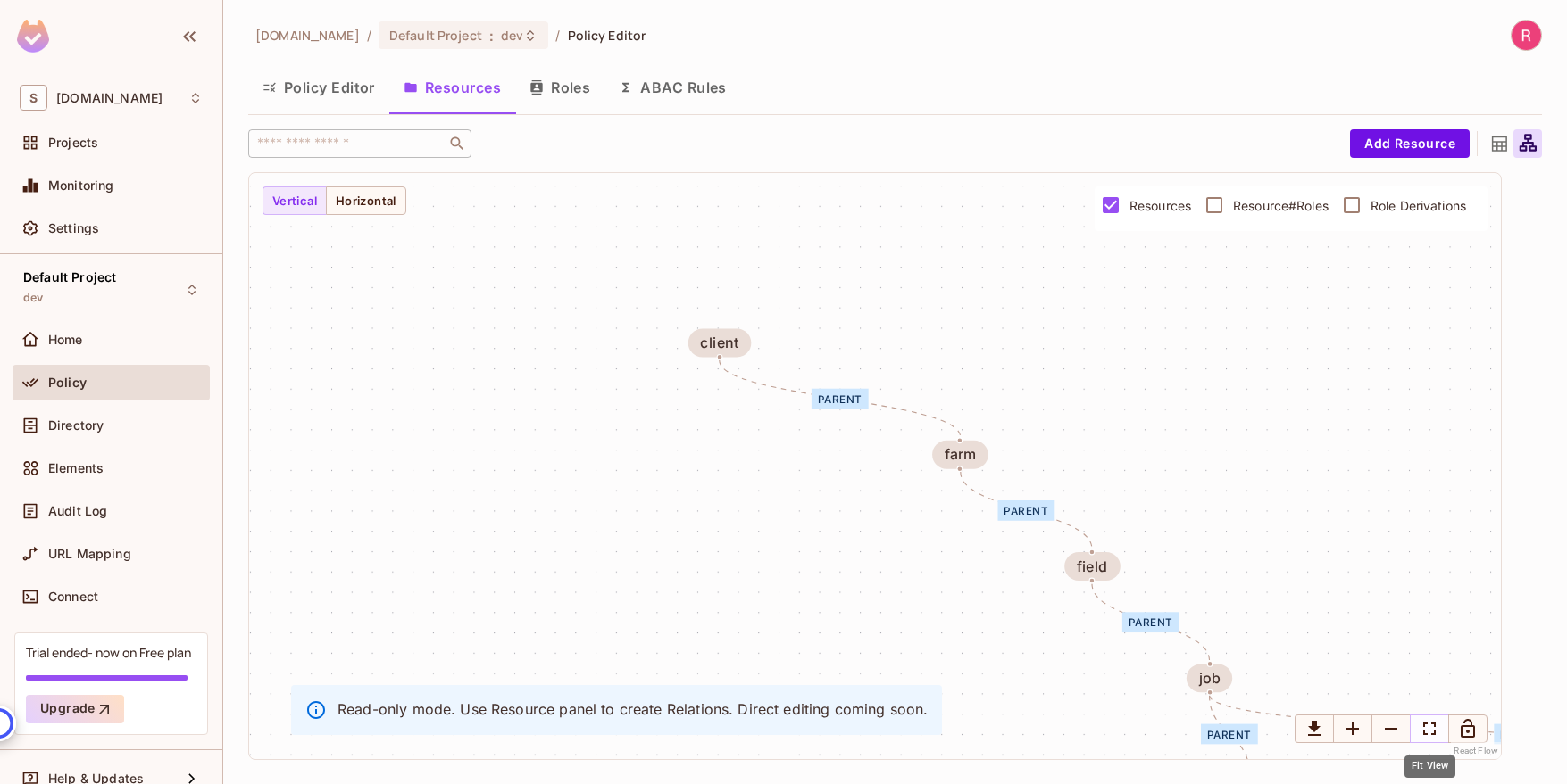
click at [1429, 734] on icon "Fit View" at bounding box center [1429, 729] width 22 height 22
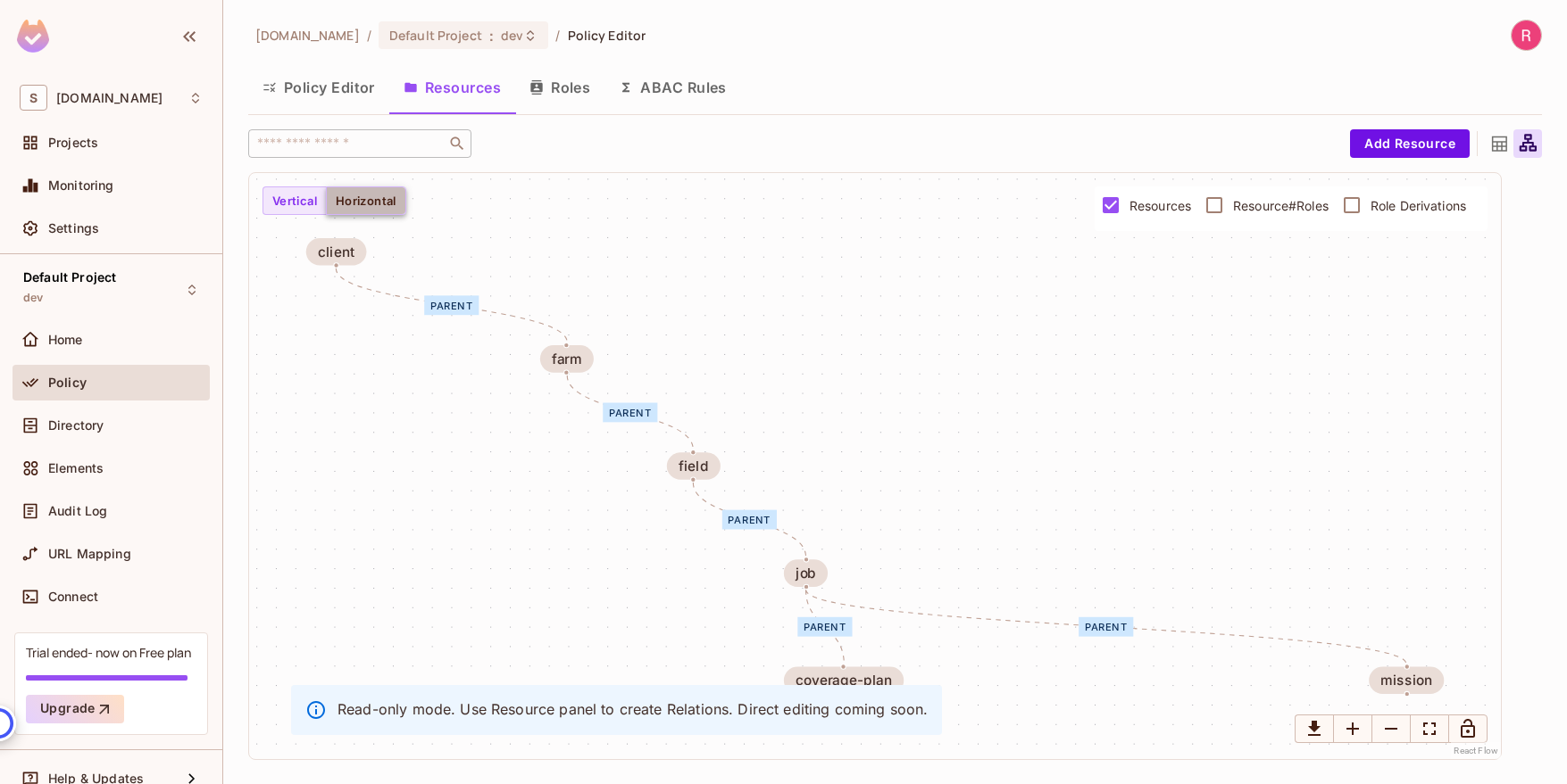
click at [362, 203] on button "Horizontal" at bounding box center [365, 200] width 80 height 29
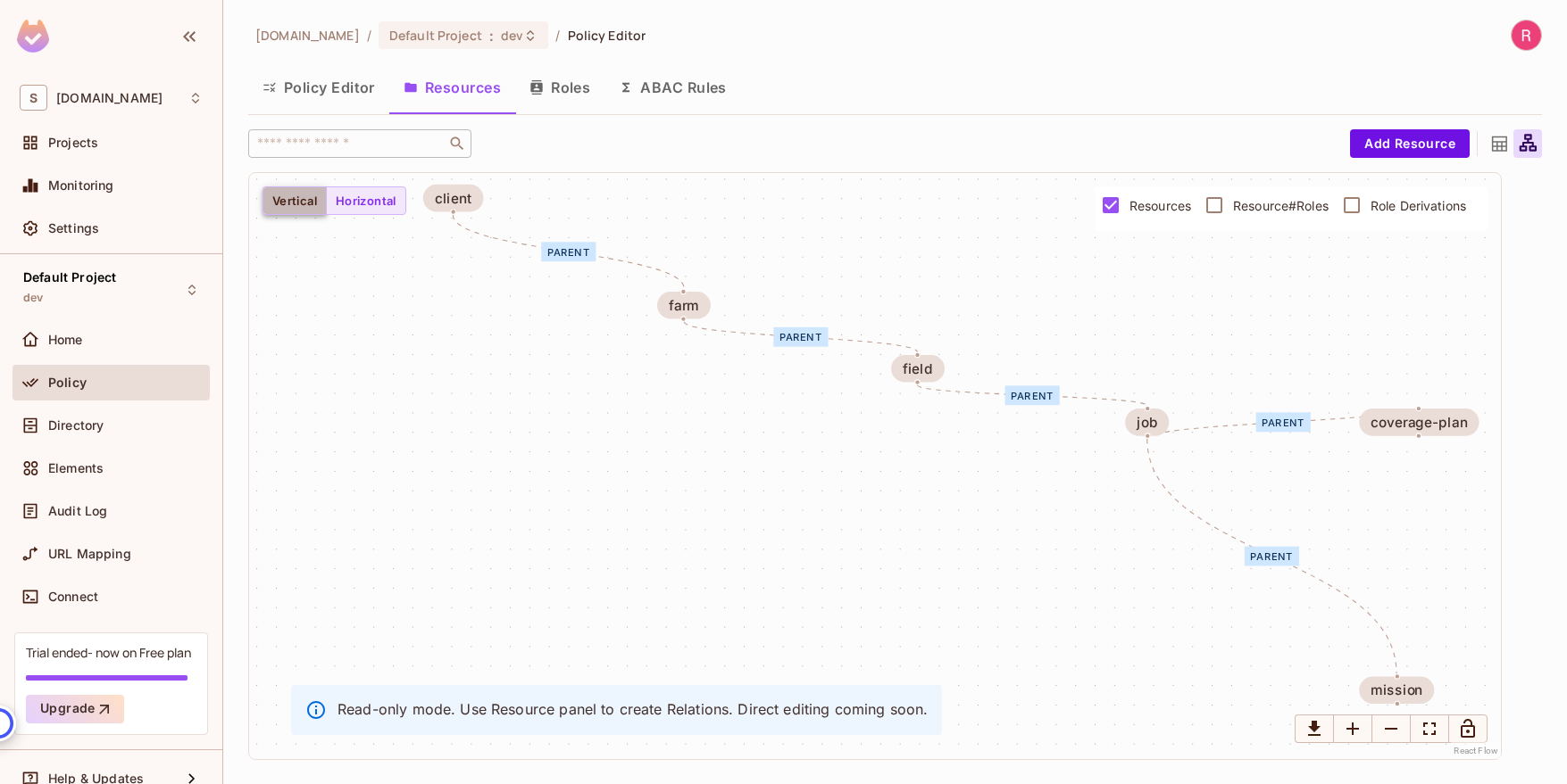
click at [285, 204] on button "Vertical" at bounding box center [294, 200] width 64 height 29
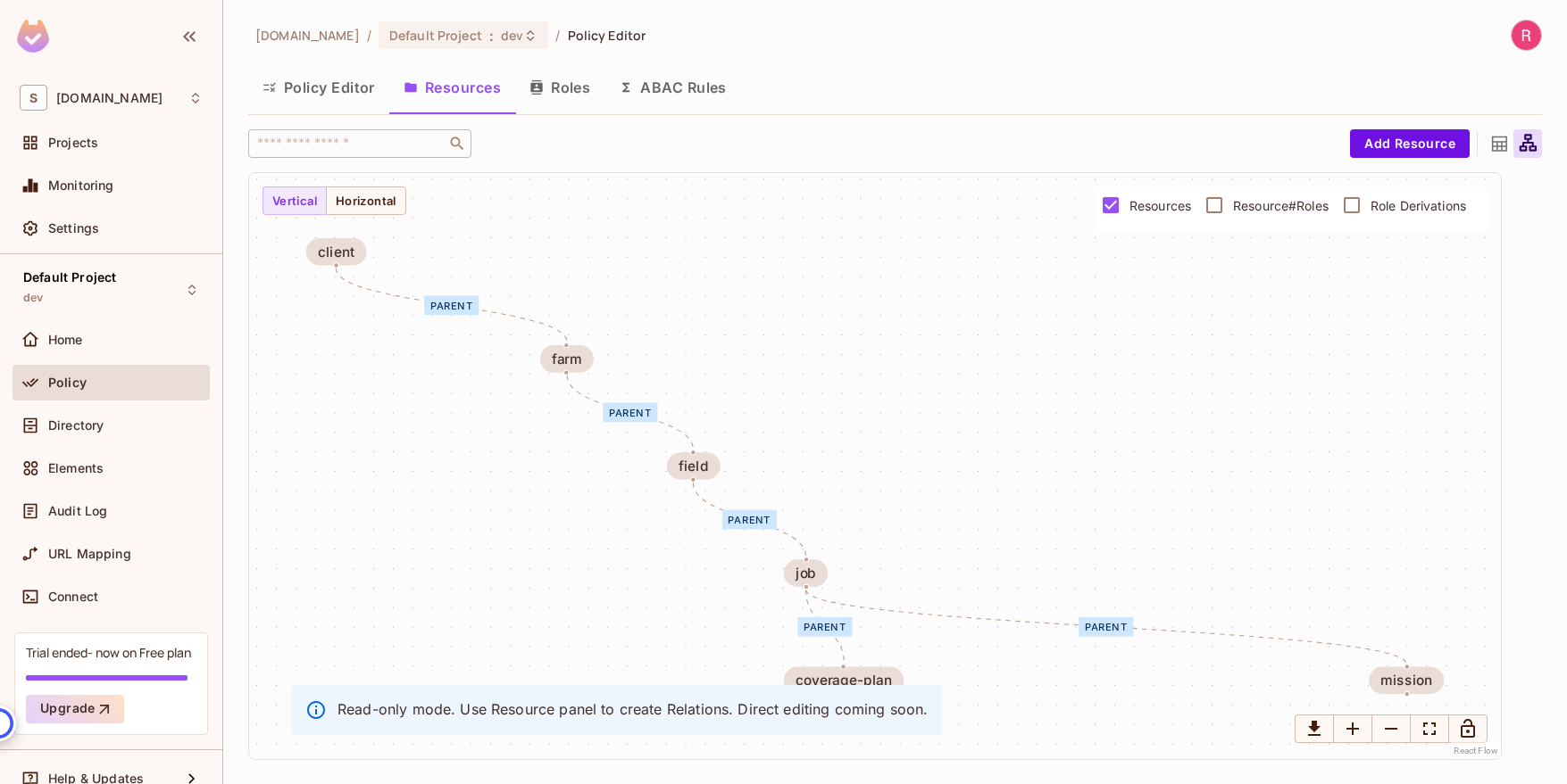
click at [338, 99] on button "Policy Editor" at bounding box center [318, 87] width 141 height 44
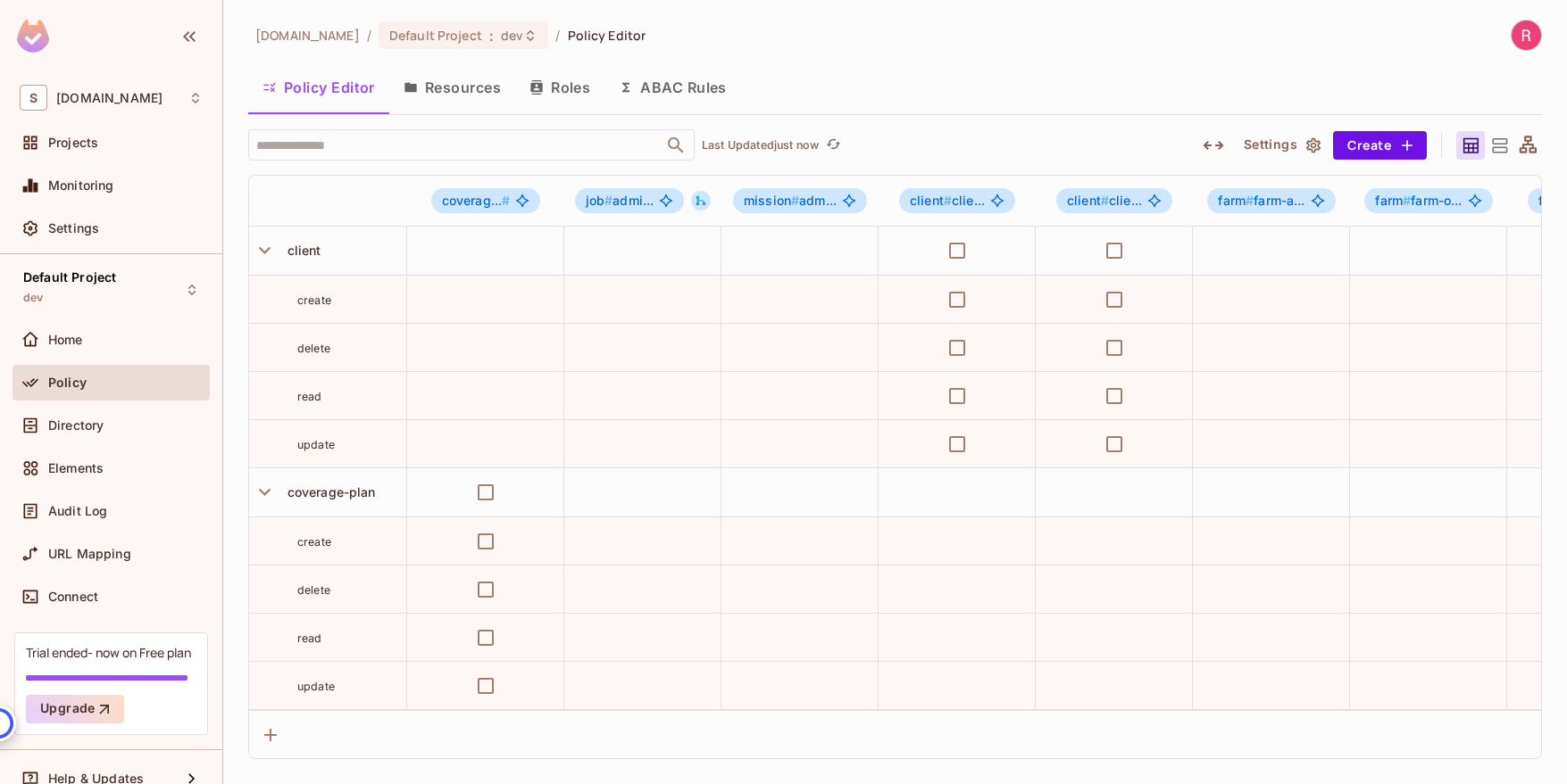
click at [455, 89] on button "Resources" at bounding box center [452, 87] width 126 height 44
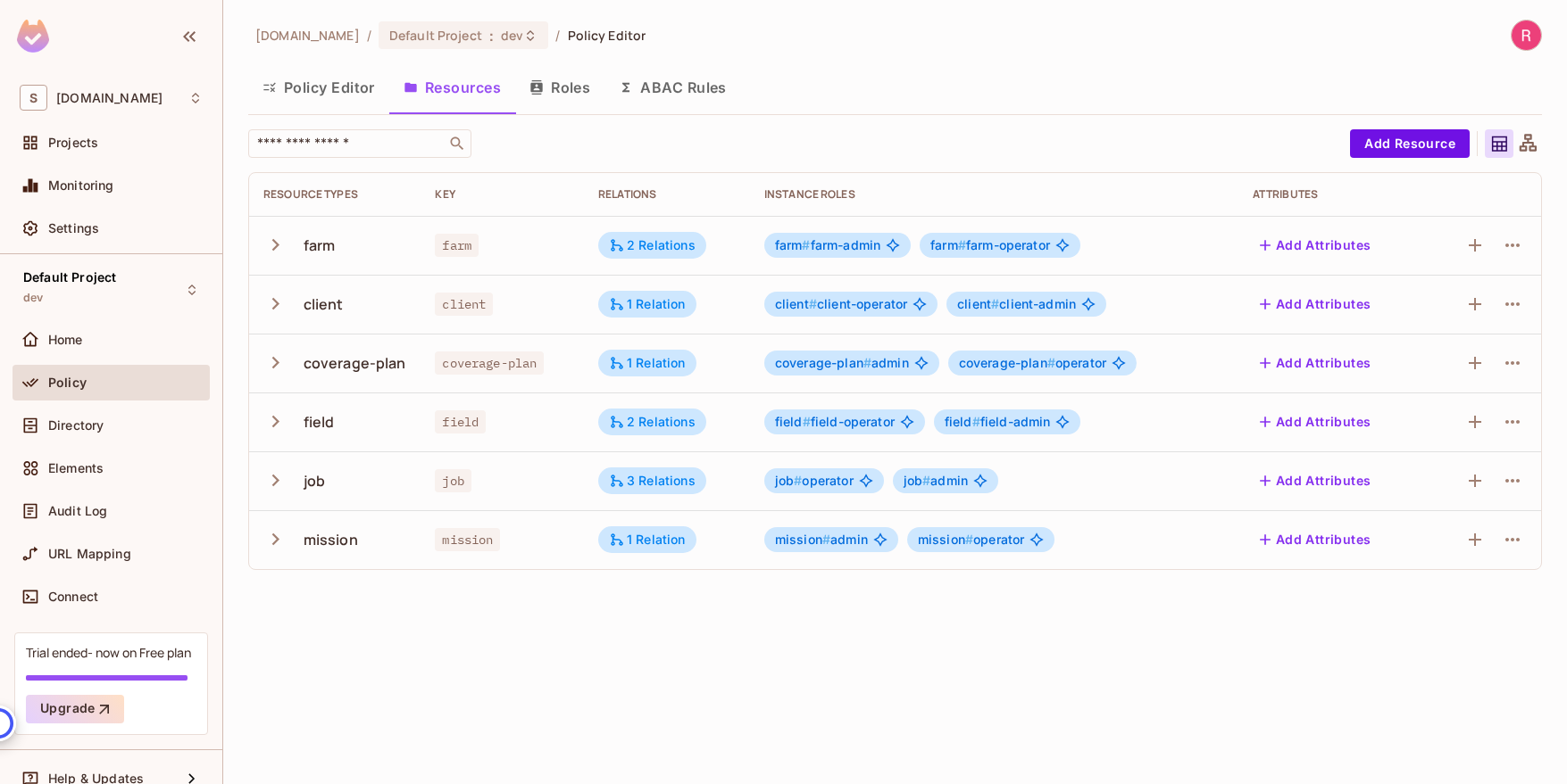
click at [1530, 141] on icon at bounding box center [1528, 144] width 23 height 23
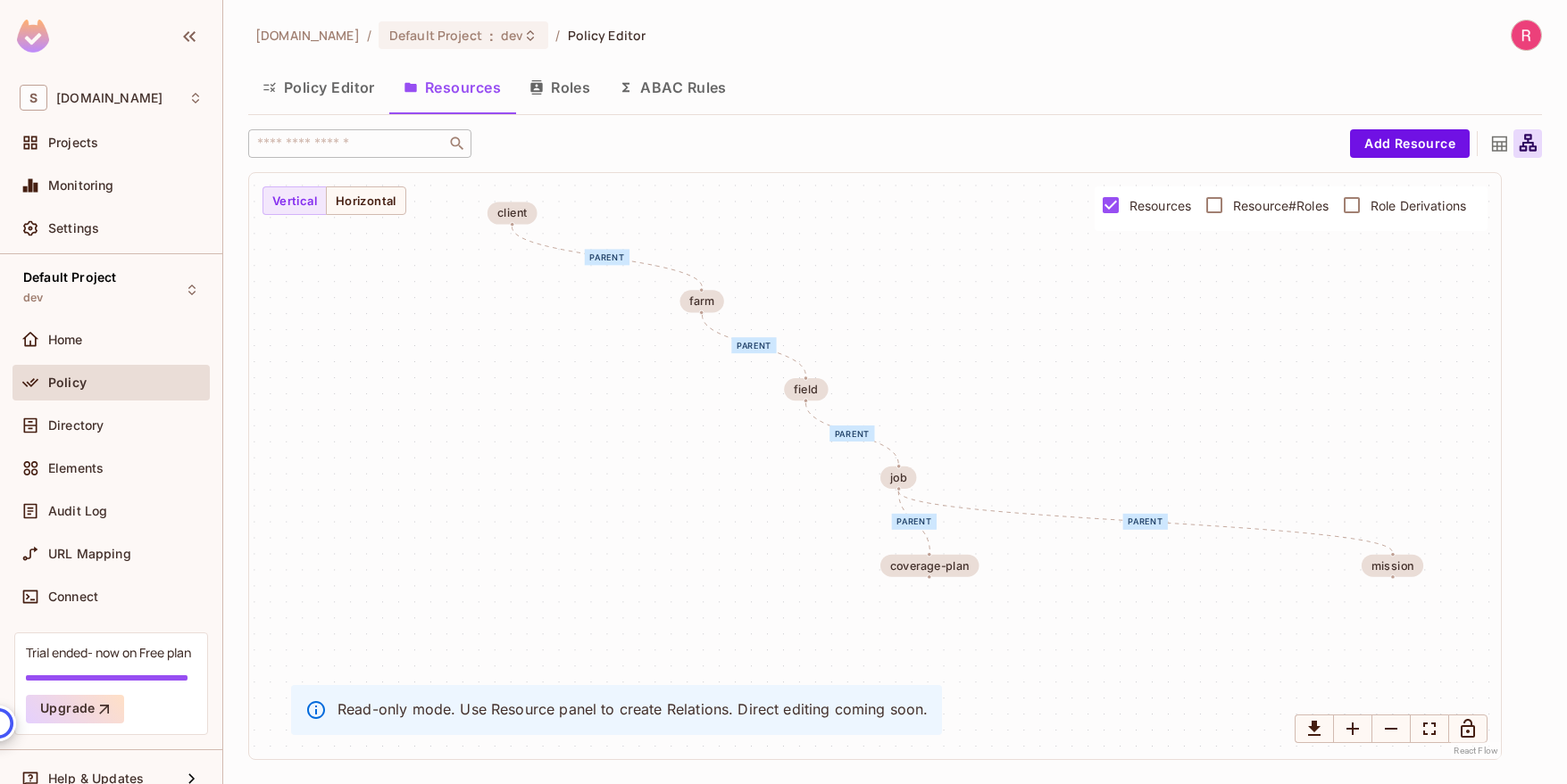
drag, startPoint x: 964, startPoint y: 519, endPoint x: 1023, endPoint y: 428, distance: 108.5
click at [1023, 428] on div "parent parent parent parent parent farm client coverage-plan field job mission" at bounding box center [874, 465] width 1251 height 586
drag, startPoint x: 934, startPoint y: 566, endPoint x: 1007, endPoint y: 625, distance: 93.9
click at [1007, 625] on div "coverage-plan" at bounding box center [1000, 623] width 80 height 13
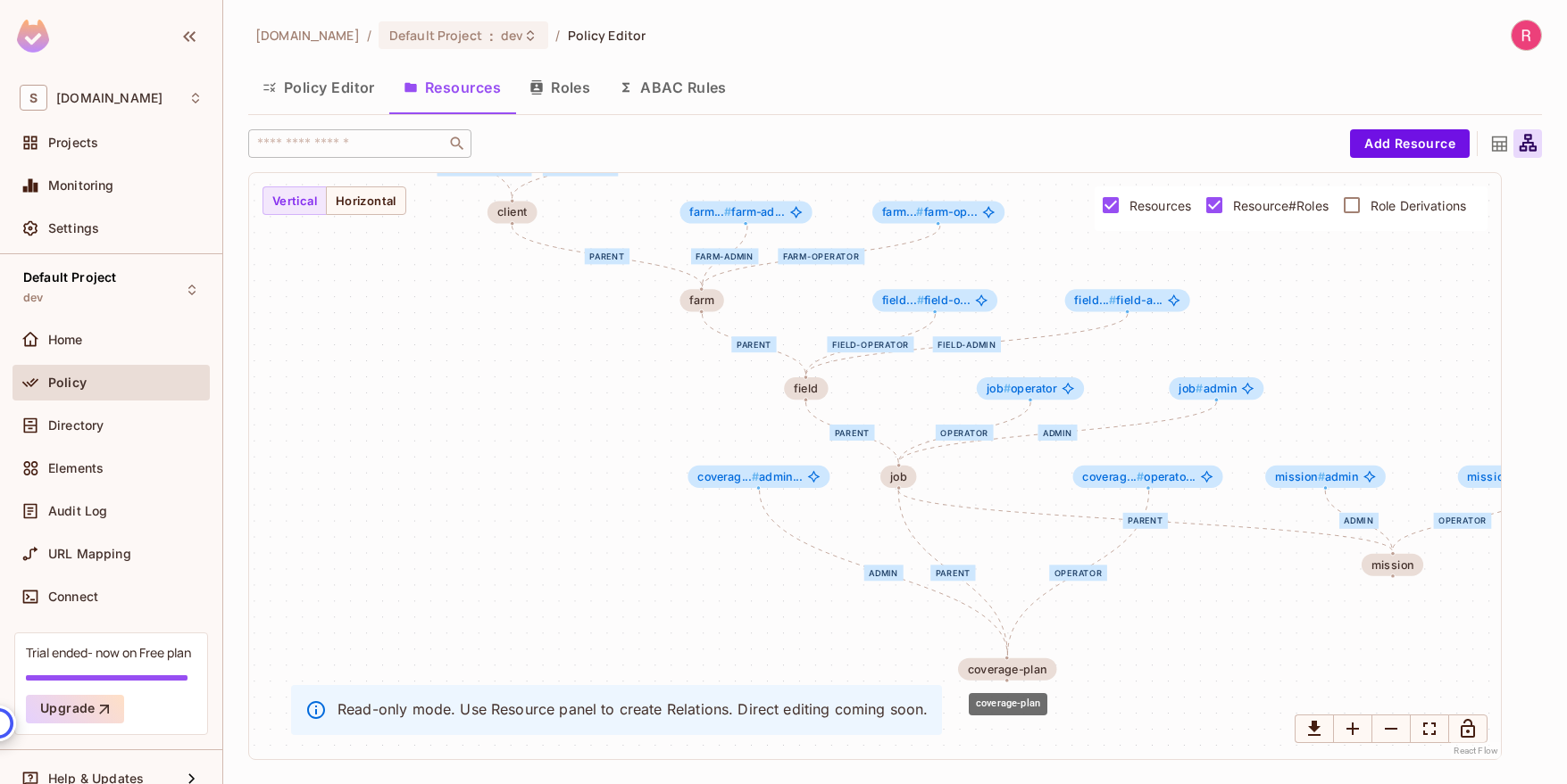
drag, startPoint x: 944, startPoint y: 565, endPoint x: 1010, endPoint y: 607, distance: 78.2
click at [1023, 671] on div "coverage-plan" at bounding box center [1007, 669] width 80 height 13
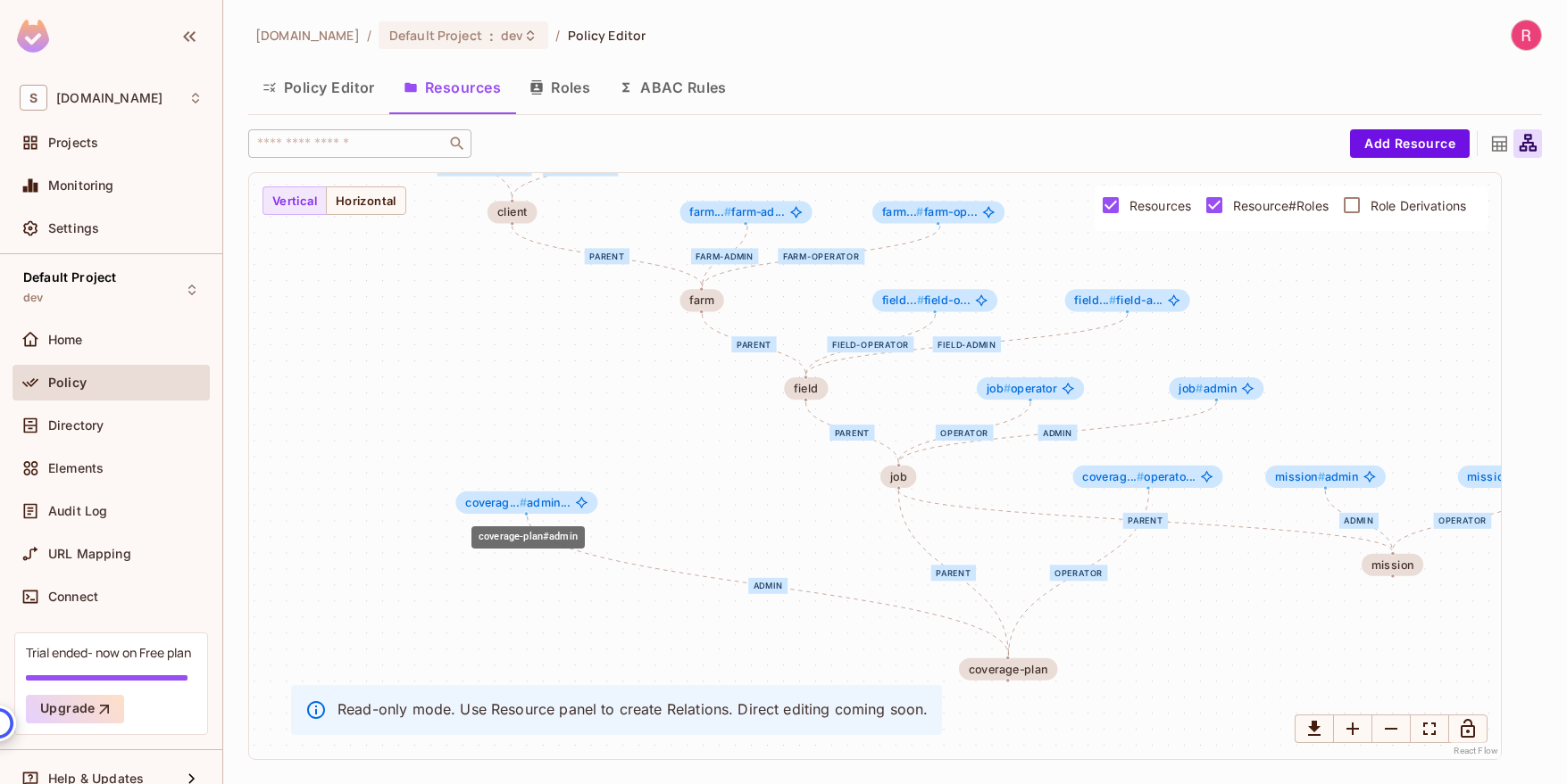
drag, startPoint x: 749, startPoint y: 479, endPoint x: 524, endPoint y: 430, distance: 230.3
click at [512, 506] on span "coverag... #" at bounding box center [495, 502] width 61 height 14
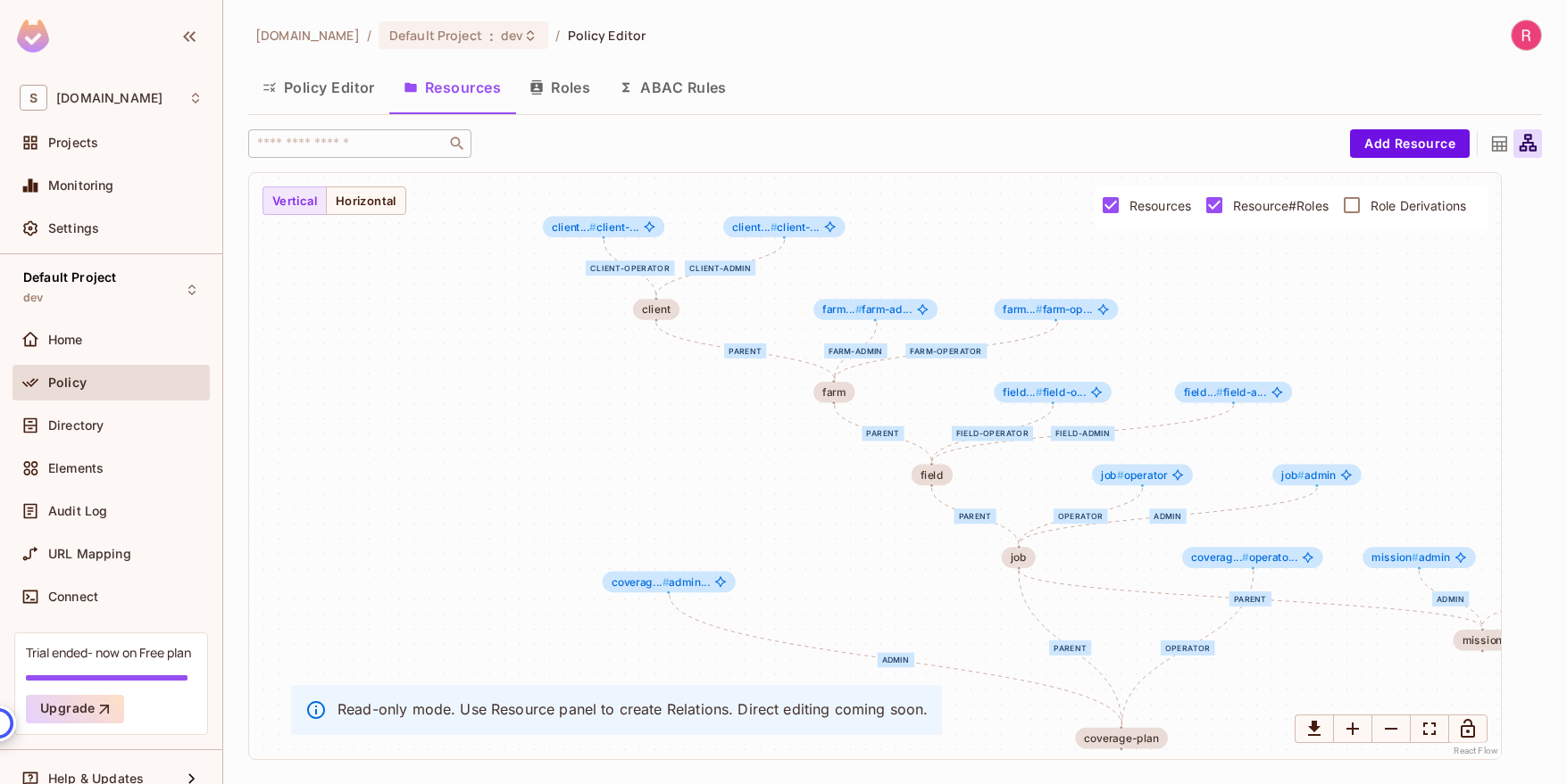
drag, startPoint x: 688, startPoint y: 396, endPoint x: 824, endPoint y: 480, distance: 159.8
click at [824, 480] on div "farm-admin farm-operator parent parent client-operator client-admin admin opera…" at bounding box center [874, 465] width 1251 height 586
click at [652, 227] on icon "client#client-operator" at bounding box center [649, 227] width 12 height 12
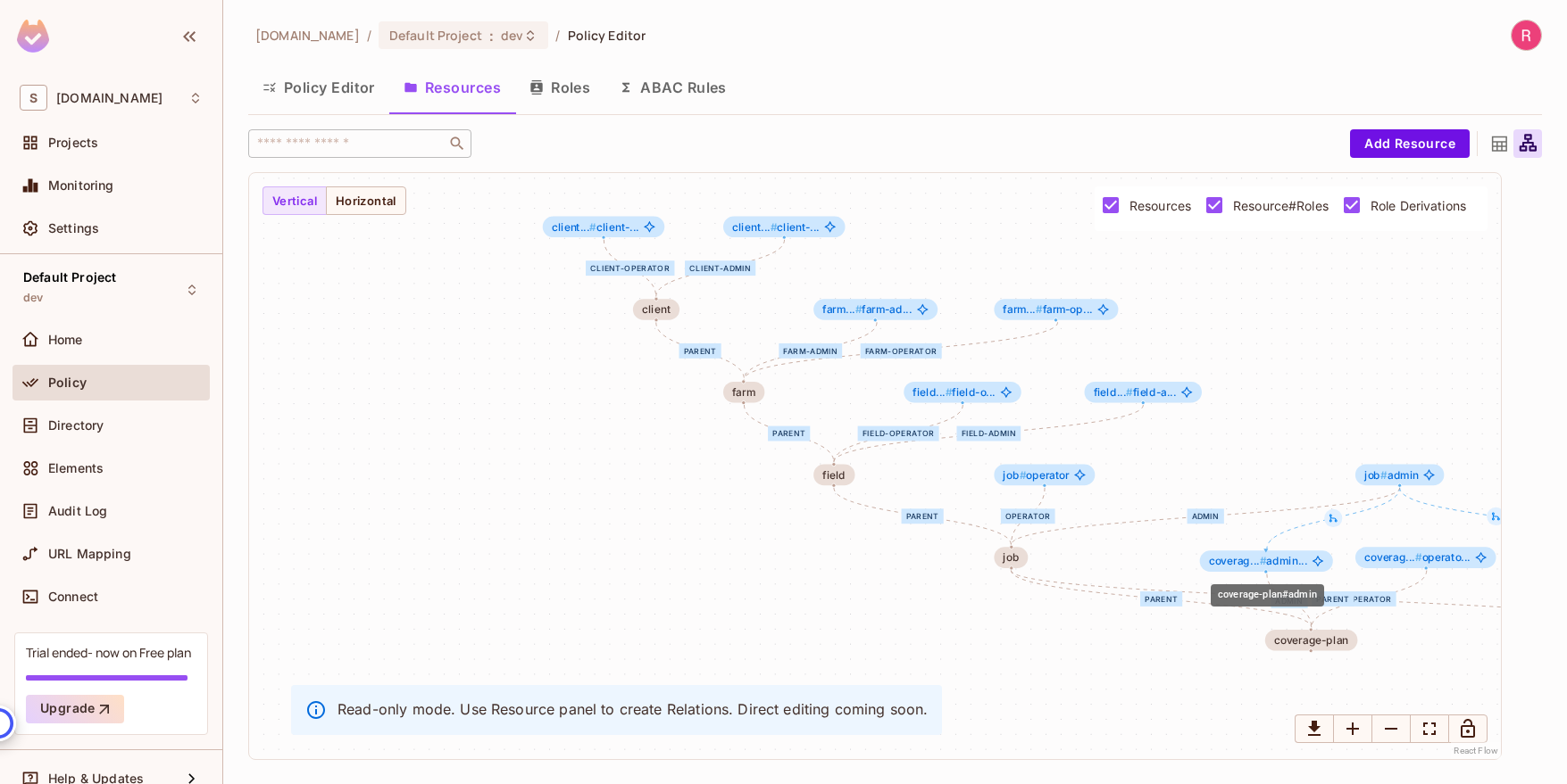
drag, startPoint x: 1250, startPoint y: 561, endPoint x: 1277, endPoint y: 565, distance: 27.3
click at [1277, 565] on span "coverag... # admin..." at bounding box center [1258, 561] width 99 height 12
click at [1496, 149] on icon at bounding box center [1499, 143] width 15 height 15
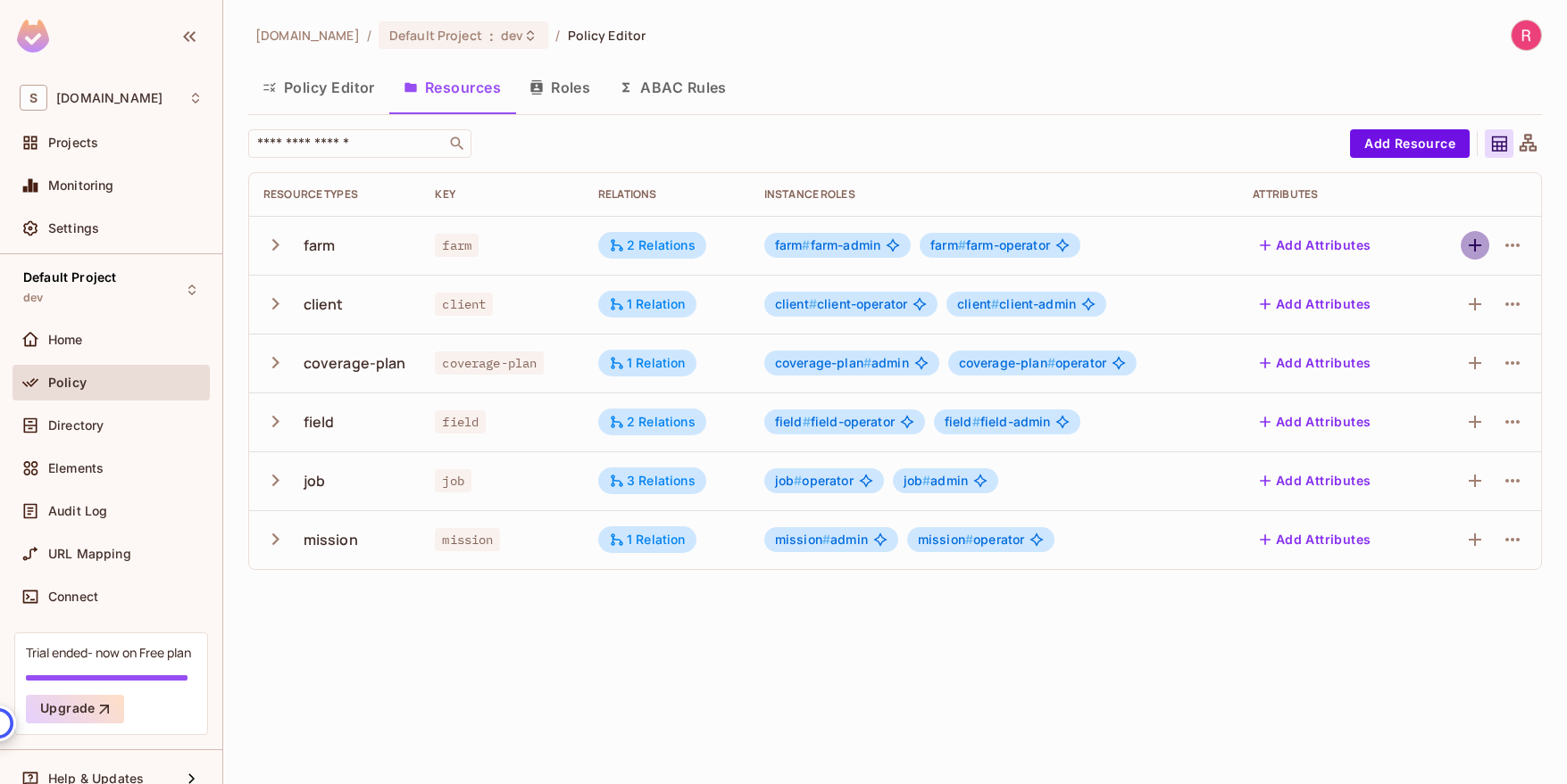
click at [1472, 241] on icon "button" at bounding box center [1475, 246] width 22 height 22
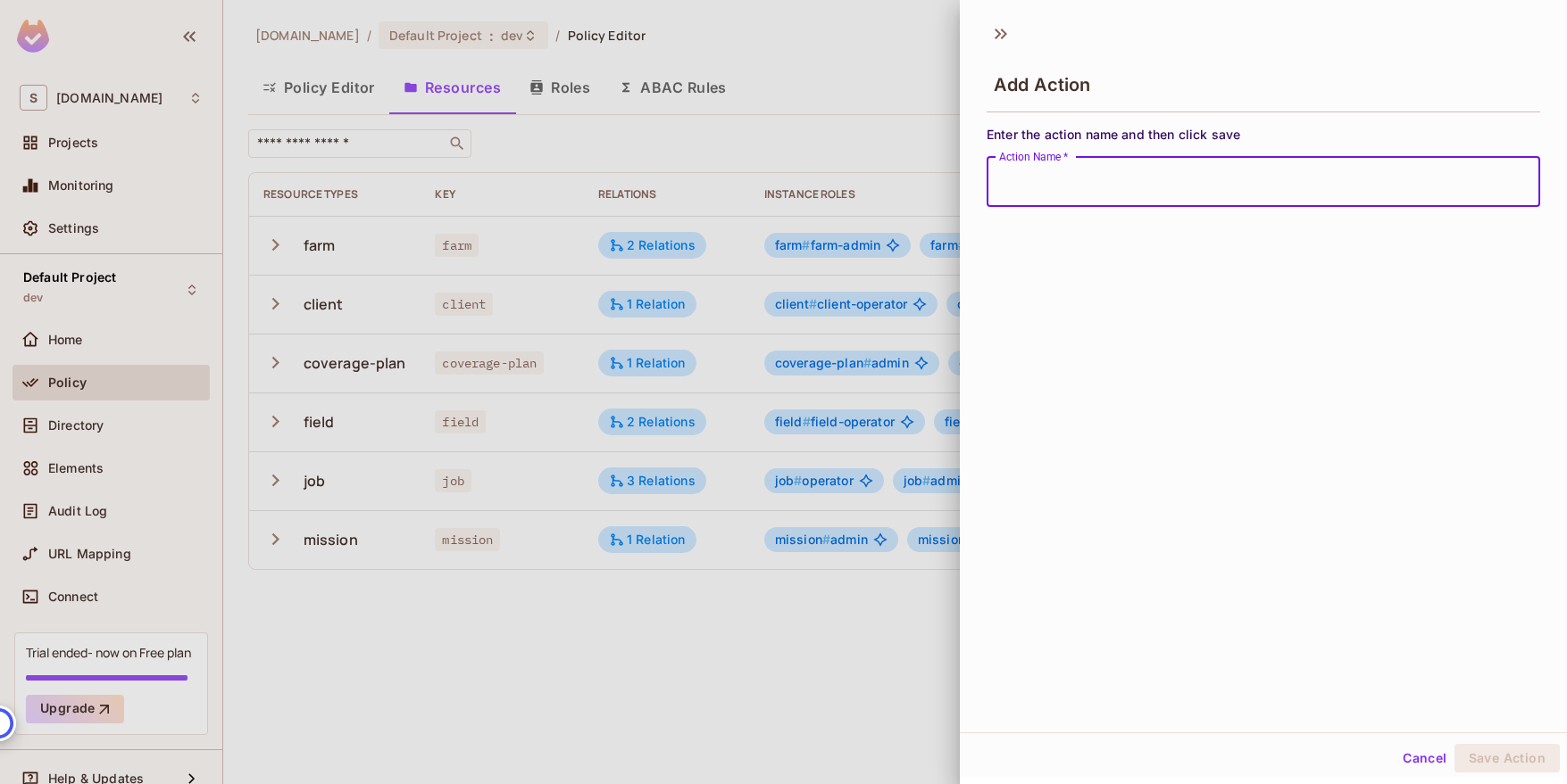
click at [1413, 750] on button "Cancel" at bounding box center [1424, 757] width 58 height 29
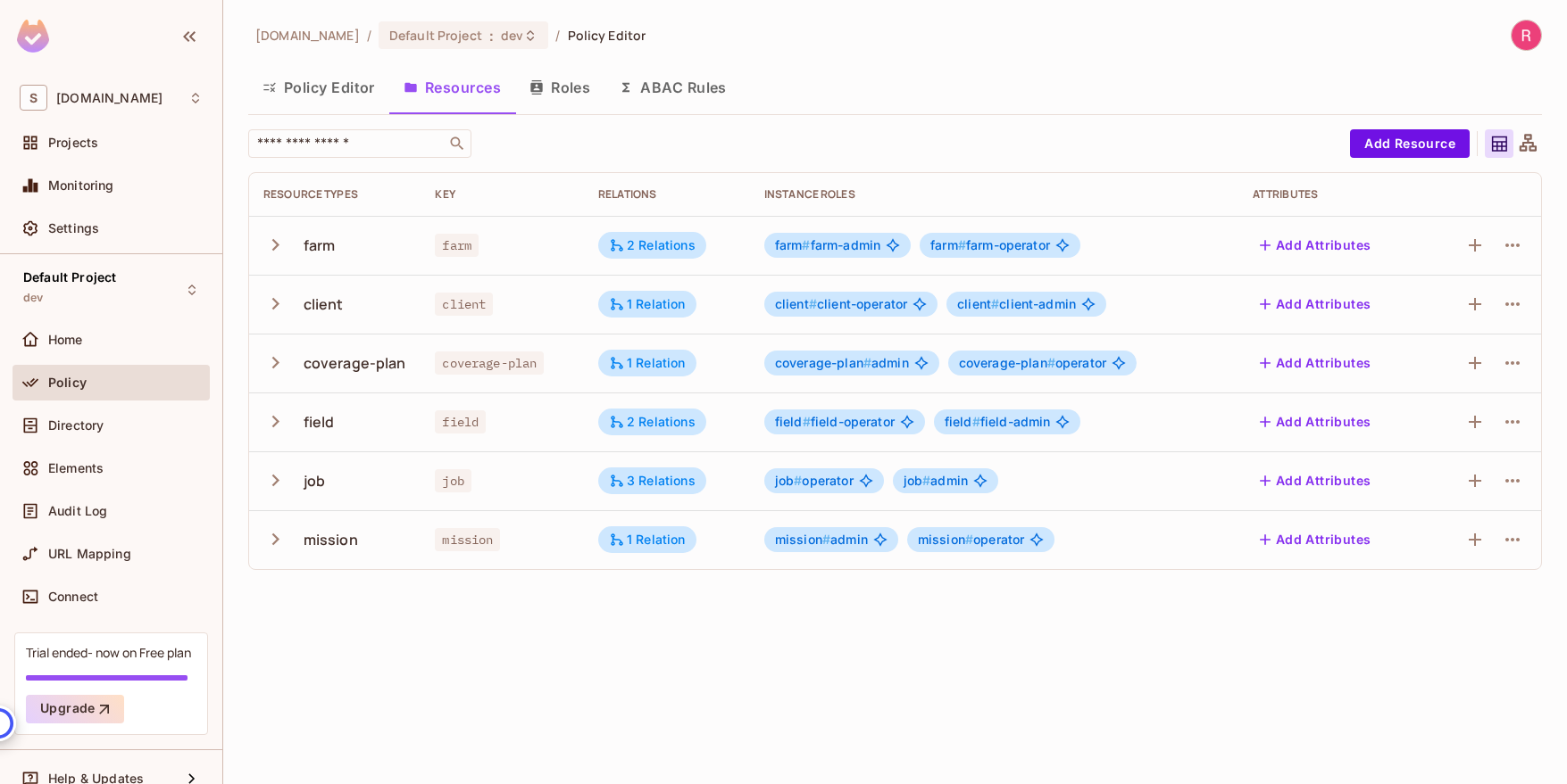
click at [1522, 147] on icon at bounding box center [1528, 144] width 23 height 23
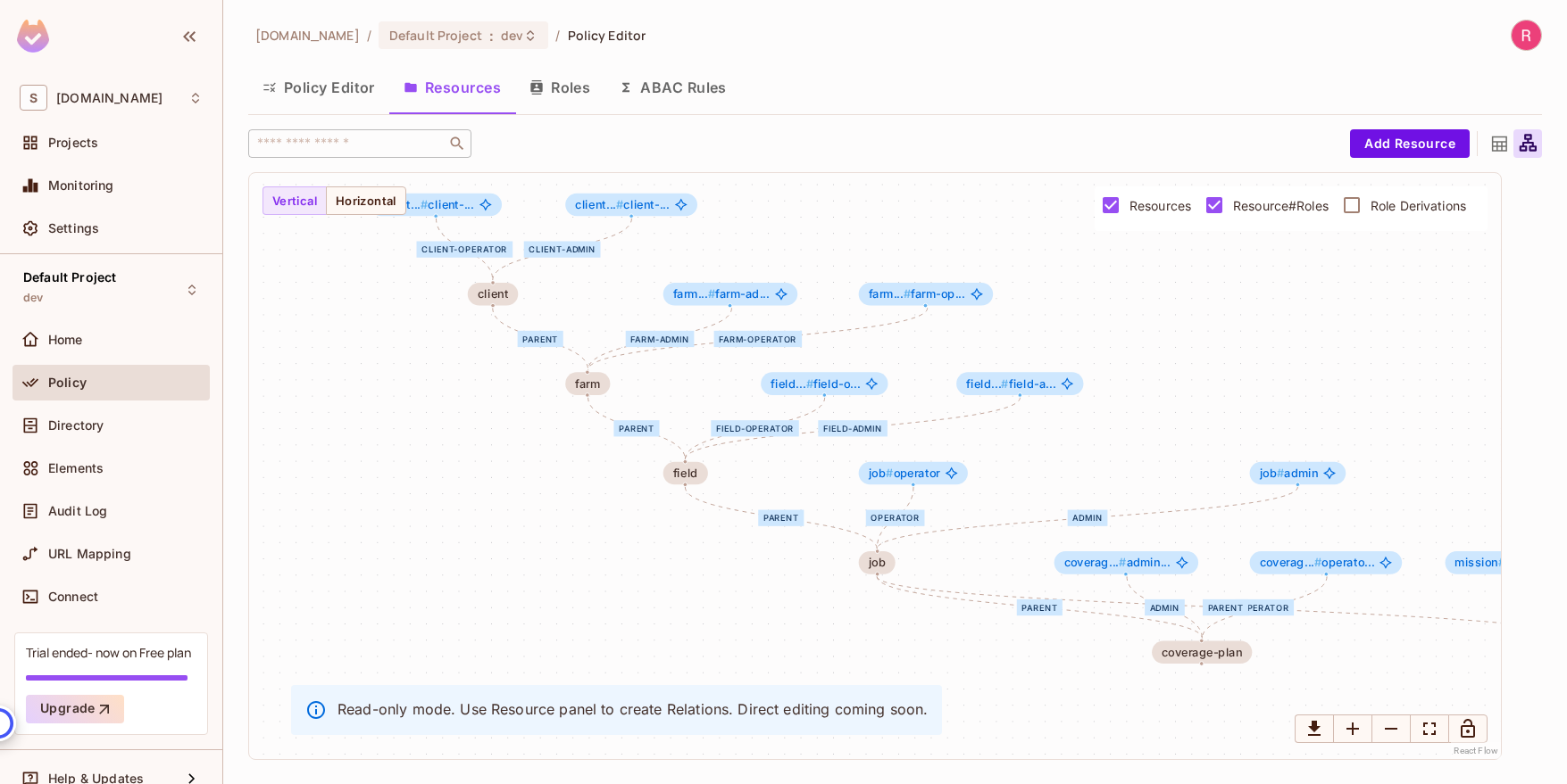
drag, startPoint x: 1067, startPoint y: 343, endPoint x: 1225, endPoint y: 351, distance: 158.2
click at [1225, 351] on div "farm-admin farm-operator parent parent client-operator client-admin admin opera…" at bounding box center [874, 465] width 1251 height 586
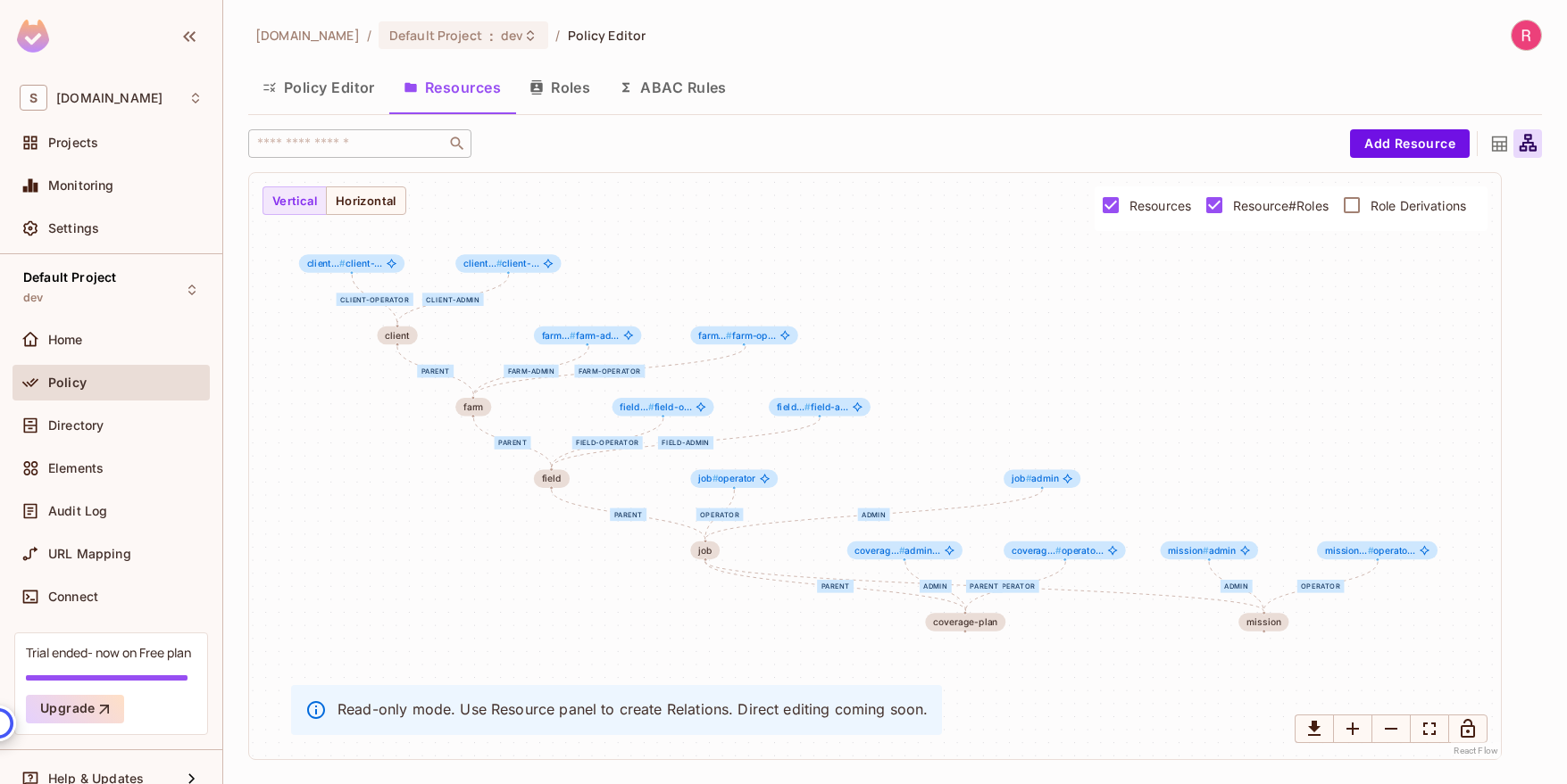
drag, startPoint x: 1362, startPoint y: 442, endPoint x: 1119, endPoint y: 430, distance: 243.3
click at [1119, 430] on div "farm-admin farm-operator parent parent client-operator client-admin admin opera…" at bounding box center [874, 465] width 1251 height 586
click at [344, 83] on button "Policy Editor" at bounding box center [318, 87] width 141 height 44
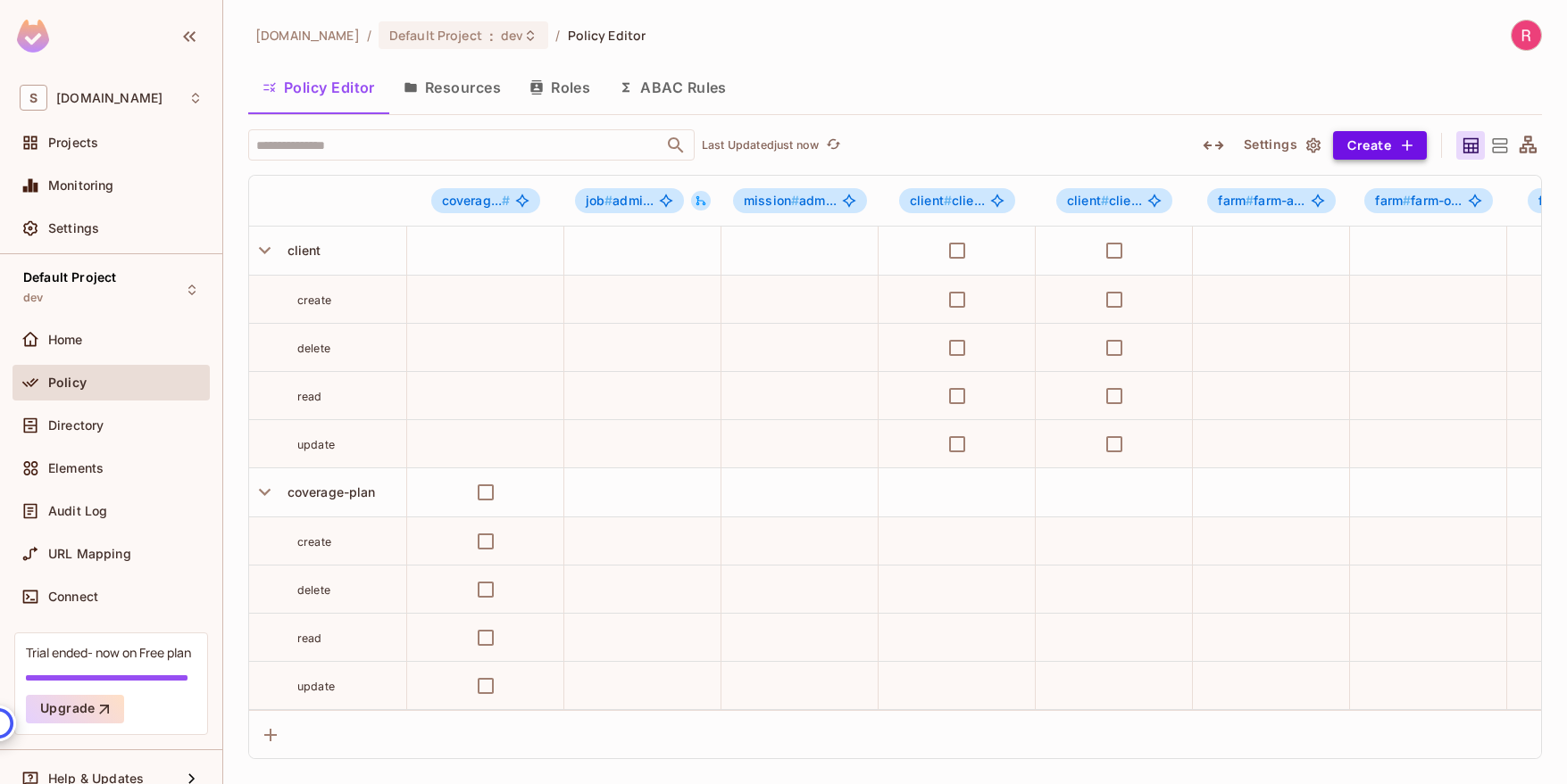
click at [1383, 148] on button "Create" at bounding box center [1380, 145] width 94 height 29
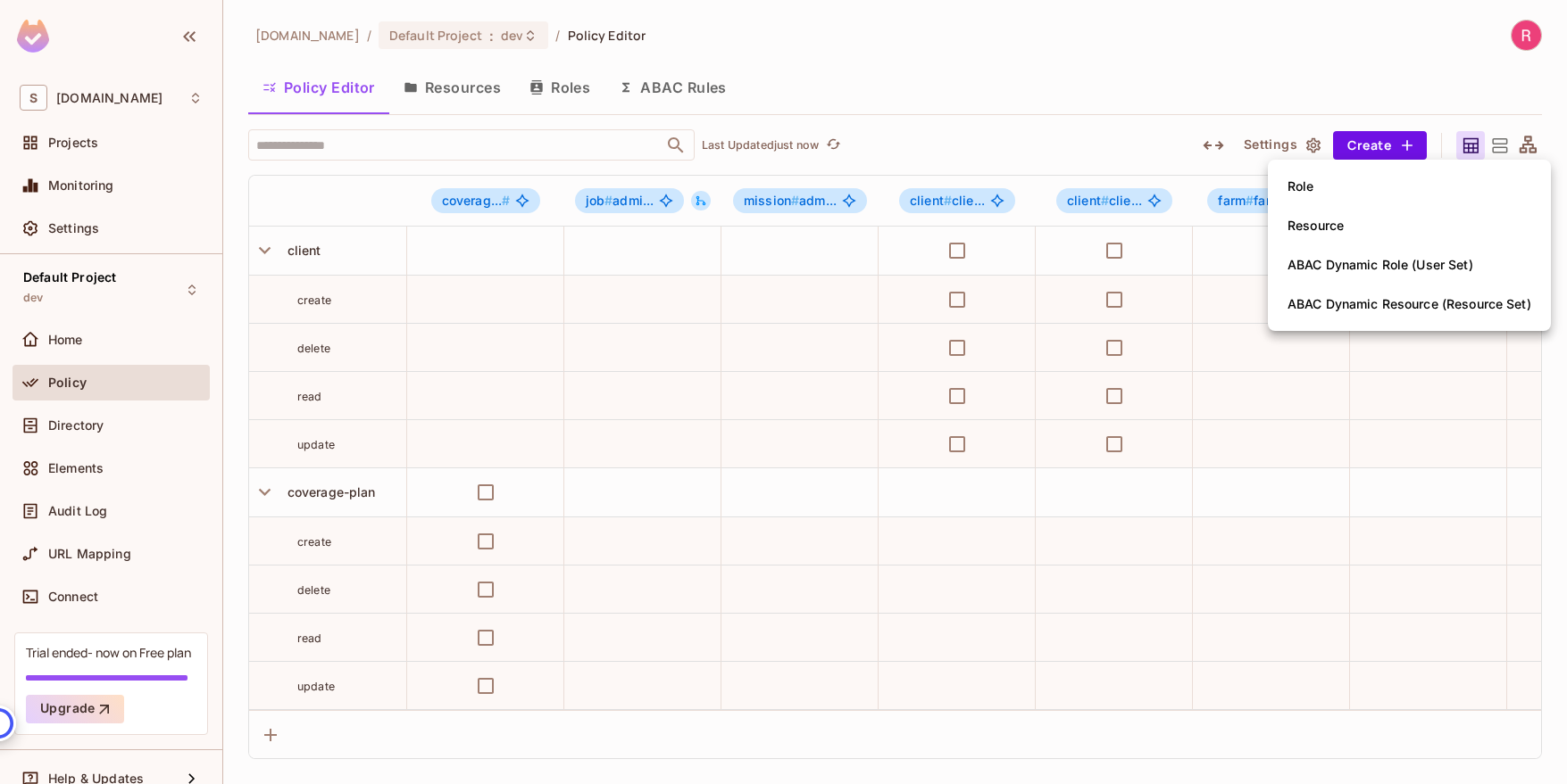
drag, startPoint x: 902, startPoint y: 64, endPoint x: 569, endPoint y: 55, distance: 333.1
click at [900, 64] on div at bounding box center [784, 392] width 1567 height 784
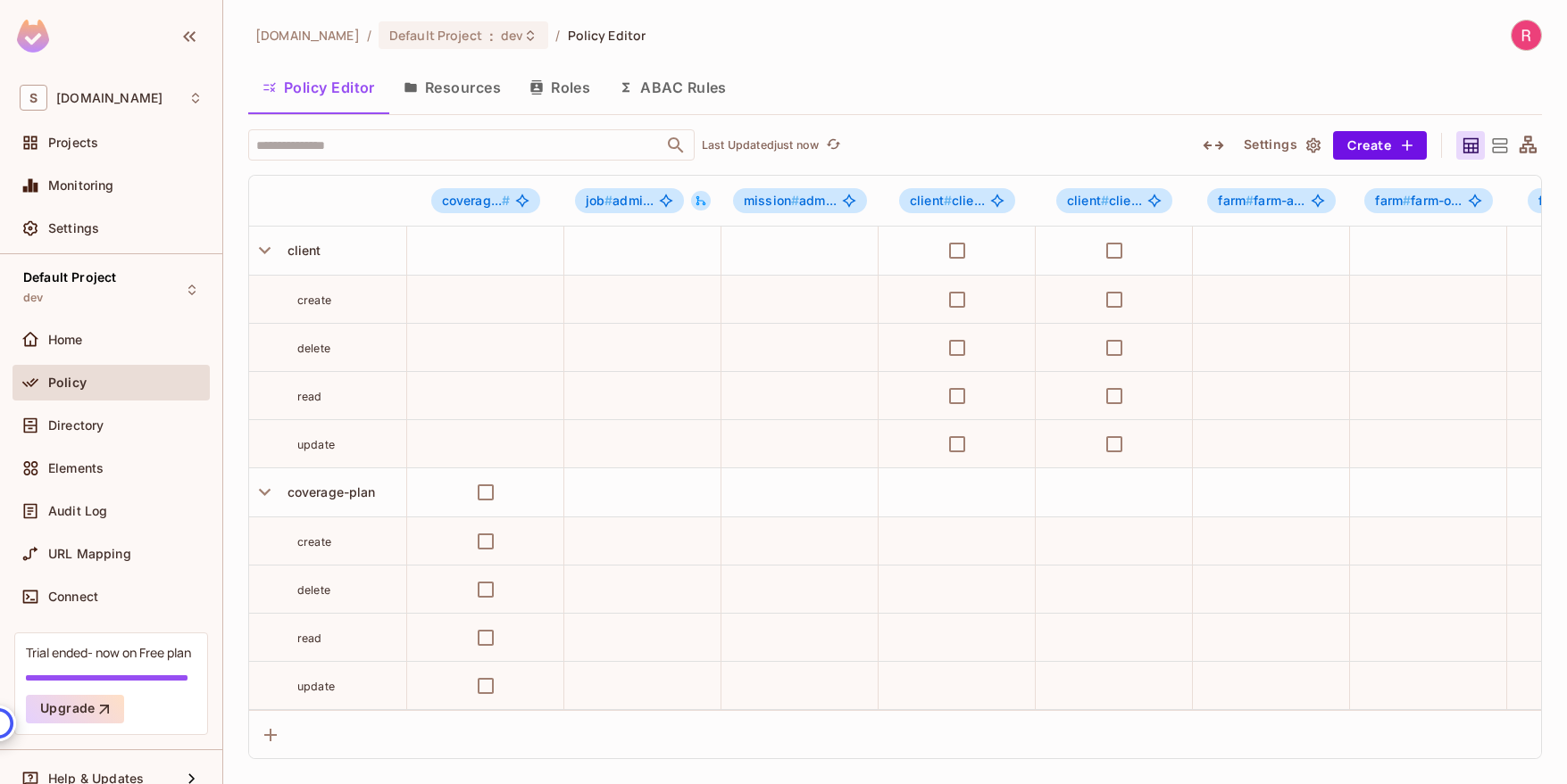
click at [462, 84] on button "Resources" at bounding box center [452, 87] width 126 height 44
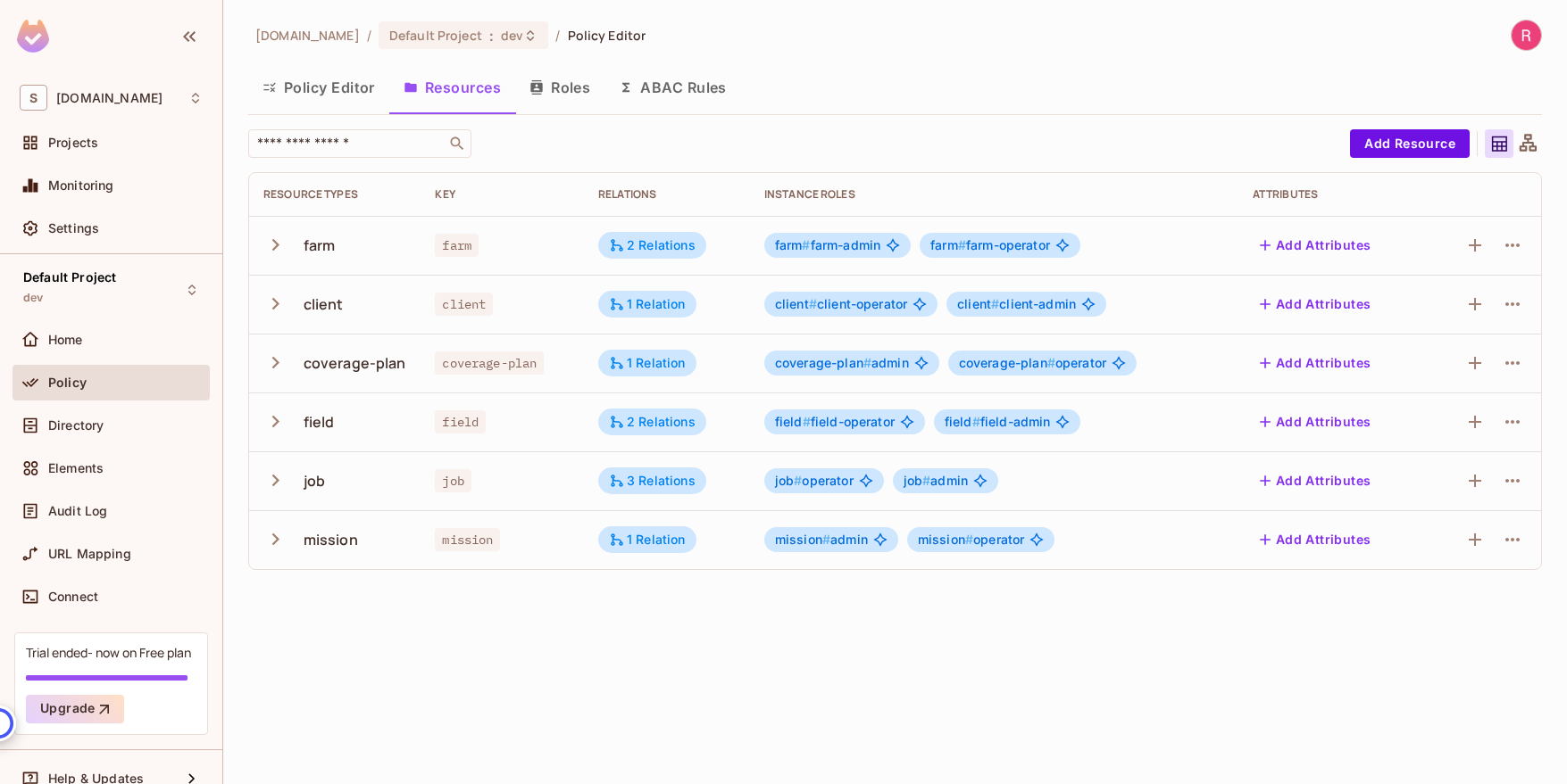
click at [554, 88] on button "Roles" at bounding box center [560, 87] width 89 height 44
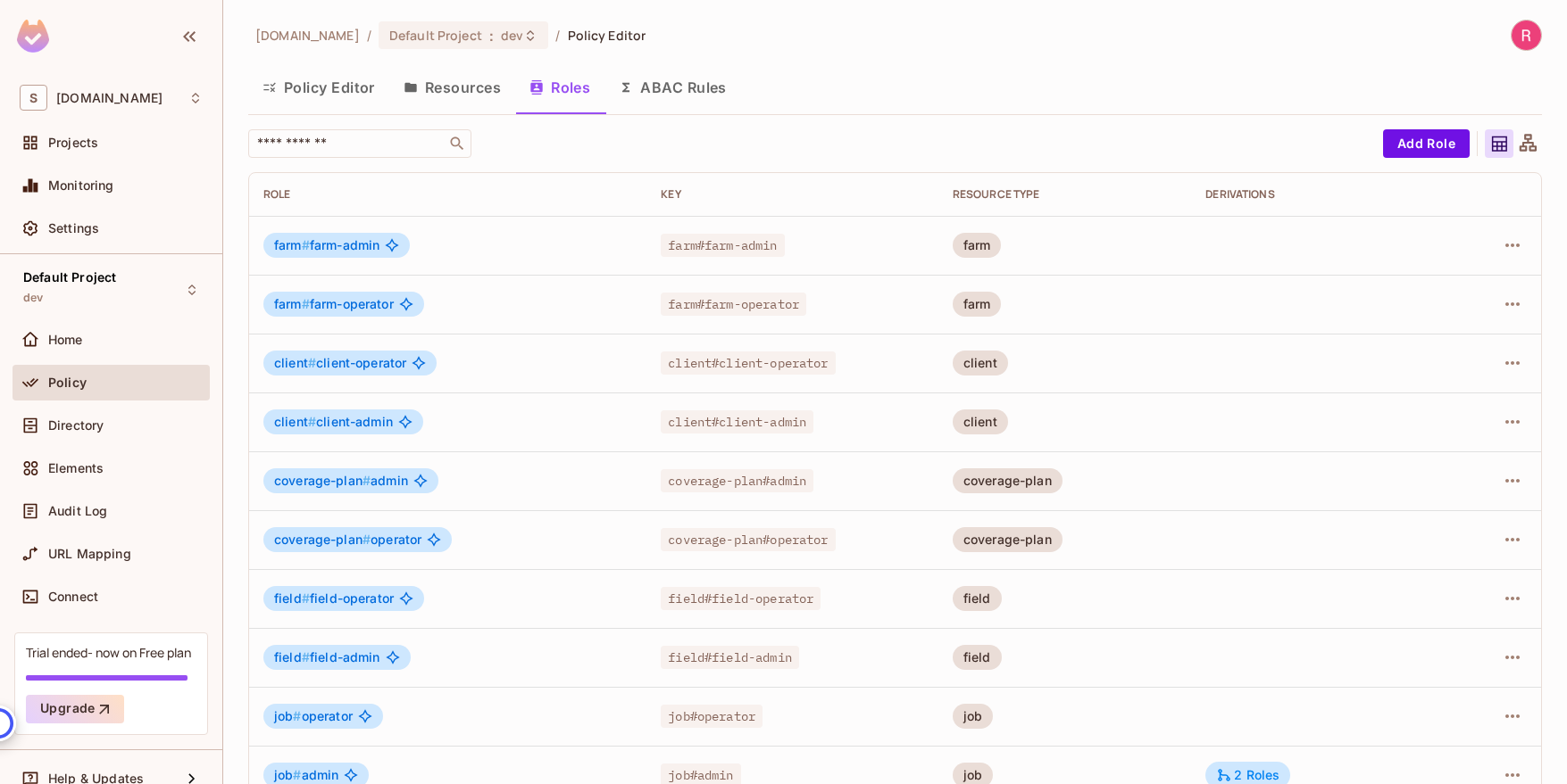
click at [450, 88] on button "Resources" at bounding box center [452, 87] width 126 height 44
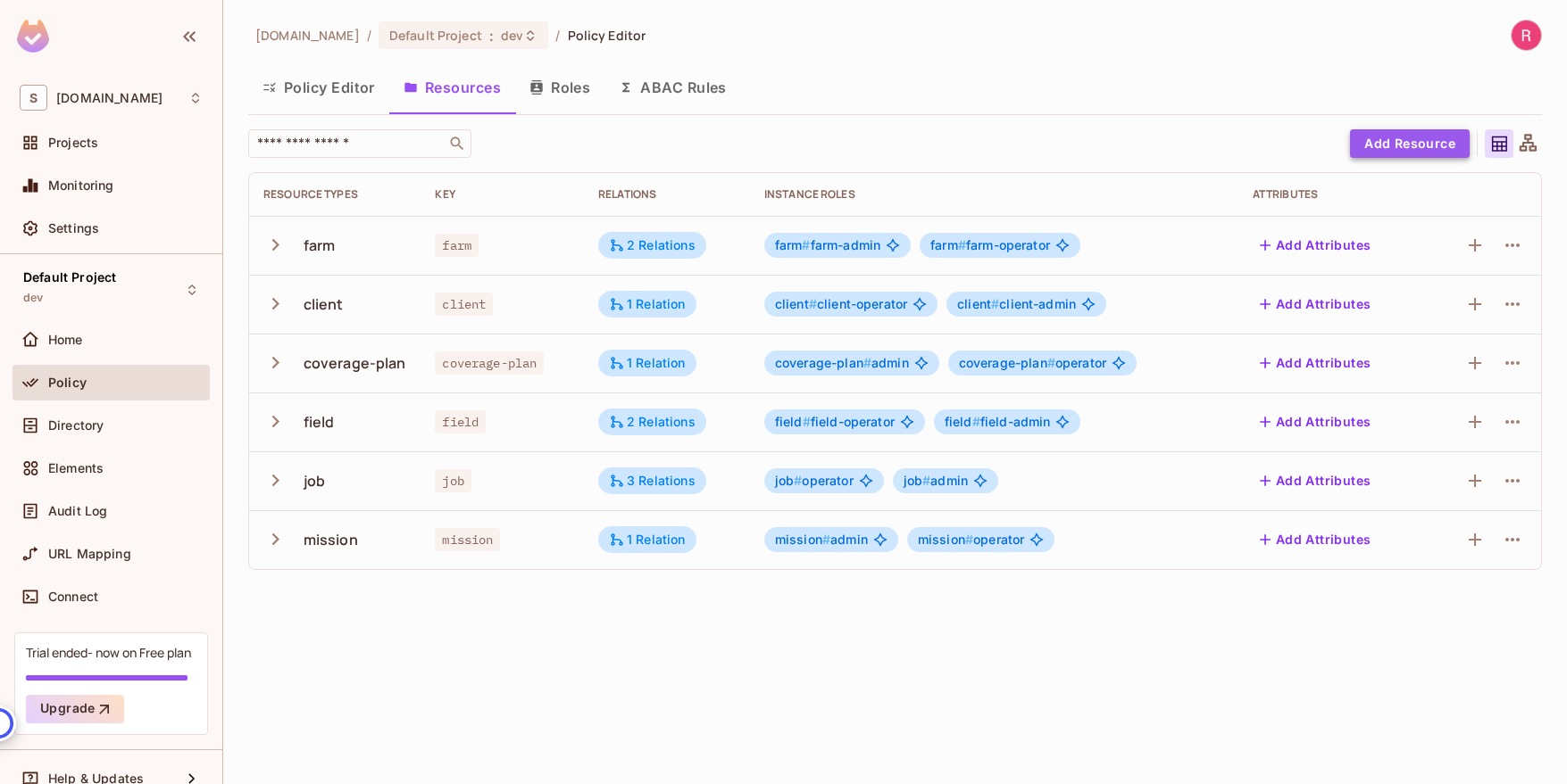
click at [1396, 136] on button "Add Resource" at bounding box center [1409, 143] width 119 height 29
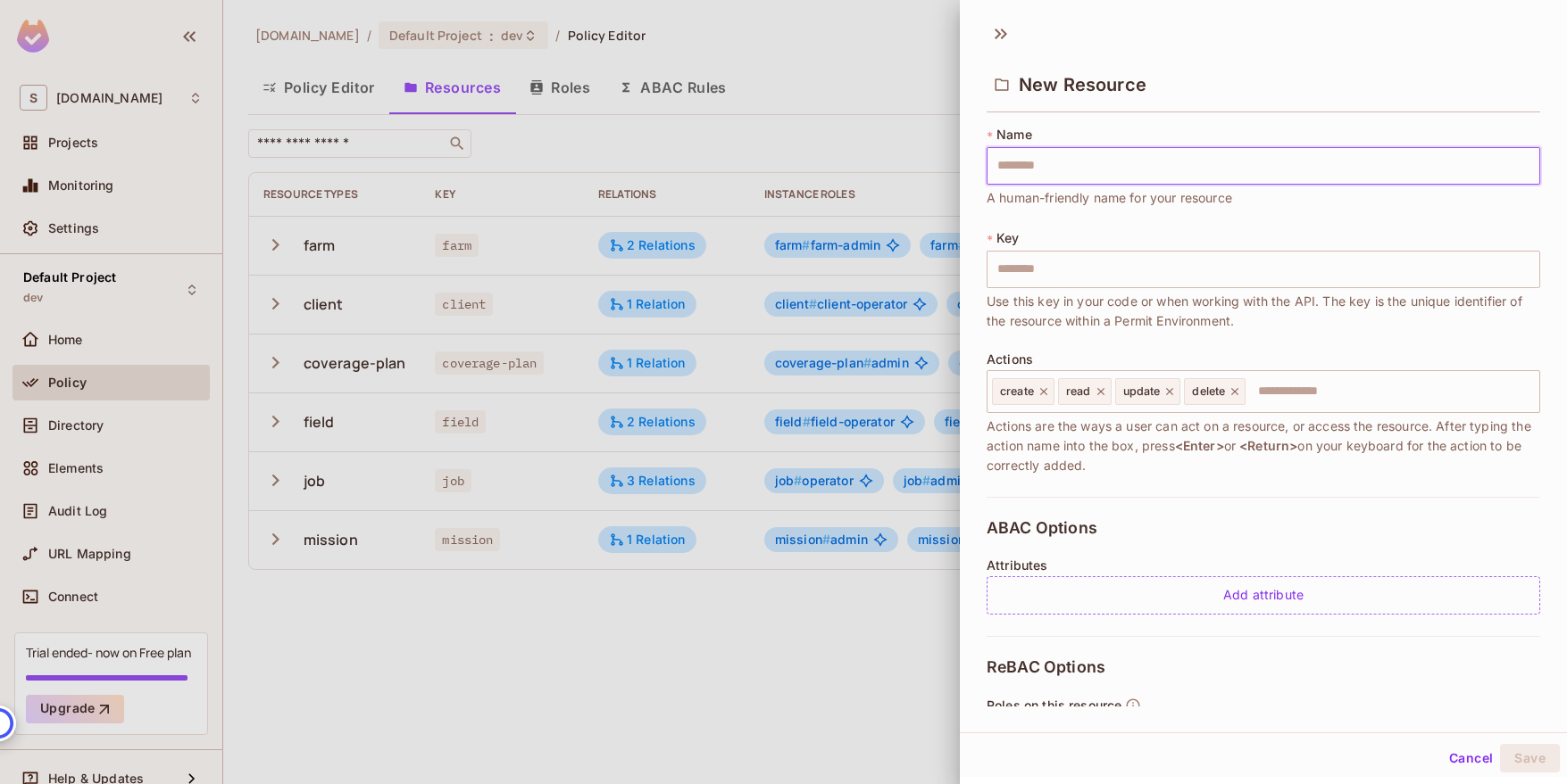
type input "*"
type input "**"
type input "***"
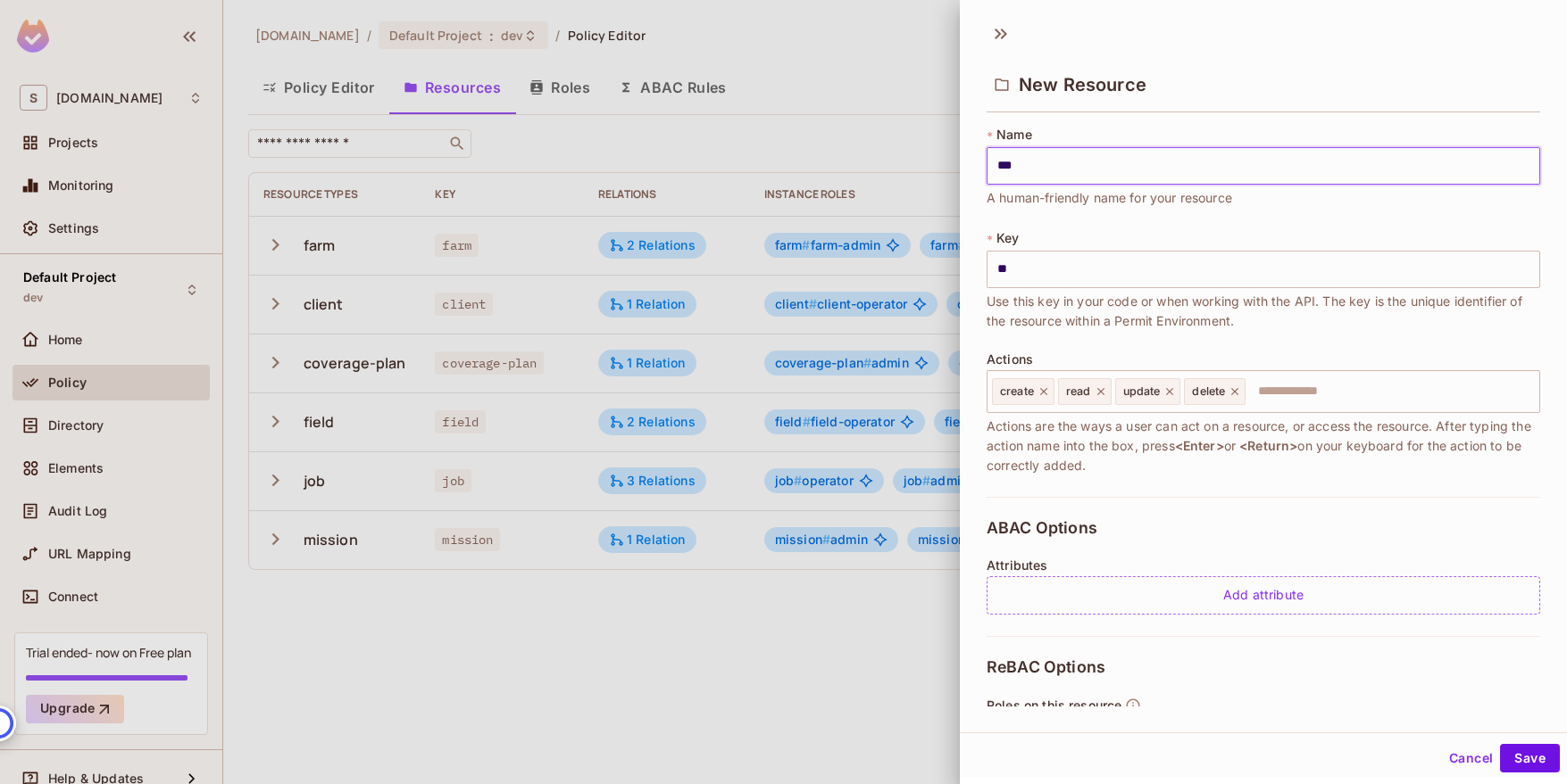
type input "***"
type input "****"
type input "*****"
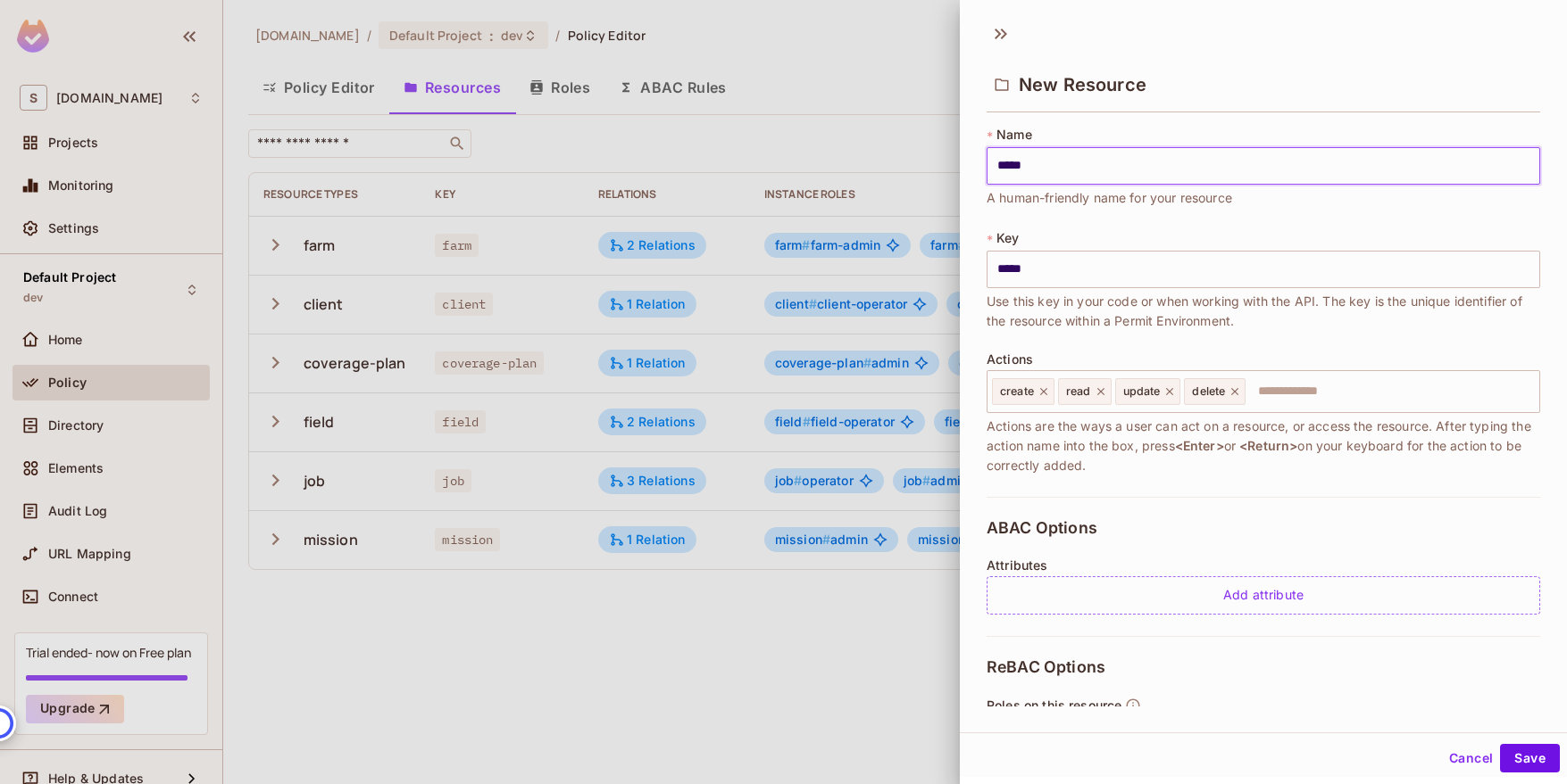
type input "******"
type input "*******"
type input "********"
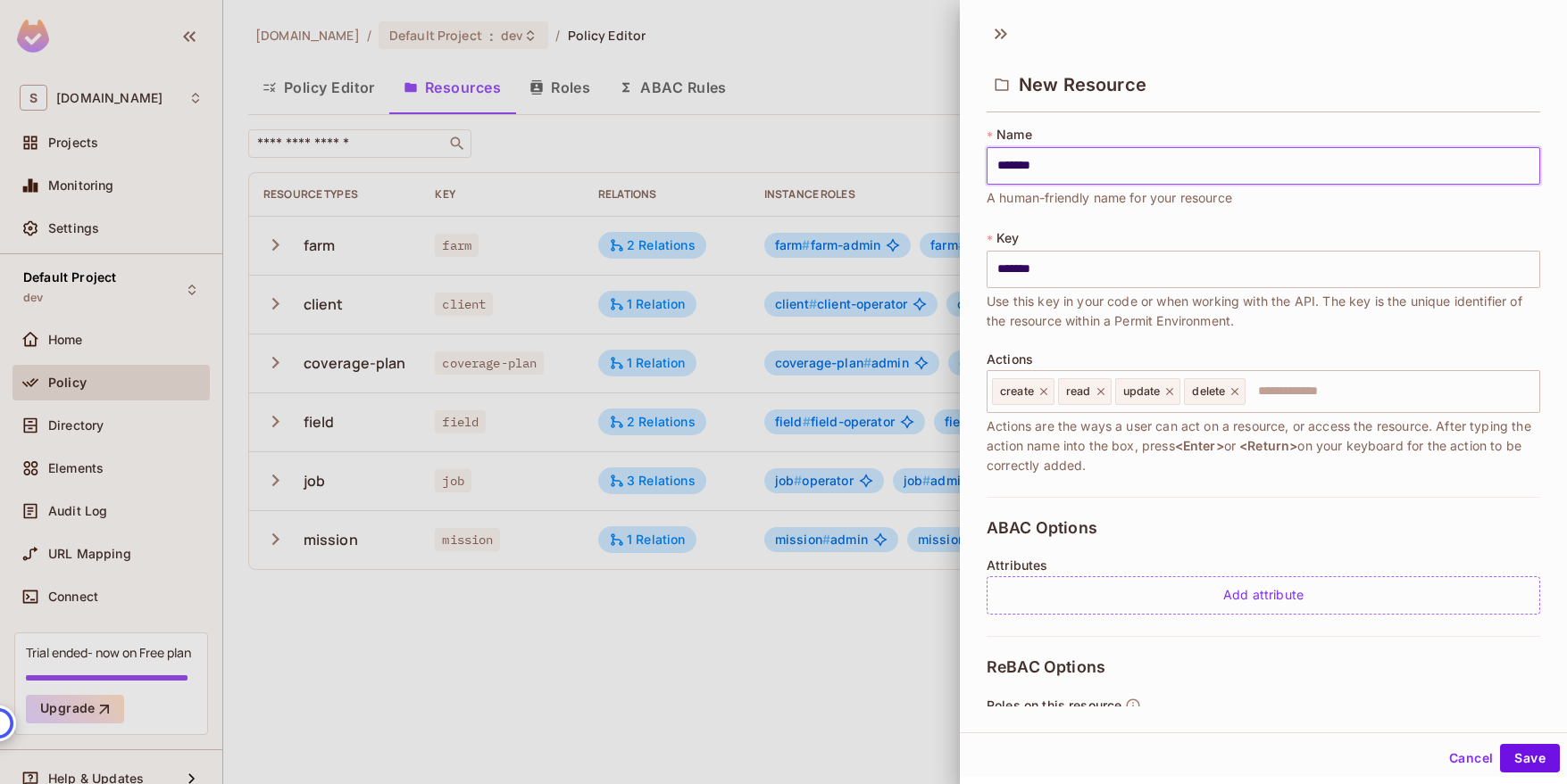
type input "********"
type input "*******"
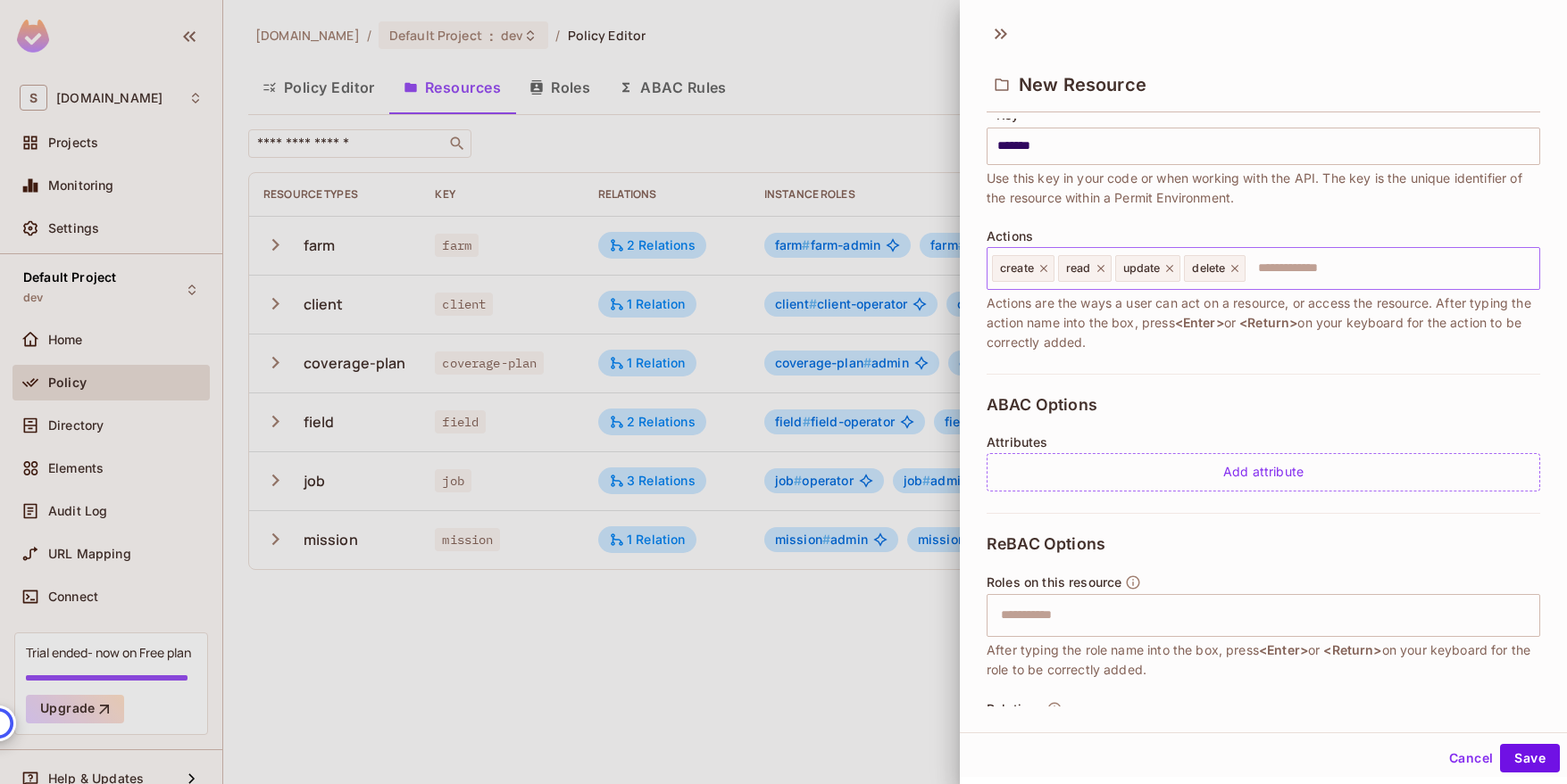
scroll to position [197, 0]
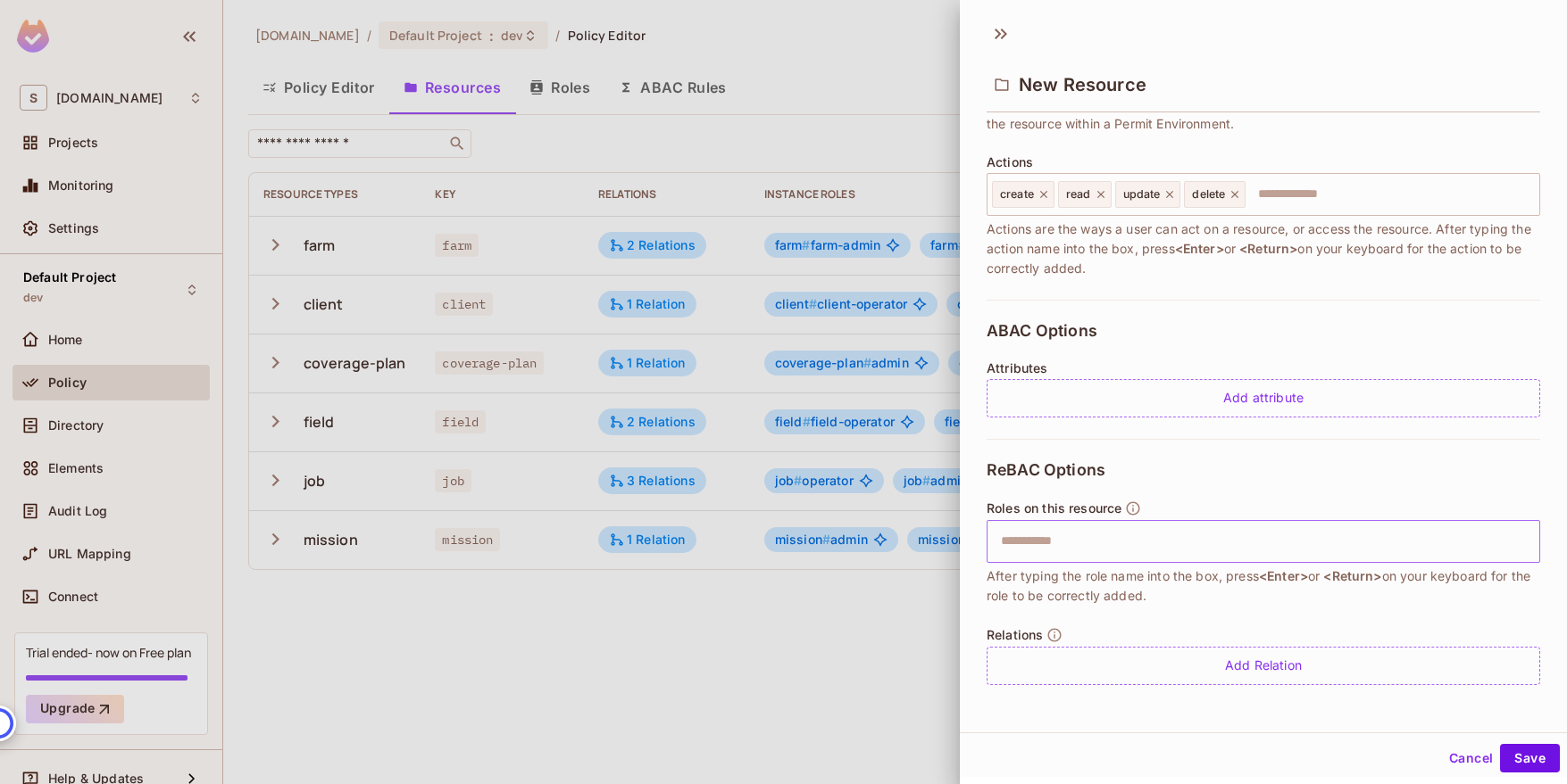
type input "*******"
click at [1224, 546] on input "text" at bounding box center [1260, 541] width 542 height 36
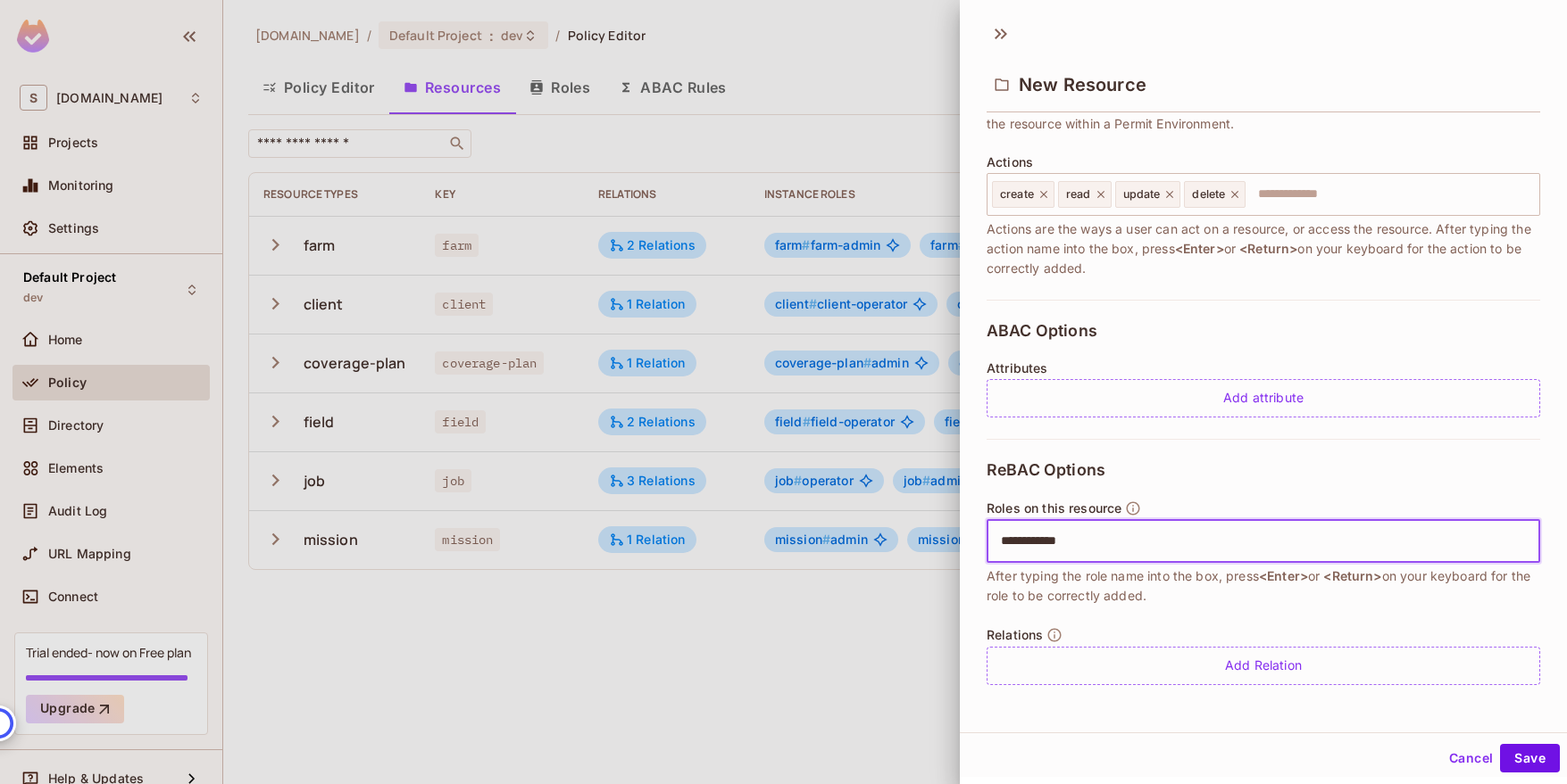
type input "**********"
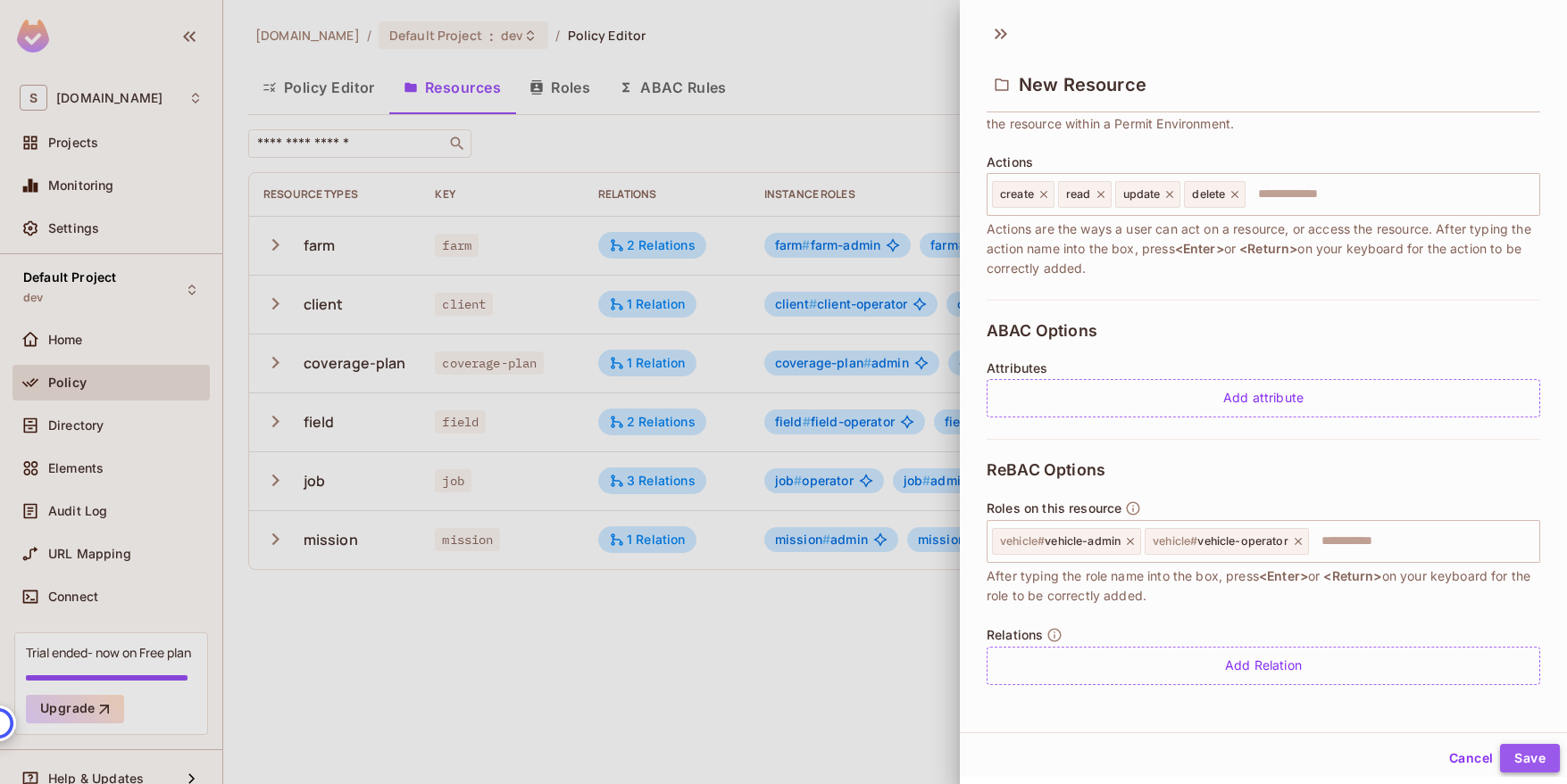
click at [1530, 752] on button "Save" at bounding box center [1530, 757] width 60 height 29
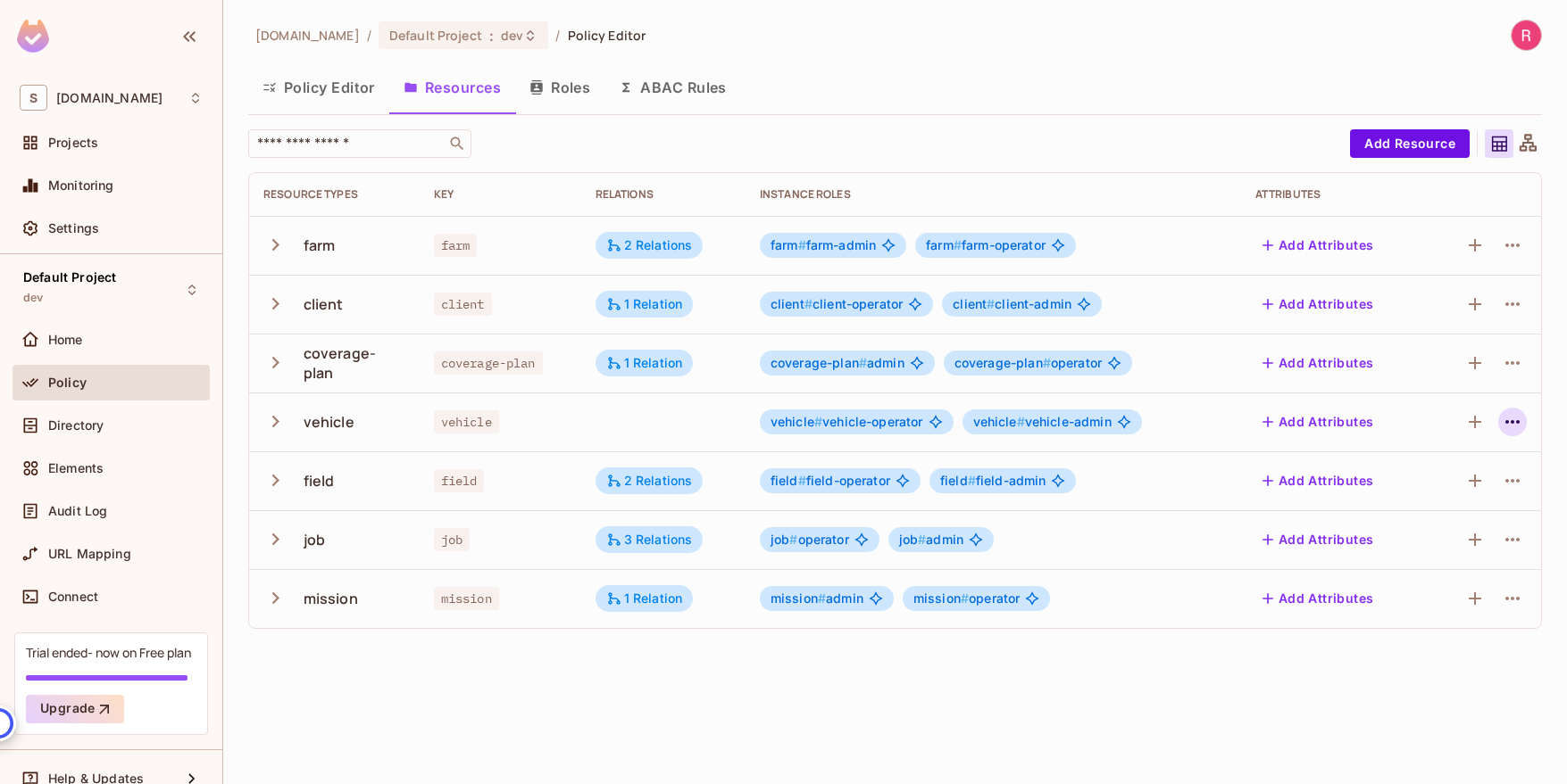
click at [1508, 423] on icon "button" at bounding box center [1513, 422] width 22 height 22
click at [1454, 483] on div "Edit Resource" at bounding box center [1434, 492] width 84 height 18
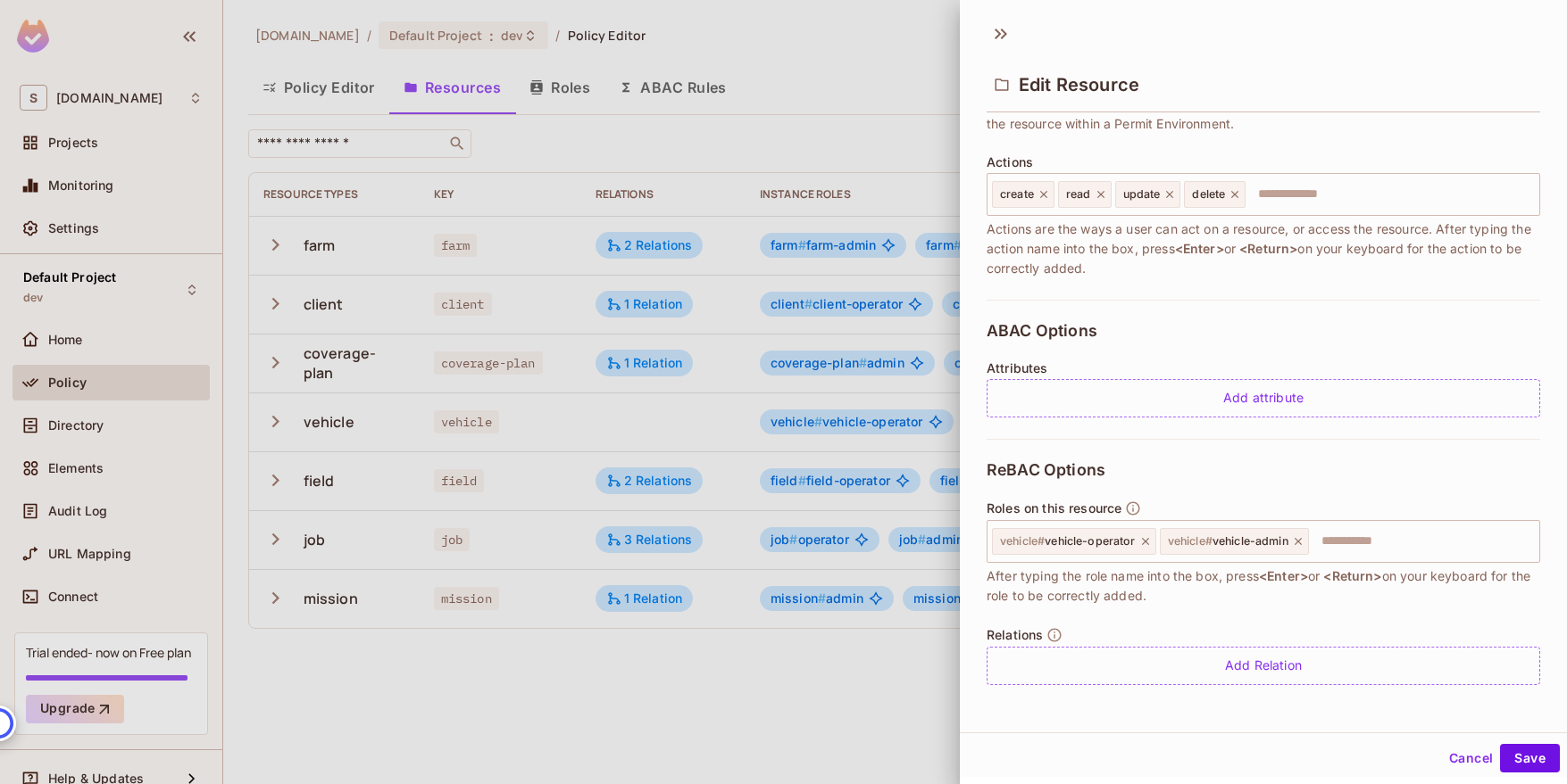
drag, startPoint x: 1289, startPoint y: 663, endPoint x: 1256, endPoint y: 612, distance: 60.7
click at [1289, 663] on div "Add Relation" at bounding box center [1263, 666] width 554 height 38
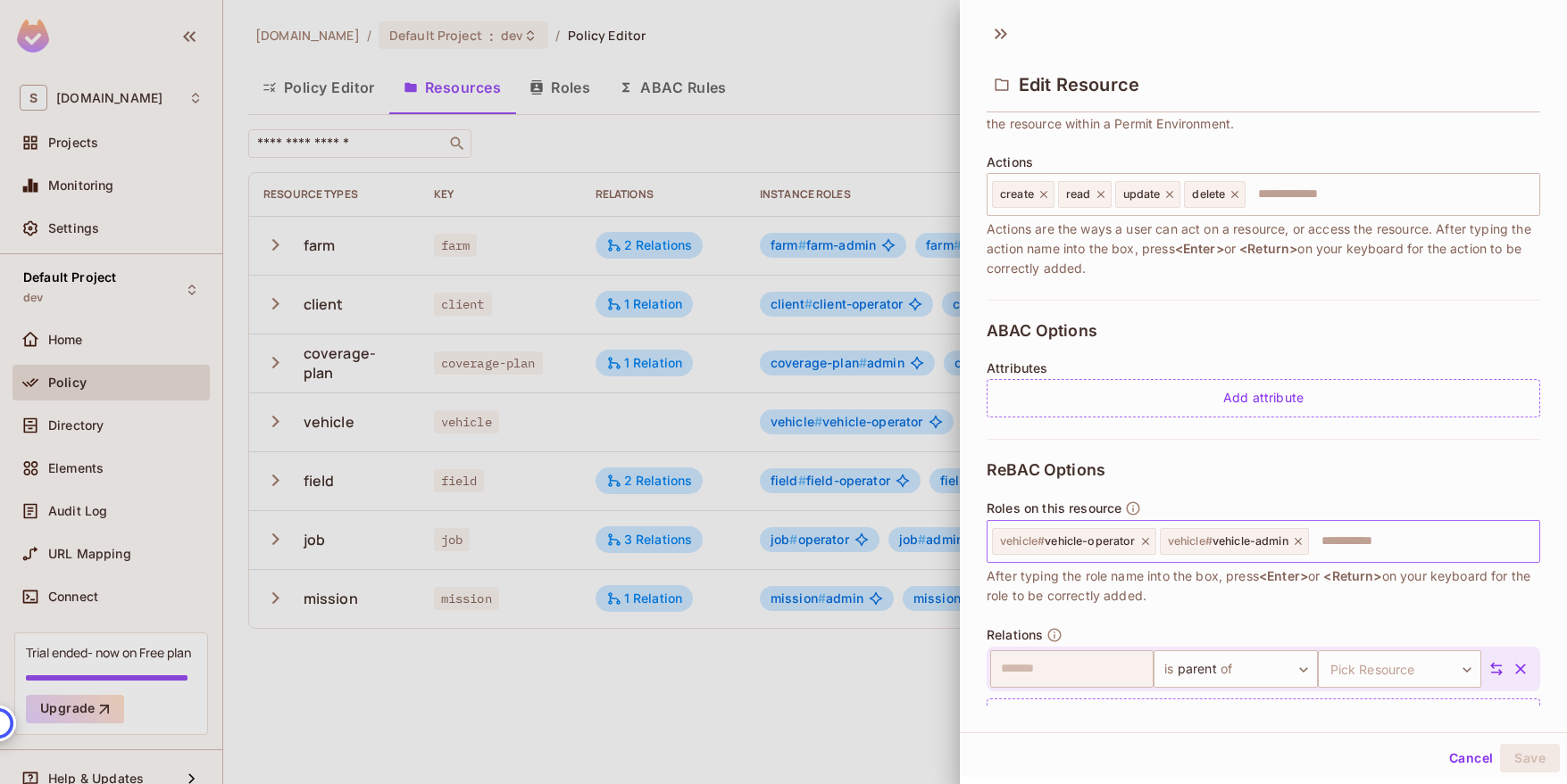
scroll to position [249, 0]
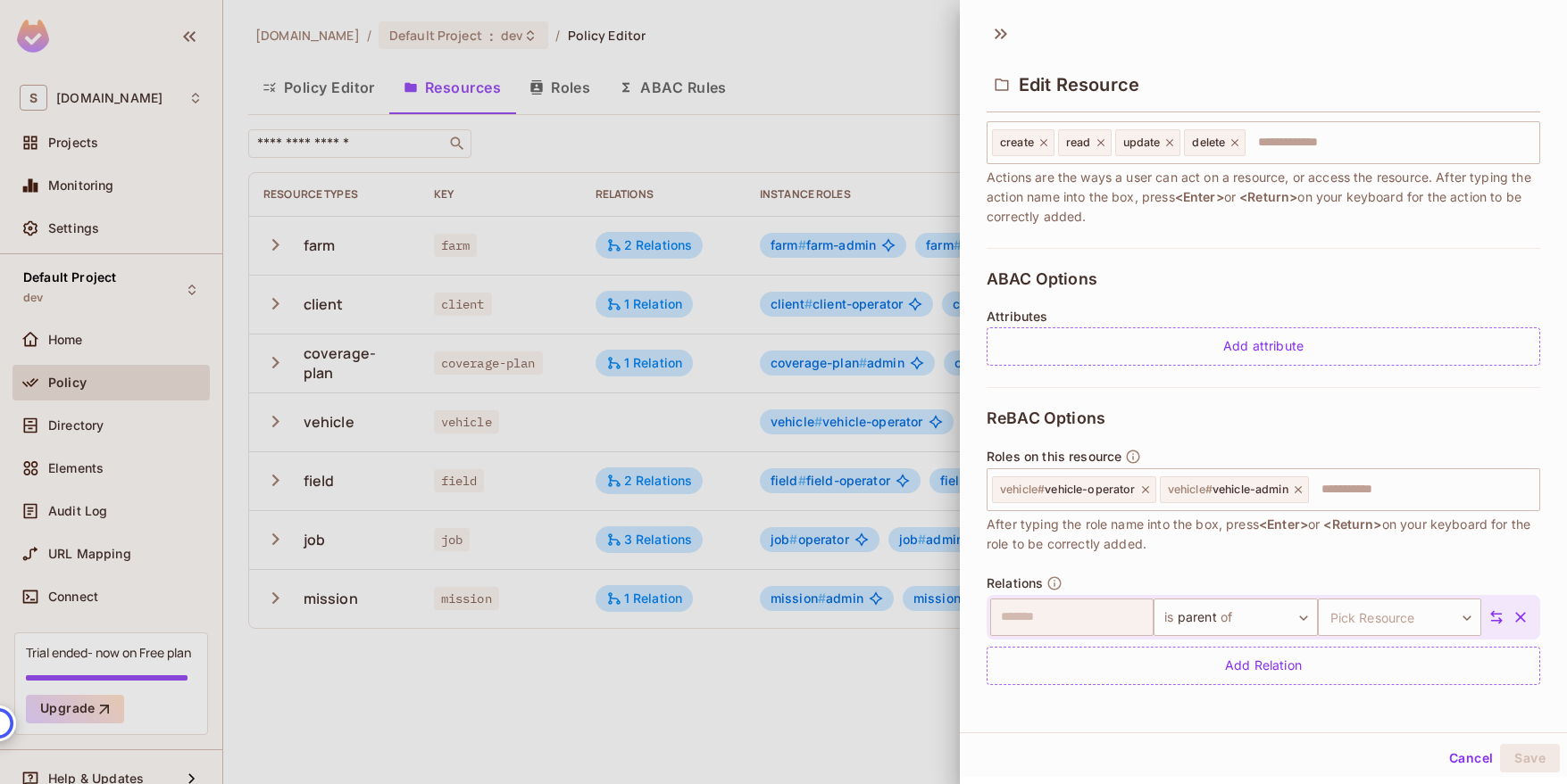
click at [1489, 615] on icon at bounding box center [1496, 617] width 16 height 16
click at [1063, 622] on body "S sabantoag.com Projects Monitoring Settings Default Project dev Home Policy Di…" at bounding box center [784, 392] width 1567 height 784
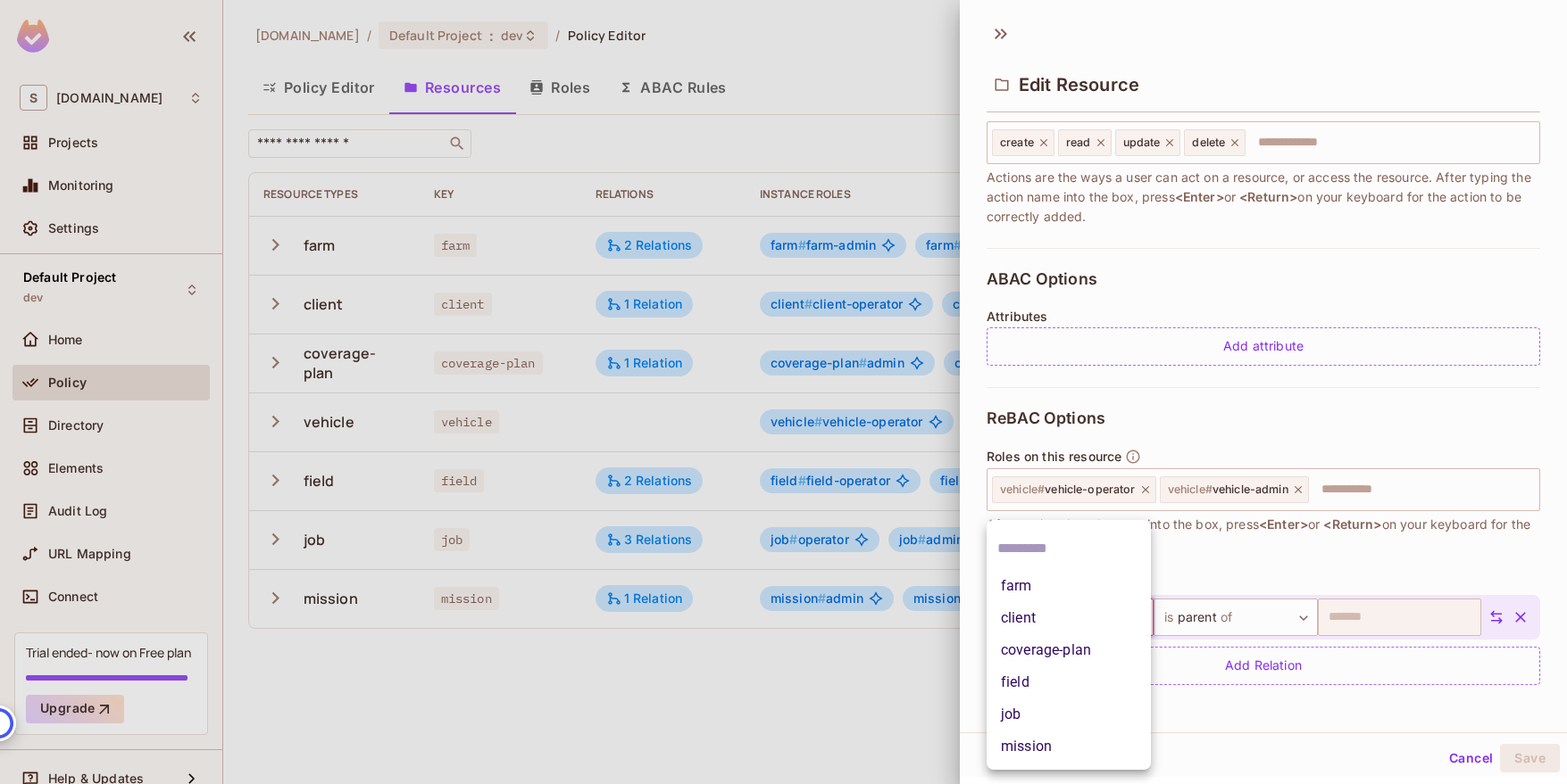
click at [1076, 747] on li "mission" at bounding box center [1069, 747] width 164 height 33
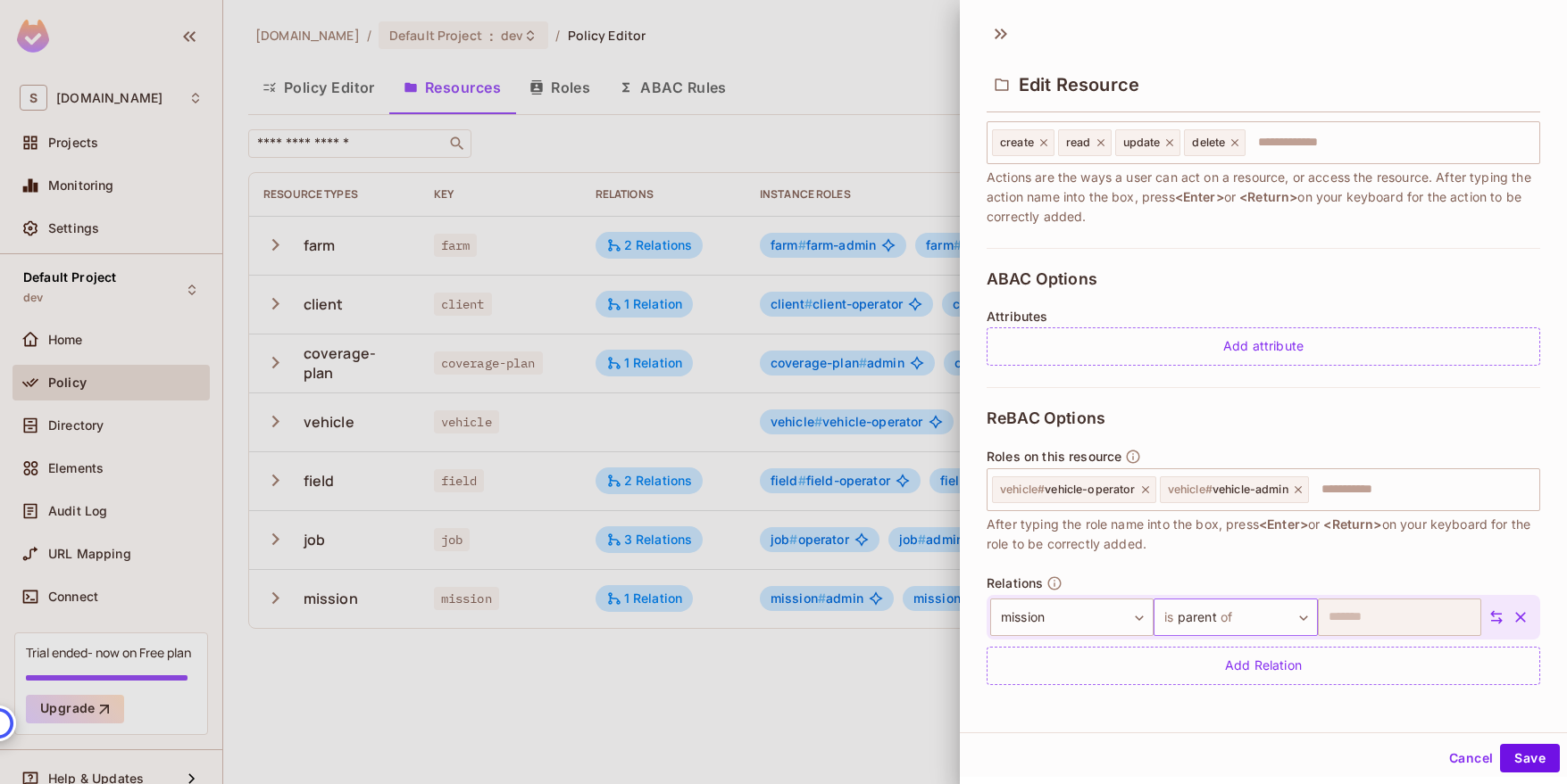
click at [1252, 618] on body "S sabantoag.com Projects Monitoring Settings Default Project dev Home Policy Di…" at bounding box center [784, 392] width 1567 height 784
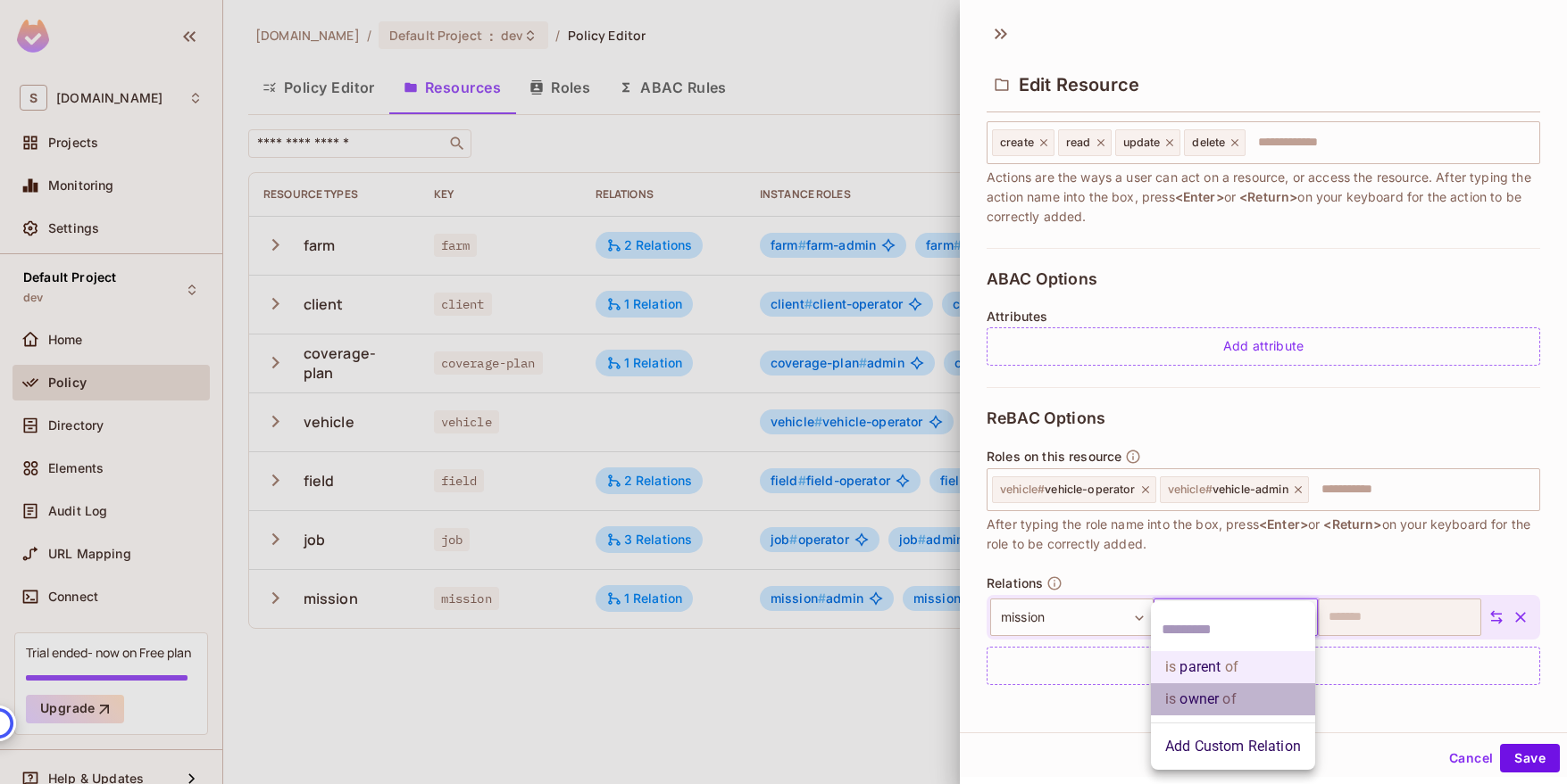
click at [1249, 698] on li "is owner of" at bounding box center [1232, 699] width 164 height 33
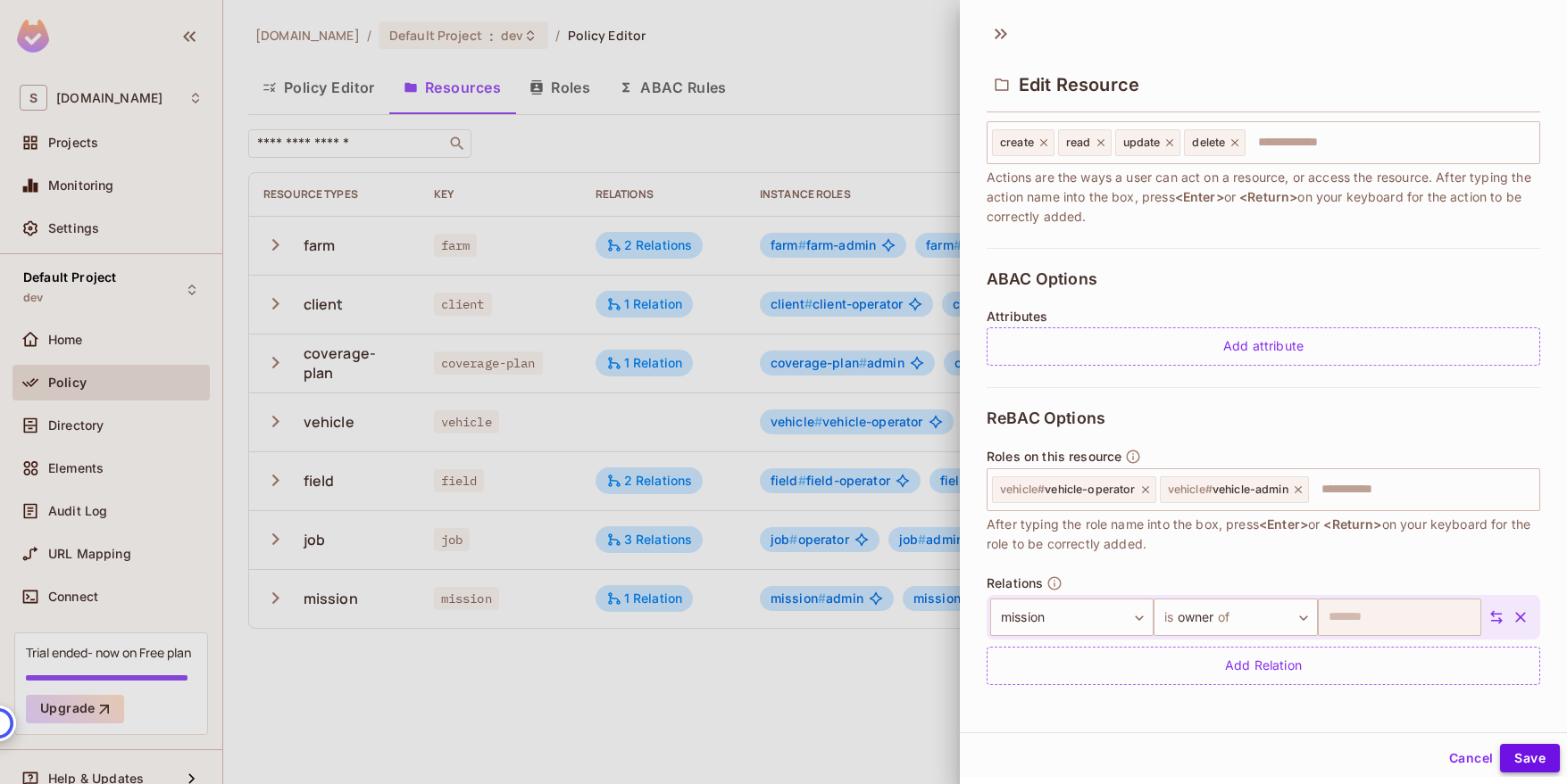
click at [1518, 751] on button "Save" at bounding box center [1530, 757] width 60 height 29
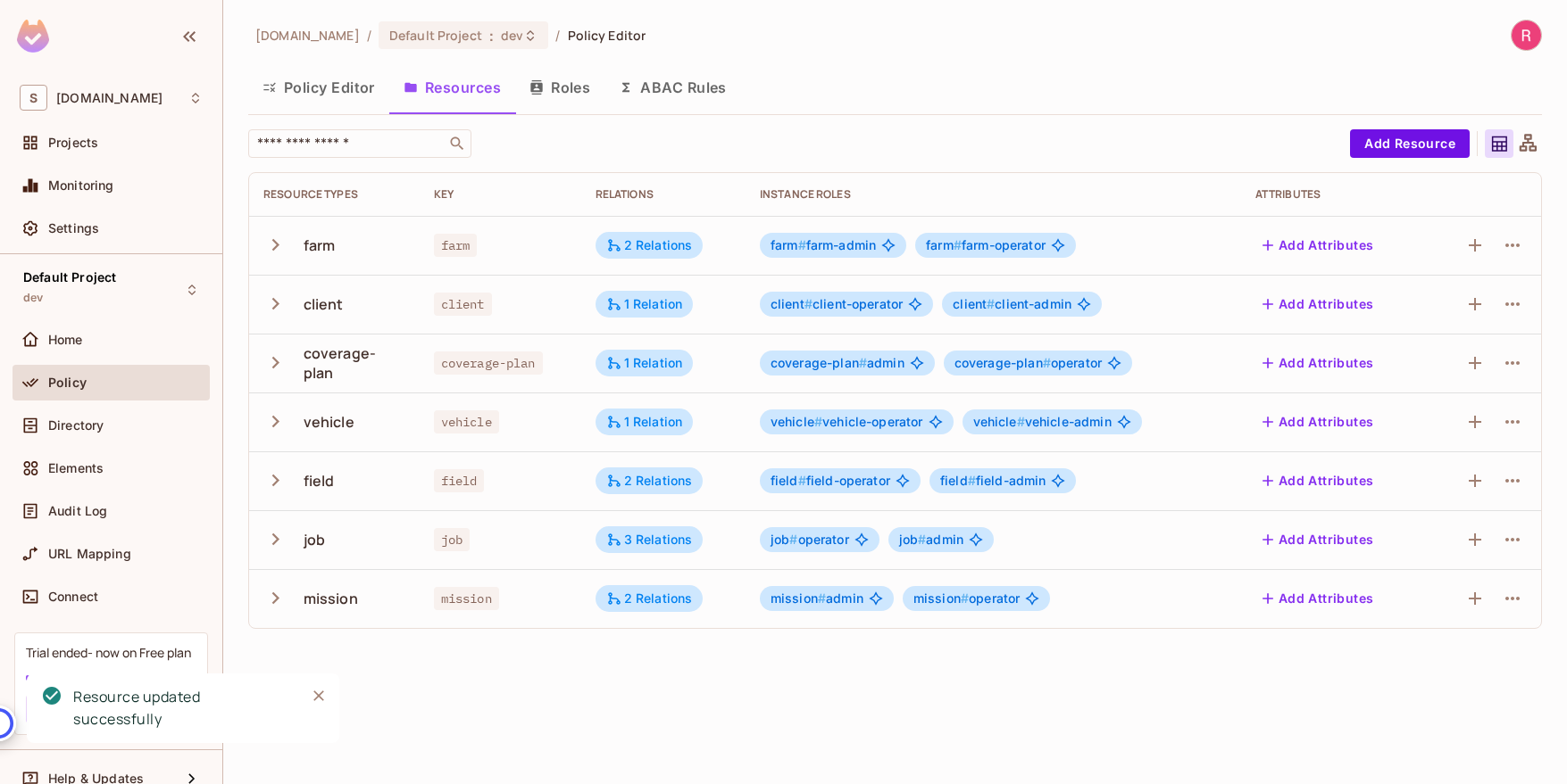
click at [1532, 139] on icon at bounding box center [1528, 144] width 23 height 23
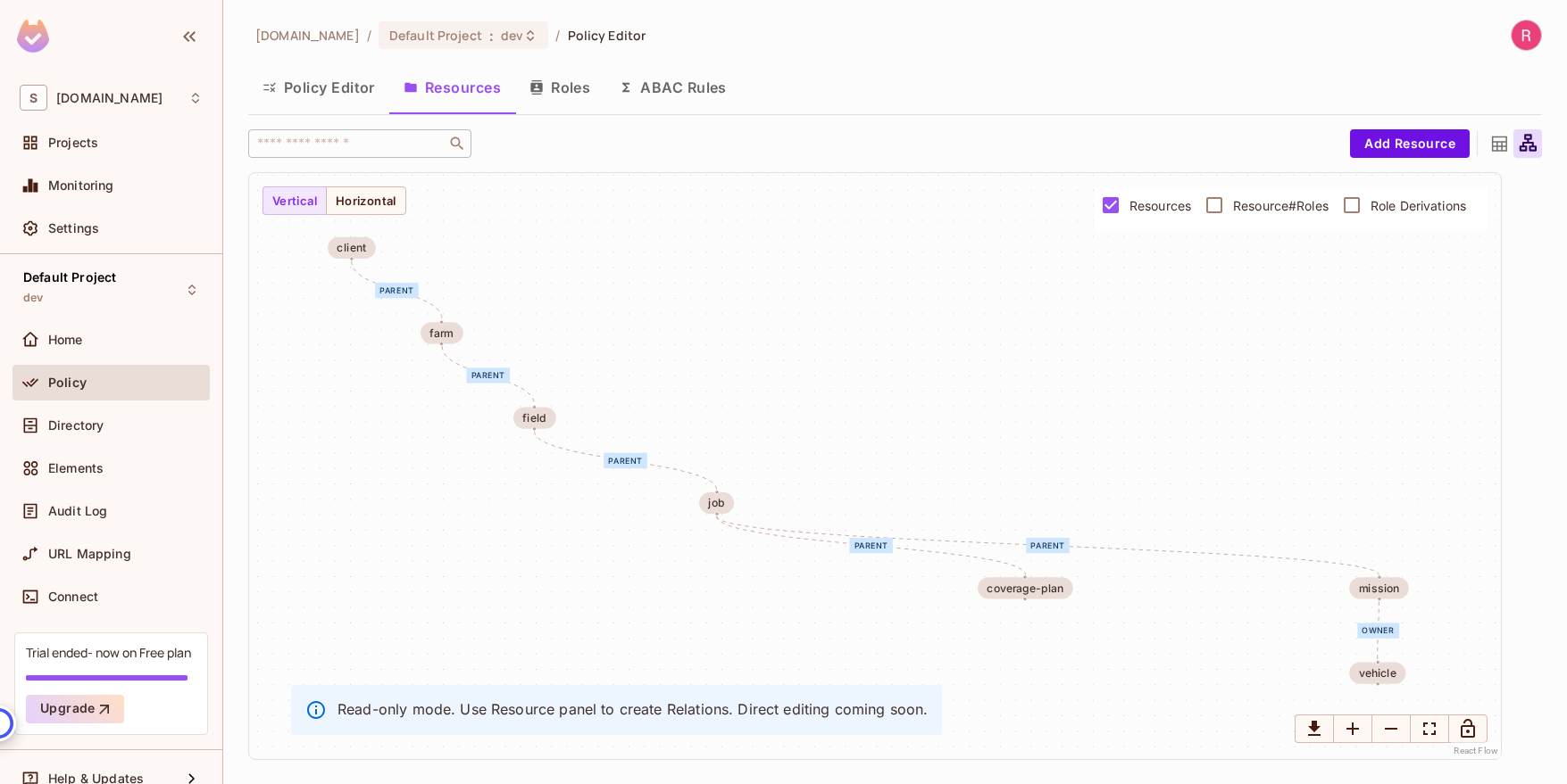
drag, startPoint x: 1322, startPoint y: 444, endPoint x: 1310, endPoint y: 447, distance: 12.4
click at [1310, 447] on div "parent parent parent owner parent parent farm client coverage-plan vehicle fiel…" at bounding box center [874, 465] width 1251 height 586
